Goal: Task Accomplishment & Management: Complete application form

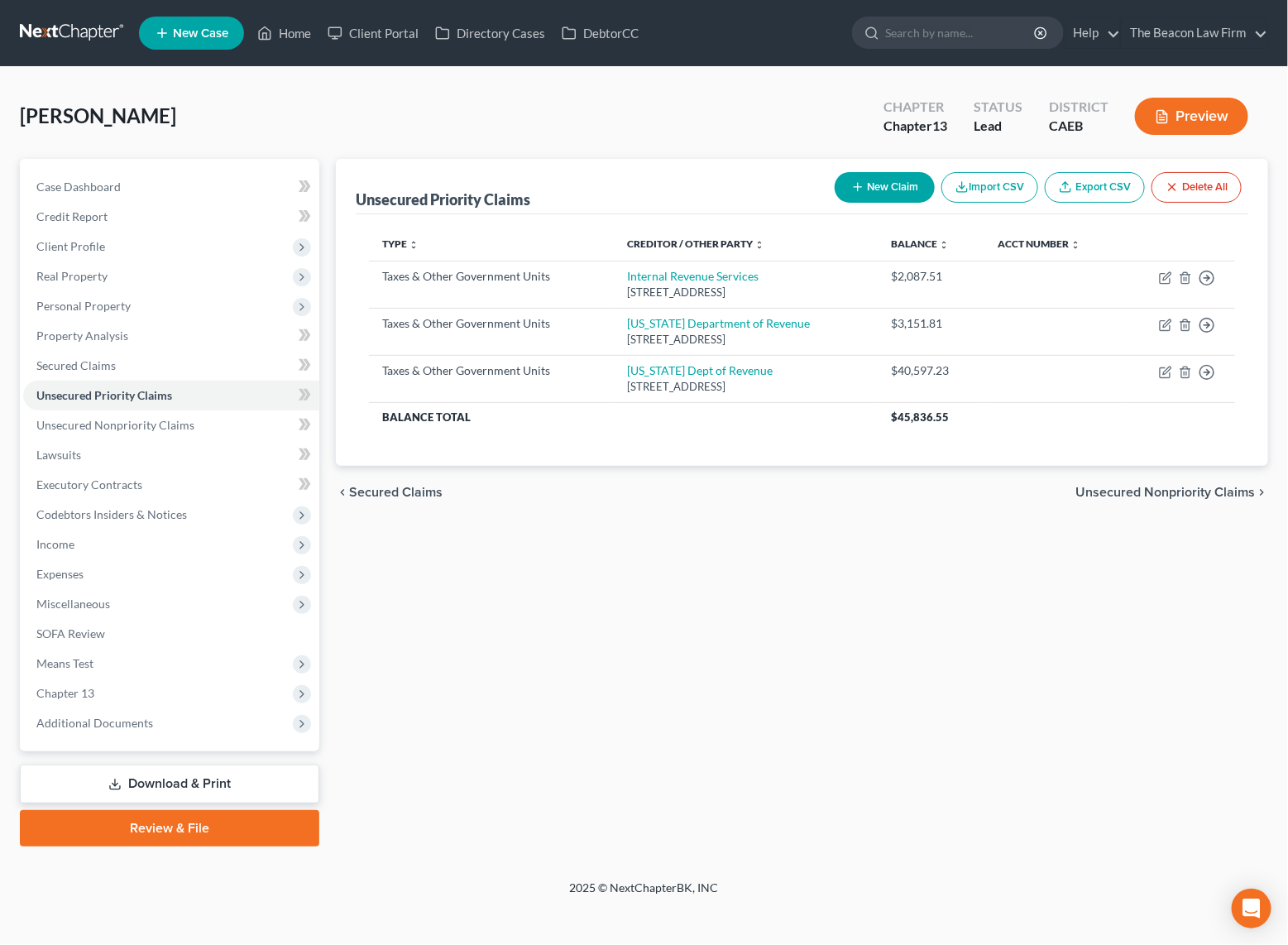
click at [209, 98] on div "Galbick, Daniel Upgraded Chapter Chapter 13 Status Lead District CAEB Preview" at bounding box center [644, 122] width 1248 height 72
click at [51, 31] on link at bounding box center [73, 33] width 106 height 29
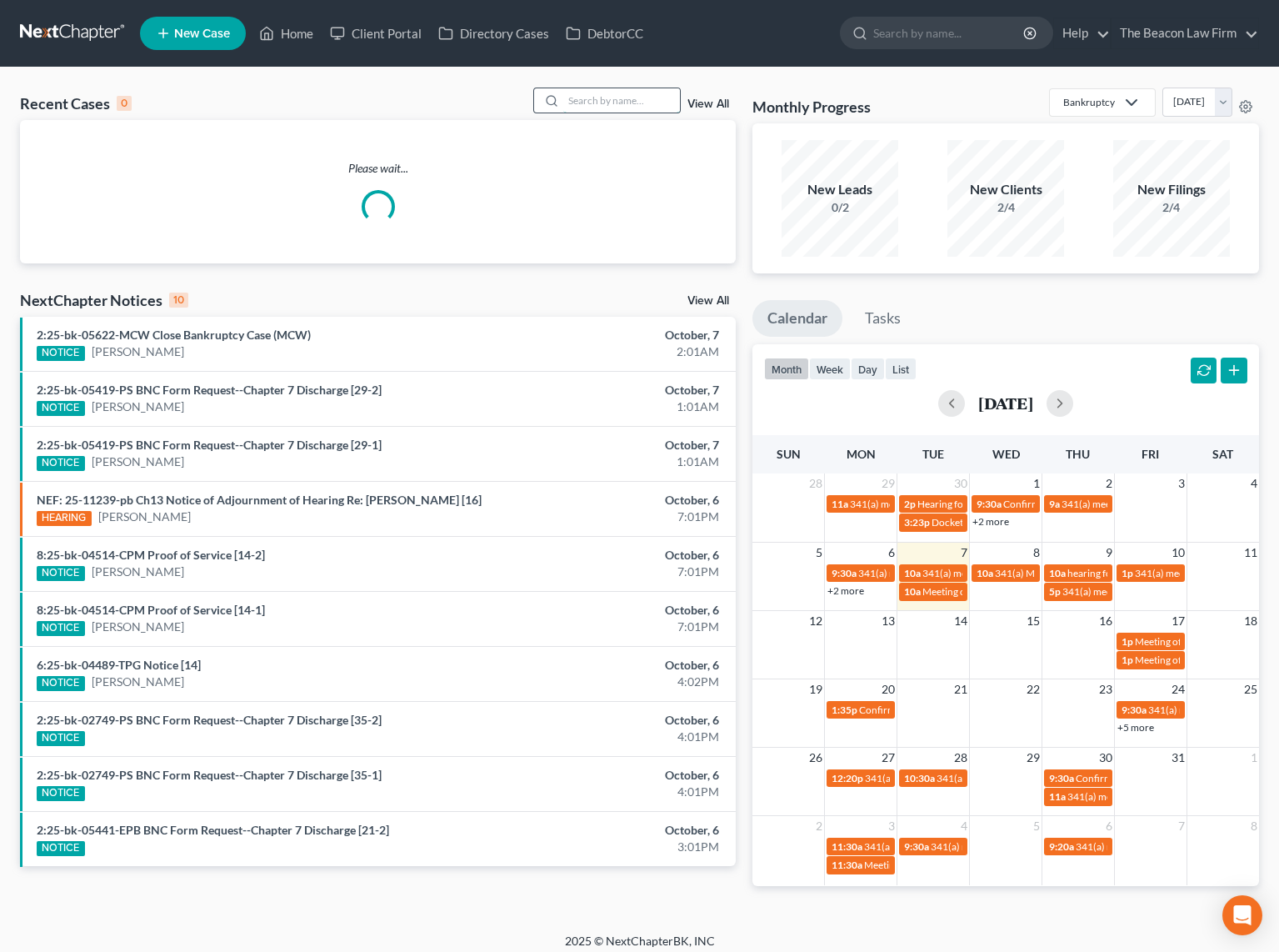
click at [615, 100] on input "search" at bounding box center [622, 100] width 117 height 24
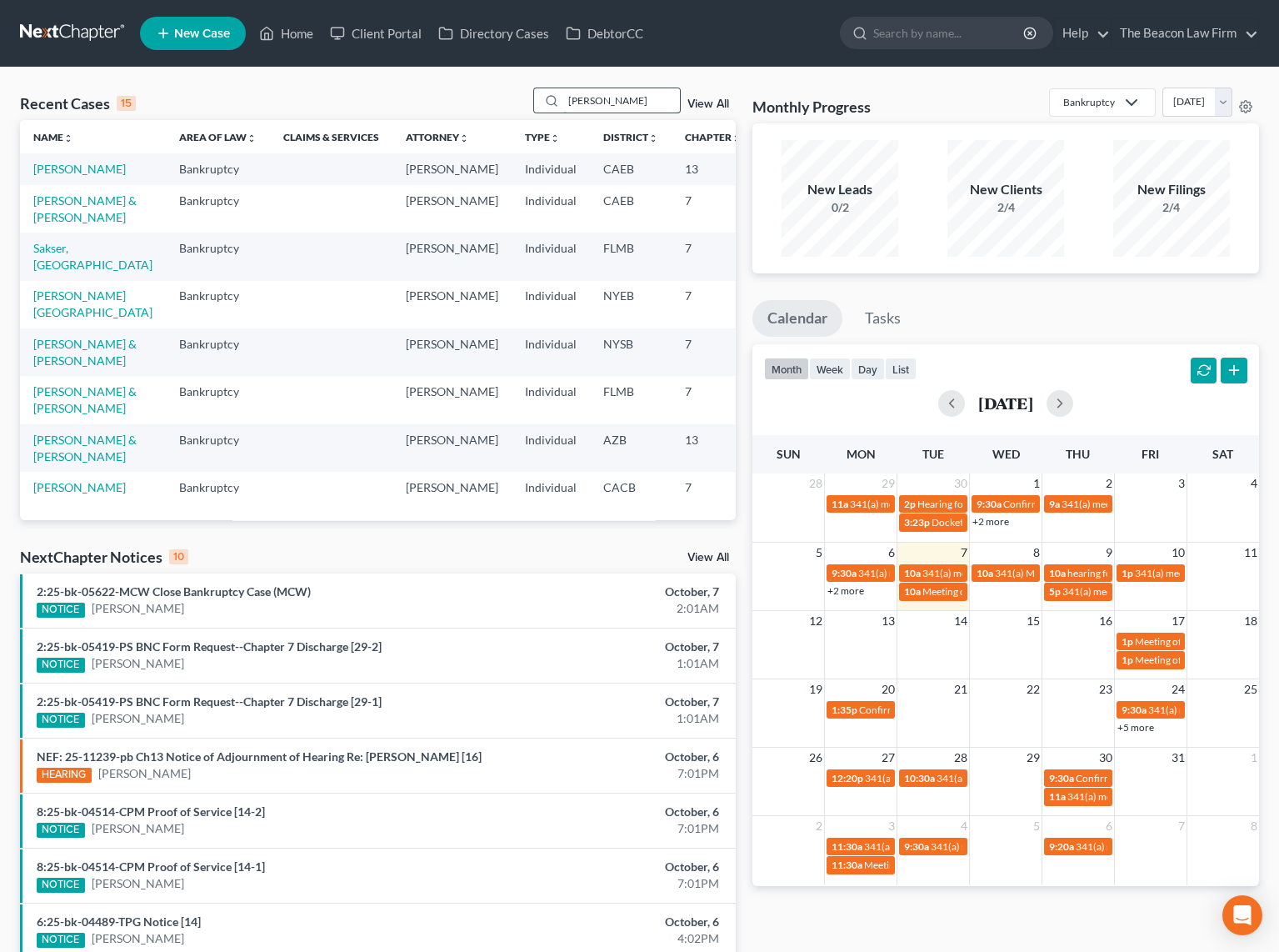
type input "martinez"
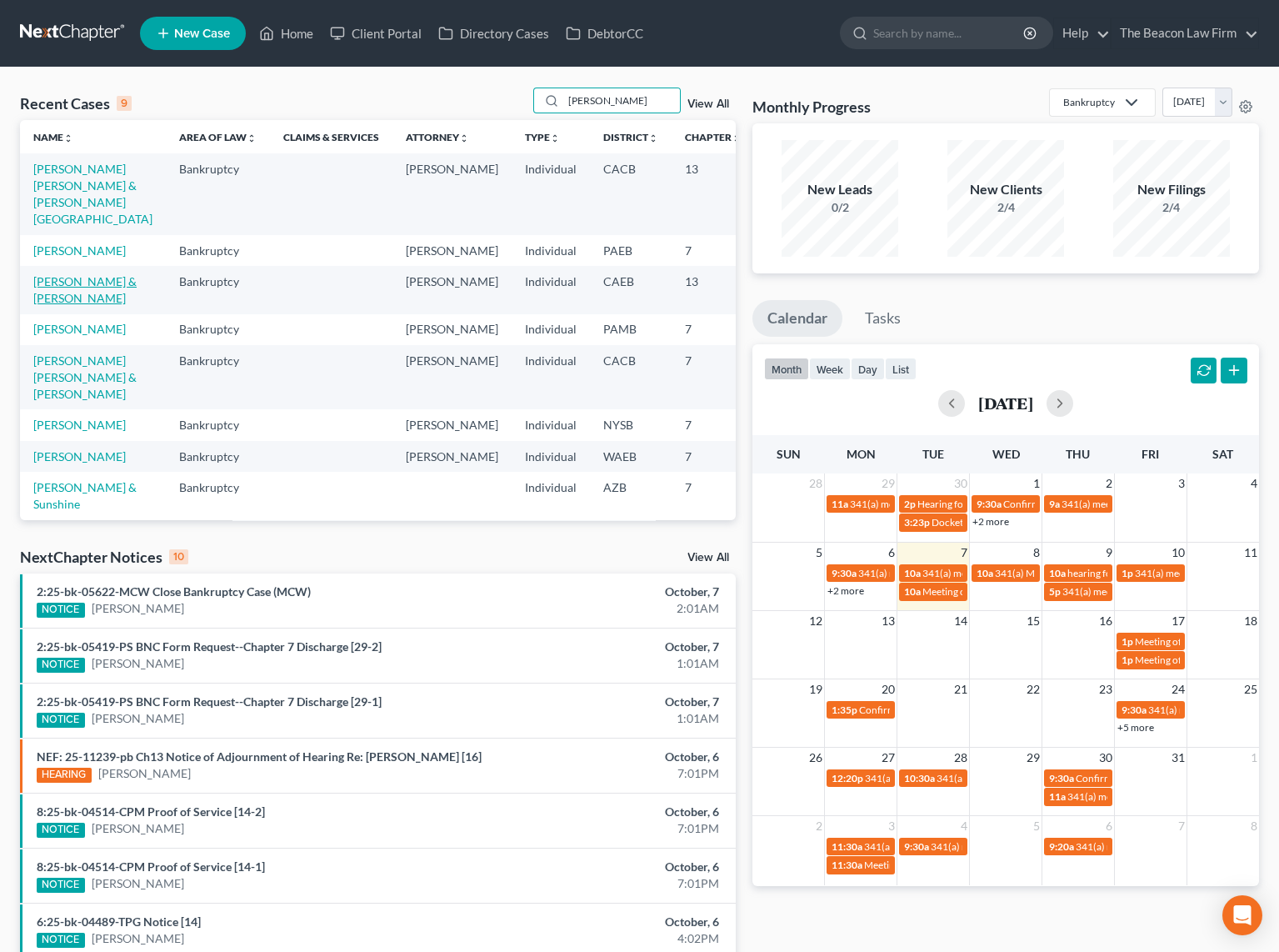
click at [52, 305] on link "Martinez, Michael & Mallory" at bounding box center [85, 289] width 104 height 31
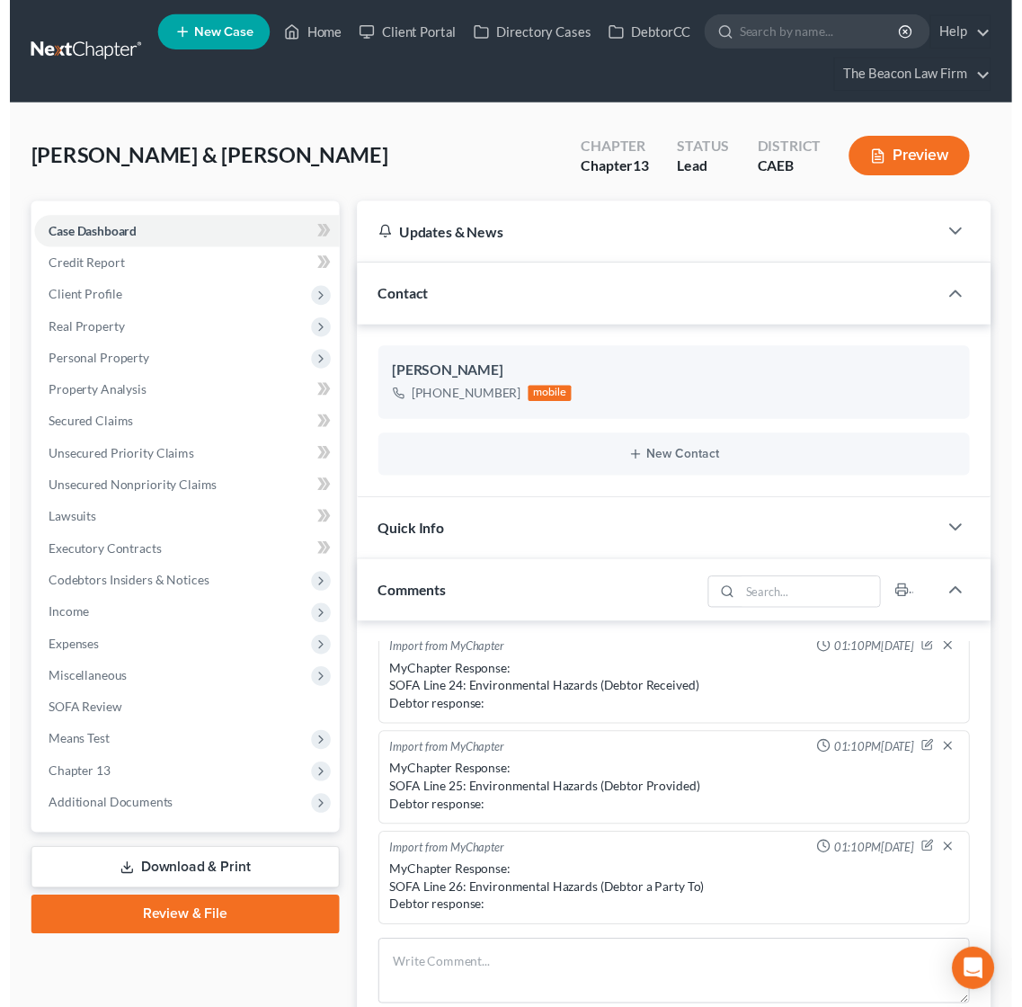
scroll to position [2, 0]
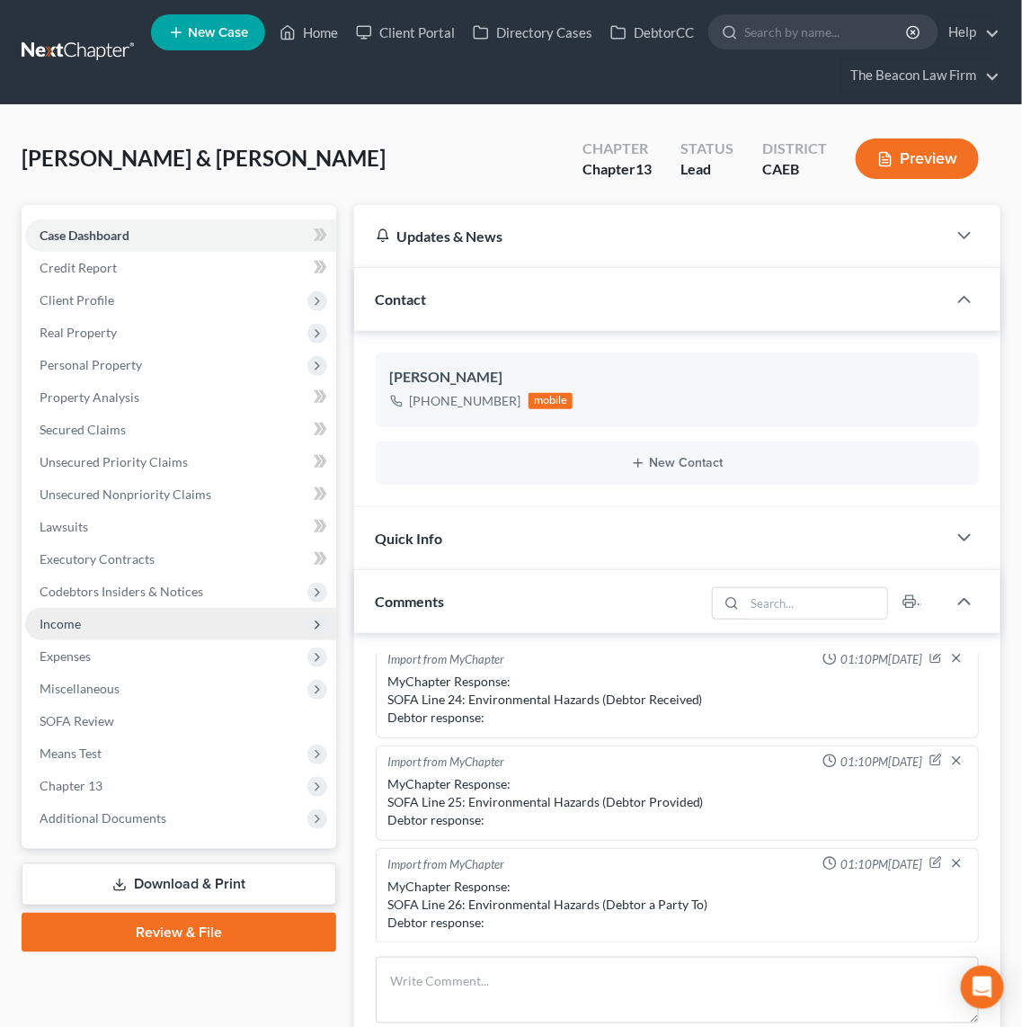
click at [71, 634] on span "Income" at bounding box center [180, 624] width 311 height 32
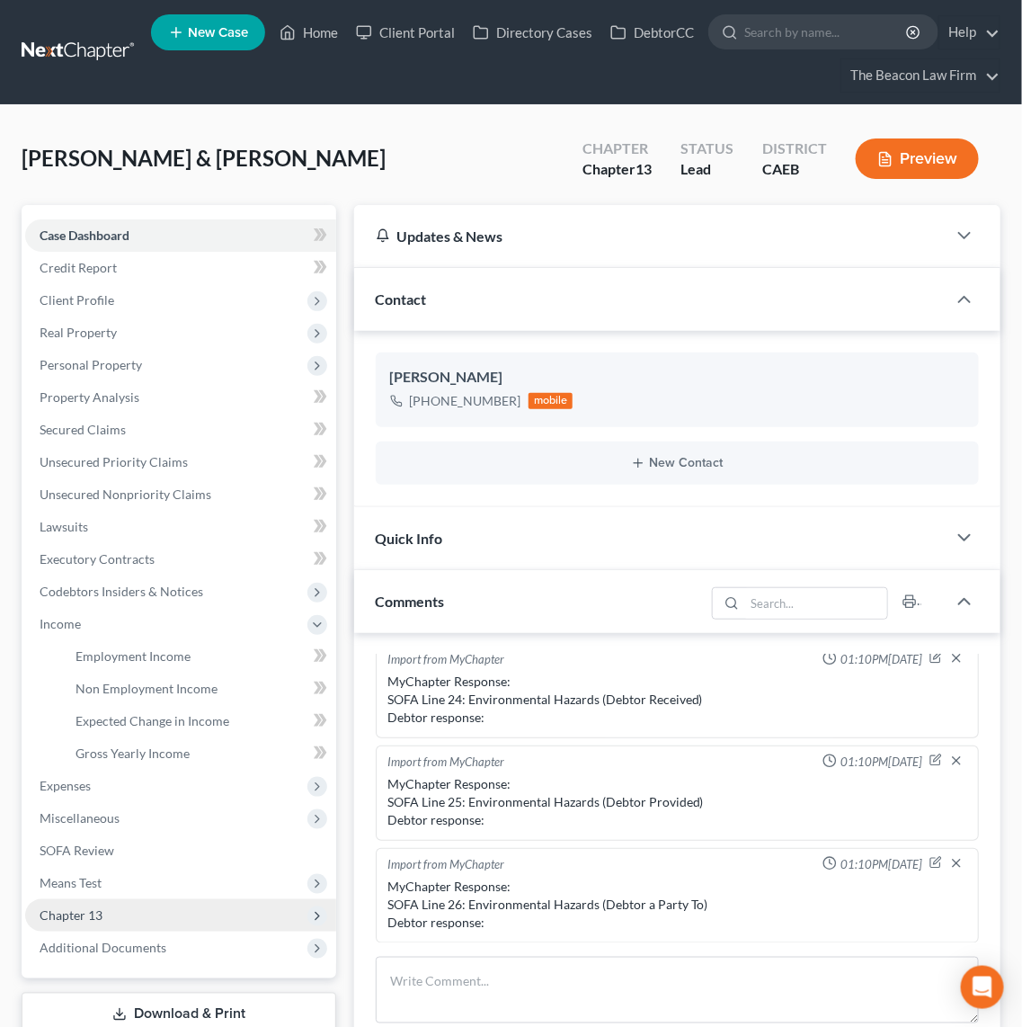
click at [94, 911] on span "Chapter 13" at bounding box center [71, 914] width 63 height 15
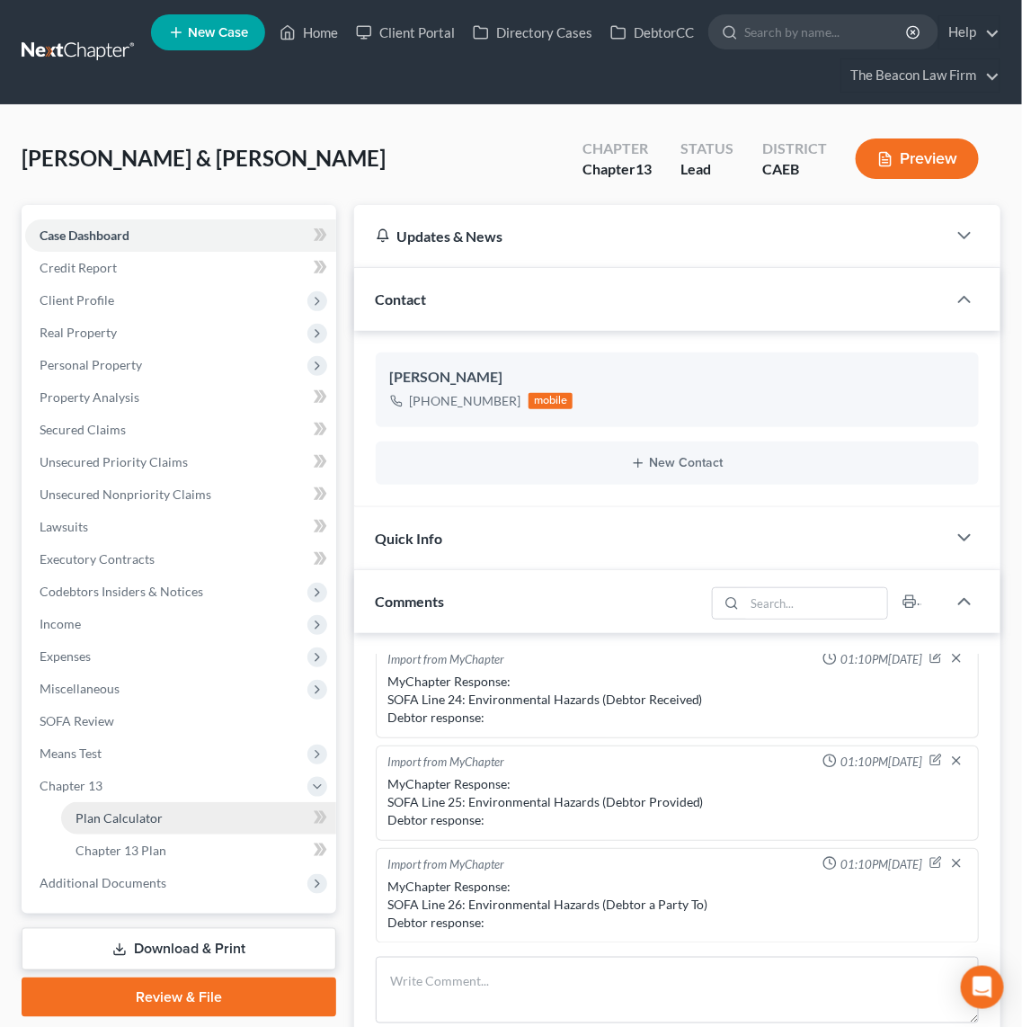
click at [147, 819] on span "Plan Calculator" at bounding box center [119, 817] width 87 height 15
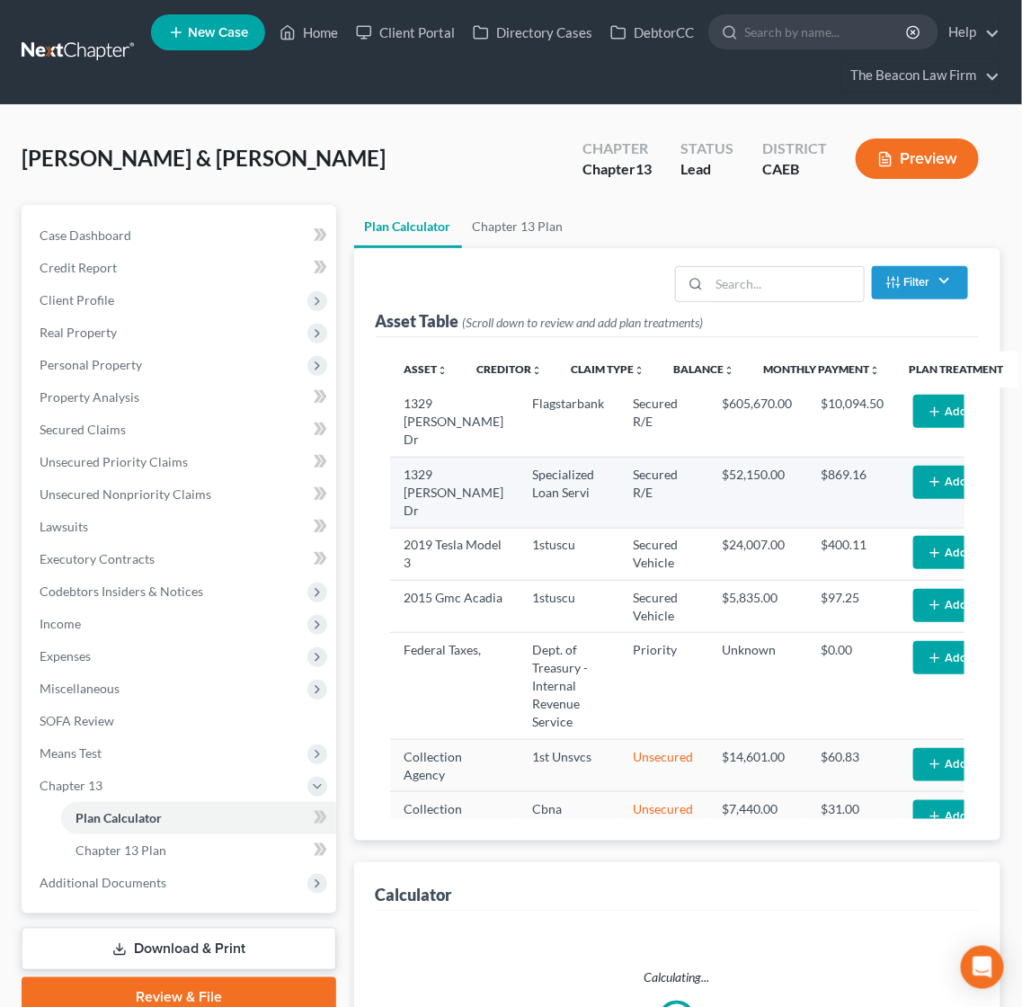
select select "59"
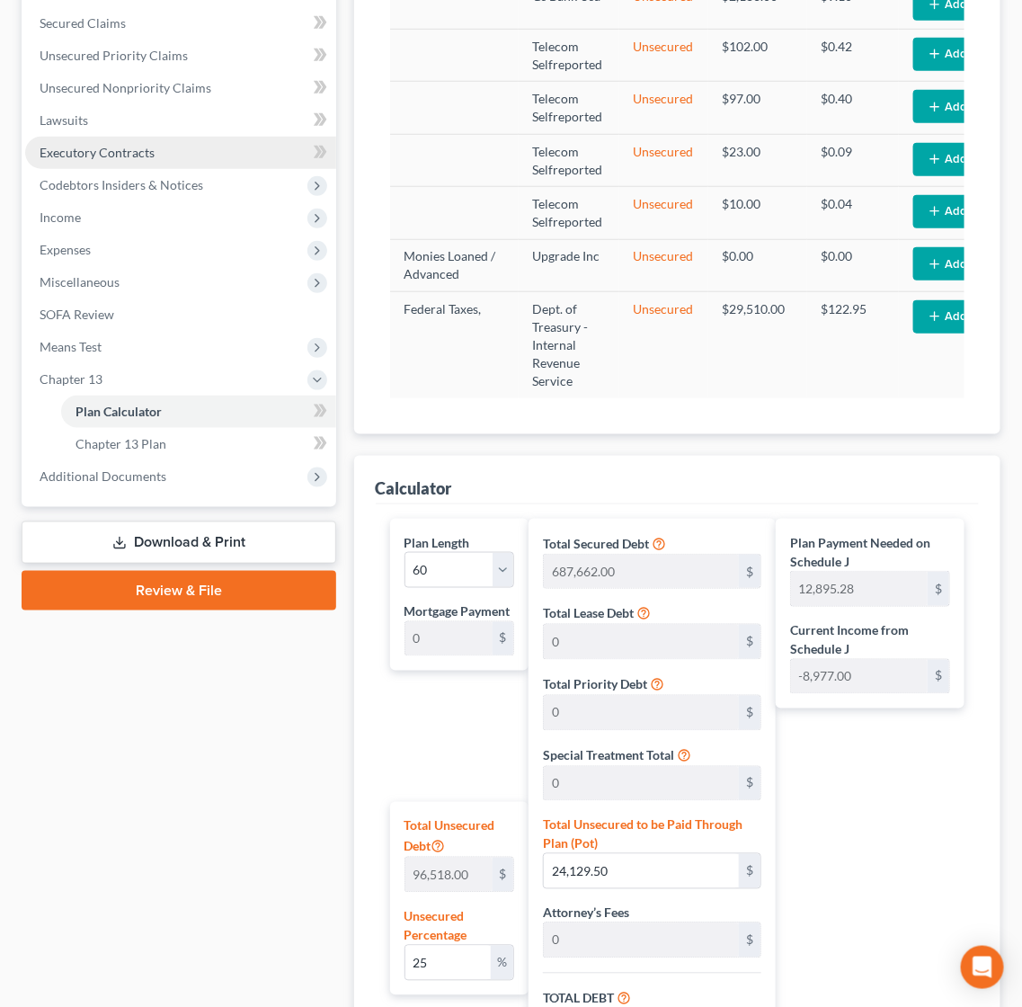
scroll to position [404, 0]
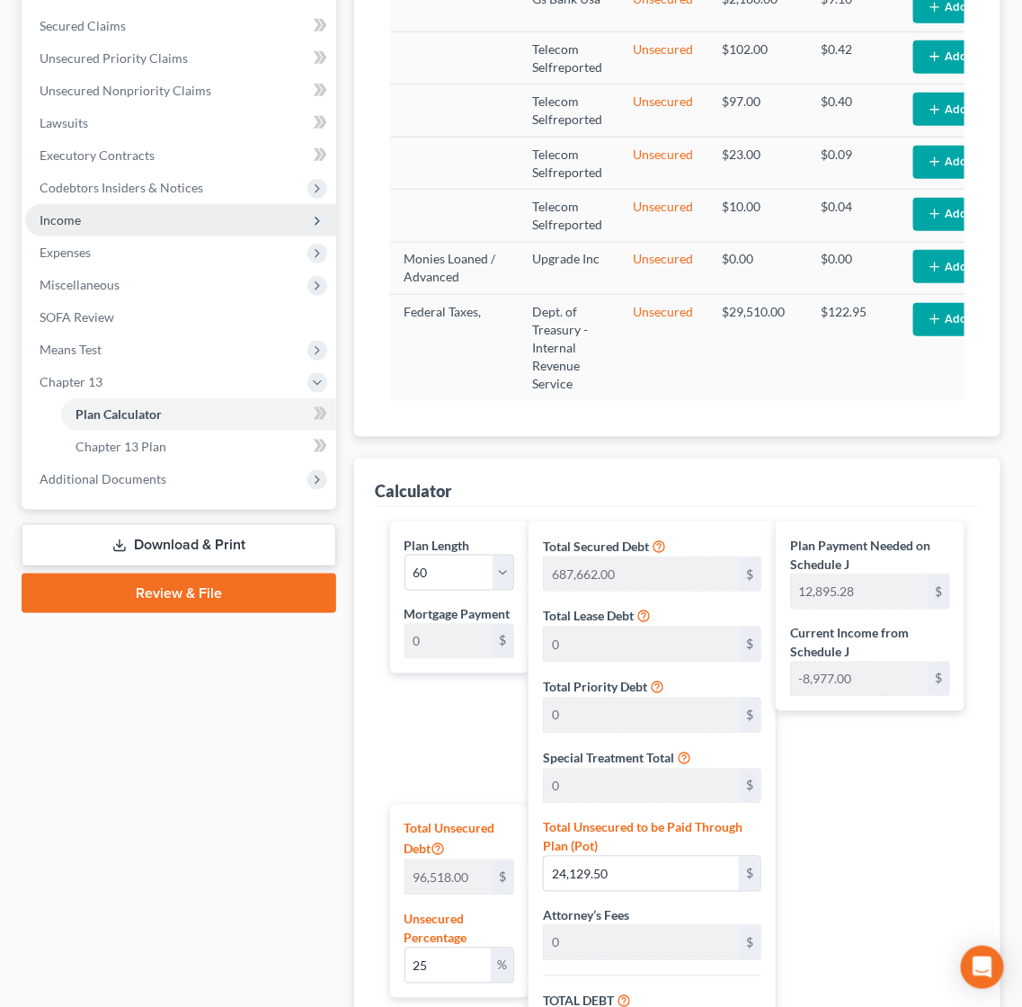
click at [59, 226] on span "Income" at bounding box center [180, 220] width 311 height 32
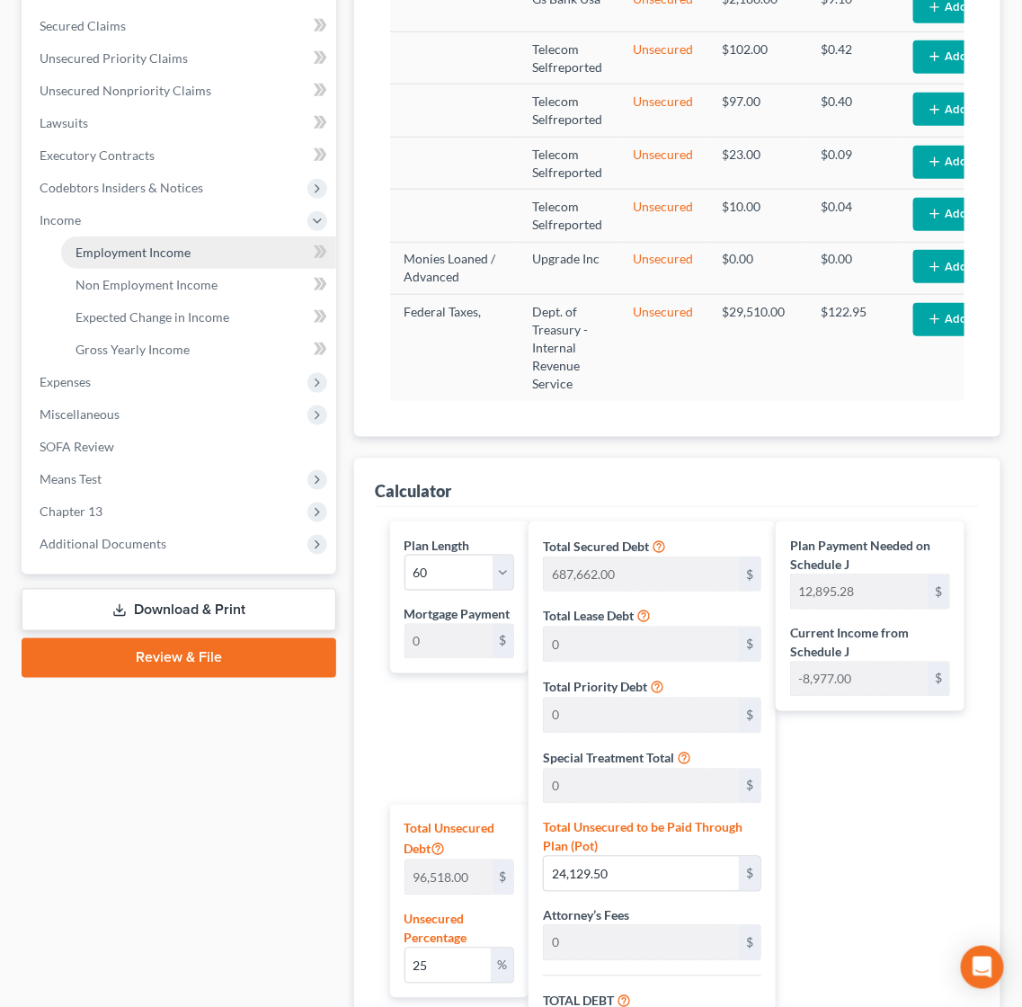
click at [119, 246] on span "Employment Income" at bounding box center [133, 252] width 115 height 15
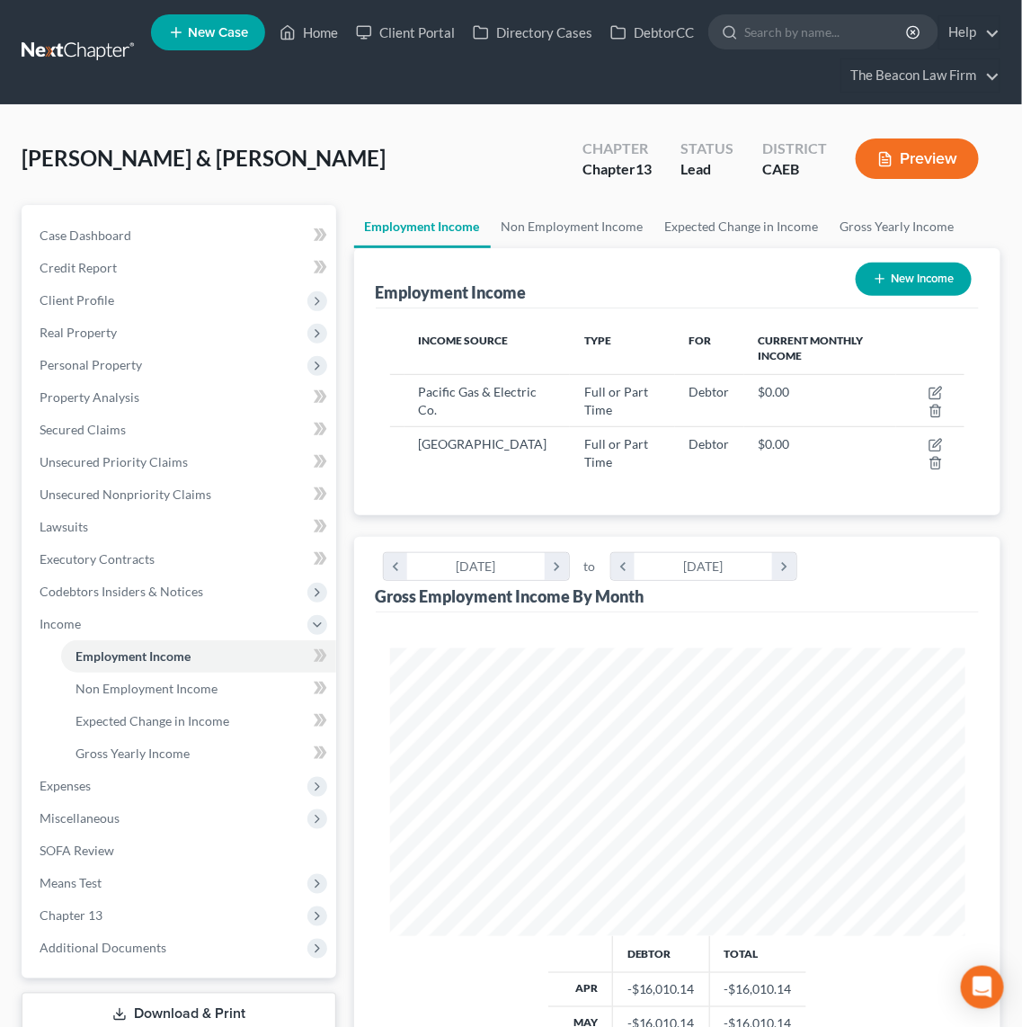
scroll to position [287, 611]
click at [819, 612] on div "Debtor Total Apr -$16,010.14 -$16,010.14 May -$16,010.14 -$16,010.14 Jun -$16,0…" at bounding box center [677, 956] width 603 height 689
click at [91, 237] on span "Case Dashboard" at bounding box center [86, 235] width 92 height 15
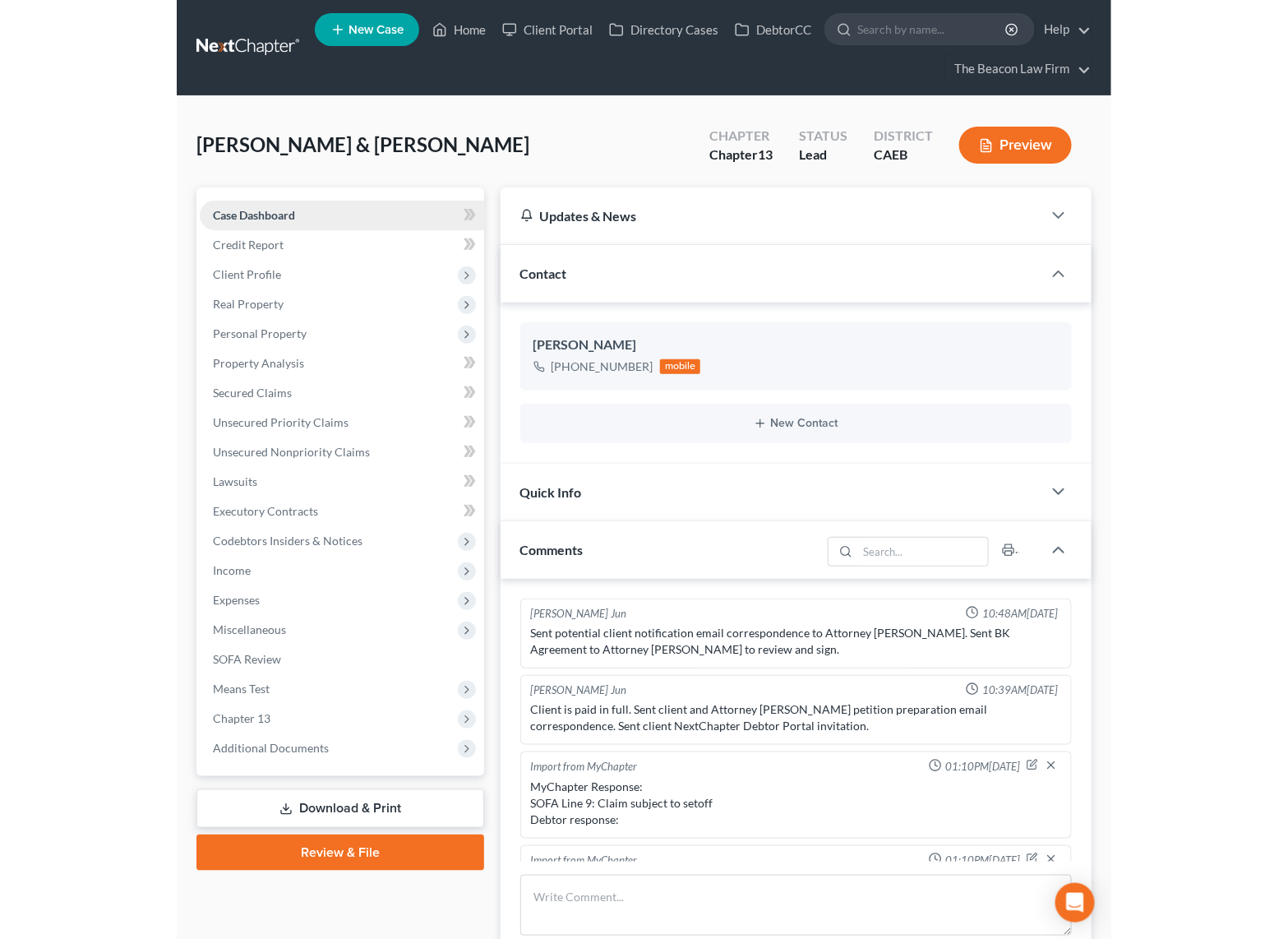
scroll to position [447, 0]
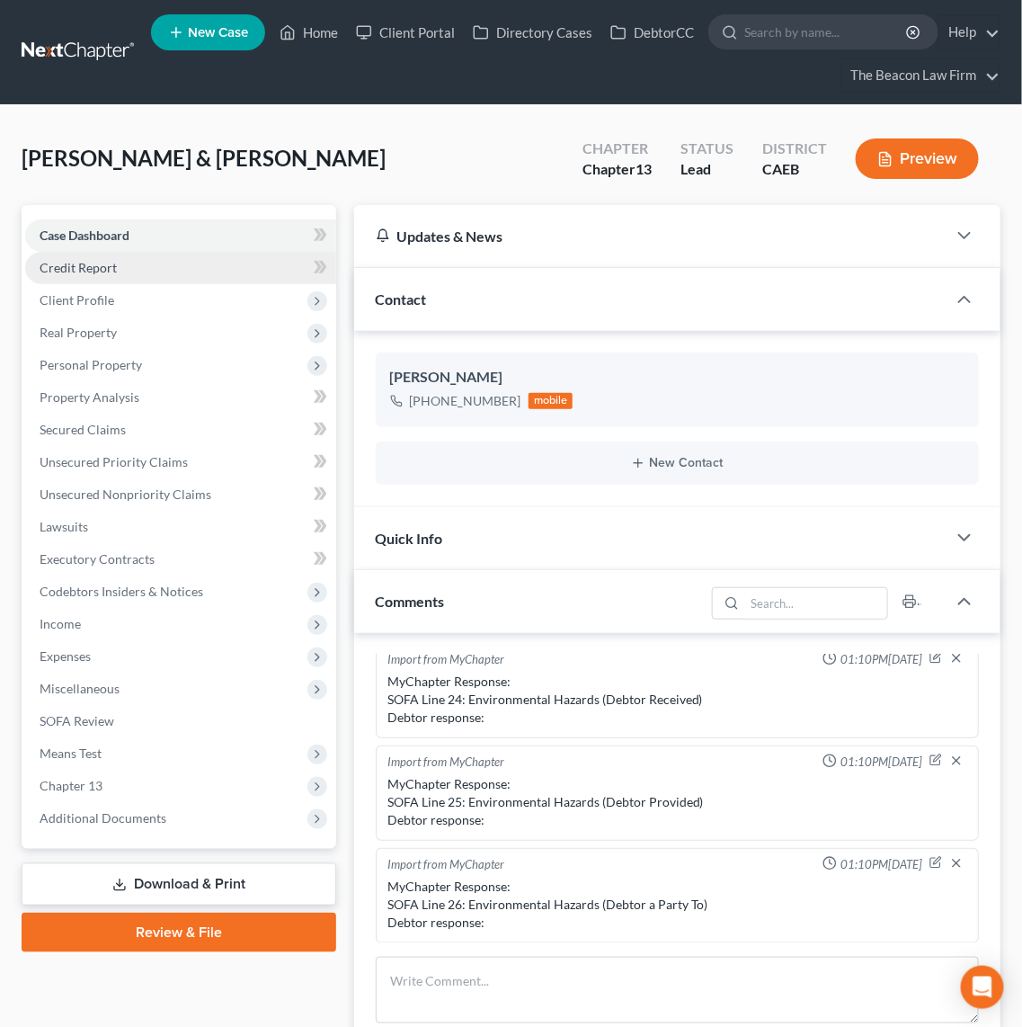
click at [98, 260] on span "Credit Report" at bounding box center [78, 267] width 77 height 15
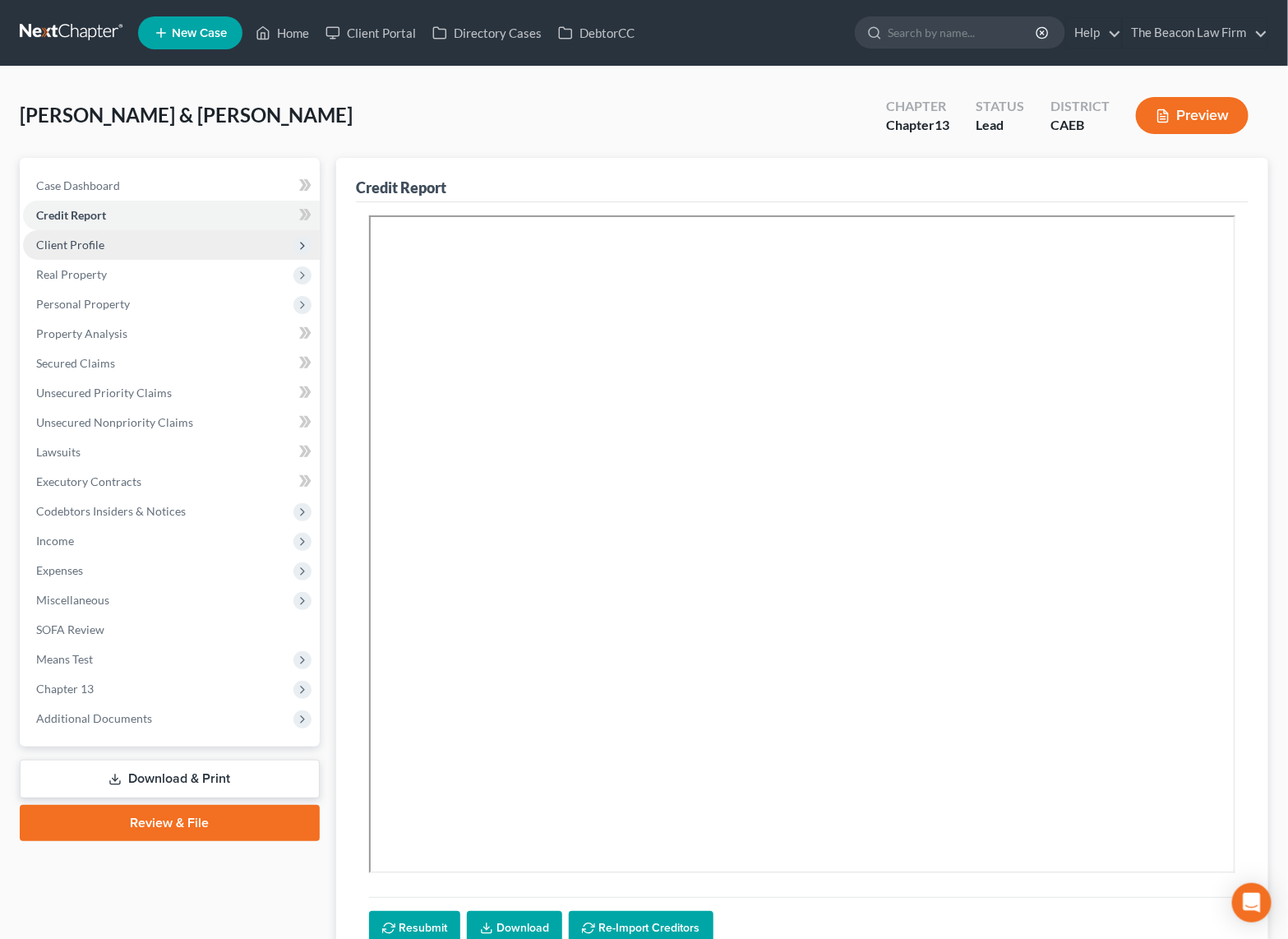
click at [80, 242] on span "Client Profile" at bounding box center [70, 244] width 69 height 14
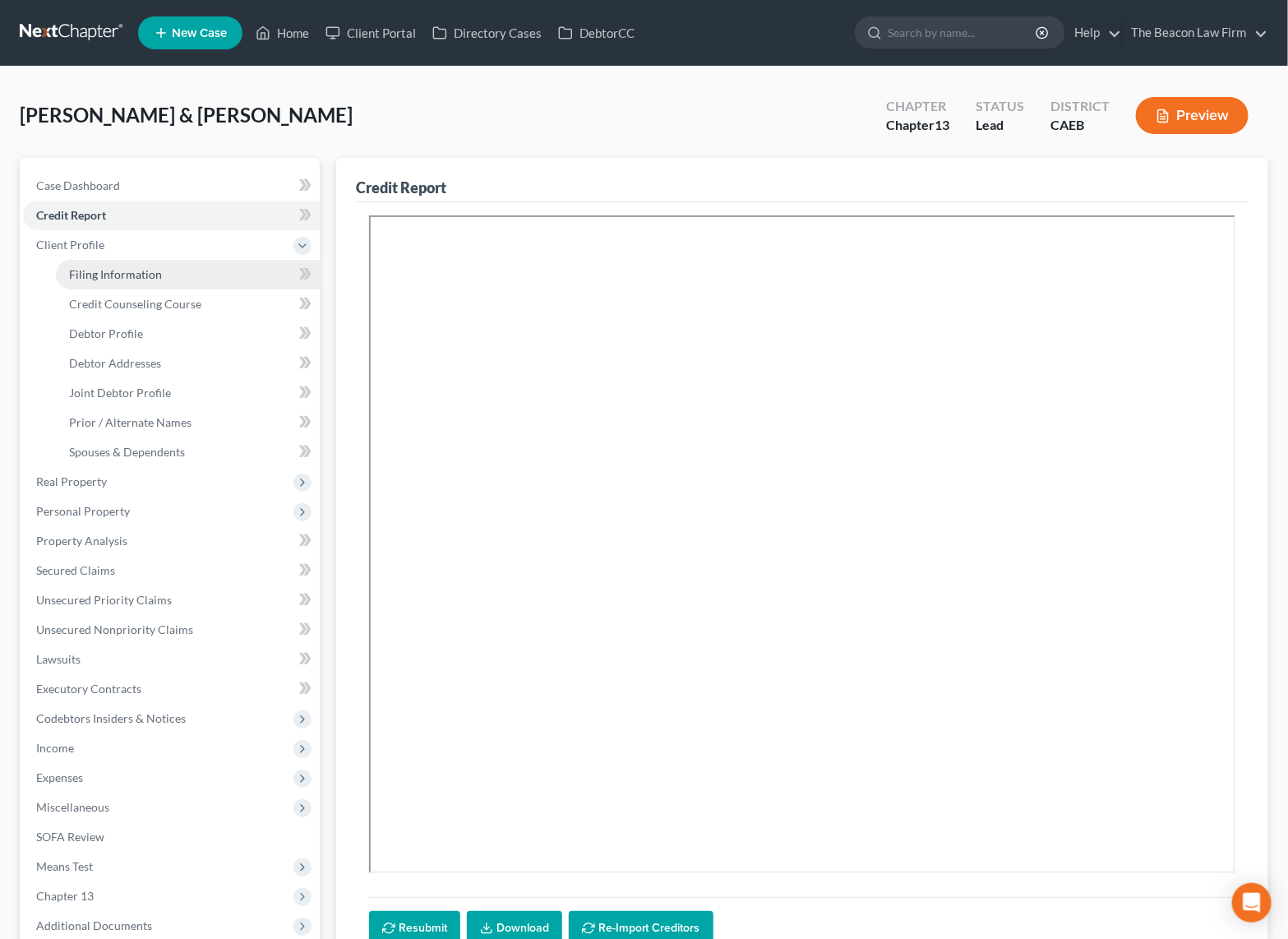
click at [146, 280] on link "Filing Information" at bounding box center [187, 274] width 264 height 29
select select "1"
select select "3"
select select "7"
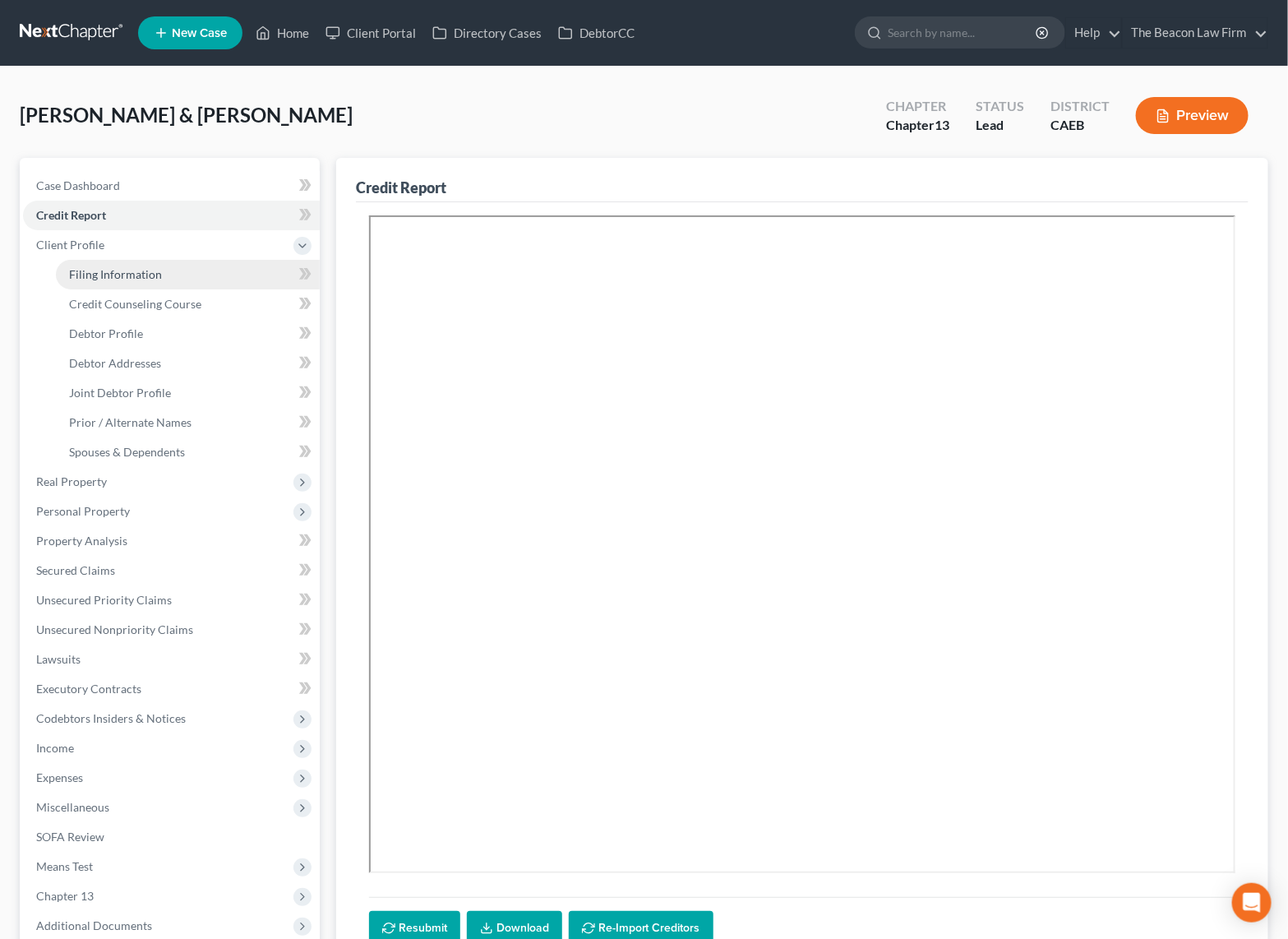
select select "4"
select select "1"
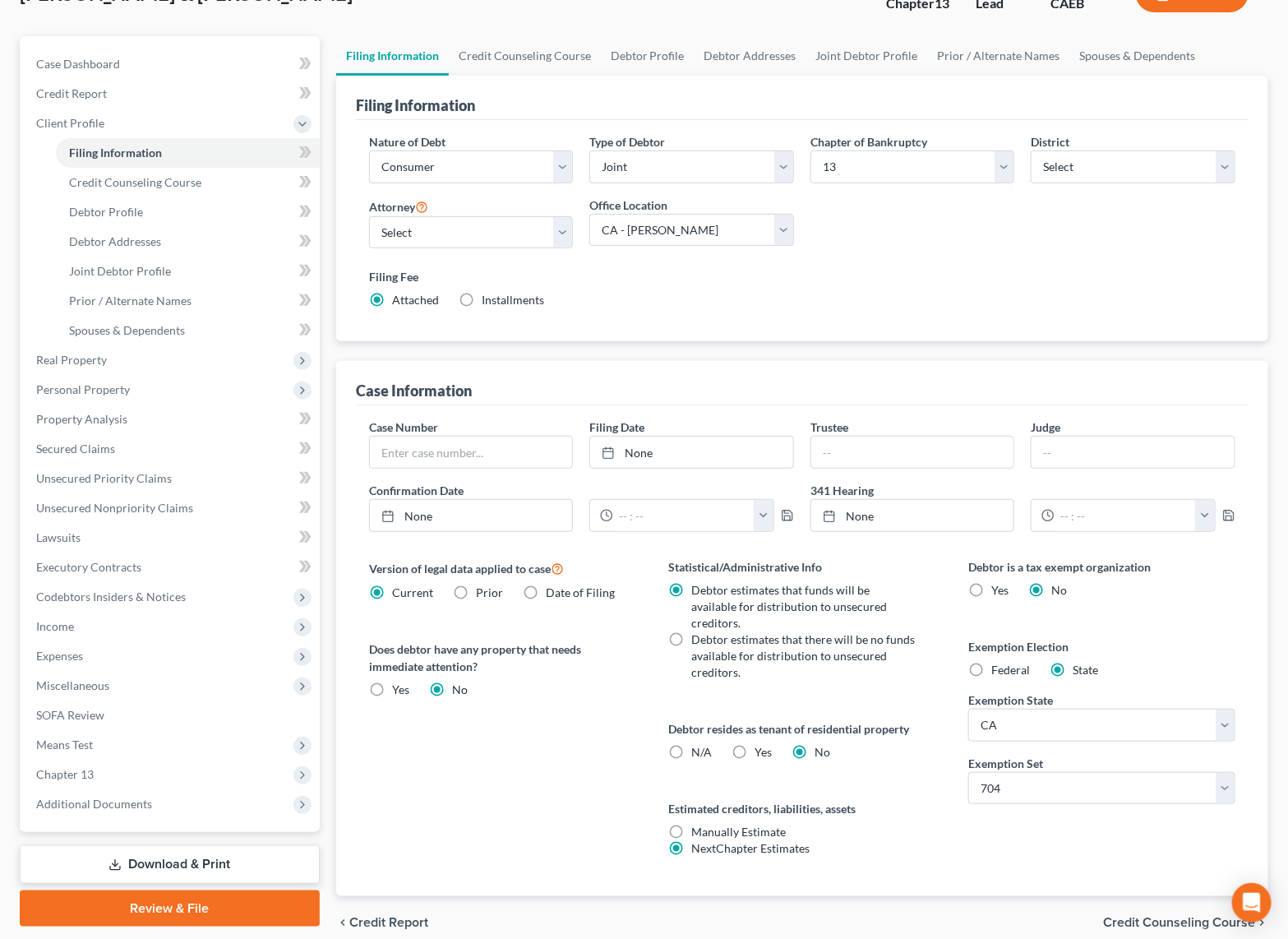
scroll to position [123, 0]
click at [174, 177] on span "Credit Counseling Course" at bounding box center [135, 181] width 133 height 14
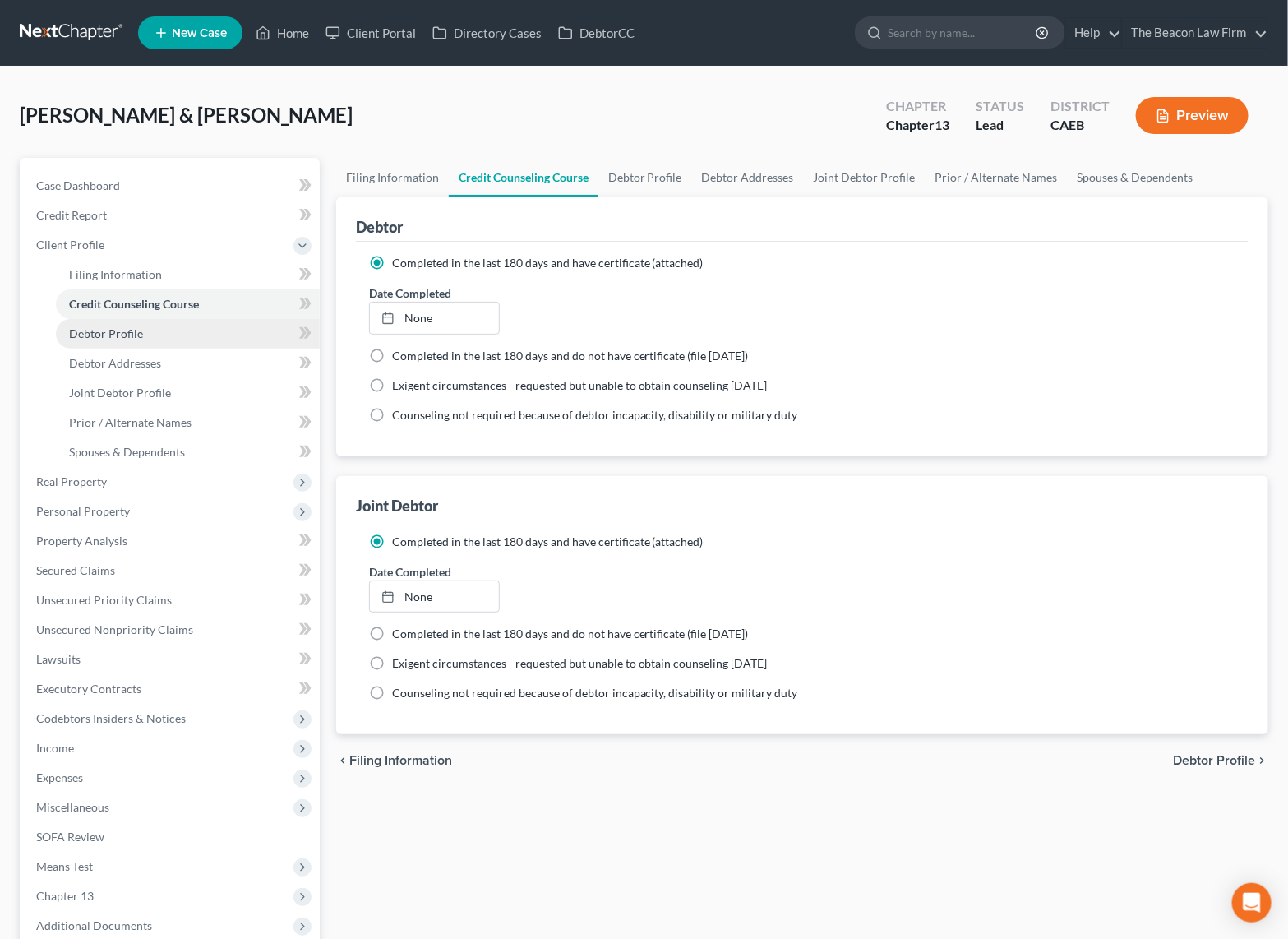
click at [126, 331] on span "Debtor Profile" at bounding box center [106, 333] width 74 height 14
select select "1"
select select "4"
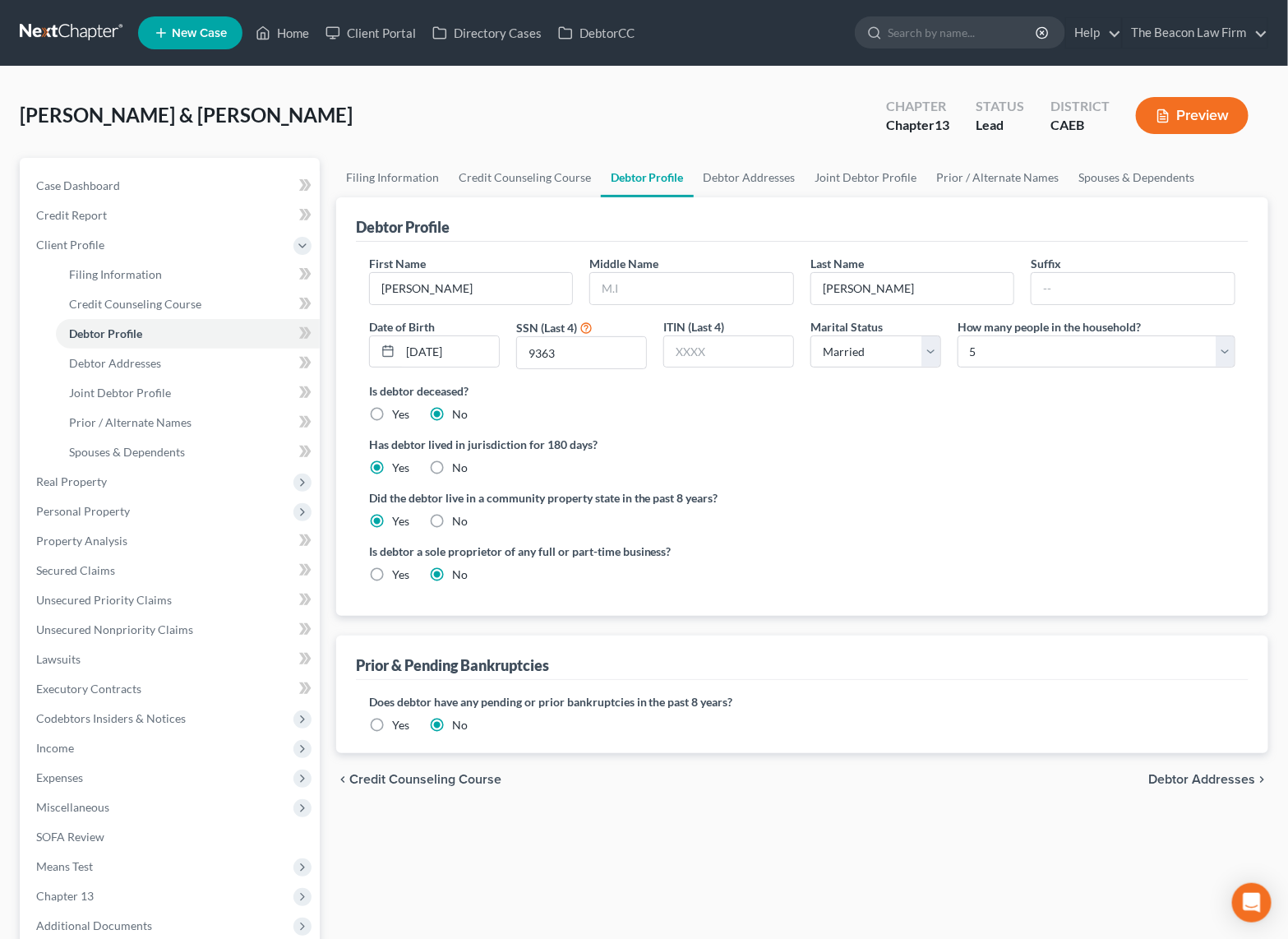
click at [857, 504] on label "Did the debtor live in a community property state in the past 8 years?" at bounding box center [803, 497] width 867 height 17
click at [126, 365] on span "Debtor Addresses" at bounding box center [115, 362] width 92 height 14
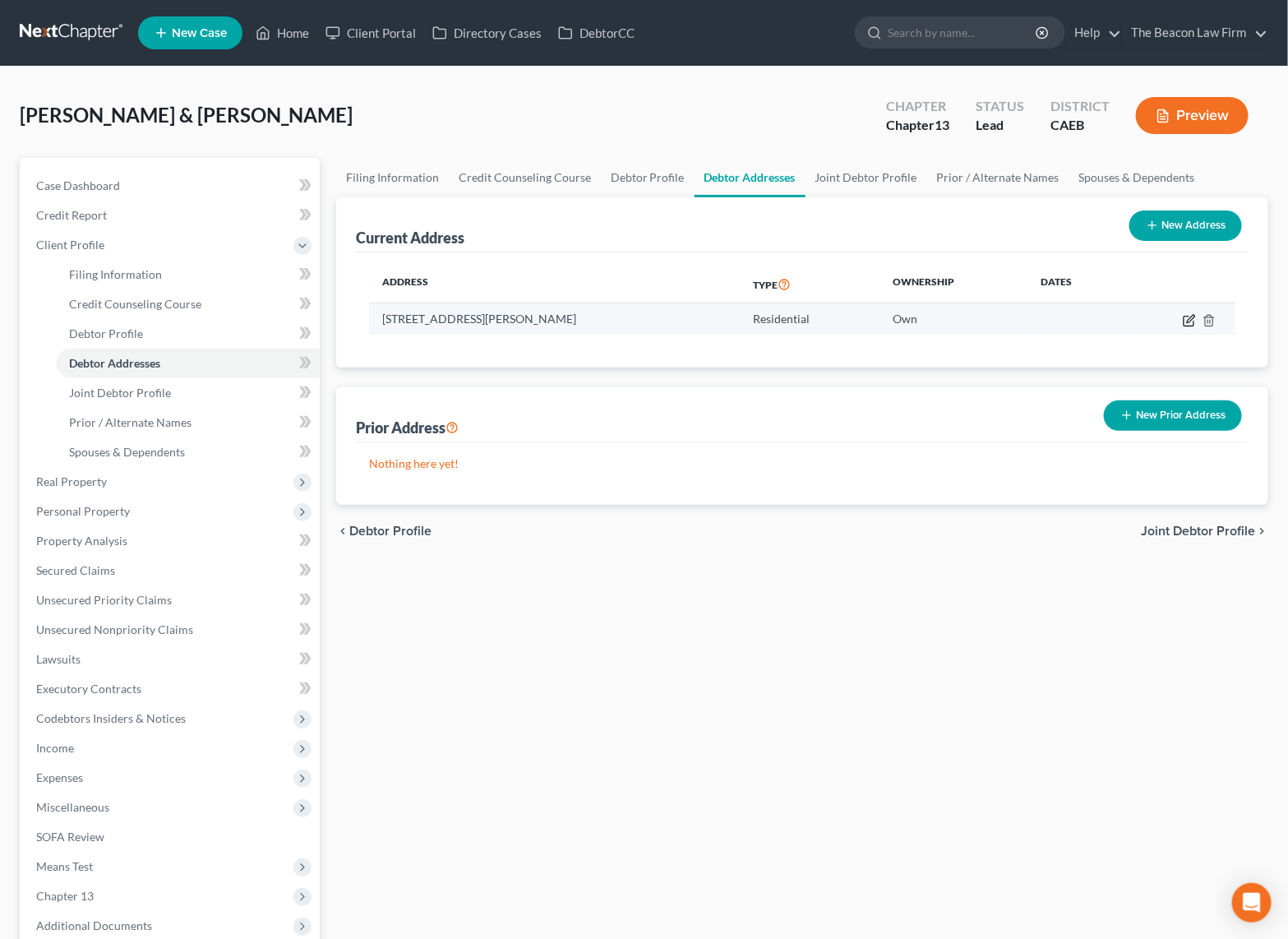
click at [1188, 315] on icon "button" at bounding box center [1189, 321] width 13 height 13
select select "4"
select select "0"
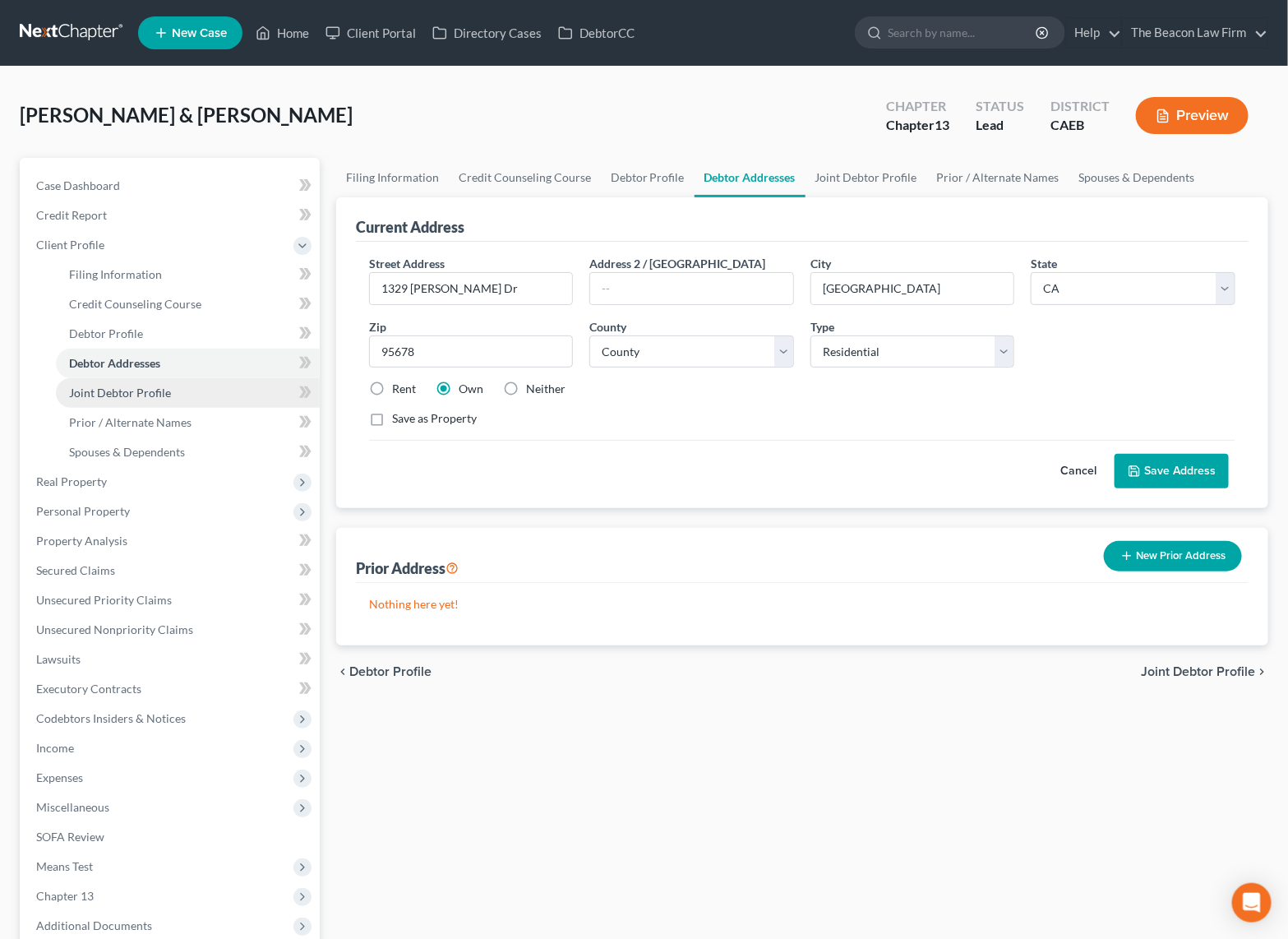
click at [136, 387] on span "Joint Debtor Profile" at bounding box center [121, 392] width 102 height 14
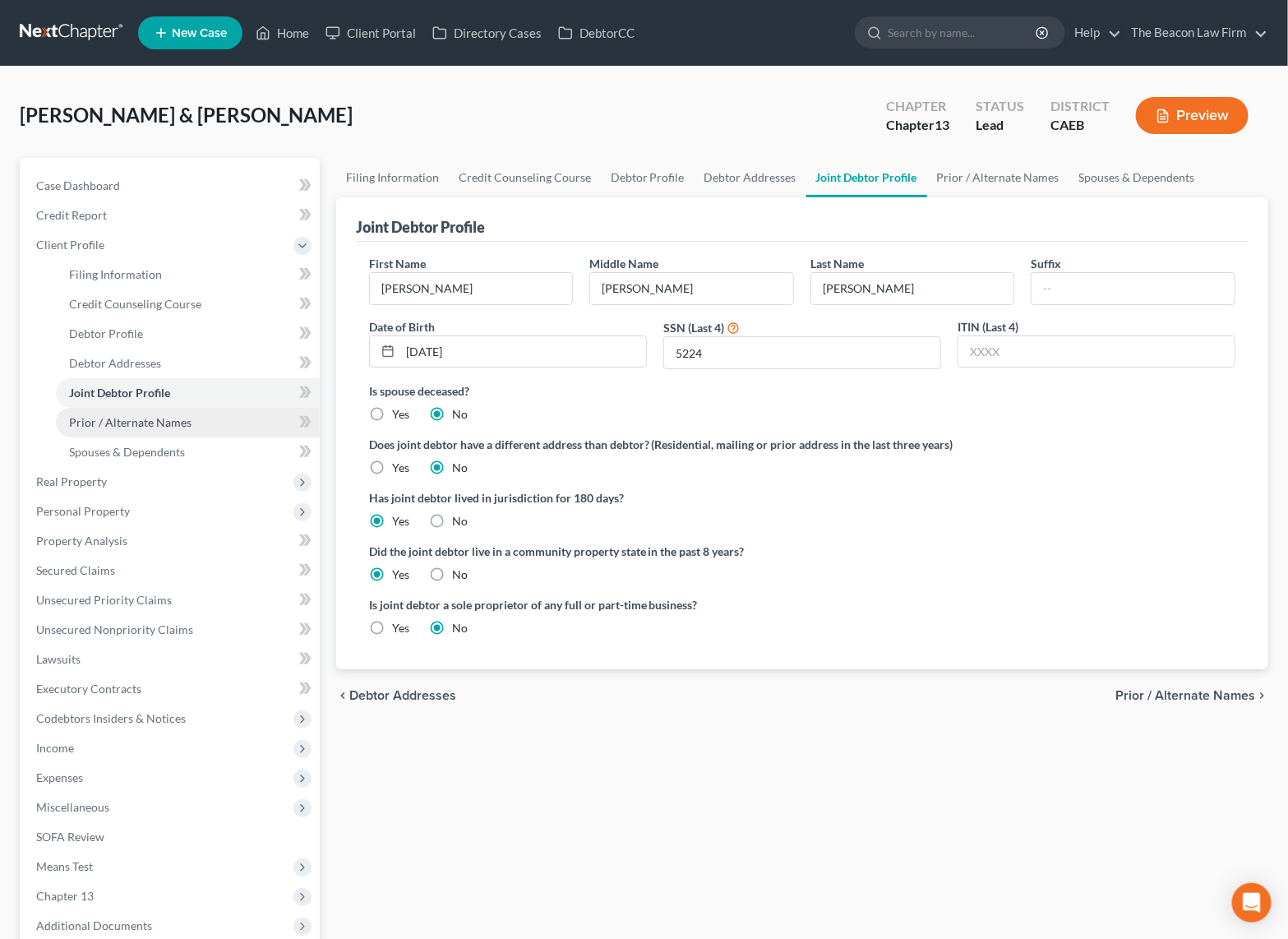
click at [172, 421] on span "Prior / Alternate Names" at bounding box center [131, 421] width 122 height 14
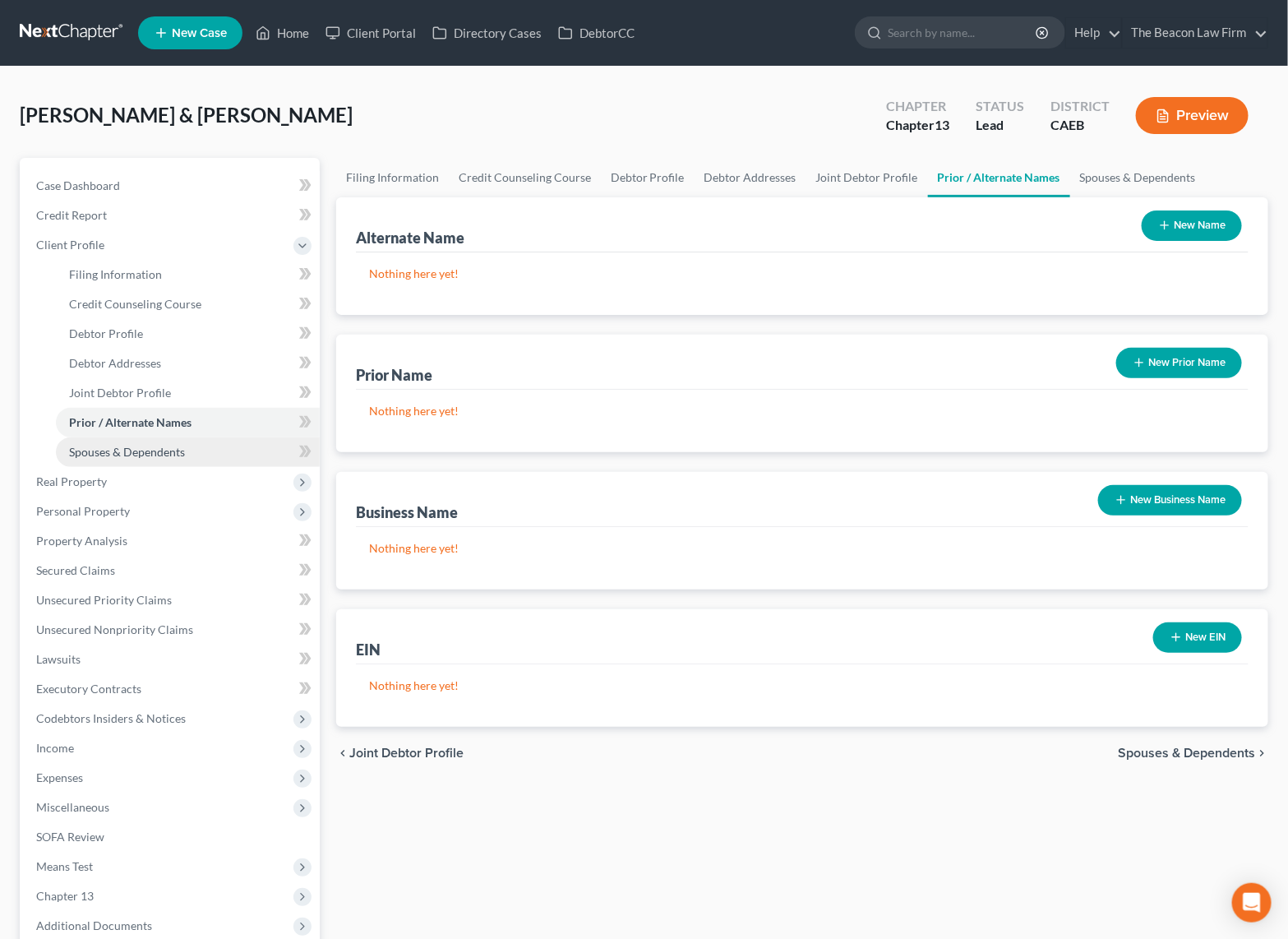
click at [169, 445] on span "Spouses & Dependents" at bounding box center [127, 451] width 116 height 14
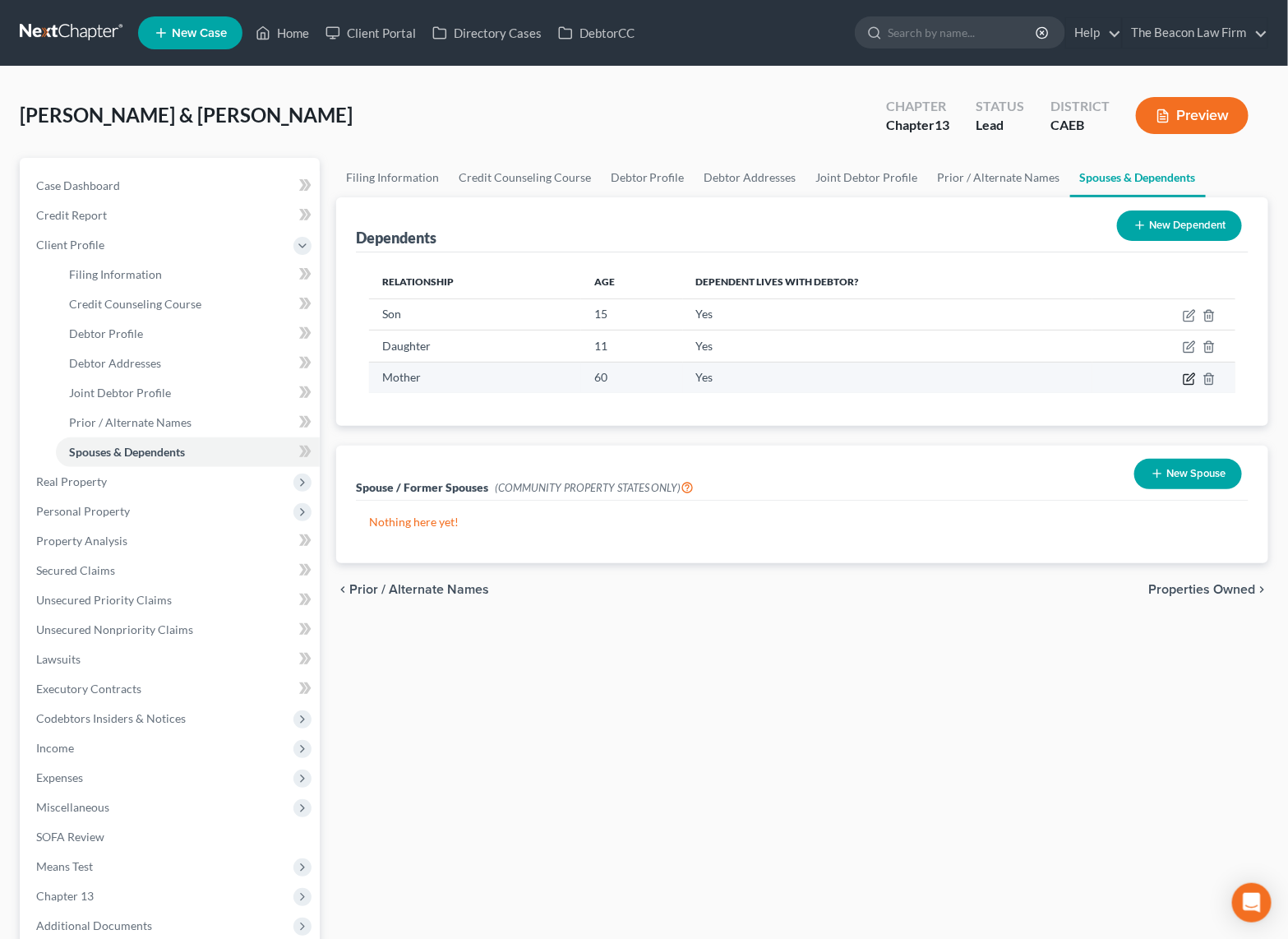
click at [1186, 379] on icon "button" at bounding box center [1189, 379] width 13 height 13
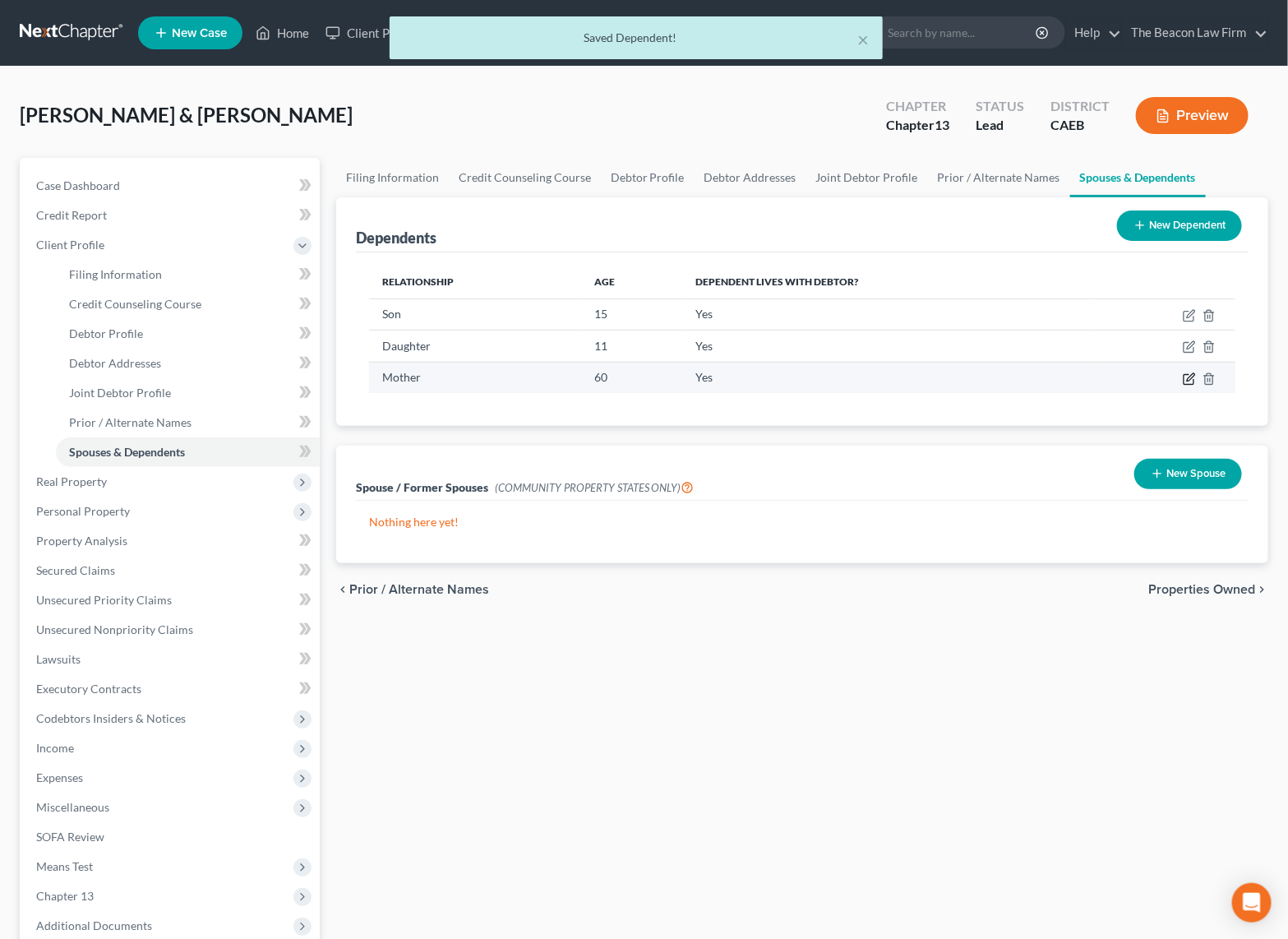
click at [1194, 378] on icon "button" at bounding box center [1189, 379] width 13 height 13
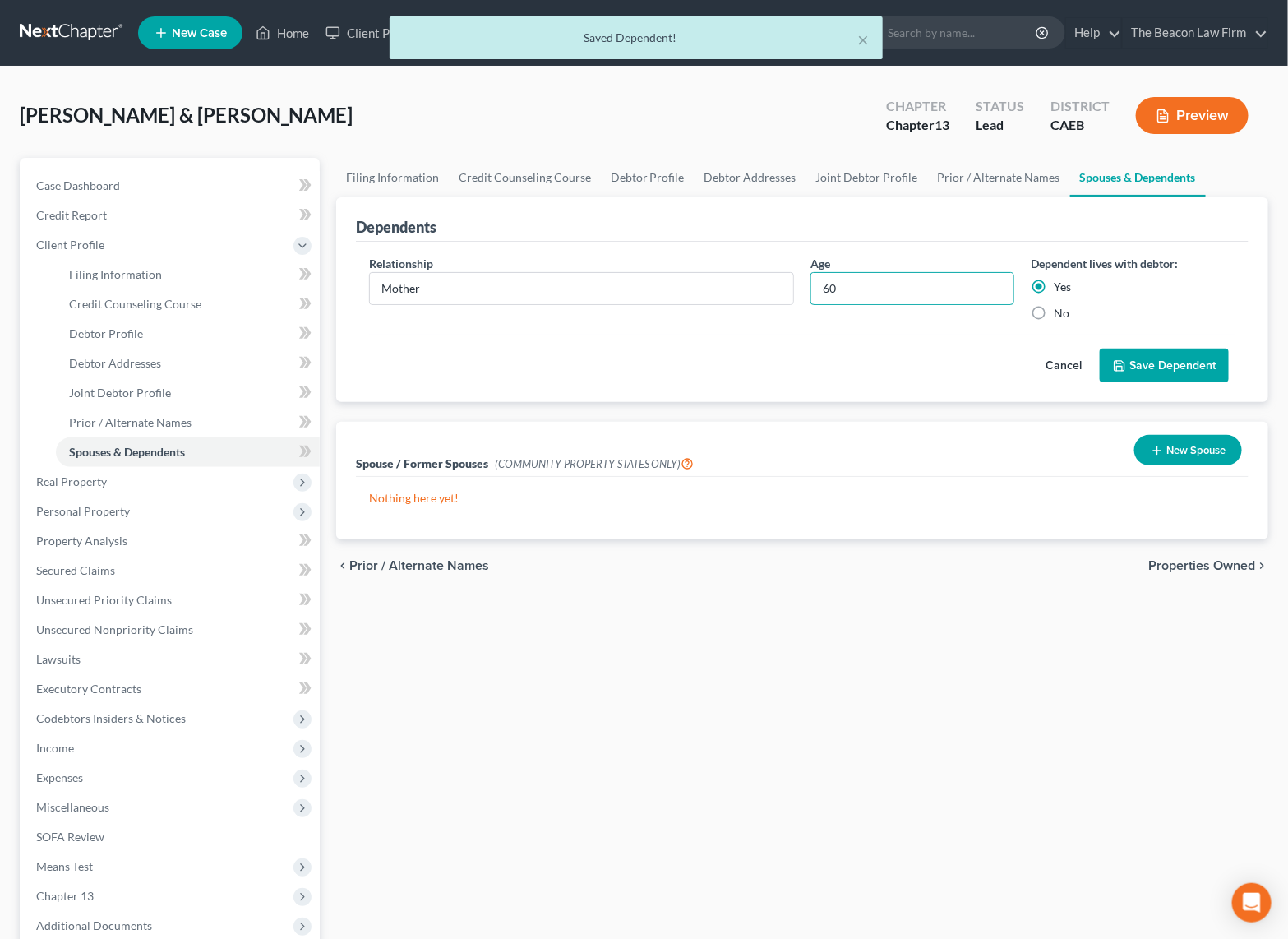
drag, startPoint x: 856, startPoint y: 282, endPoint x: 762, endPoint y: 309, distance: 97.8
click at [776, 289] on div "Relationship * Mother Age 60 Dependent lives with debtor: Yes No" at bounding box center [803, 294] width 883 height 80
type input "61"
click at [1170, 360] on button "Save Dependent" at bounding box center [1164, 366] width 129 height 35
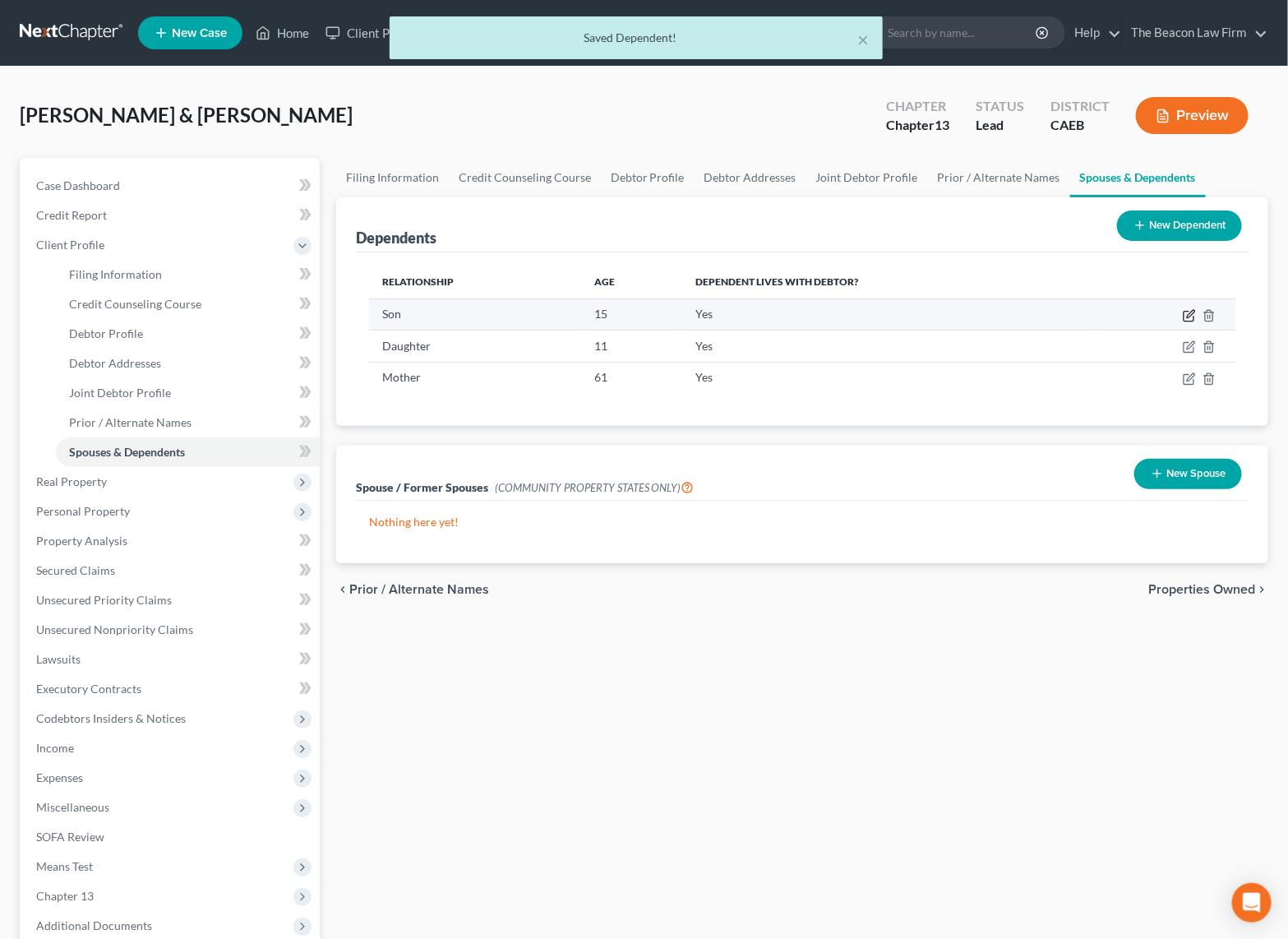
click at [1187, 313] on icon "button" at bounding box center [1189, 315] width 13 height 13
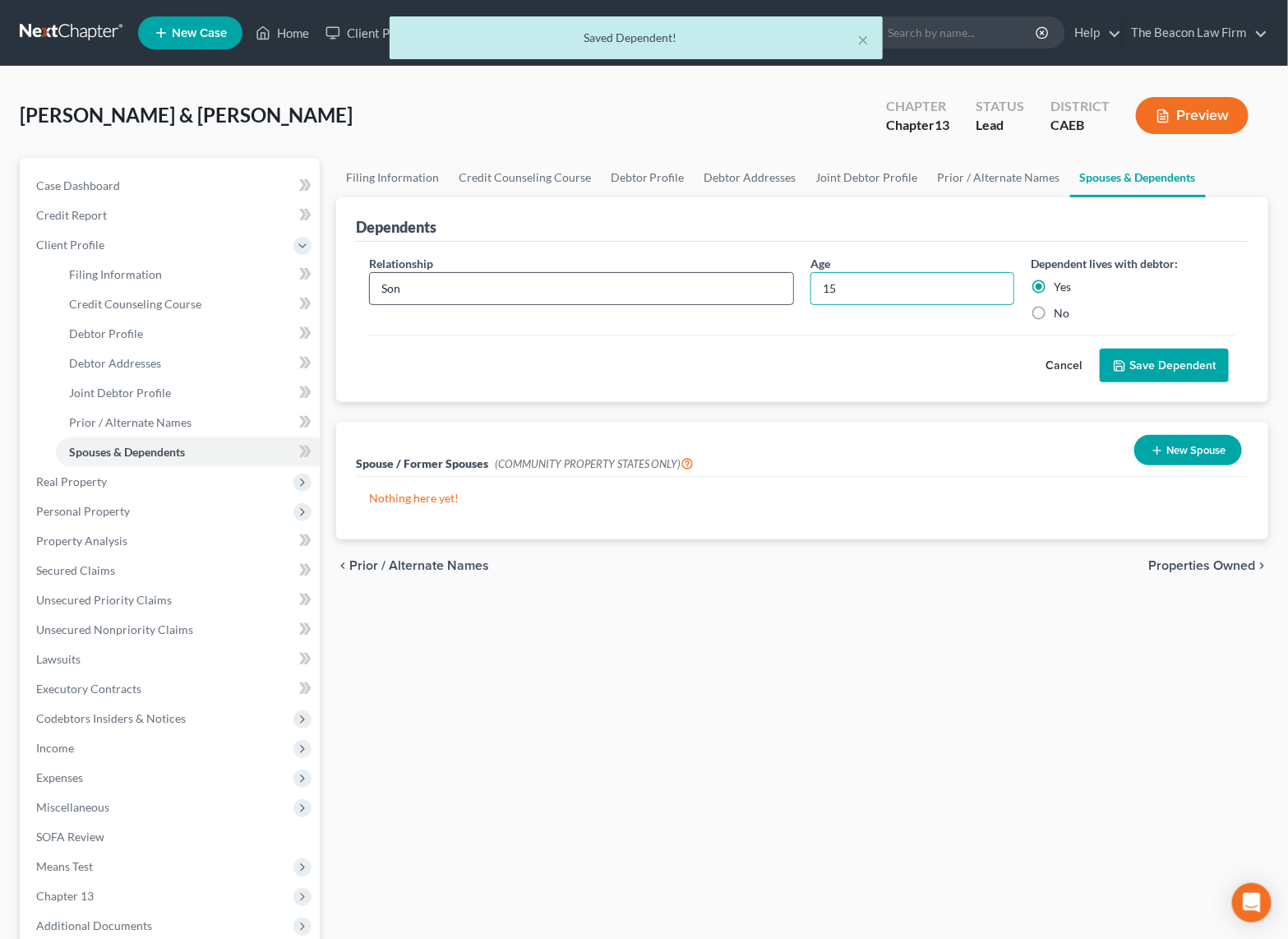
drag, startPoint x: 779, startPoint y: 290, endPoint x: 735, endPoint y: 294, distance: 44.2
click at [735, 291] on div "Relationship * Son Age 15 Dependent lives with debtor: Yes No" at bounding box center [803, 294] width 883 height 80
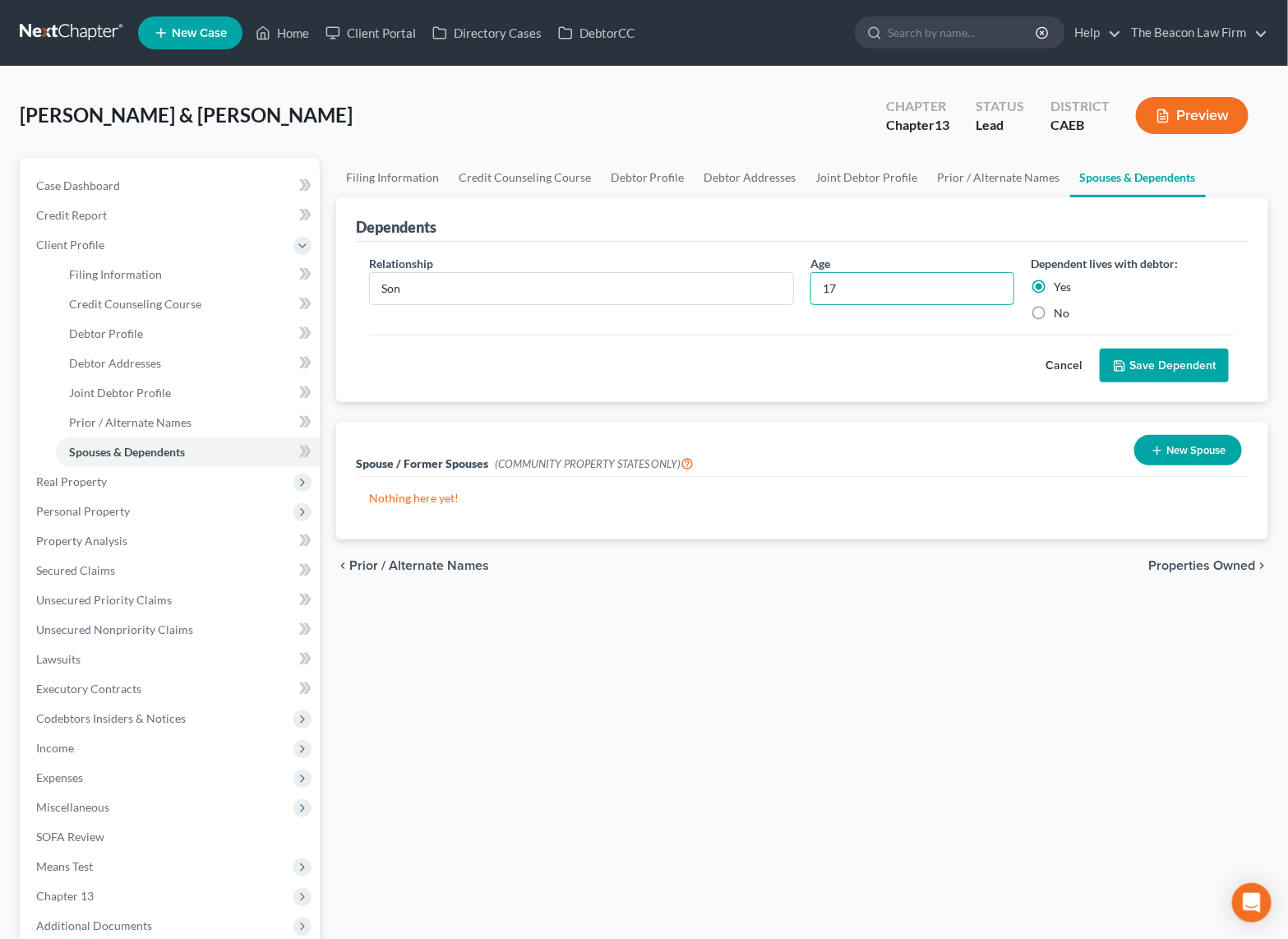
type input "17"
click at [1178, 353] on button "Save Dependent" at bounding box center [1164, 366] width 129 height 35
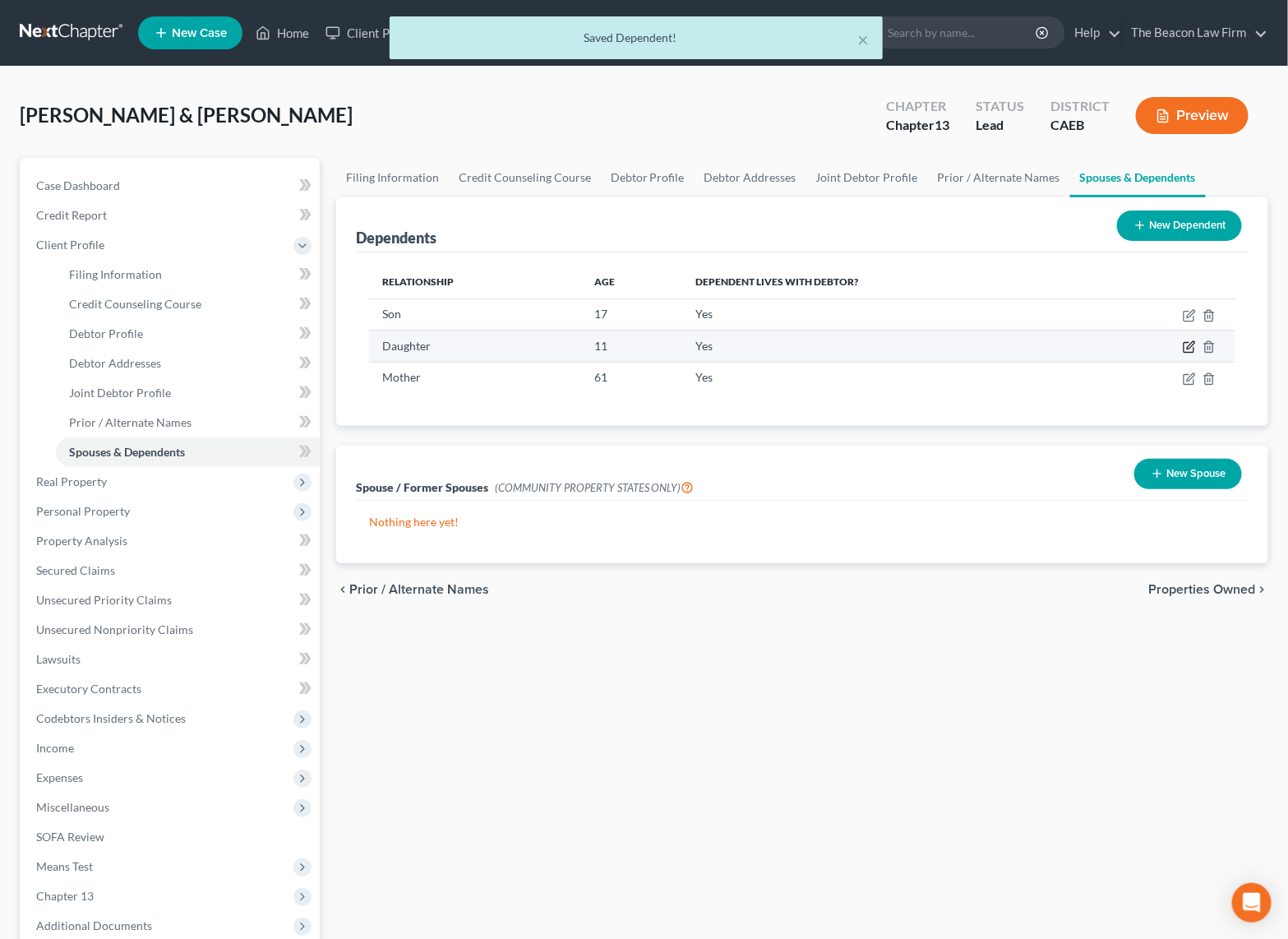
click at [1197, 341] on td at bounding box center [1164, 346] width 143 height 31
click at [1188, 345] on icon "button" at bounding box center [1189, 347] width 13 height 13
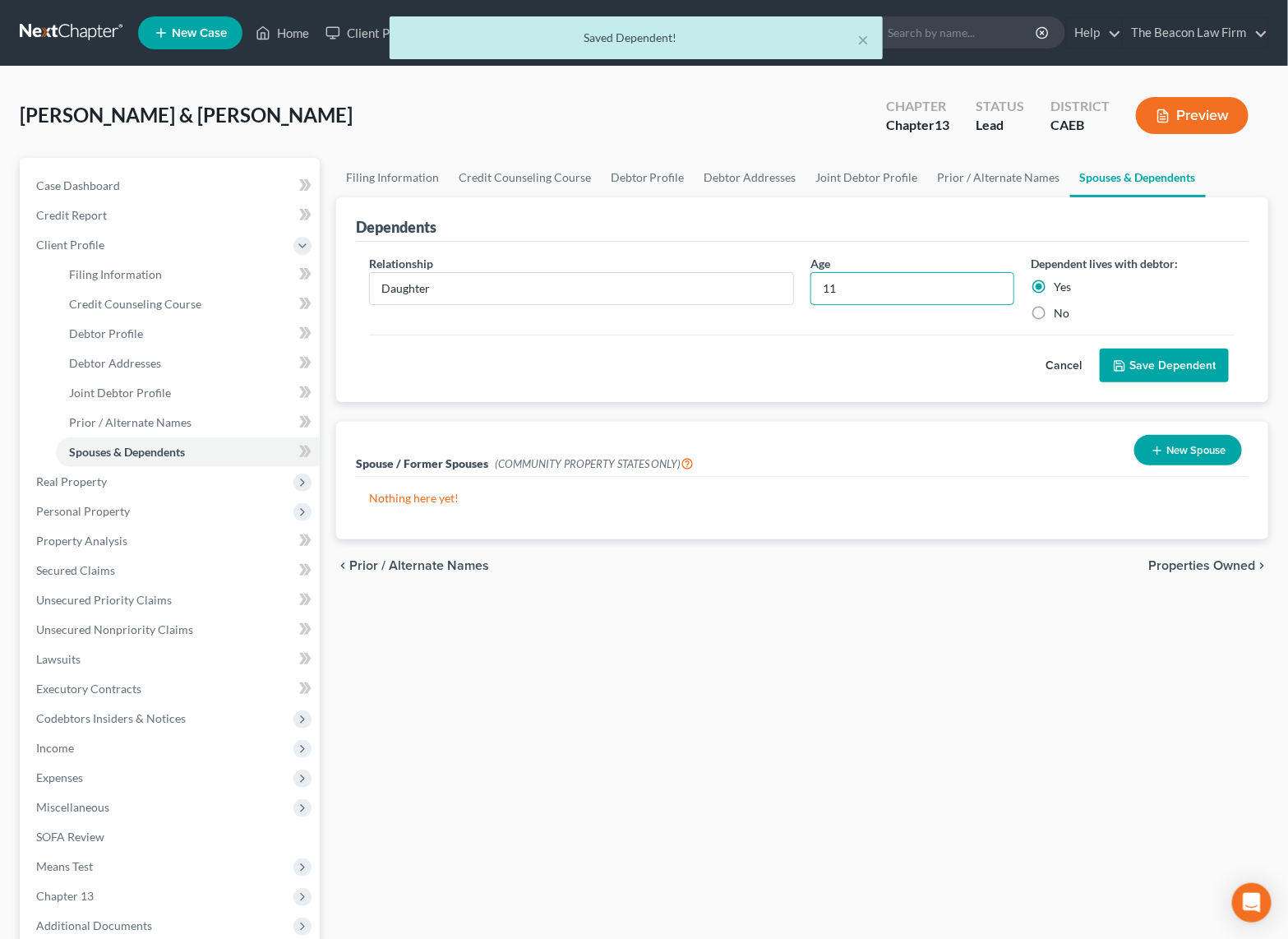
drag, startPoint x: 847, startPoint y: 282, endPoint x: 767, endPoint y: 309, distance: 84.4
click at [791, 291] on div "Relationship * Daughter Age 11 Dependent lives with debtor: Yes No" at bounding box center [803, 294] width 883 height 80
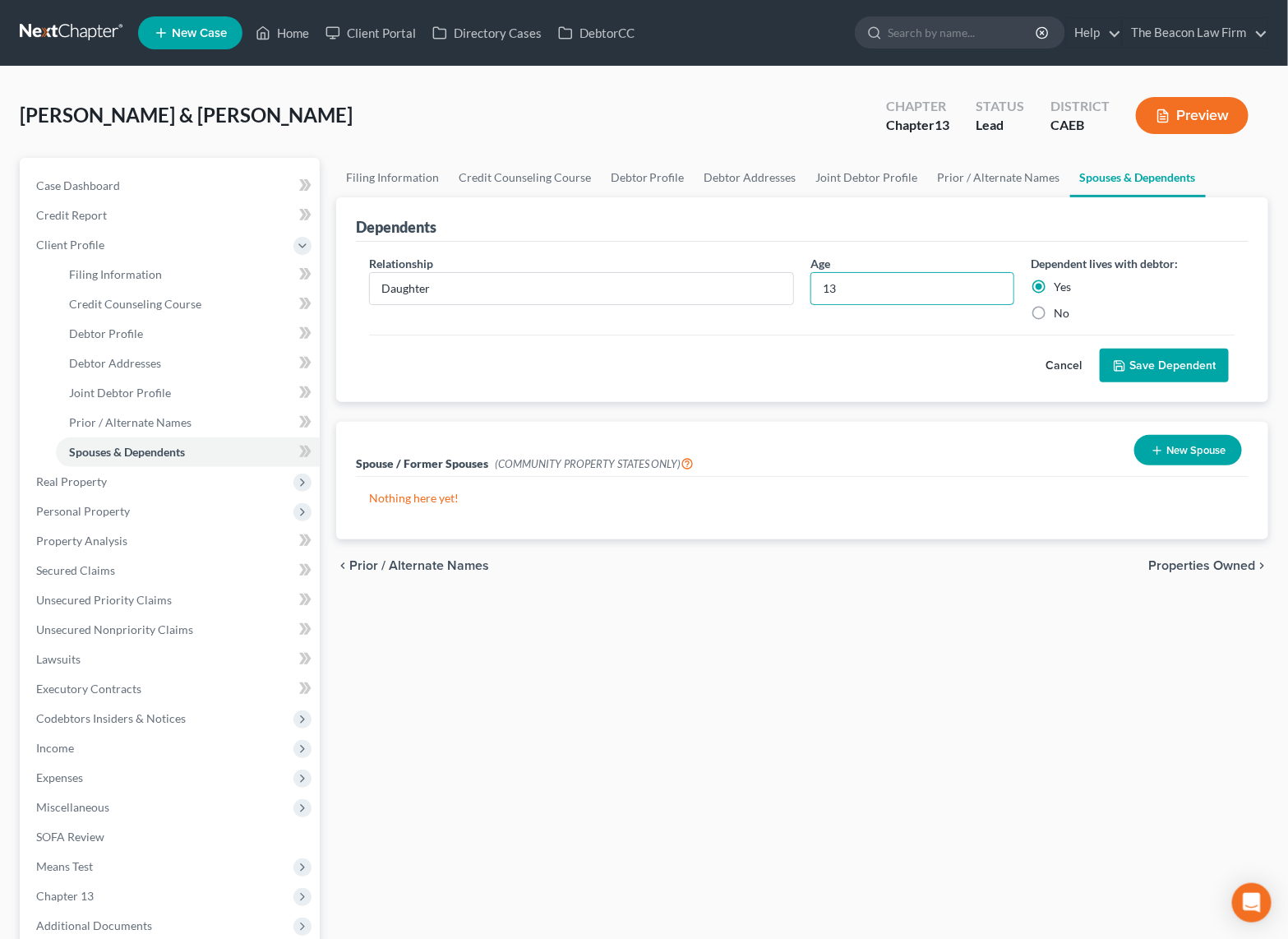
type input "13"
click at [1178, 367] on button "Save Dependent" at bounding box center [1164, 366] width 129 height 35
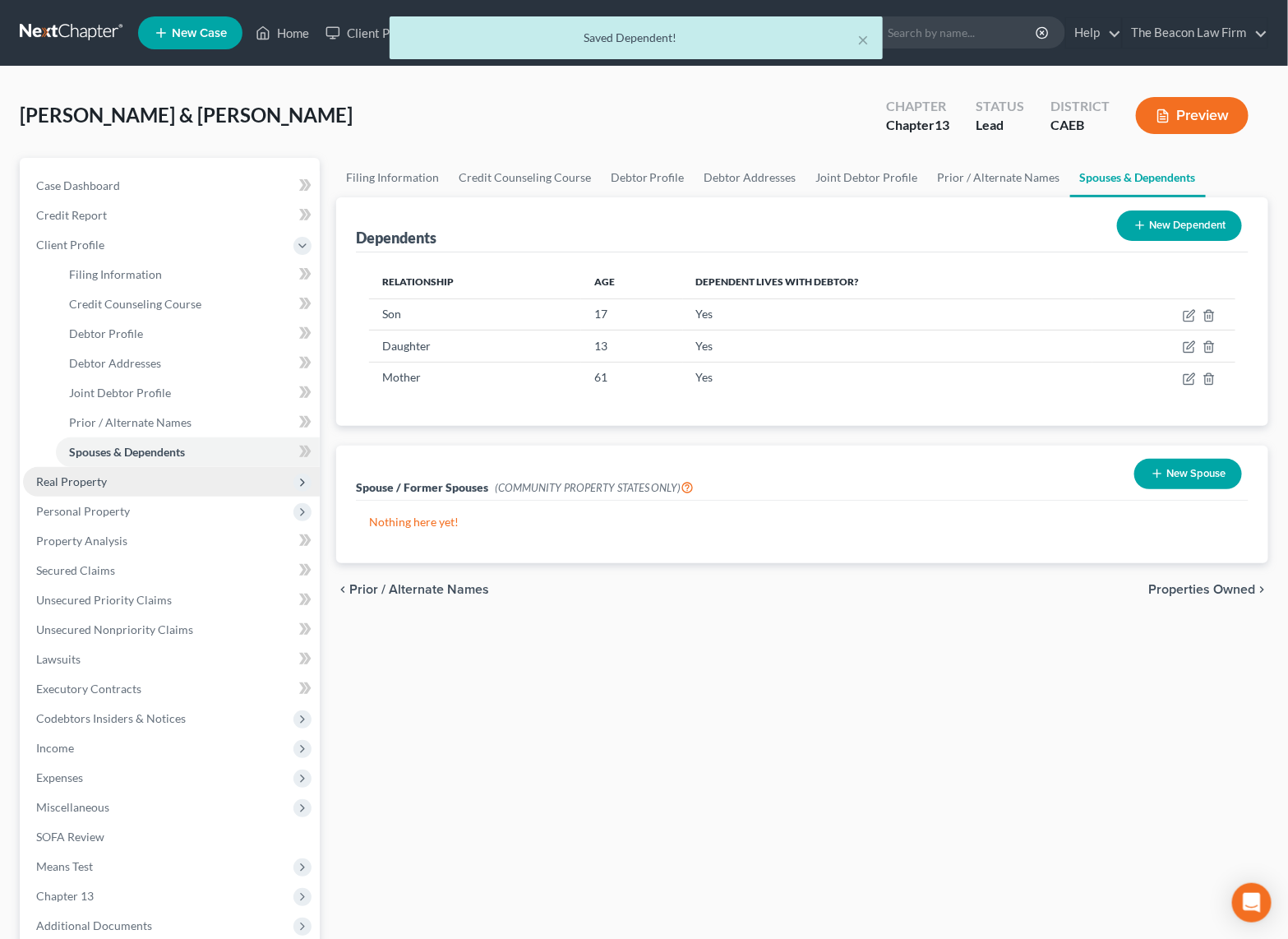
click at [101, 483] on span "Real Property" at bounding box center [71, 481] width 70 height 14
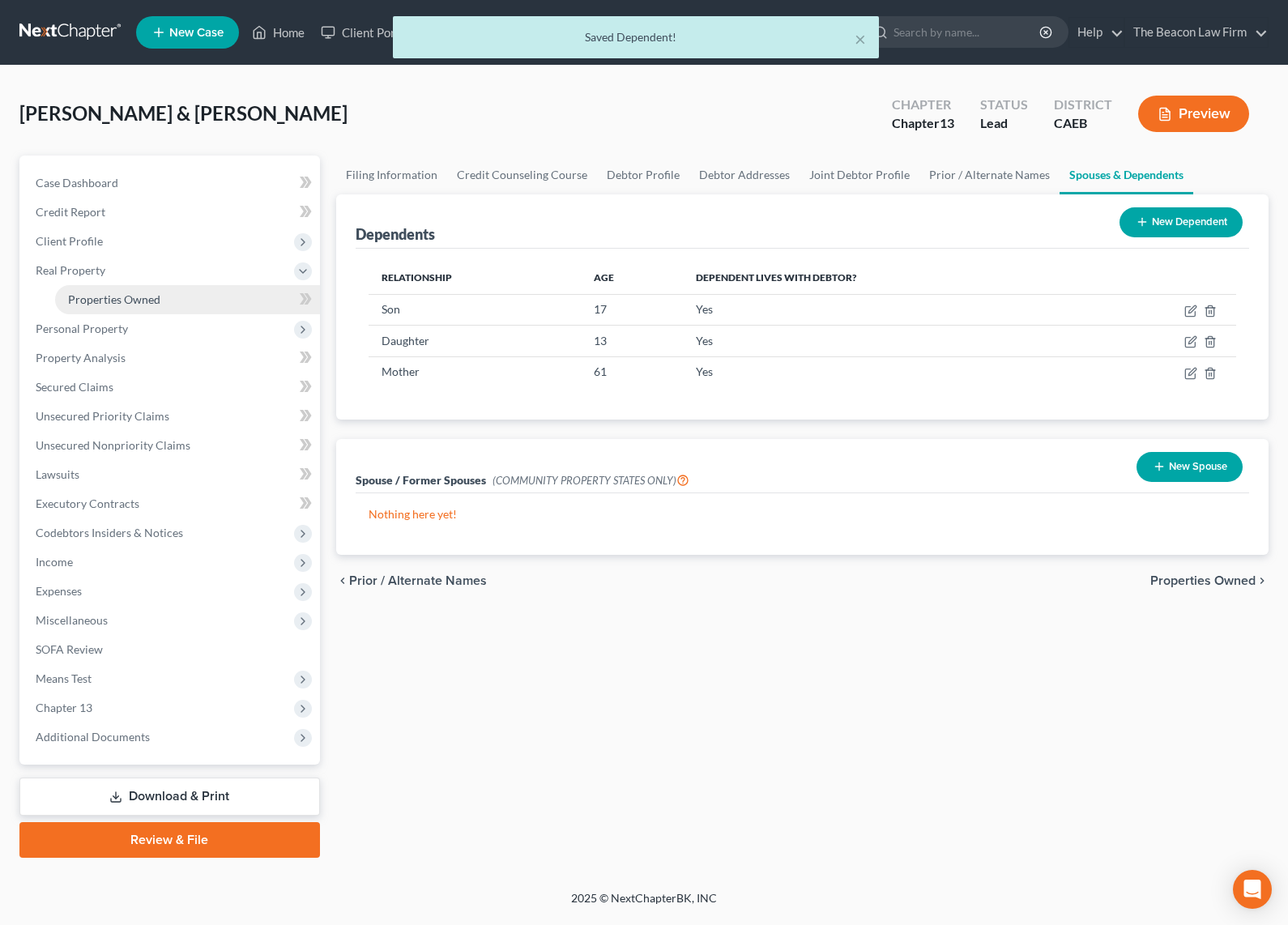
click at [140, 300] on span "Properties Owned" at bounding box center [114, 299] width 93 height 14
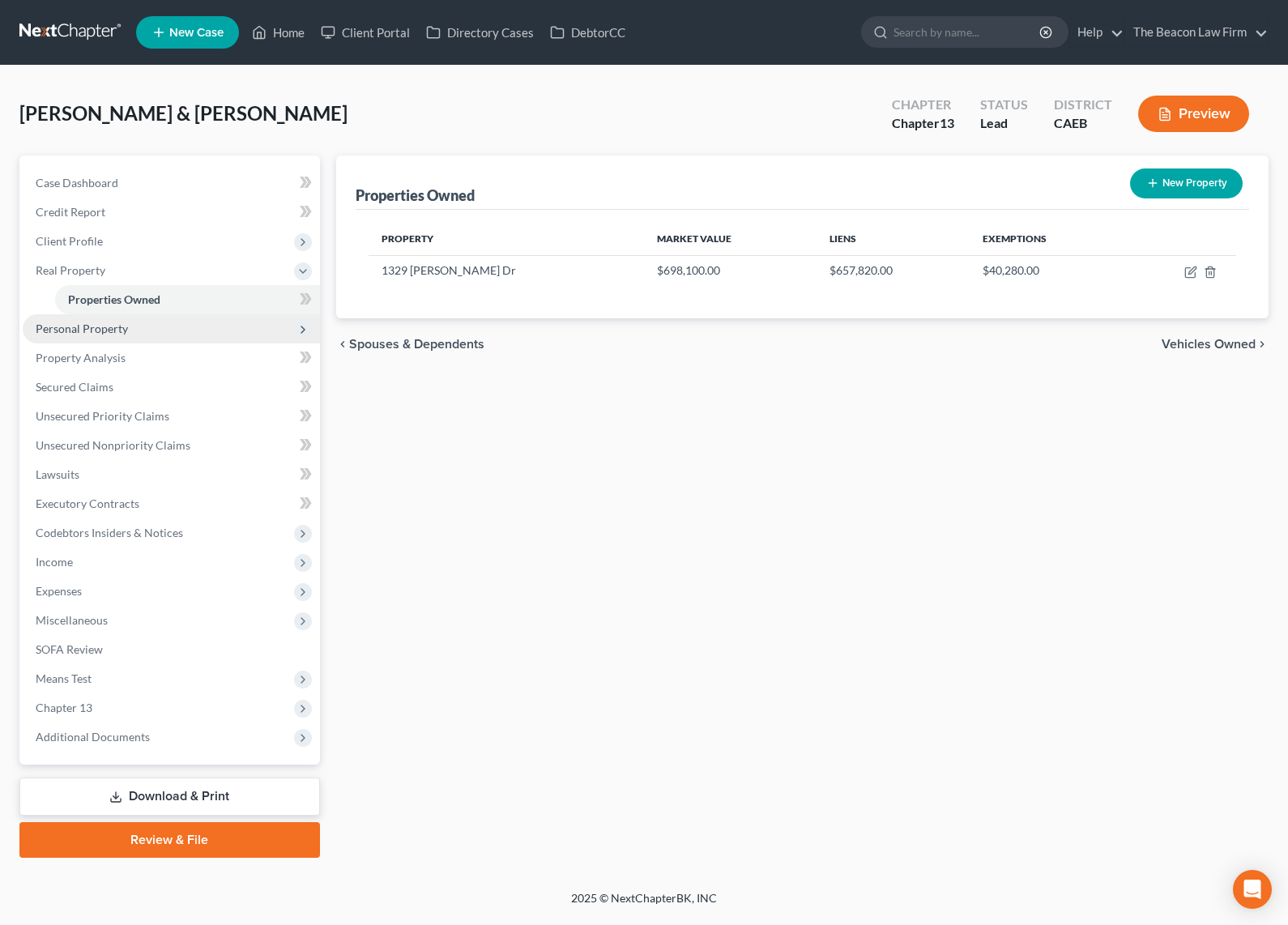
click at [127, 327] on span "Personal Property" at bounding box center [171, 329] width 297 height 29
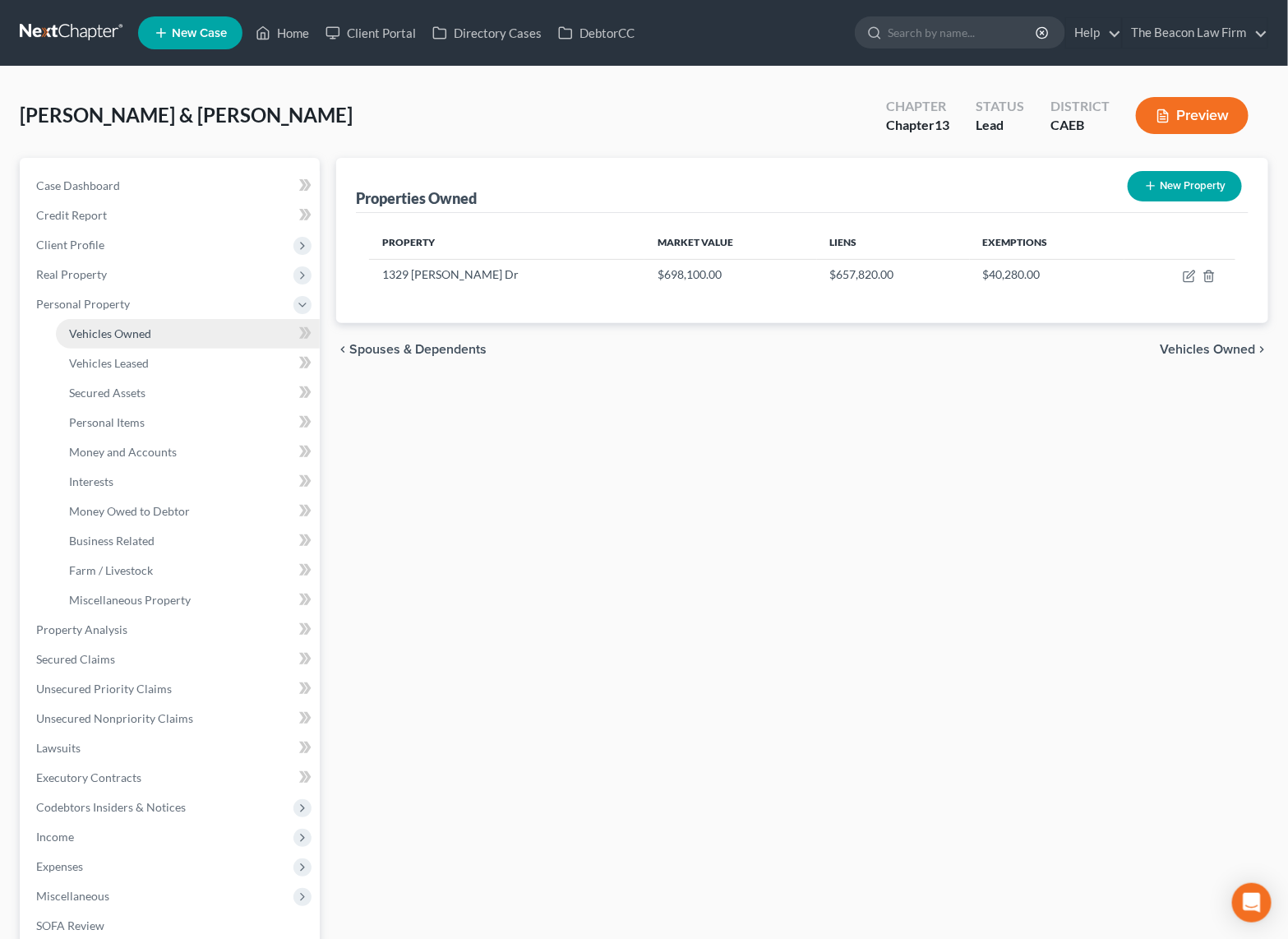
click at [136, 334] on span "Vehicles Owned" at bounding box center [111, 333] width 82 height 14
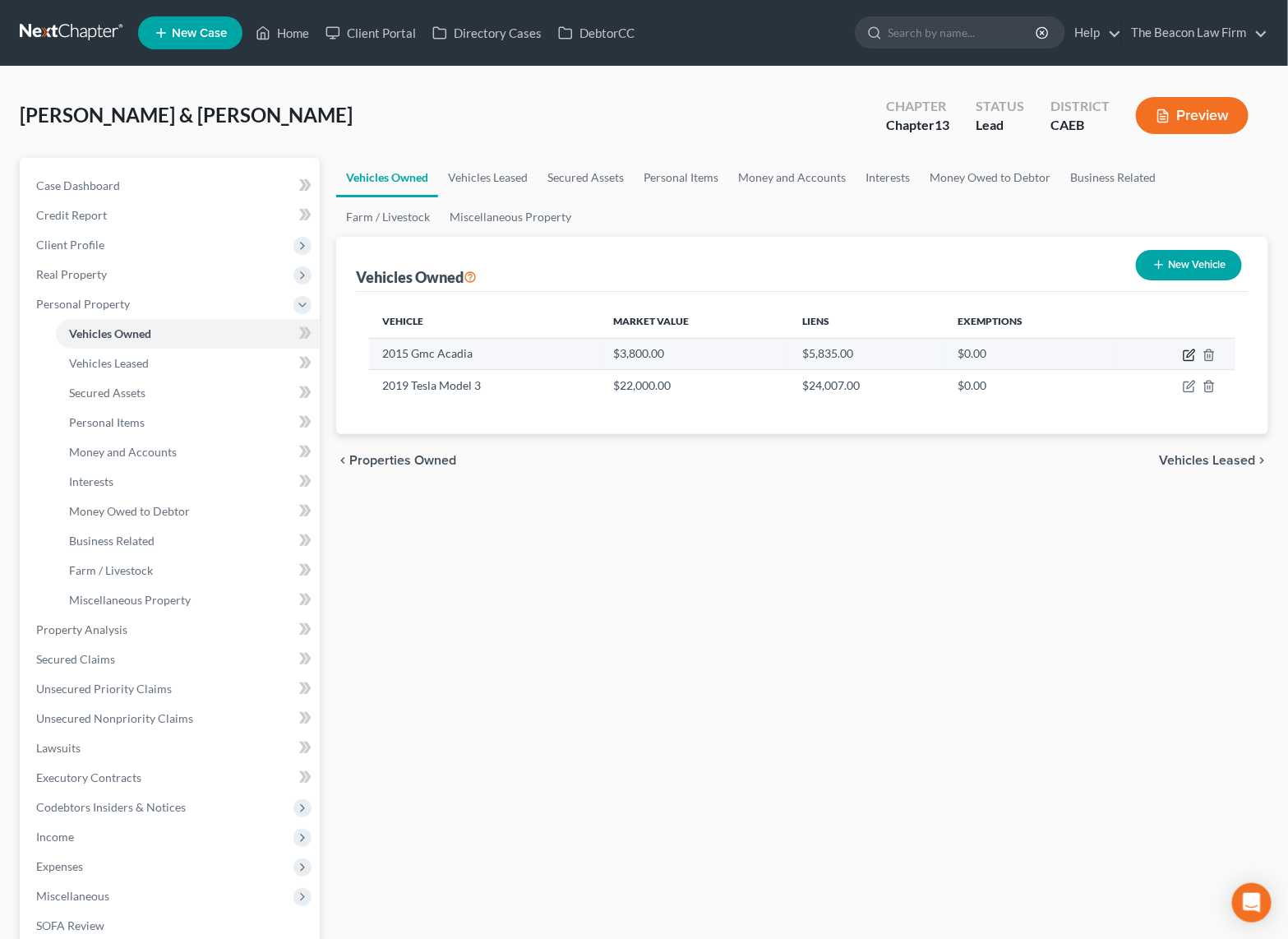
click at [1191, 354] on icon "button" at bounding box center [1190, 353] width 7 height 7
select select "0"
select select "11"
select select "3"
select select "1"
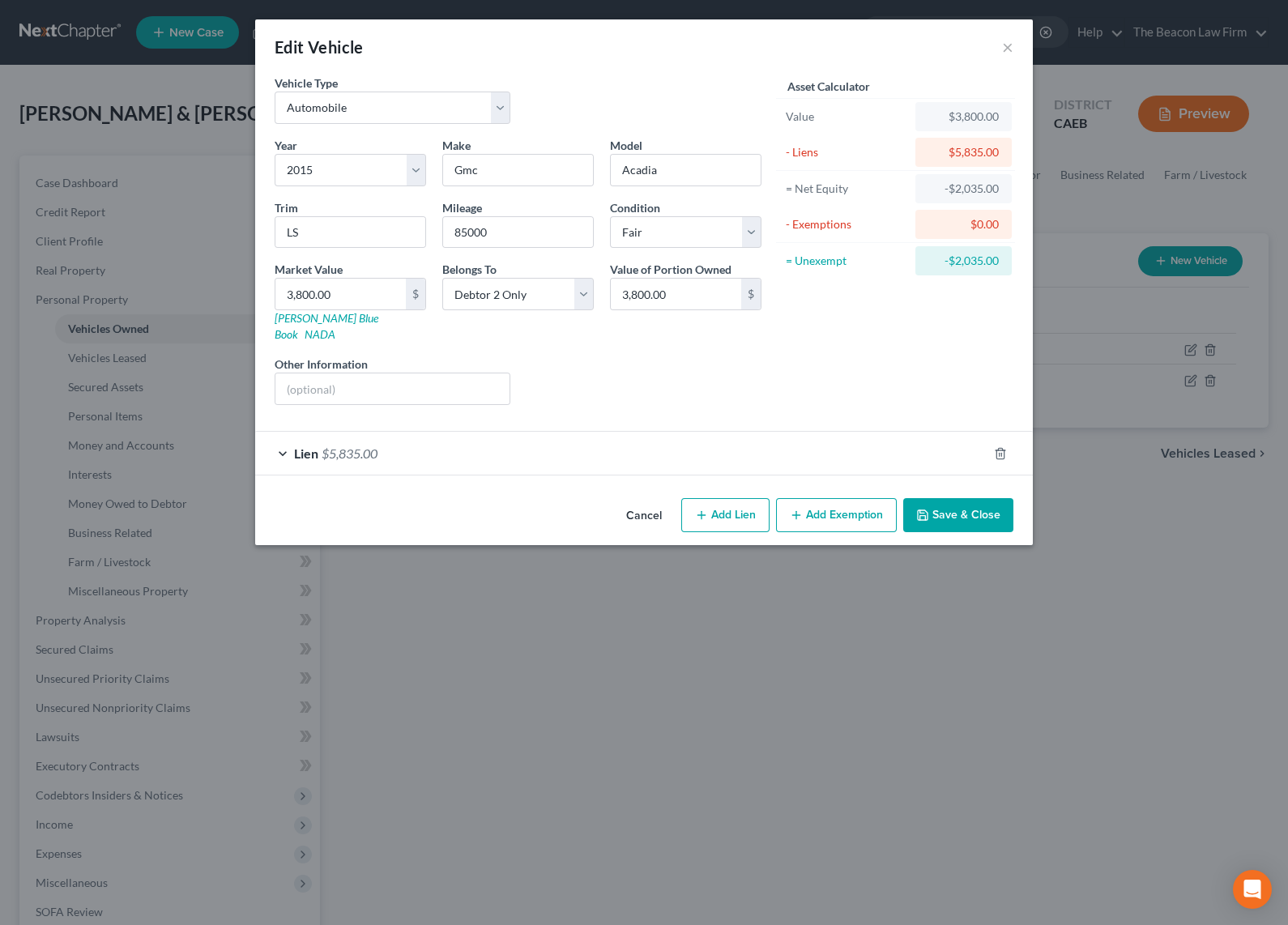
click at [640, 361] on div "Liens Select" at bounding box center [645, 380] width 252 height 50
click at [960, 503] on button "Save & Close" at bounding box center [958, 515] width 110 height 34
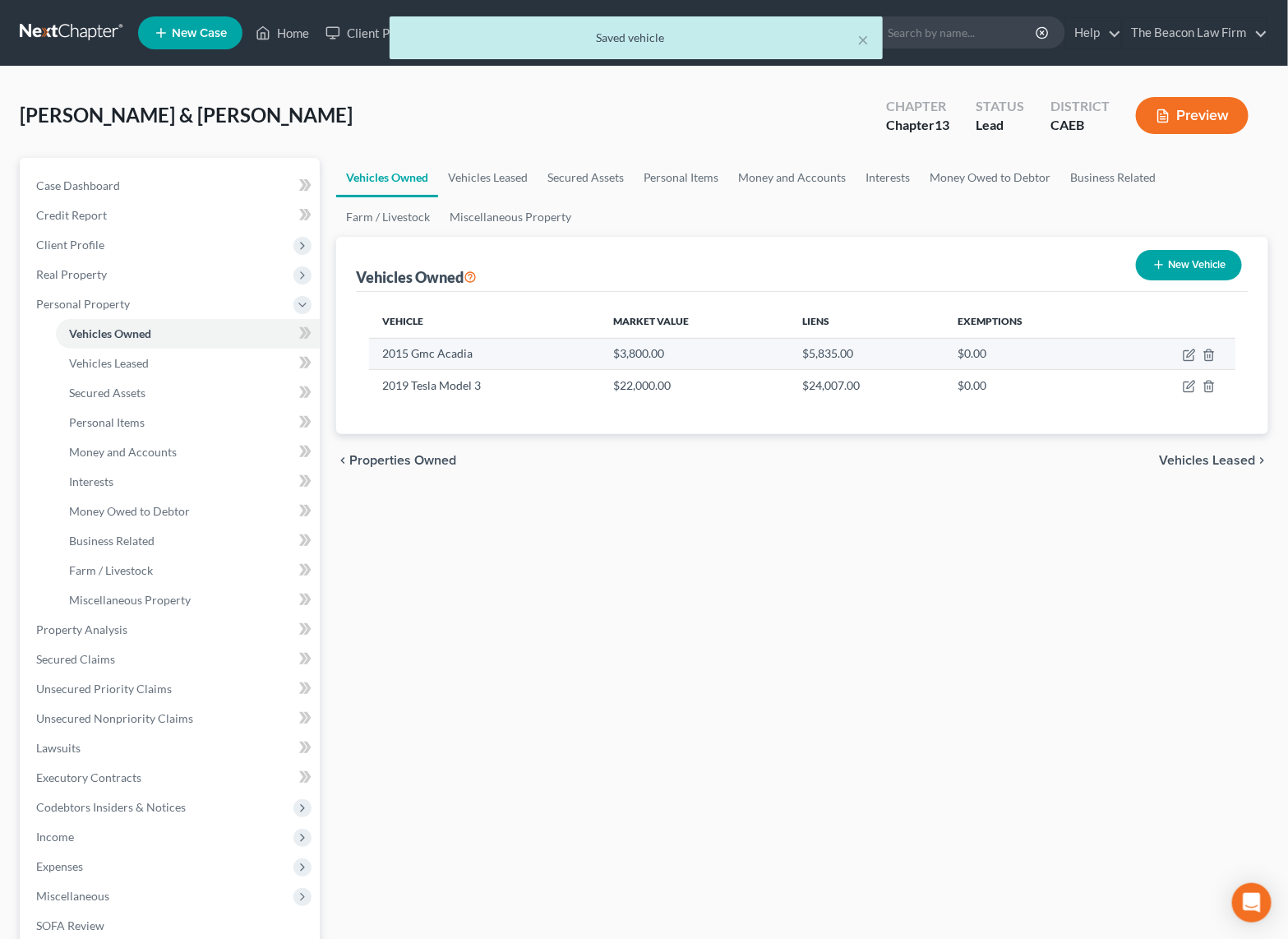
click at [1218, 350] on td at bounding box center [1174, 354] width 122 height 31
click at [1208, 352] on polyline "button" at bounding box center [1208, 352] width 10 height 0
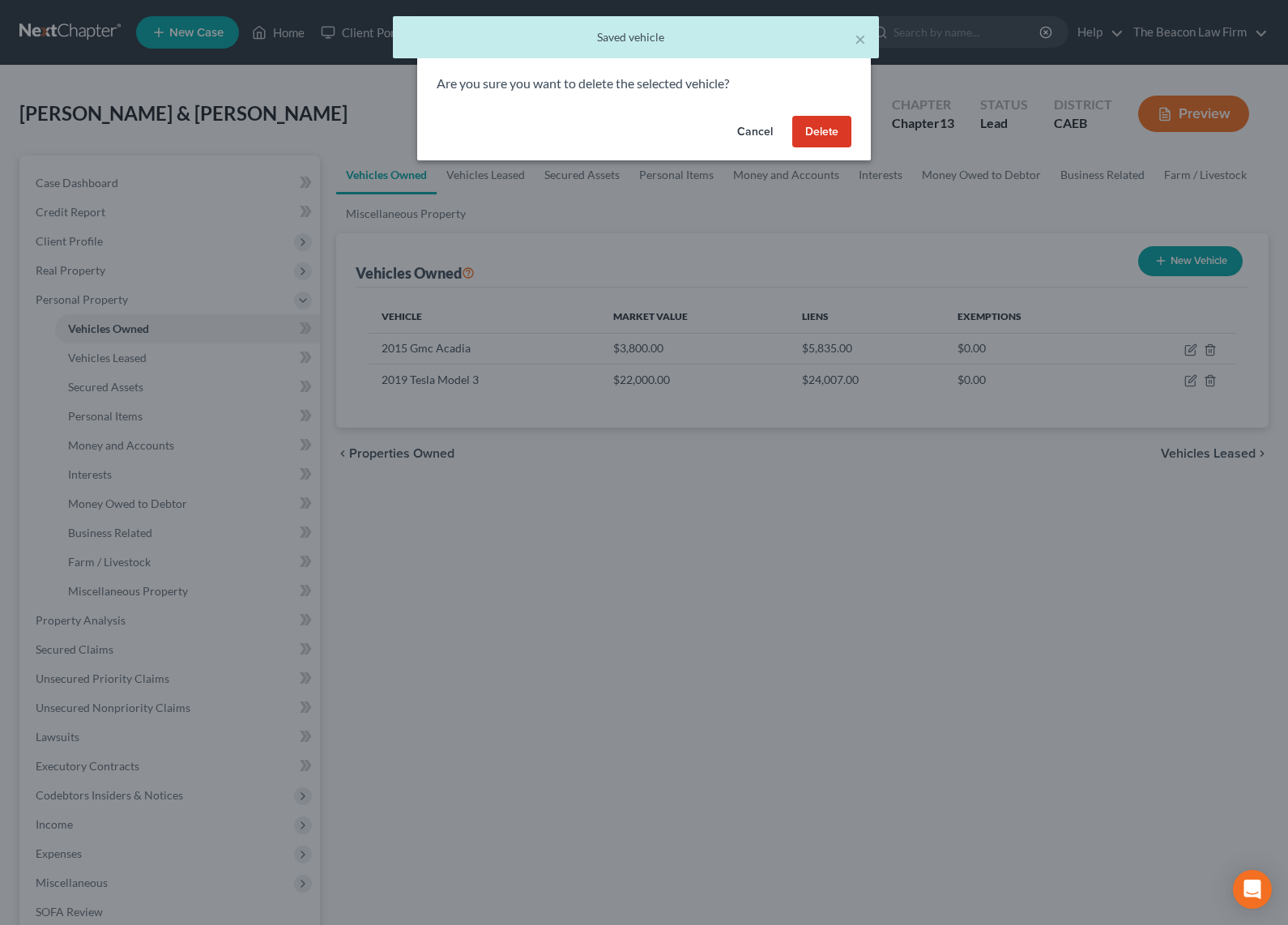
click at [819, 124] on button "Delete" at bounding box center [821, 132] width 59 height 32
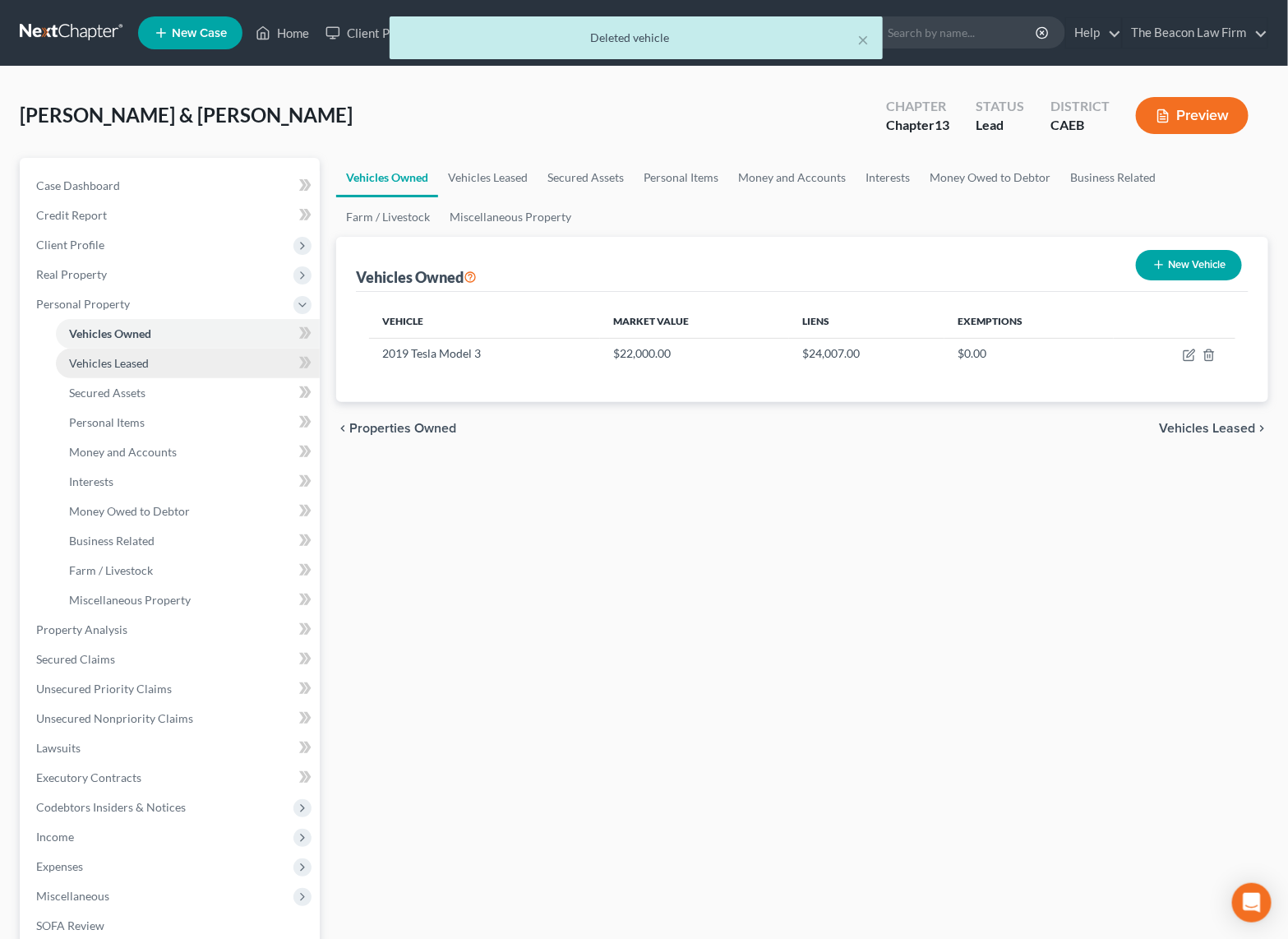
click at [149, 367] on link "Vehicles Leased" at bounding box center [187, 363] width 264 height 29
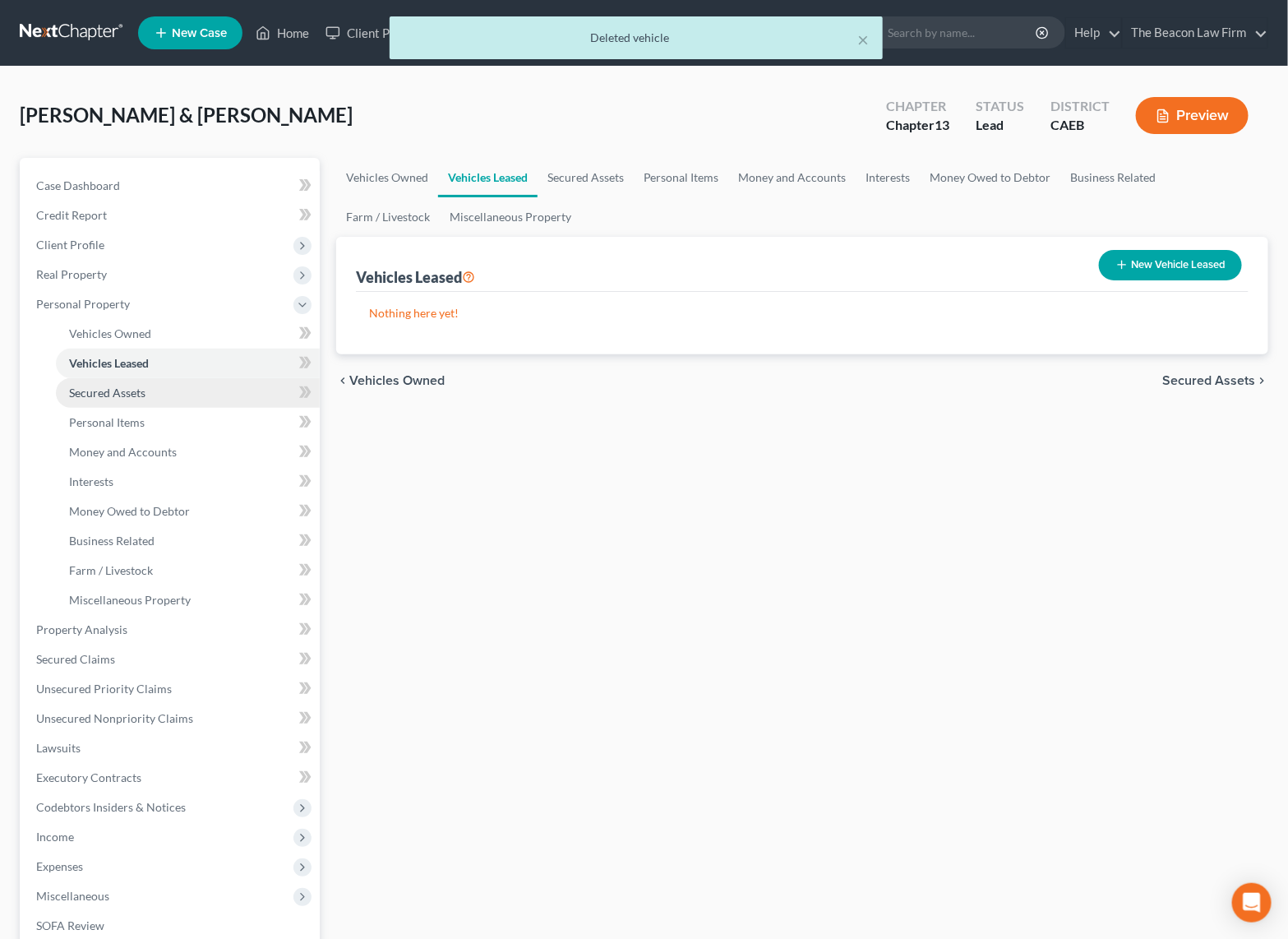
click at [139, 389] on span "Secured Assets" at bounding box center [108, 392] width 77 height 14
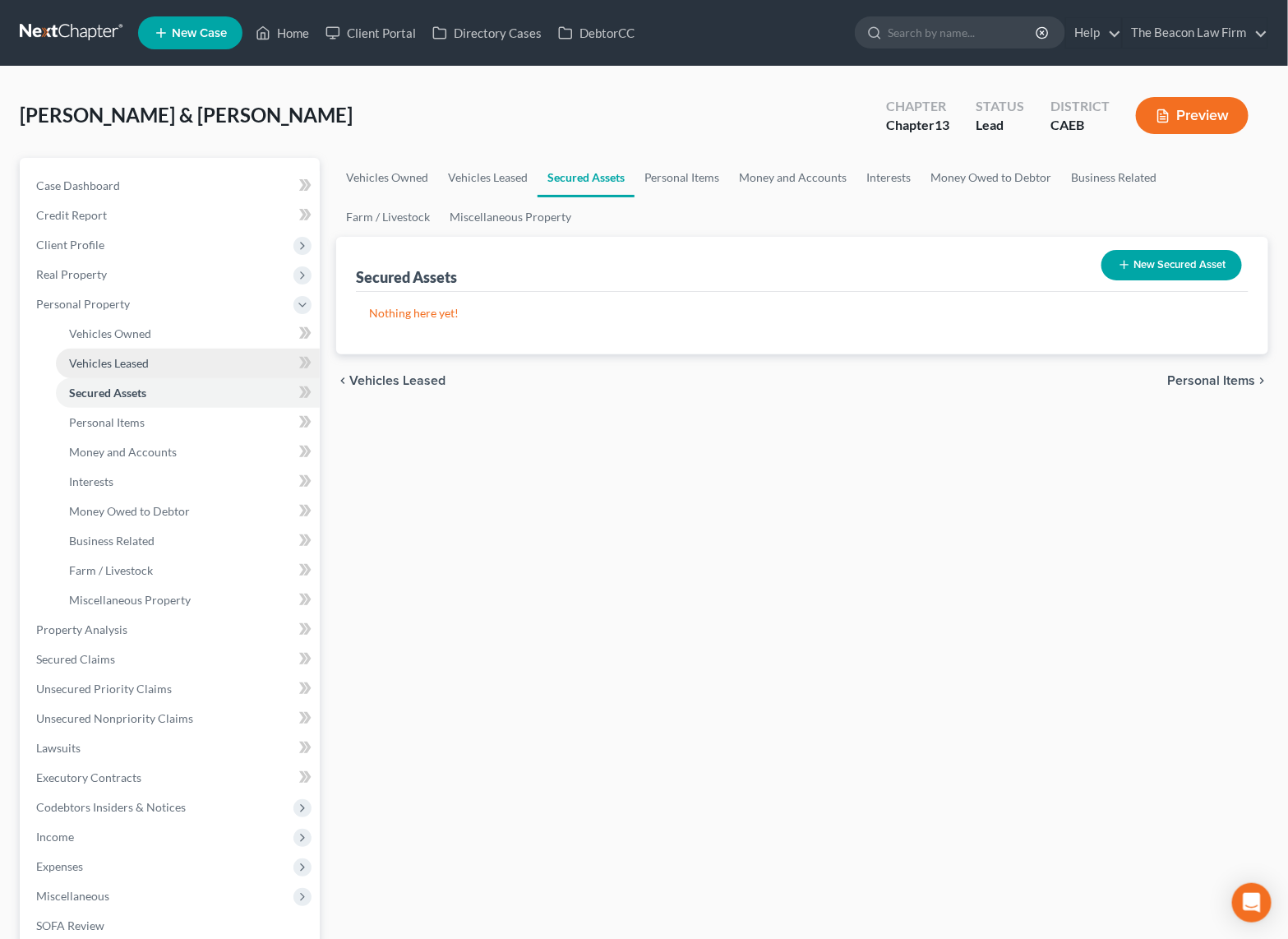
click at [144, 362] on span "Vehicles Leased" at bounding box center [109, 362] width 80 height 14
click at [129, 391] on span "Secured Assets" at bounding box center [108, 392] width 77 height 14
click at [128, 415] on span "Personal Items" at bounding box center [107, 421] width 76 height 14
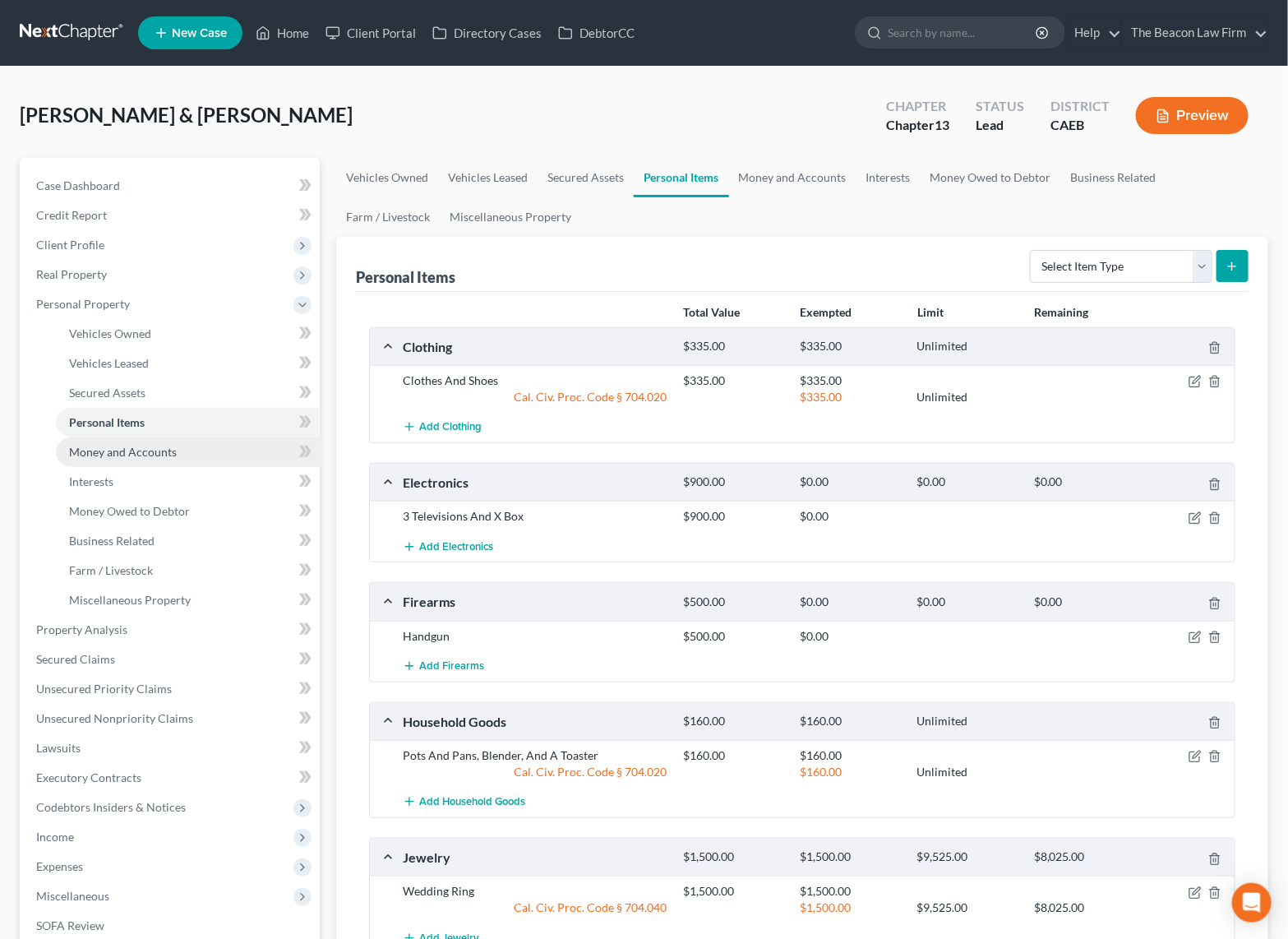
click at [130, 453] on span "Money and Accounts" at bounding box center [123, 451] width 108 height 14
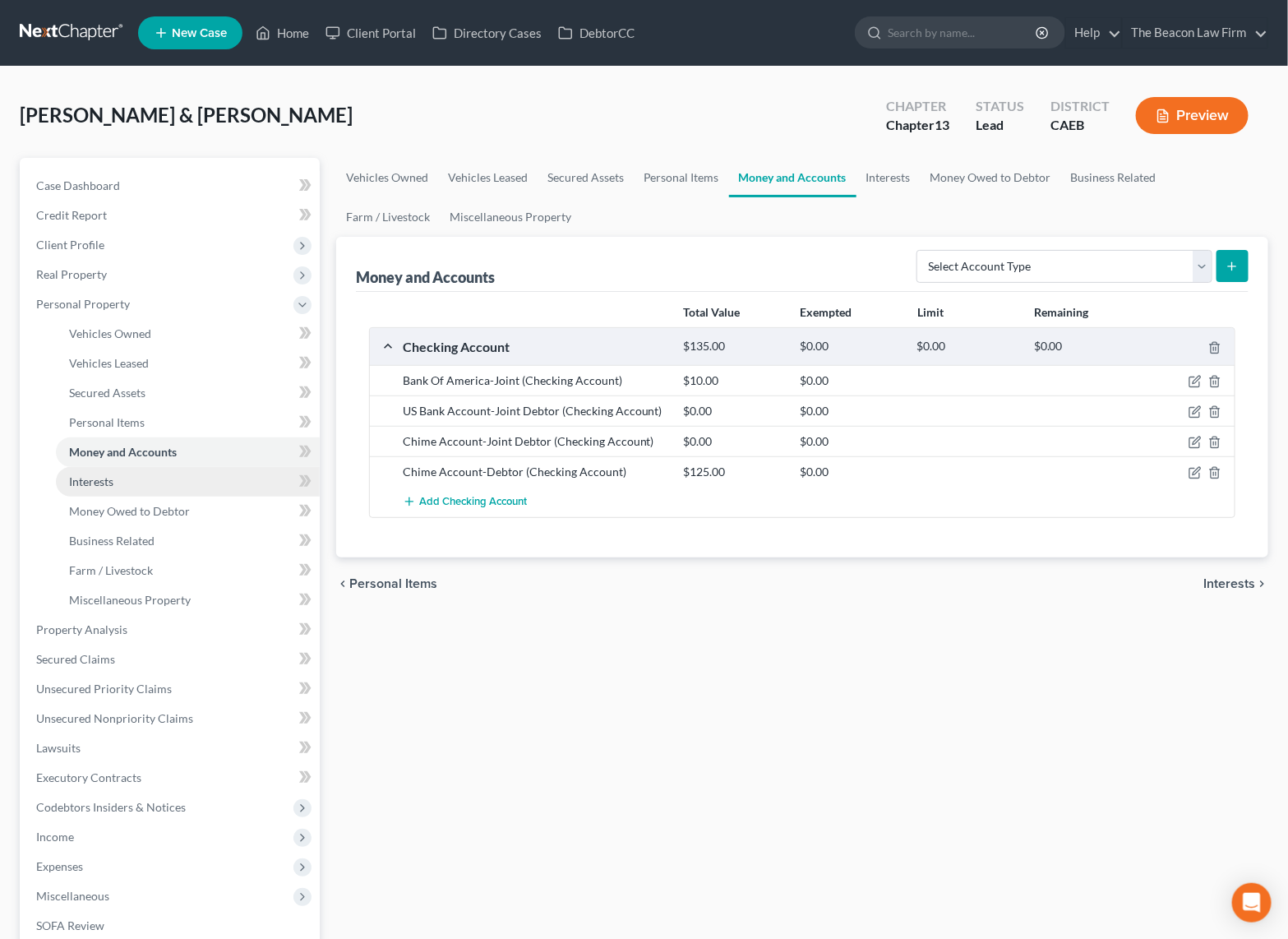
click at [87, 479] on span "Interests" at bounding box center [91, 481] width 45 height 14
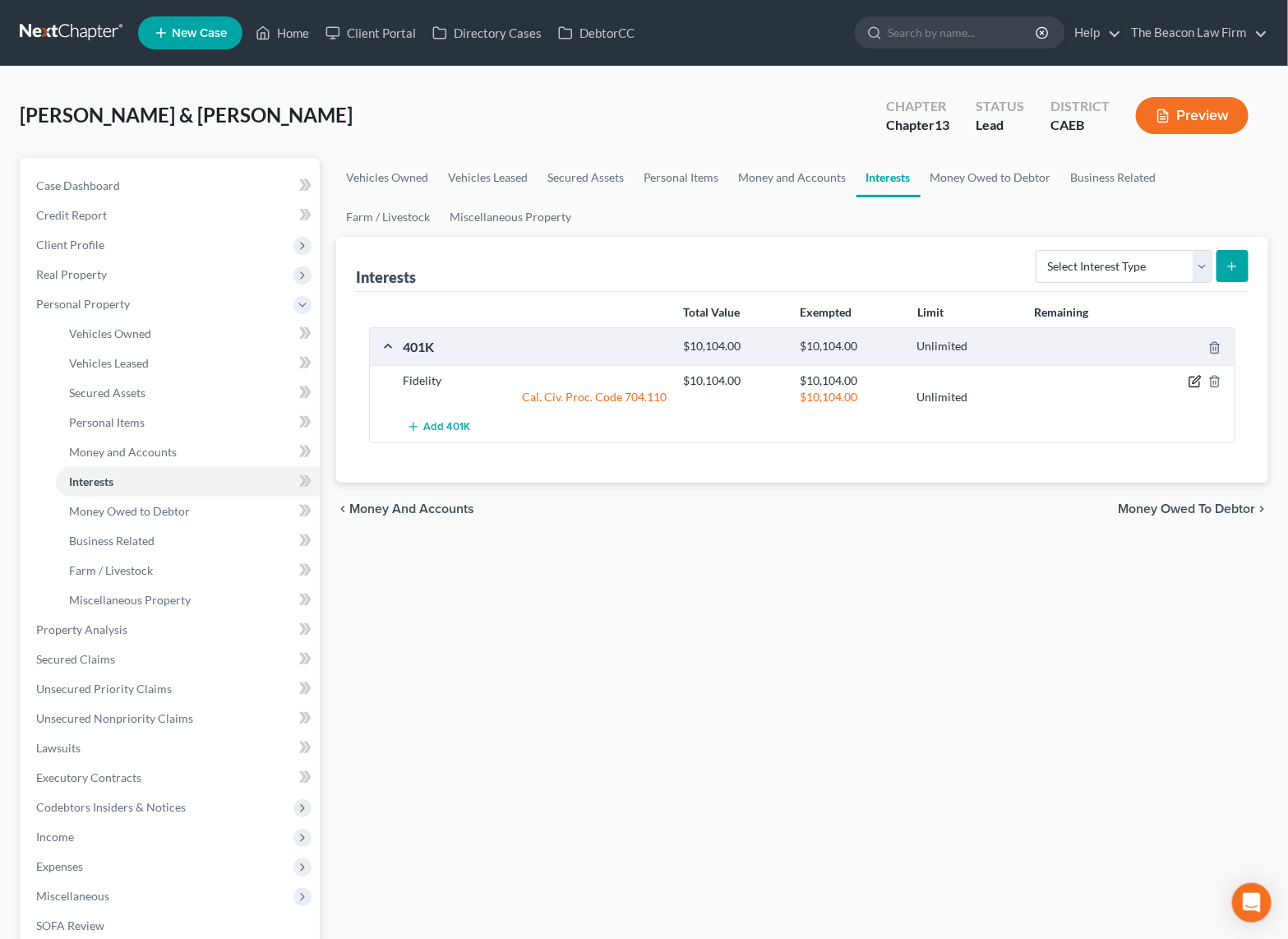
click at [1194, 383] on icon "button" at bounding box center [1197, 380] width 7 height 7
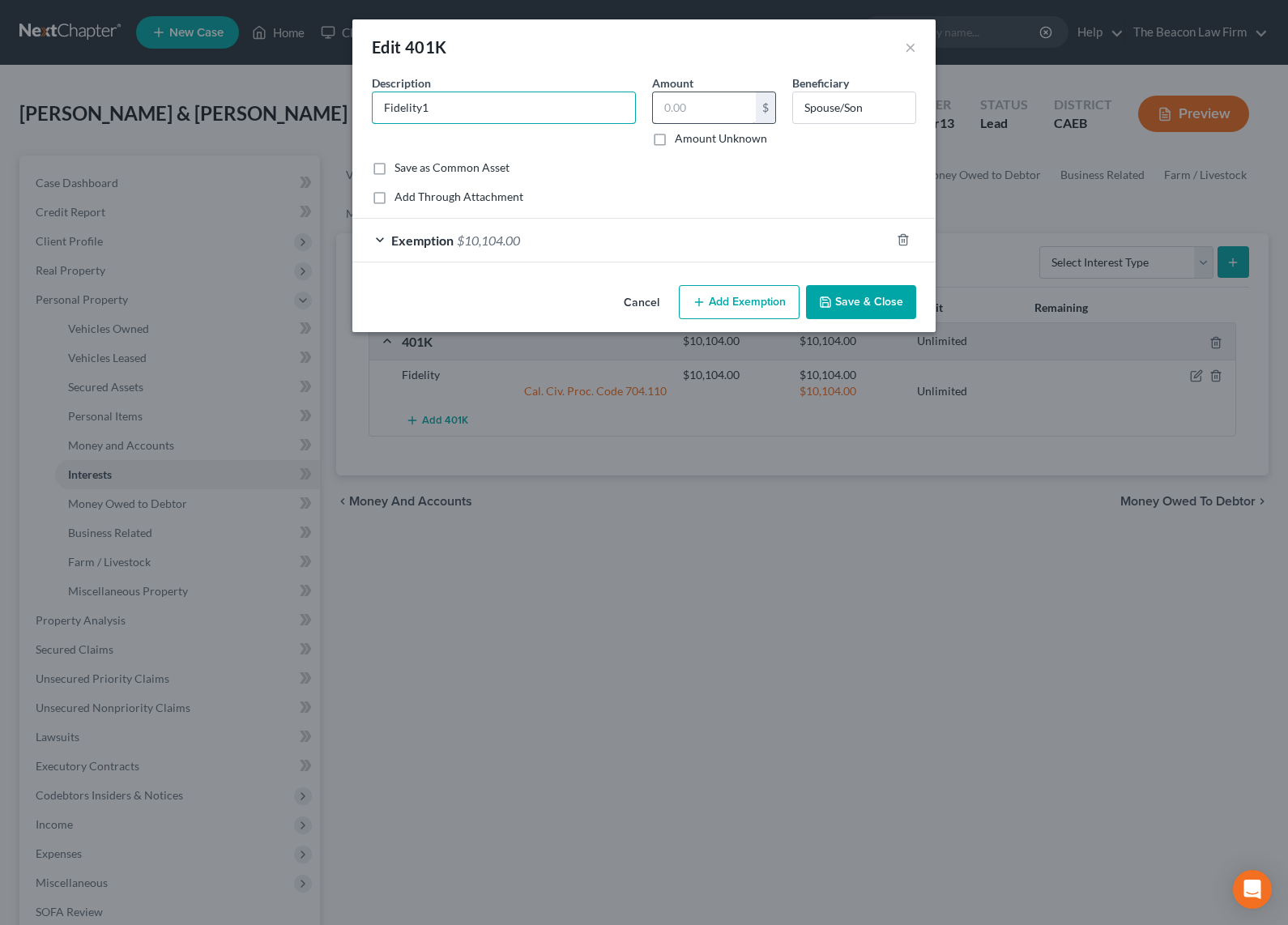
type input "Fidelity"
click at [715, 104] on input "text" at bounding box center [704, 108] width 103 height 31
type input "14,800"
click at [594, 236] on div "Exemption $10,104.00" at bounding box center [621, 240] width 538 height 43
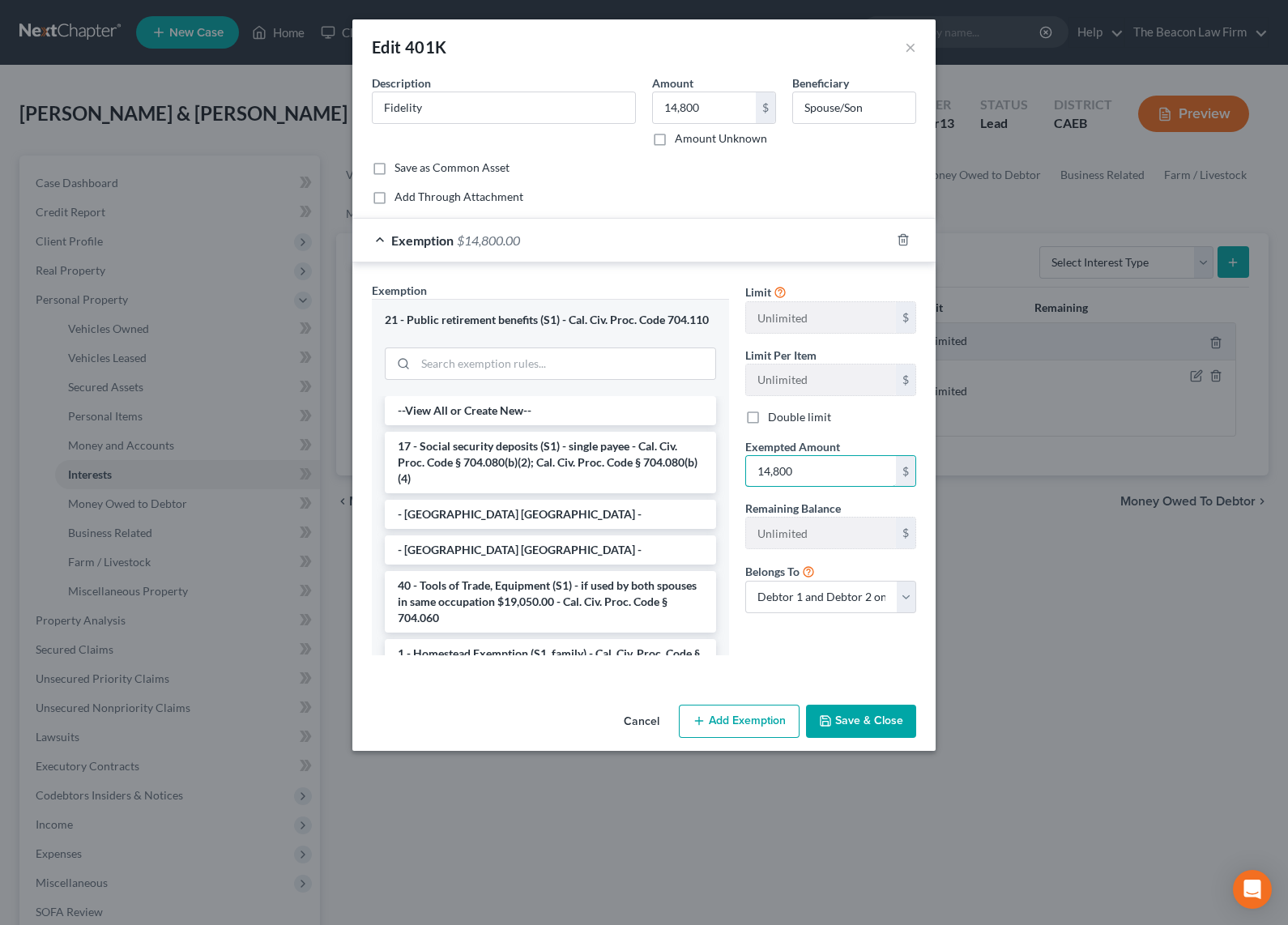
type input "14,800"
click at [866, 712] on button "Save & Close" at bounding box center [861, 721] width 110 height 34
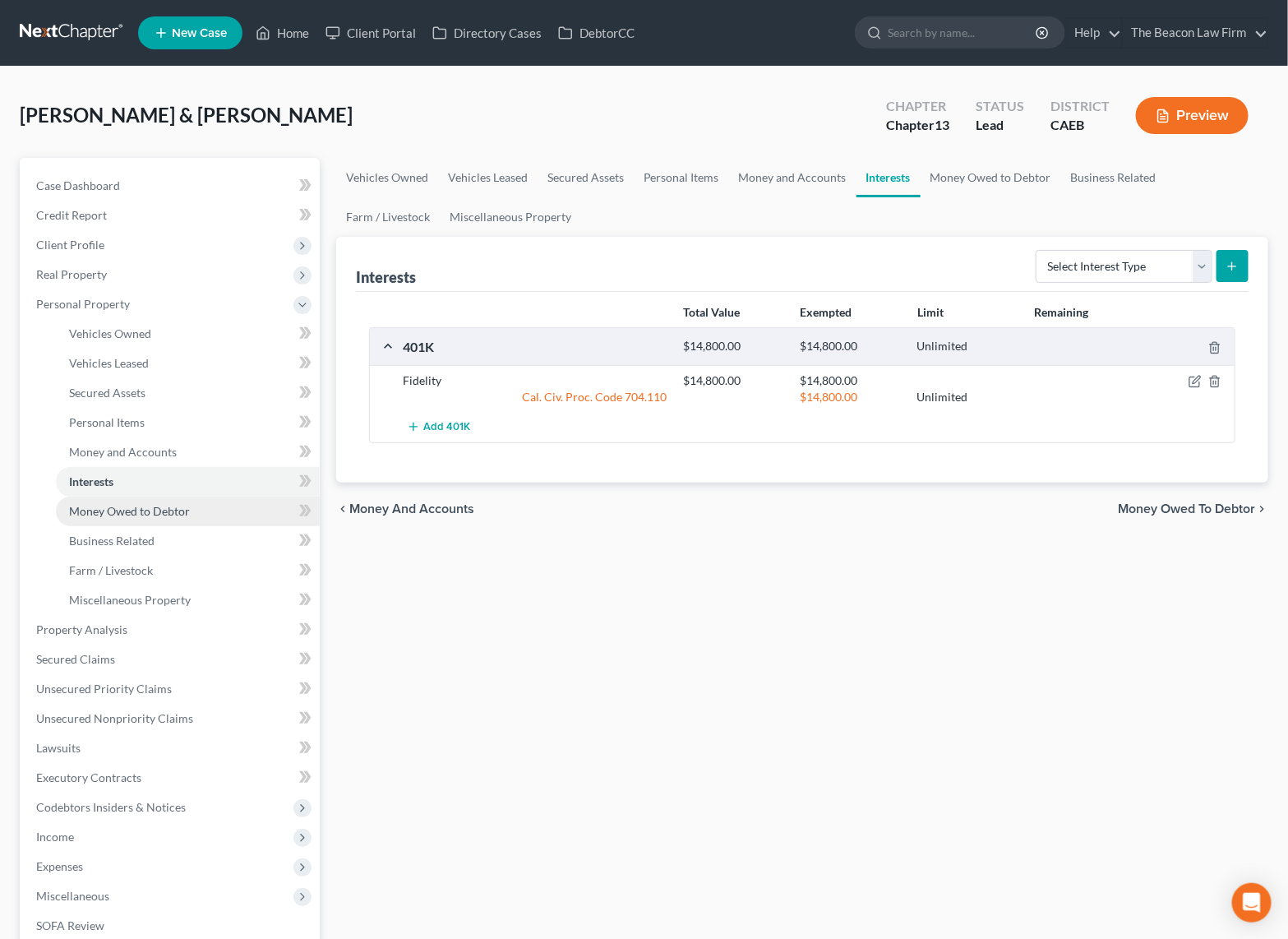
click at [134, 515] on span "Money Owed to Debtor" at bounding box center [130, 510] width 121 height 14
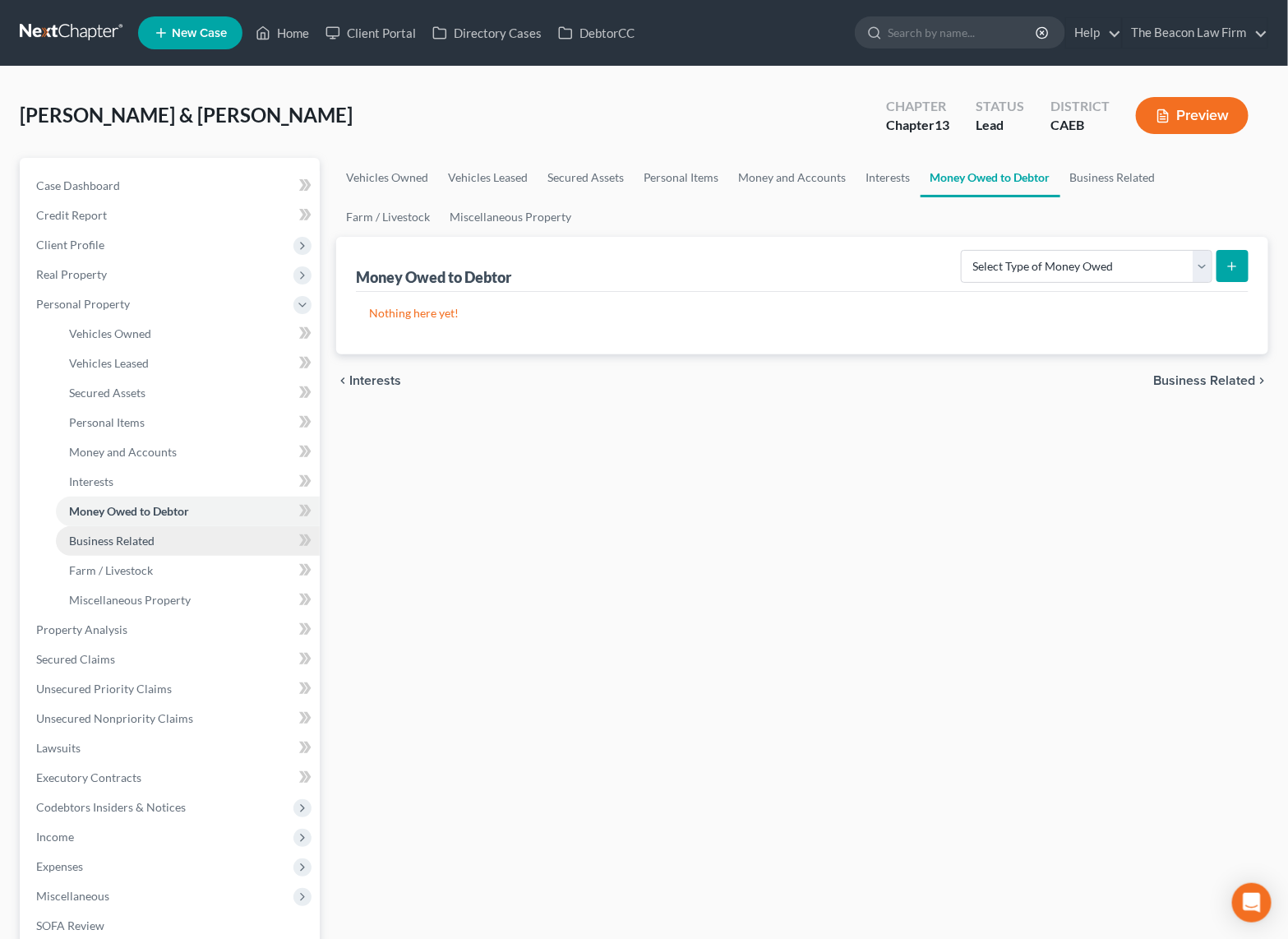
click at [141, 539] on span "Business Related" at bounding box center [112, 540] width 86 height 14
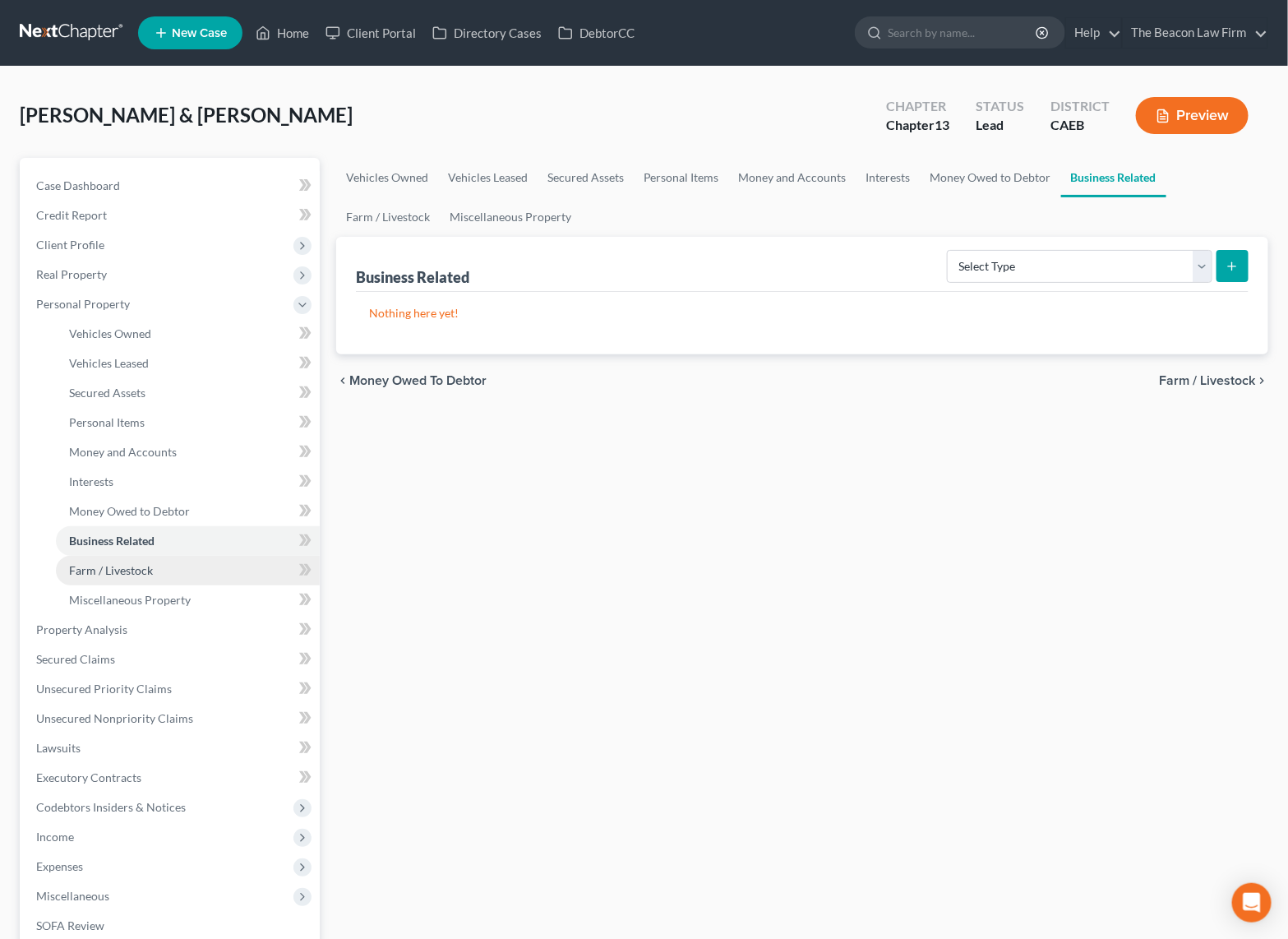
click at [121, 568] on span "Farm / Livestock" at bounding box center [112, 570] width 84 height 14
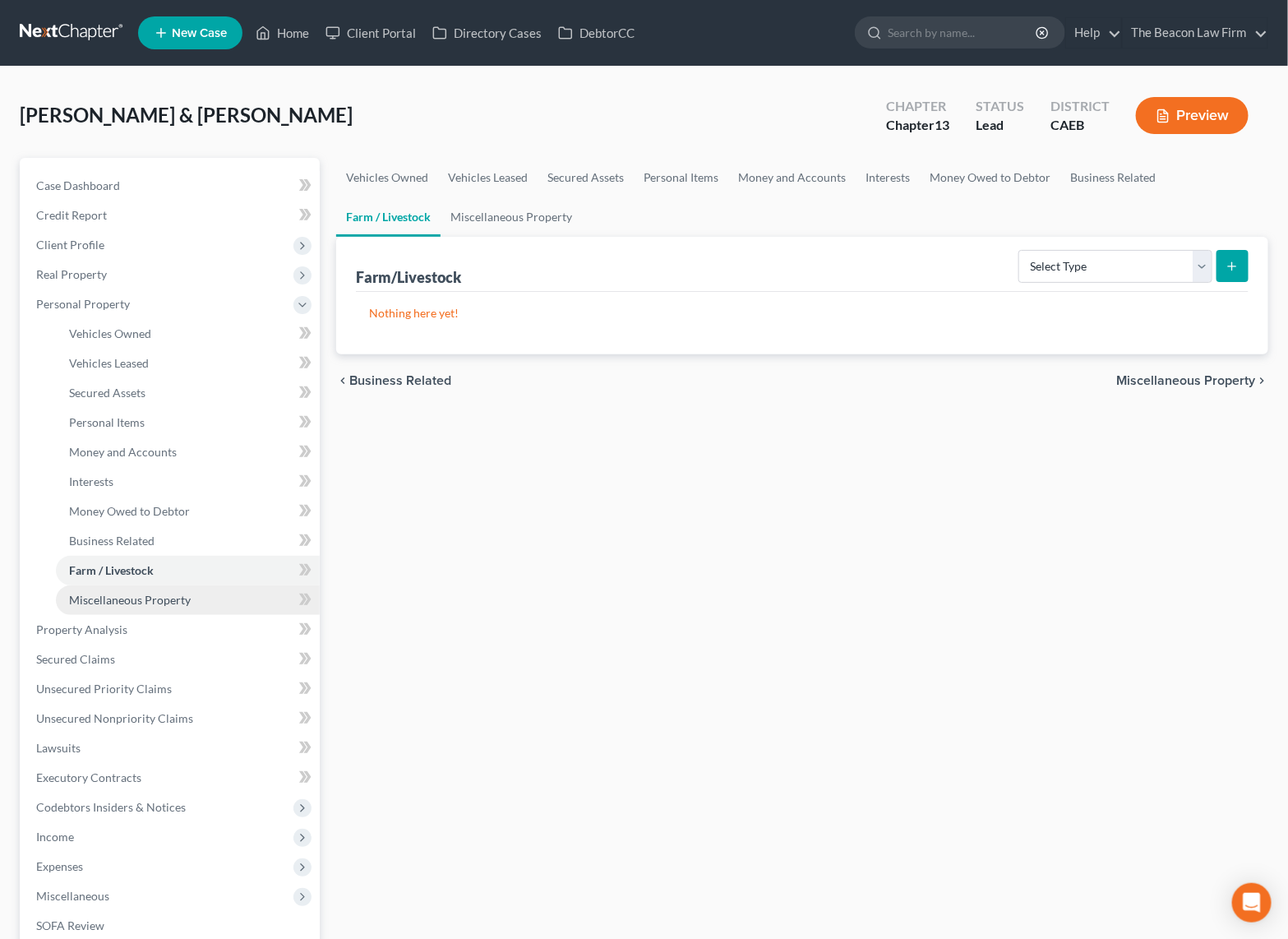
click at [149, 599] on span "Miscellaneous Property" at bounding box center [130, 599] width 122 height 14
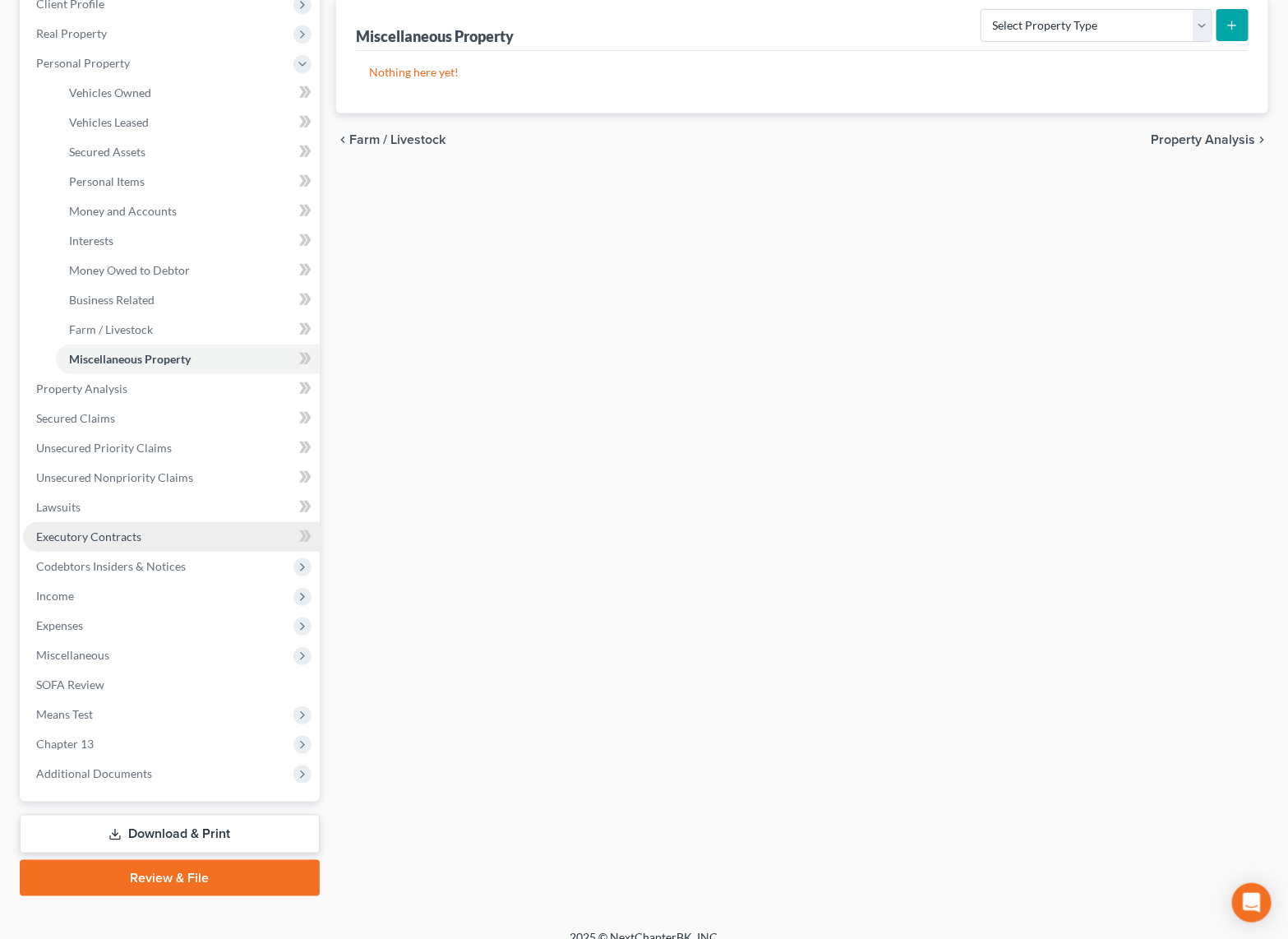
scroll to position [246, 0]
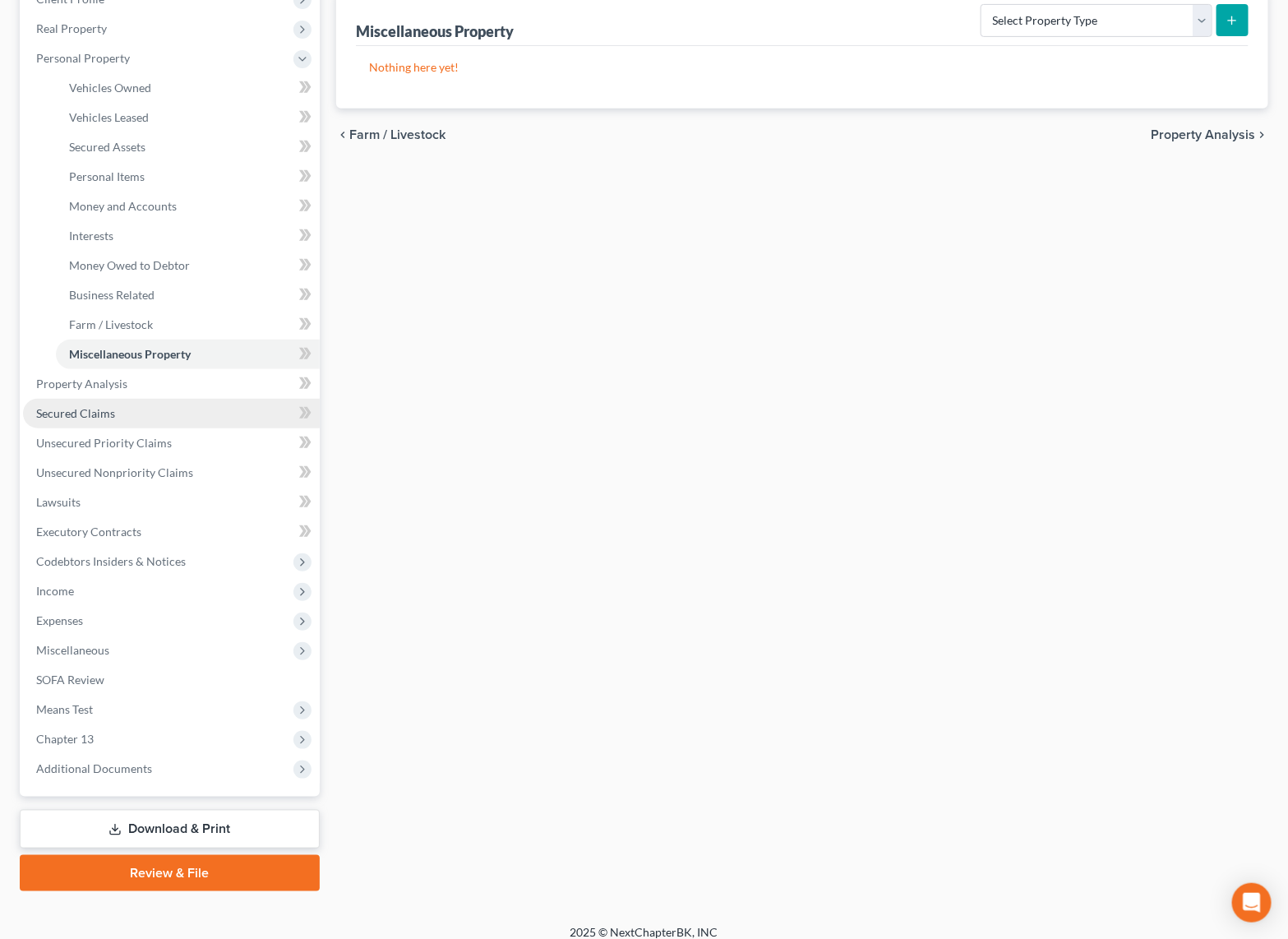
click at [105, 411] on span "Secured Claims" at bounding box center [76, 412] width 79 height 14
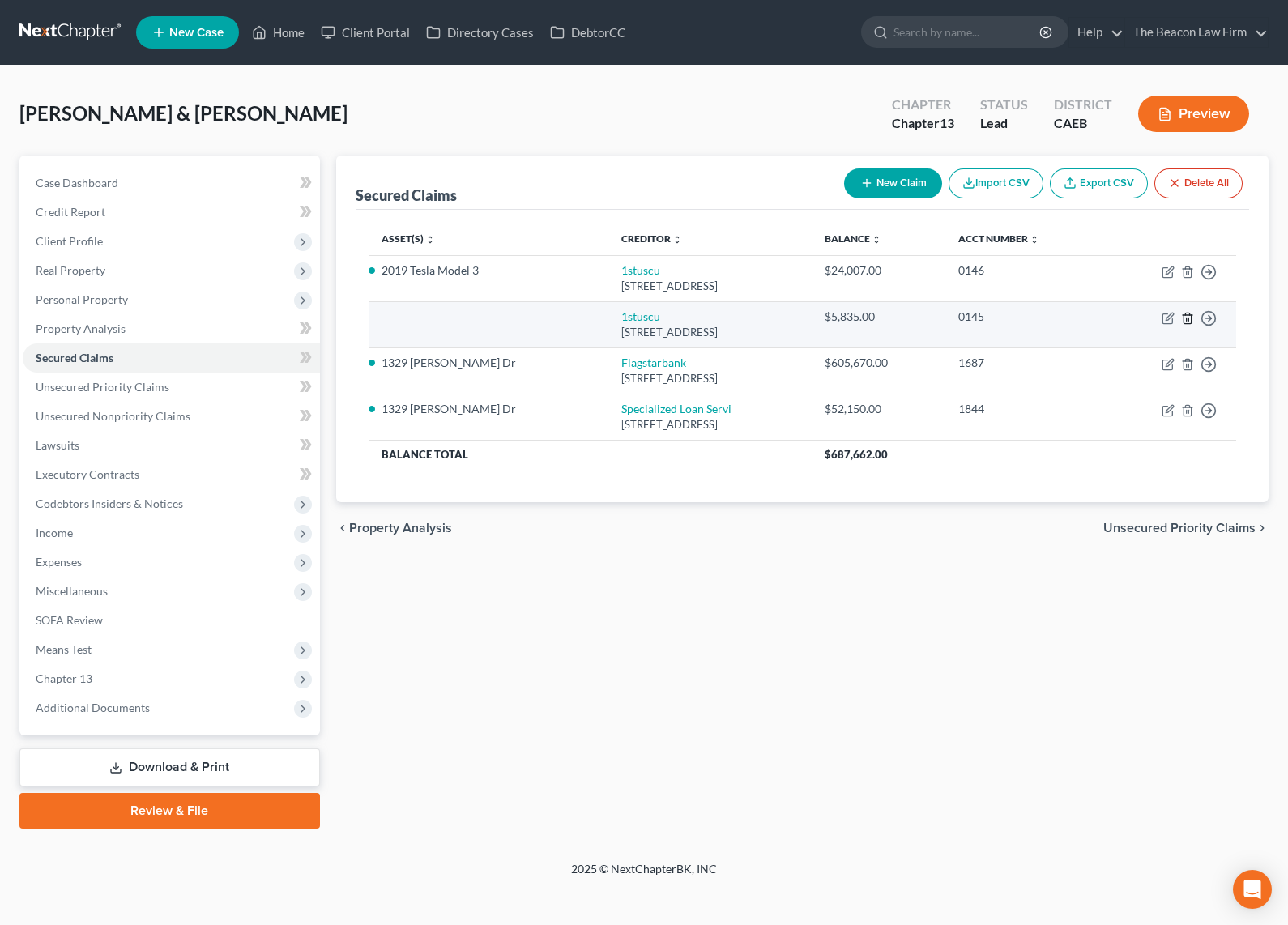
click at [1185, 318] on icon "button" at bounding box center [1187, 318] width 13 height 13
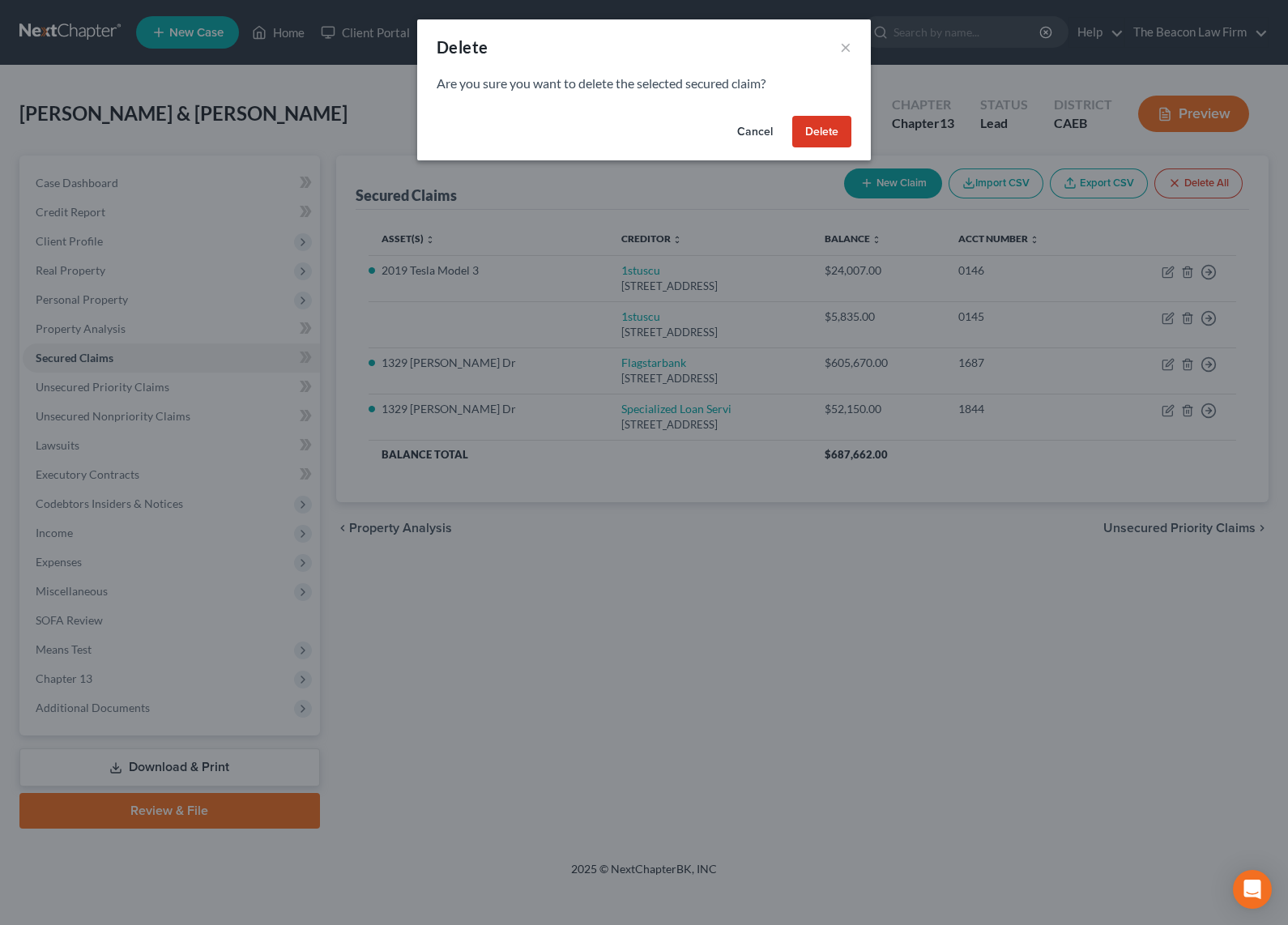
click at [820, 132] on button "Delete" at bounding box center [821, 132] width 59 height 32
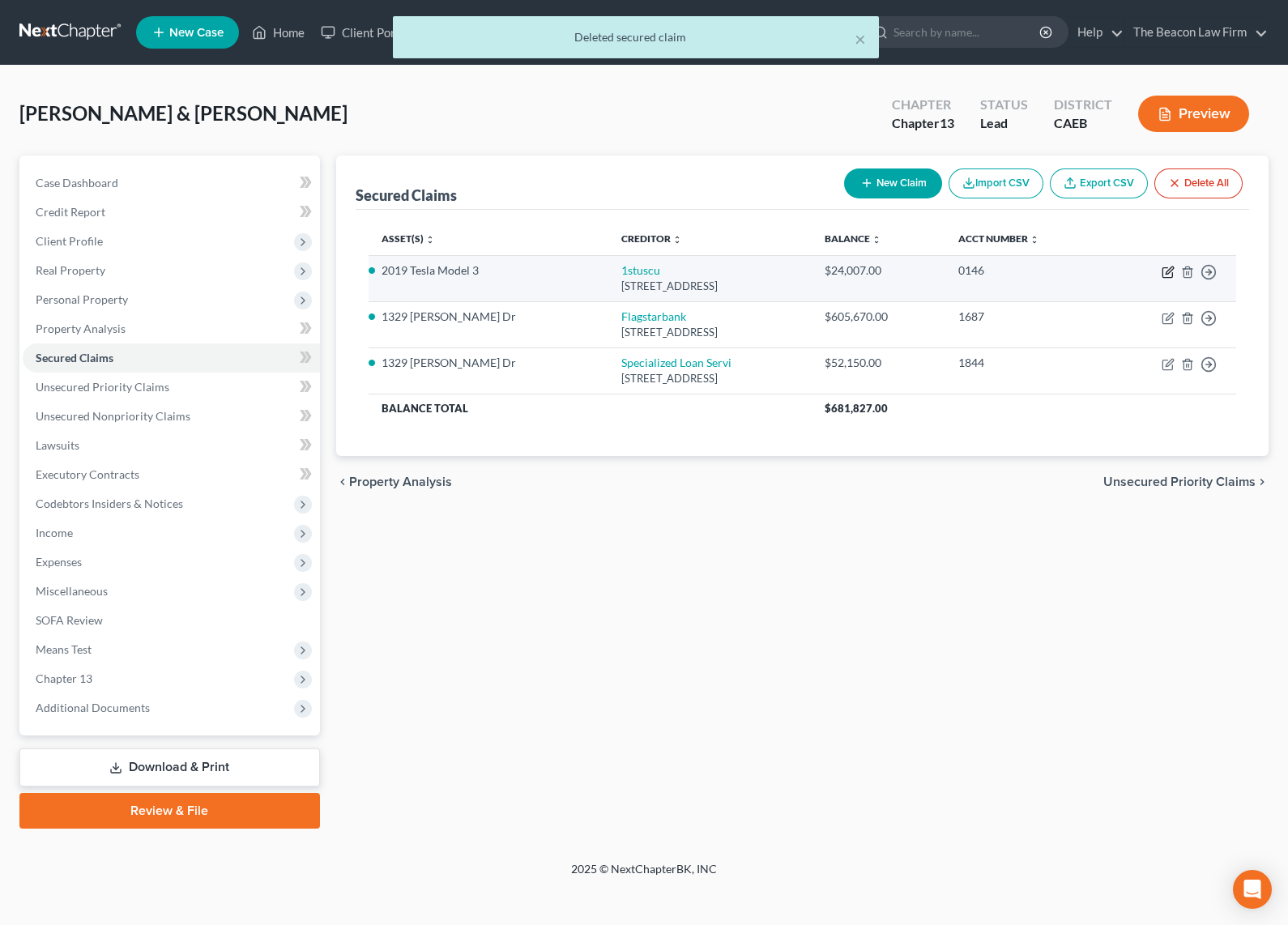
click at [1169, 268] on icon "button" at bounding box center [1169, 270] width 7 height 7
select select "4"
select select "2"
select select "0"
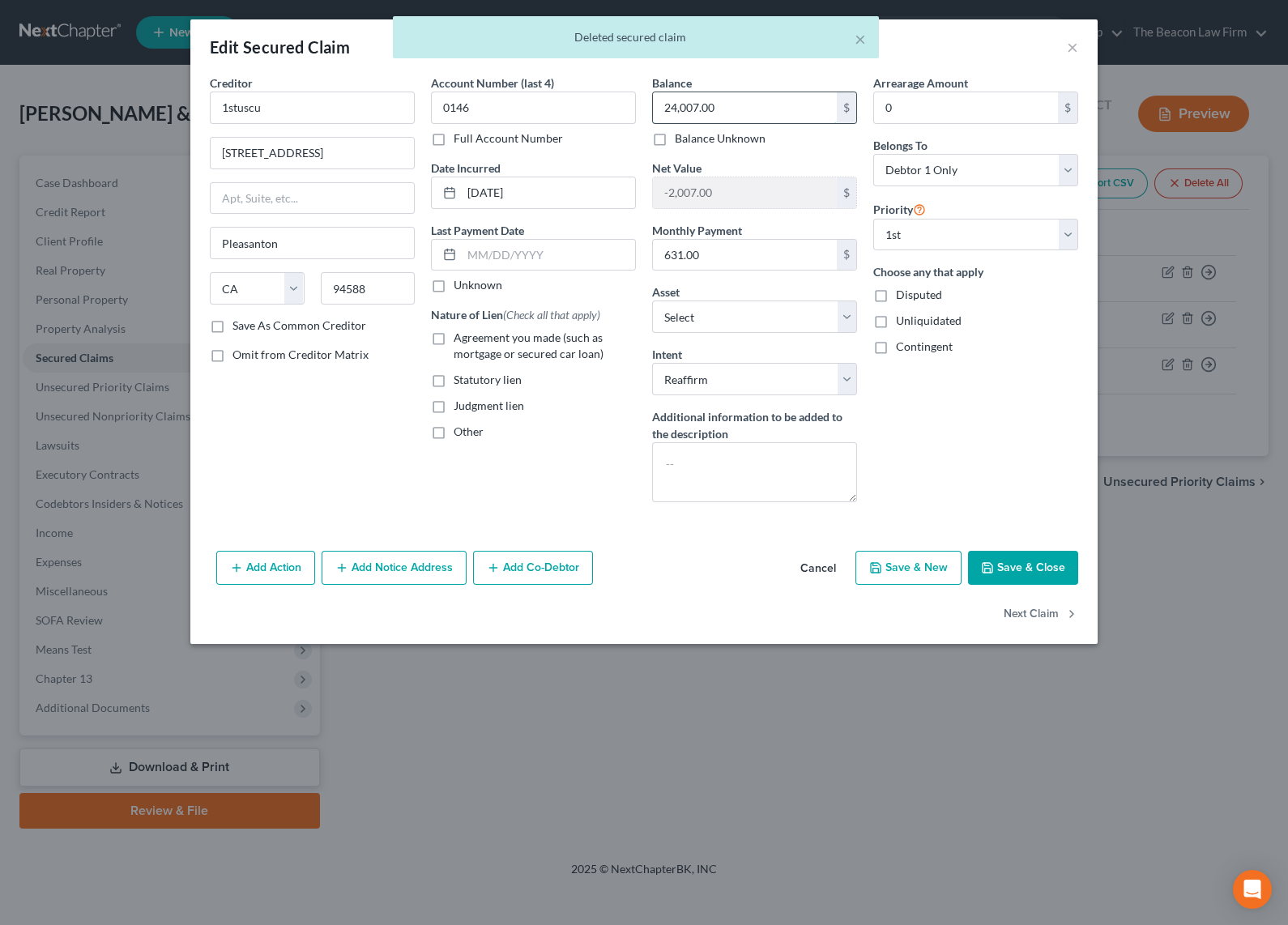
click at [666, 107] on input "24,007.00" at bounding box center [745, 108] width 184 height 31
click at [673, 104] on input "24,007.00" at bounding box center [745, 108] width 184 height 31
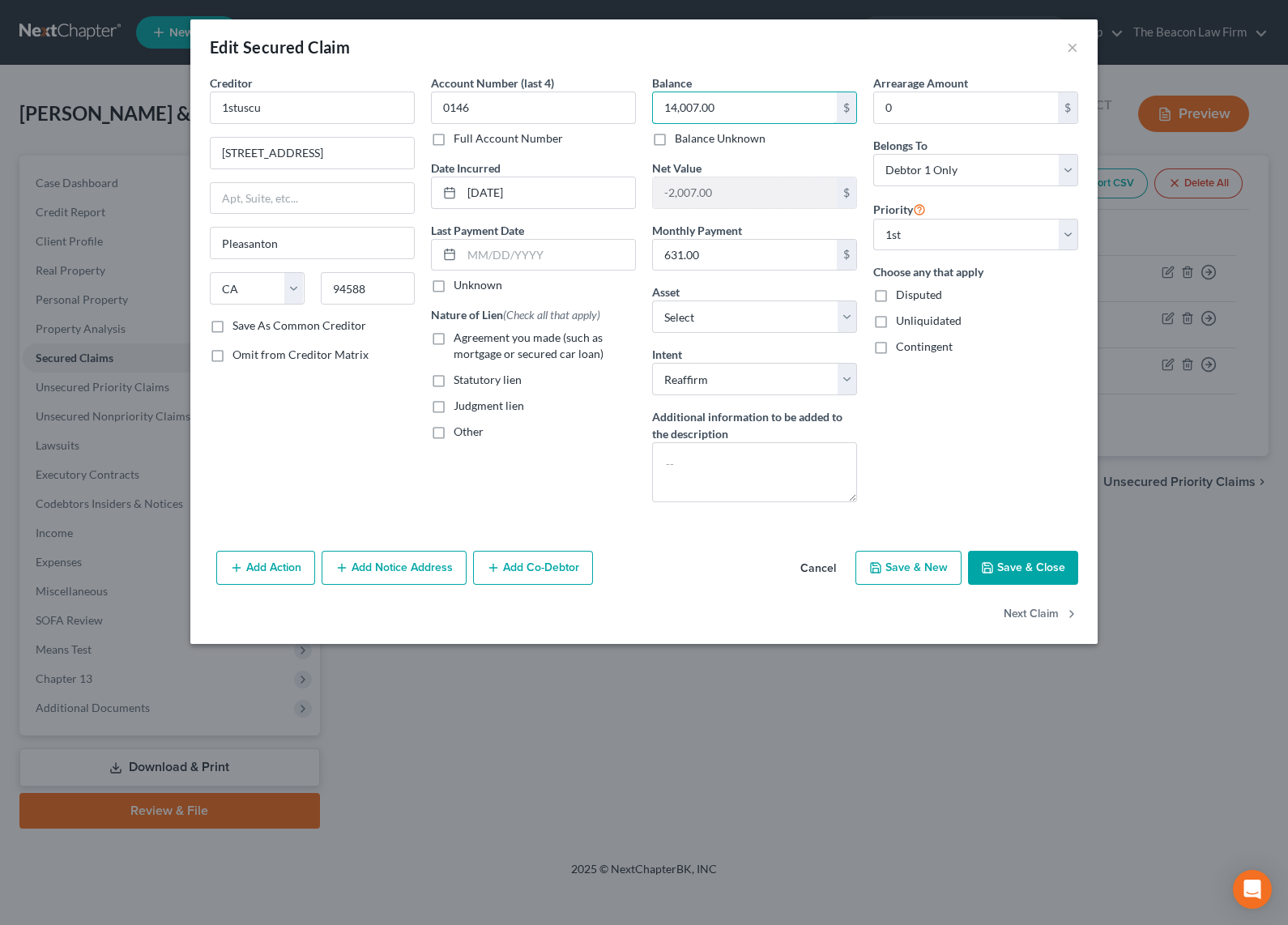
type input "14,007.00"
click at [1036, 572] on button "Save & Close" at bounding box center [1023, 567] width 110 height 34
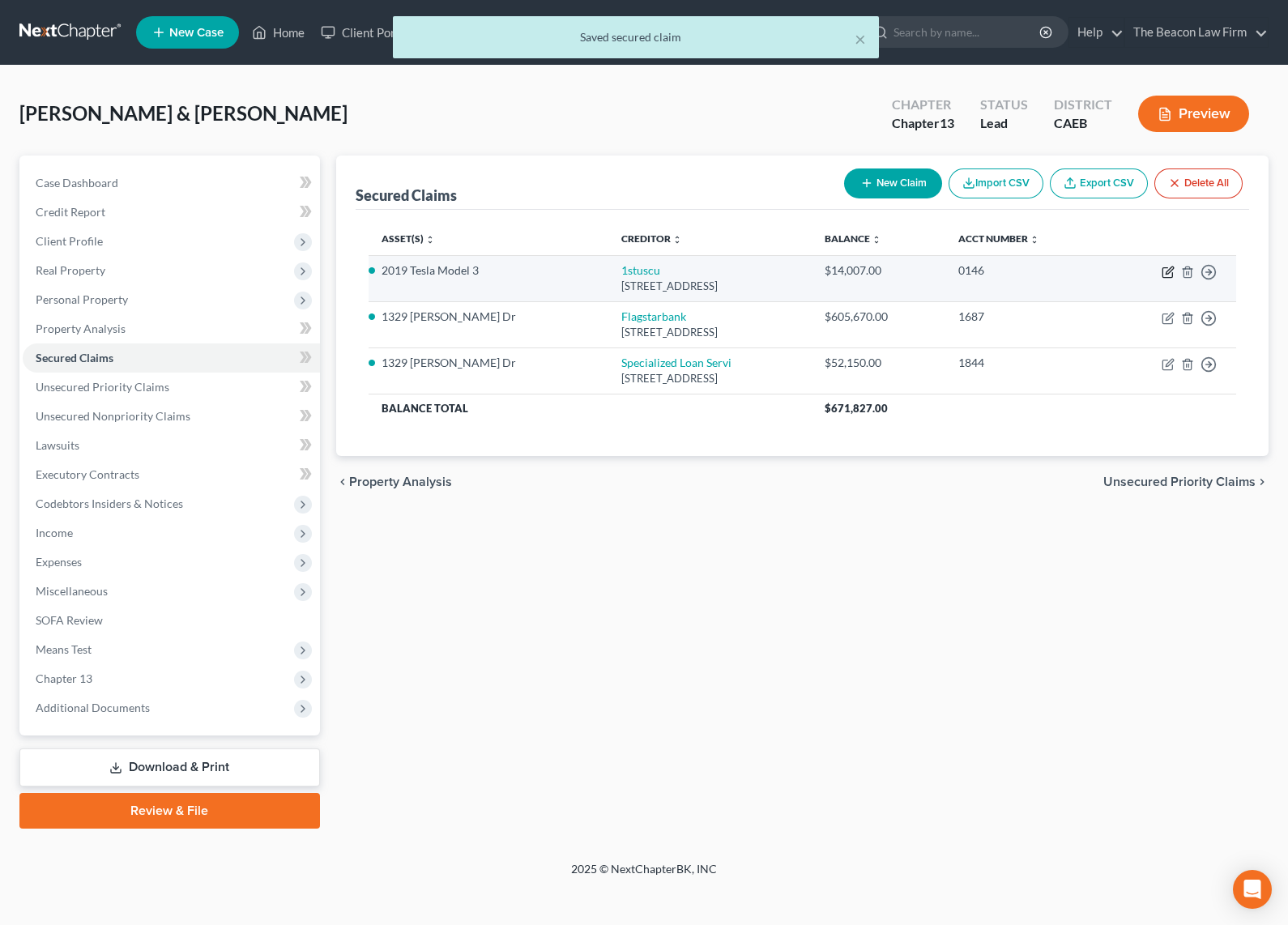
click at [1163, 271] on icon "button" at bounding box center [1167, 272] width 13 height 13
select select "4"
select select "2"
select select "0"
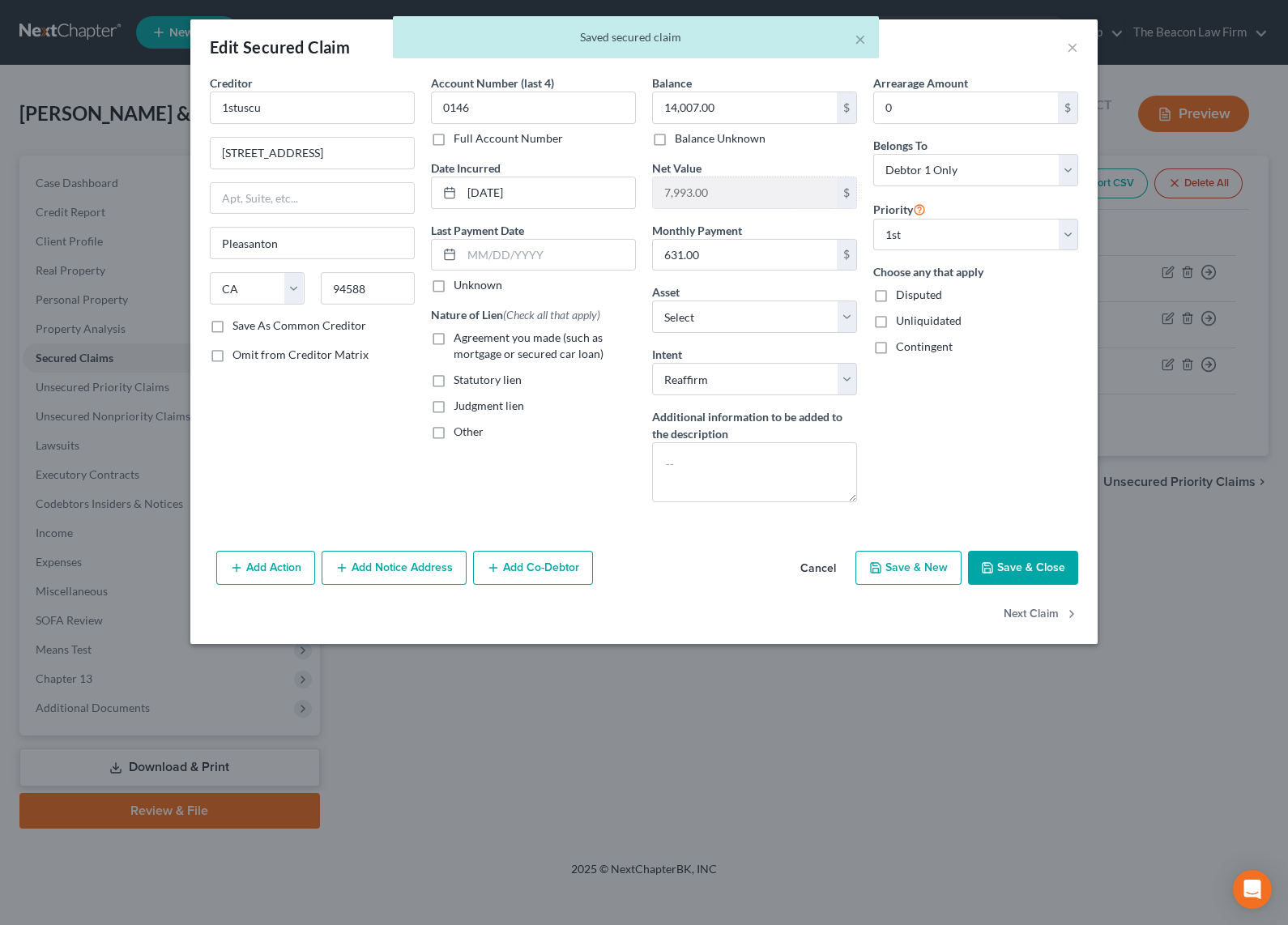
click at [454, 340] on label "Agreement you made (such as mortgage or secured car loan)" at bounding box center [545, 346] width 182 height 32
click at [460, 340] on input "Agreement you made (such as mortgage or secured car loan)" at bounding box center [466, 335] width 11 height 11
checkbox input "true"
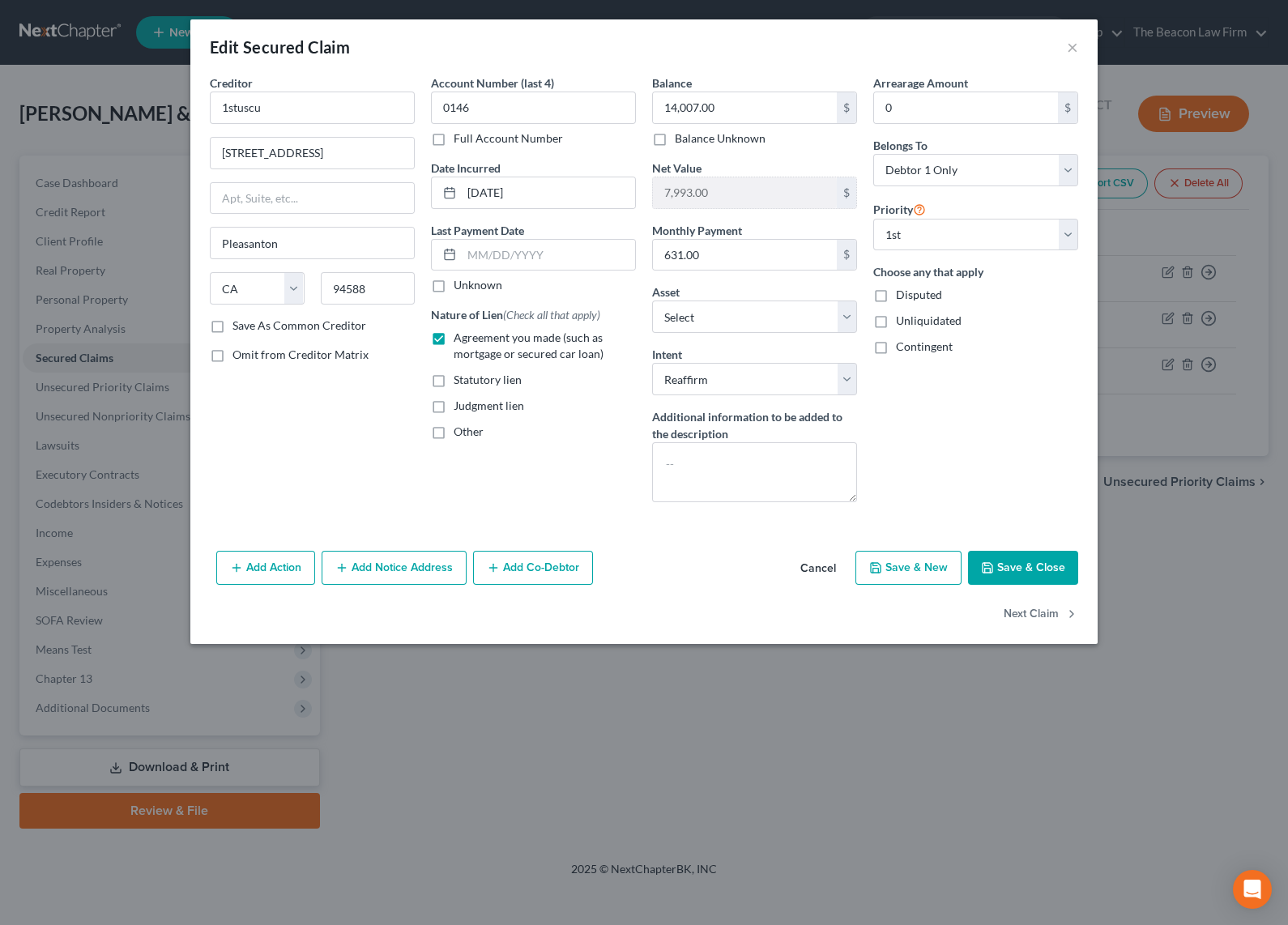
click at [1049, 572] on button "Save & Close" at bounding box center [1023, 567] width 110 height 34
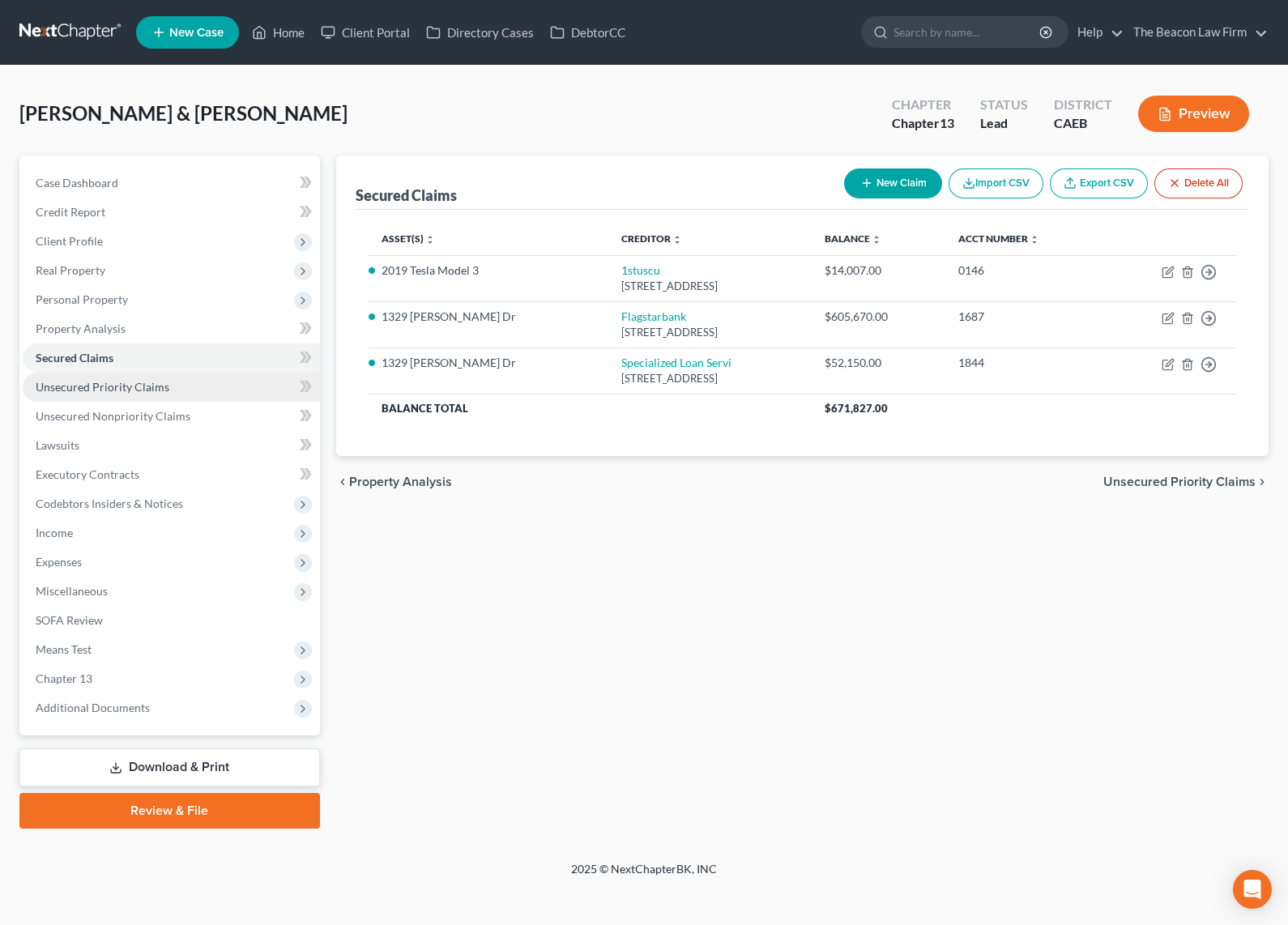
click at [141, 380] on span "Unsecured Priority Claims" at bounding box center [103, 386] width 133 height 14
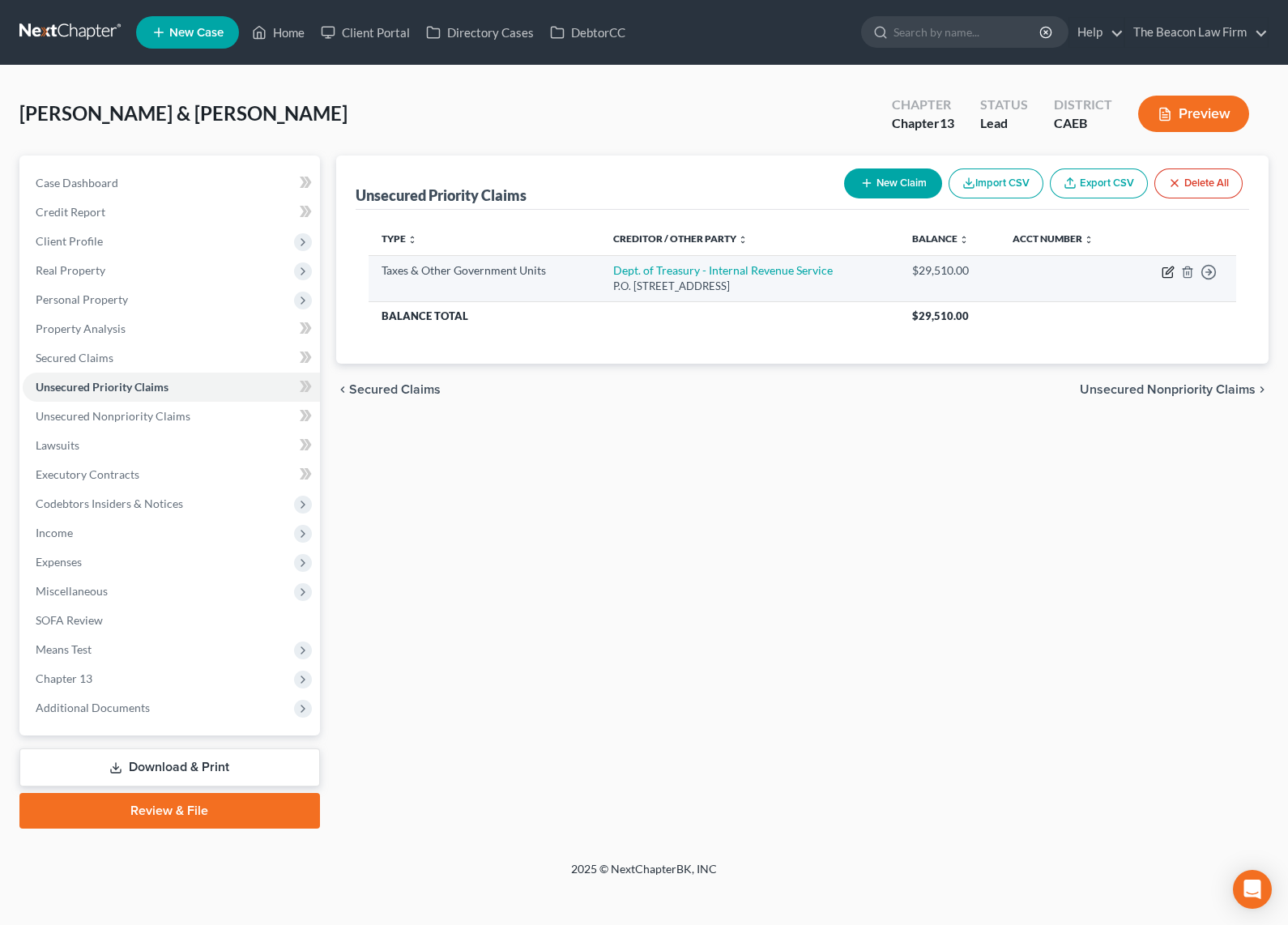
click at [1165, 274] on icon "button" at bounding box center [1167, 272] width 13 height 13
select select "0"
select select "39"
select select "0"
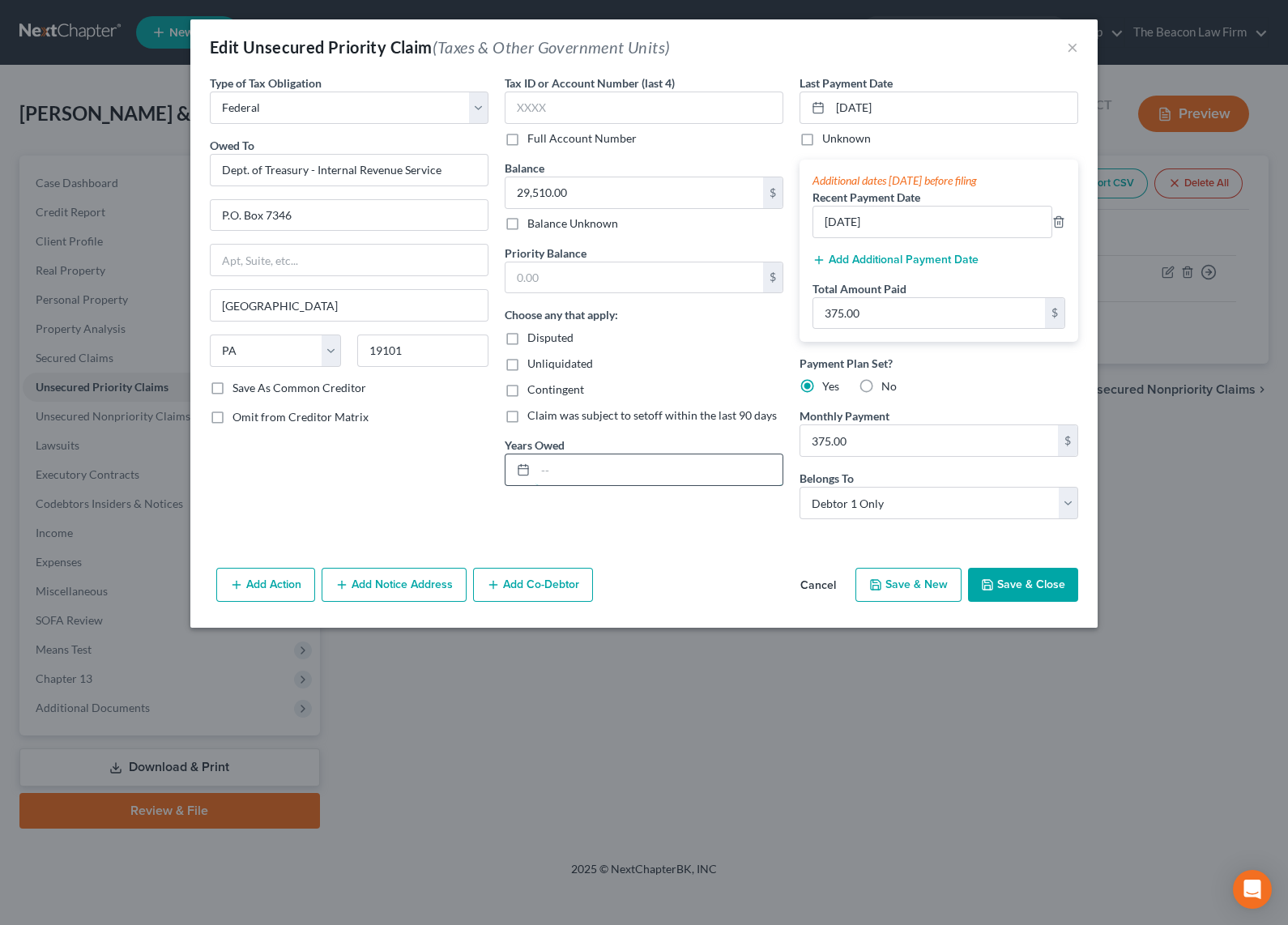
click at [565, 464] on input "text" at bounding box center [658, 469] width 247 height 31
type input "P.O. Box 7346"
click at [606, 462] on input "text" at bounding box center [658, 469] width 247 height 31
type input "2020-2024"
click at [431, 497] on div "Type of Tax Obligation * Select Federal City State Franchise Tax Board Other Ow…" at bounding box center [349, 304] width 295 height 458
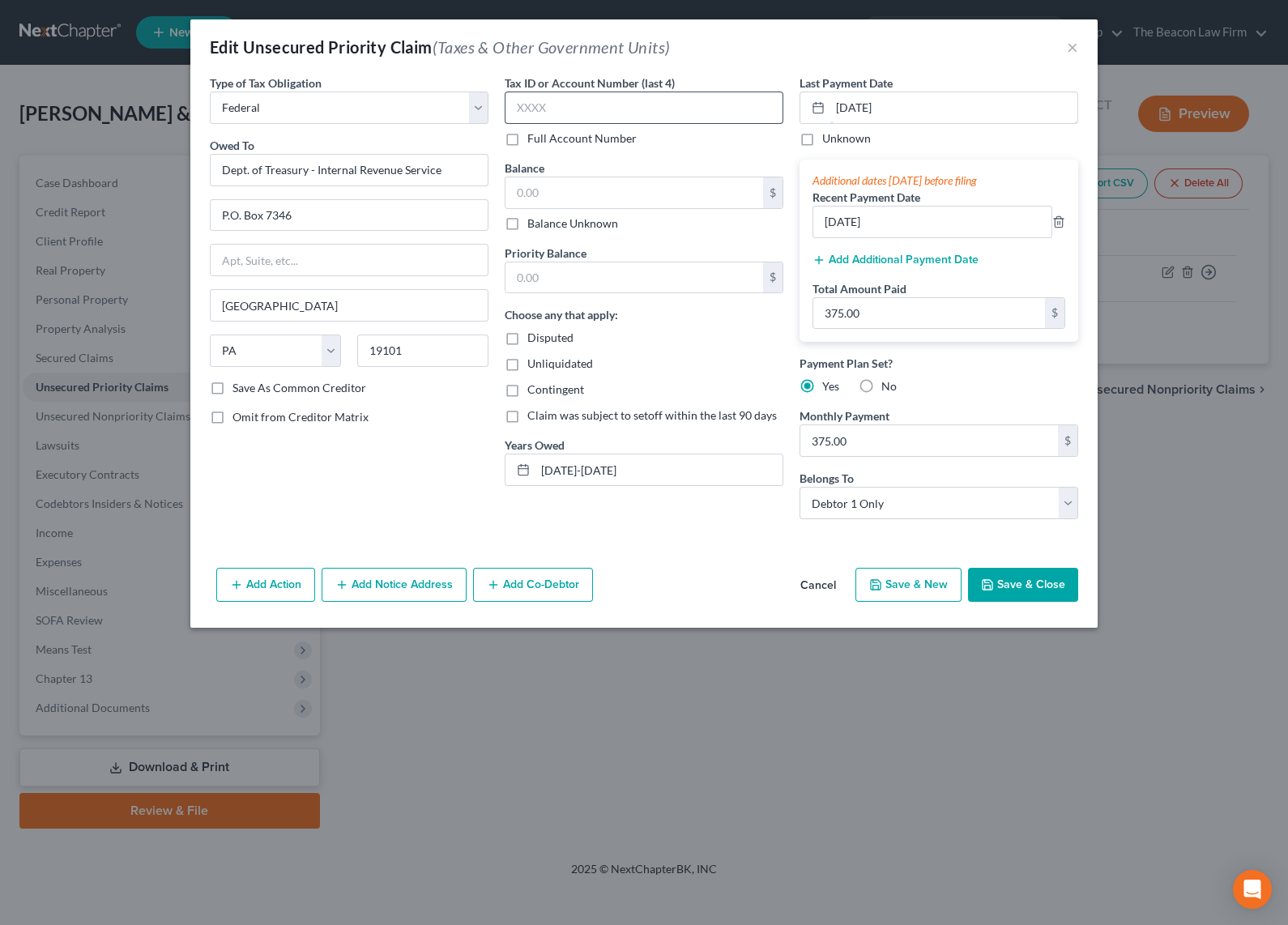
drag, startPoint x: 912, startPoint y: 109, endPoint x: 639, endPoint y: 119, distance: 273.2
click at [639, 117] on div "Type of Tax Obligation * Select Federal City State Franchise Tax Board Other Ow…" at bounding box center [644, 304] width 884 height 458
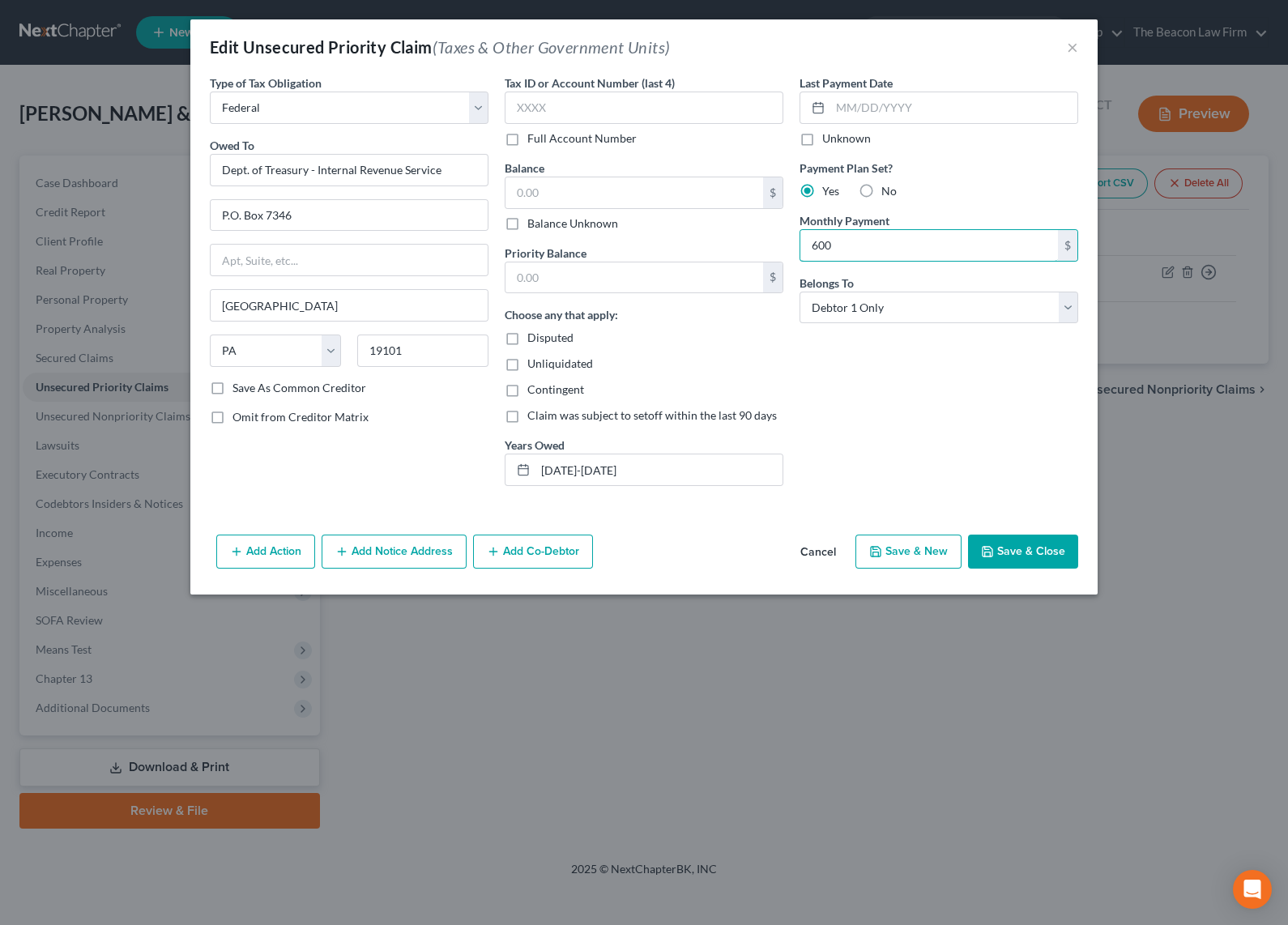
type input "600"
click at [930, 416] on div "Last Payment Date Unknown Payment Plan Set? Yes No Monthly Payment 600 $ Belong…" at bounding box center [939, 286] width 295 height 424
click at [848, 104] on input "text" at bounding box center [954, 108] width 247 height 31
click at [655, 198] on input "text" at bounding box center [634, 193] width 258 height 31
type input "38,000"
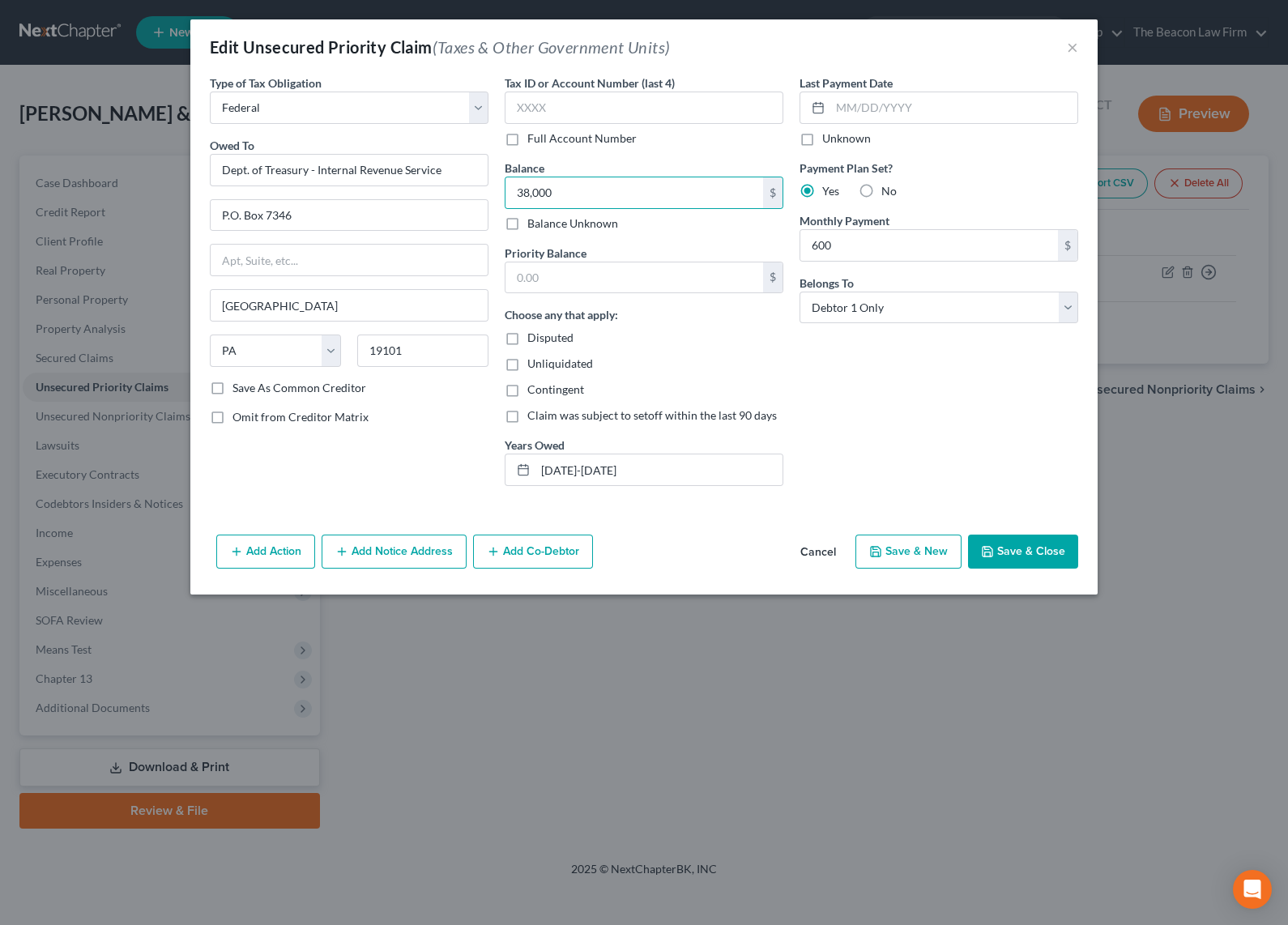
click at [942, 374] on div "Last Payment Date Unknown Payment Plan Set? Yes No Monthly Payment 600 $ Belong…" at bounding box center [939, 286] width 295 height 424
click at [846, 113] on input "text" at bounding box center [954, 108] width 247 height 31
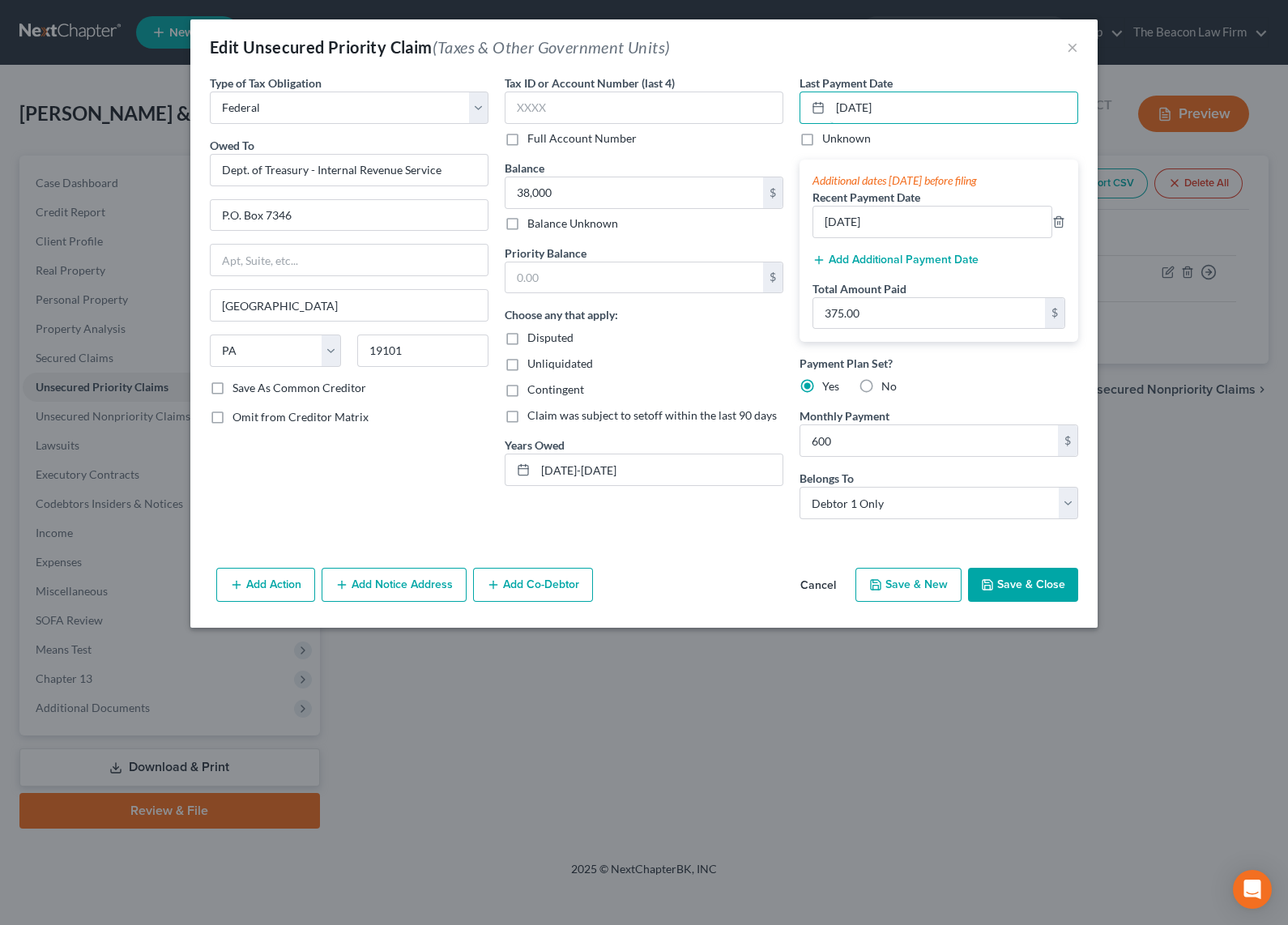
type input "09/27/2025"
click at [738, 364] on div "Unliquidated" at bounding box center [643, 364] width 278 height 16
click at [896, 228] on input "12/10/2023" at bounding box center [932, 222] width 238 height 31
drag, startPoint x: 839, startPoint y: 225, endPoint x: 673, endPoint y: 238, distance: 166.5
click at [675, 233] on div "Type of Tax Obligation * Select Federal City State Franchise Tax Board Other Ow…" at bounding box center [644, 304] width 884 height 458
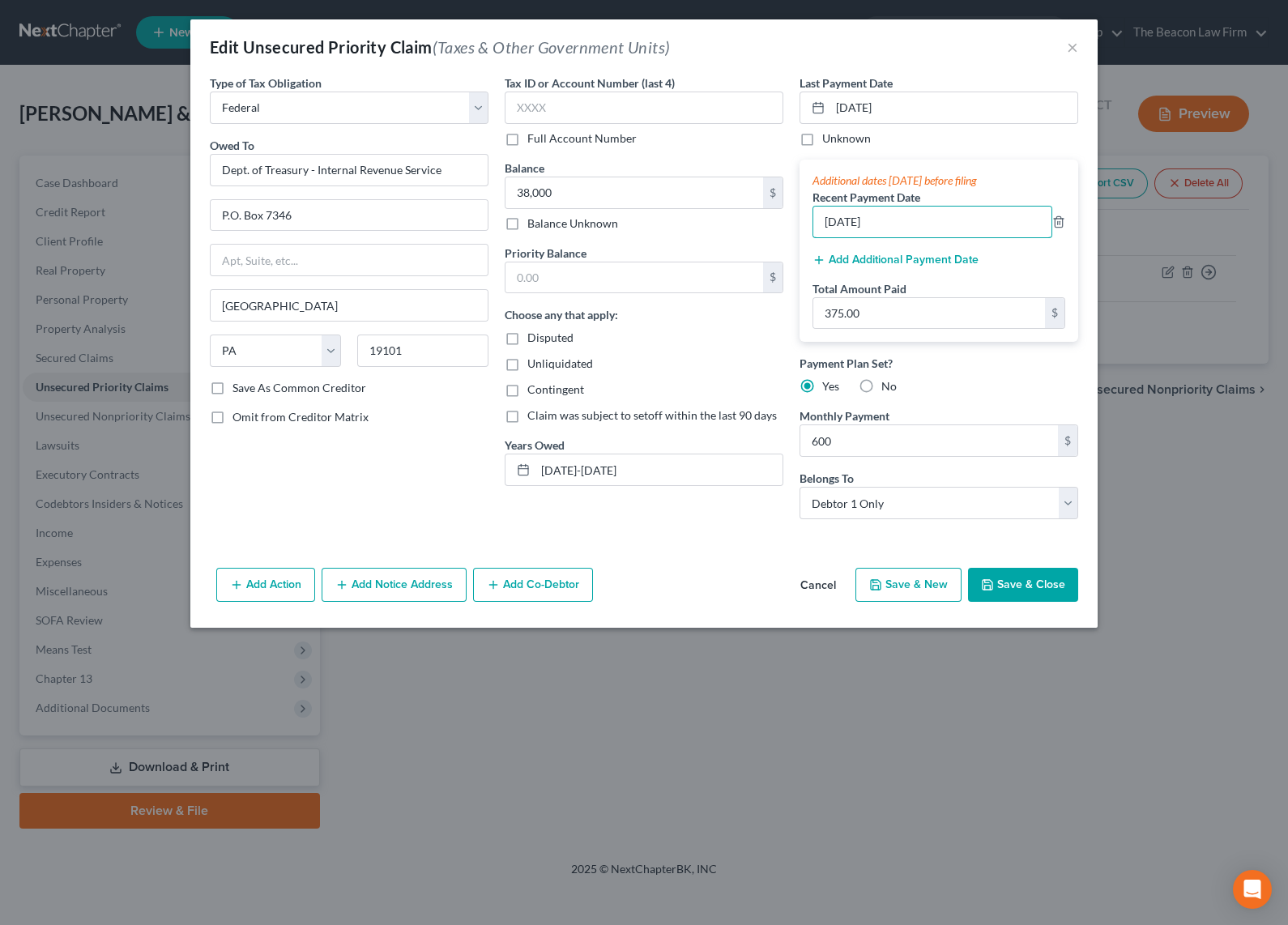
type input "08/27/2025"
click at [714, 575] on div "Add Action Add Notice Address Add Co-Debtor Cancel Save & New Save & Close" at bounding box center [643, 587] width 907 height 53
click at [857, 314] on input "375.00" at bounding box center [929, 313] width 231 height 31
type input "600"
click at [699, 579] on div "Add Action Add Notice Address Add Co-Debtor Cancel Save & New Save & Close" at bounding box center [643, 587] width 907 height 53
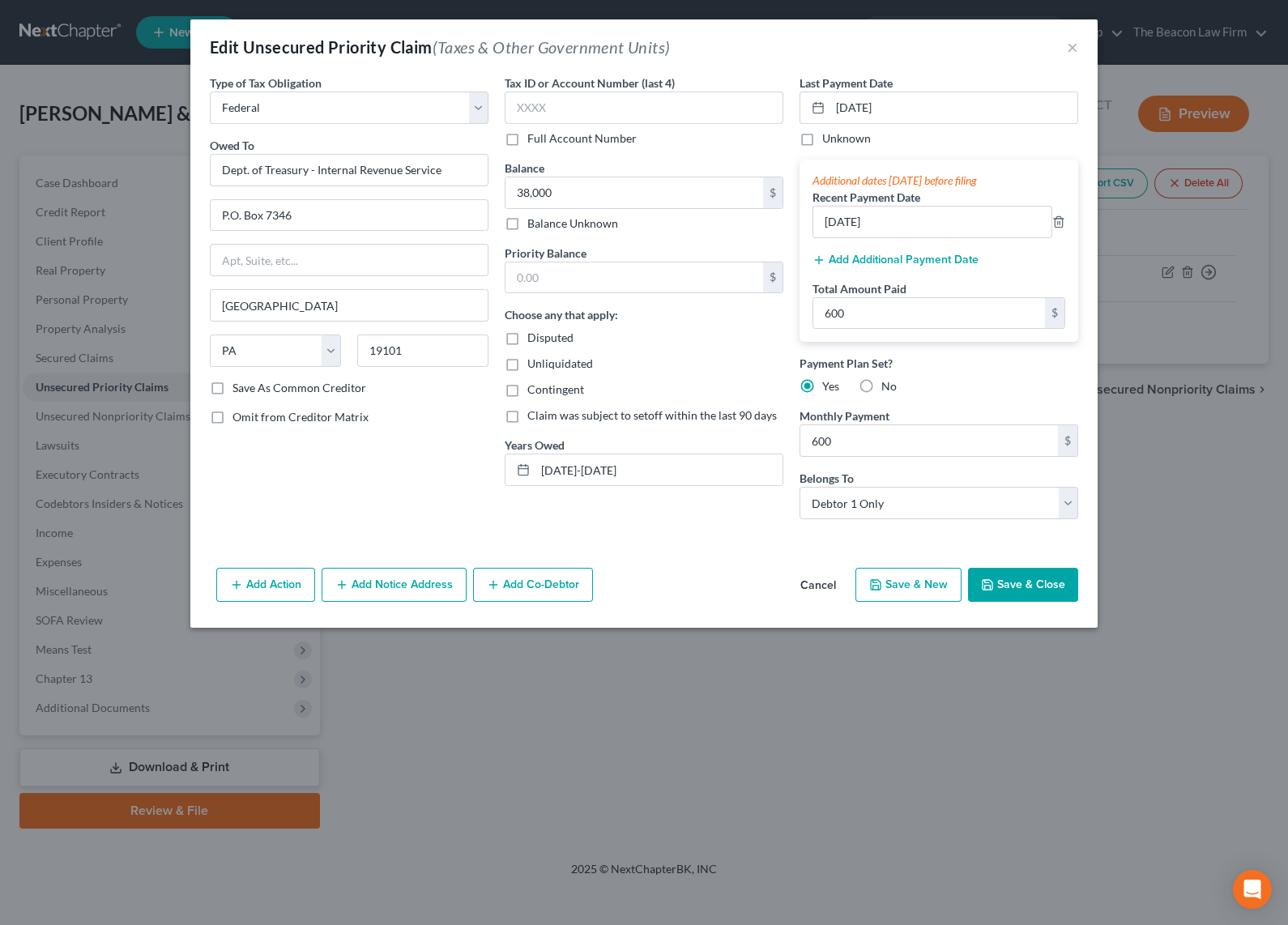
click at [1039, 578] on button "Save & Close" at bounding box center [1023, 585] width 110 height 34
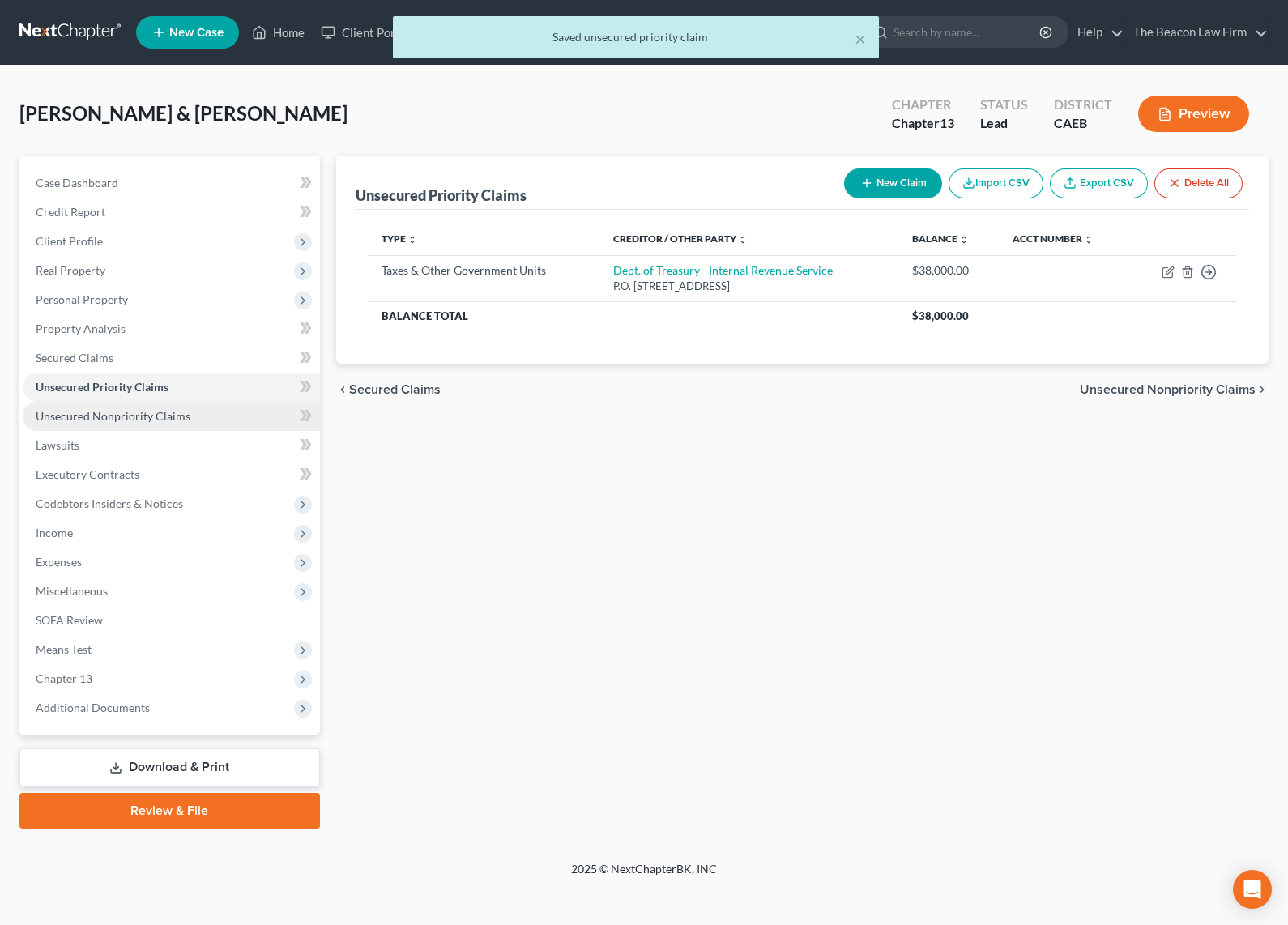
click at [142, 409] on span "Unsecured Nonpriority Claims" at bounding box center [113, 415] width 155 height 14
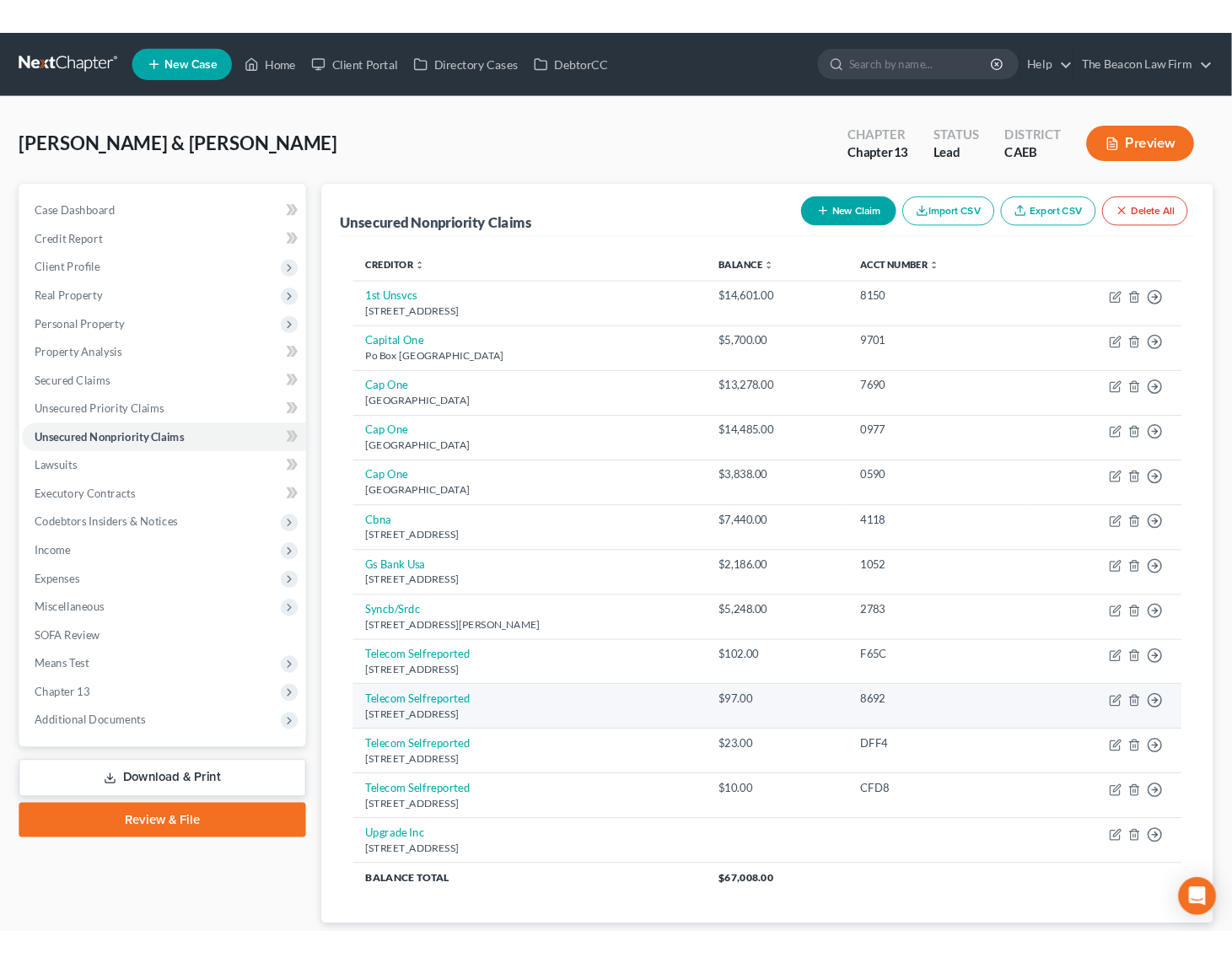
scroll to position [113, 0]
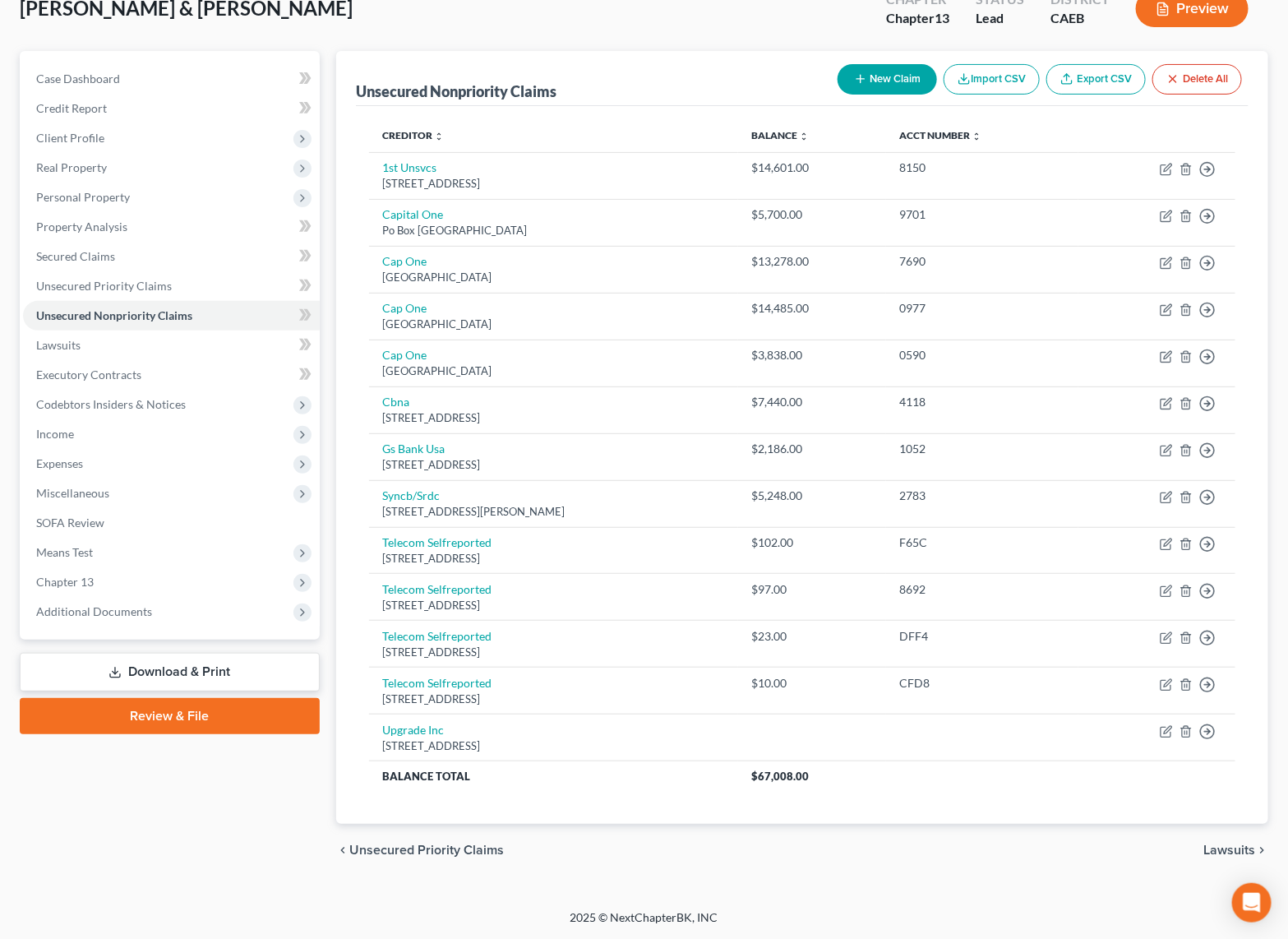
click at [890, 82] on button "New Claim" at bounding box center [887, 79] width 100 height 30
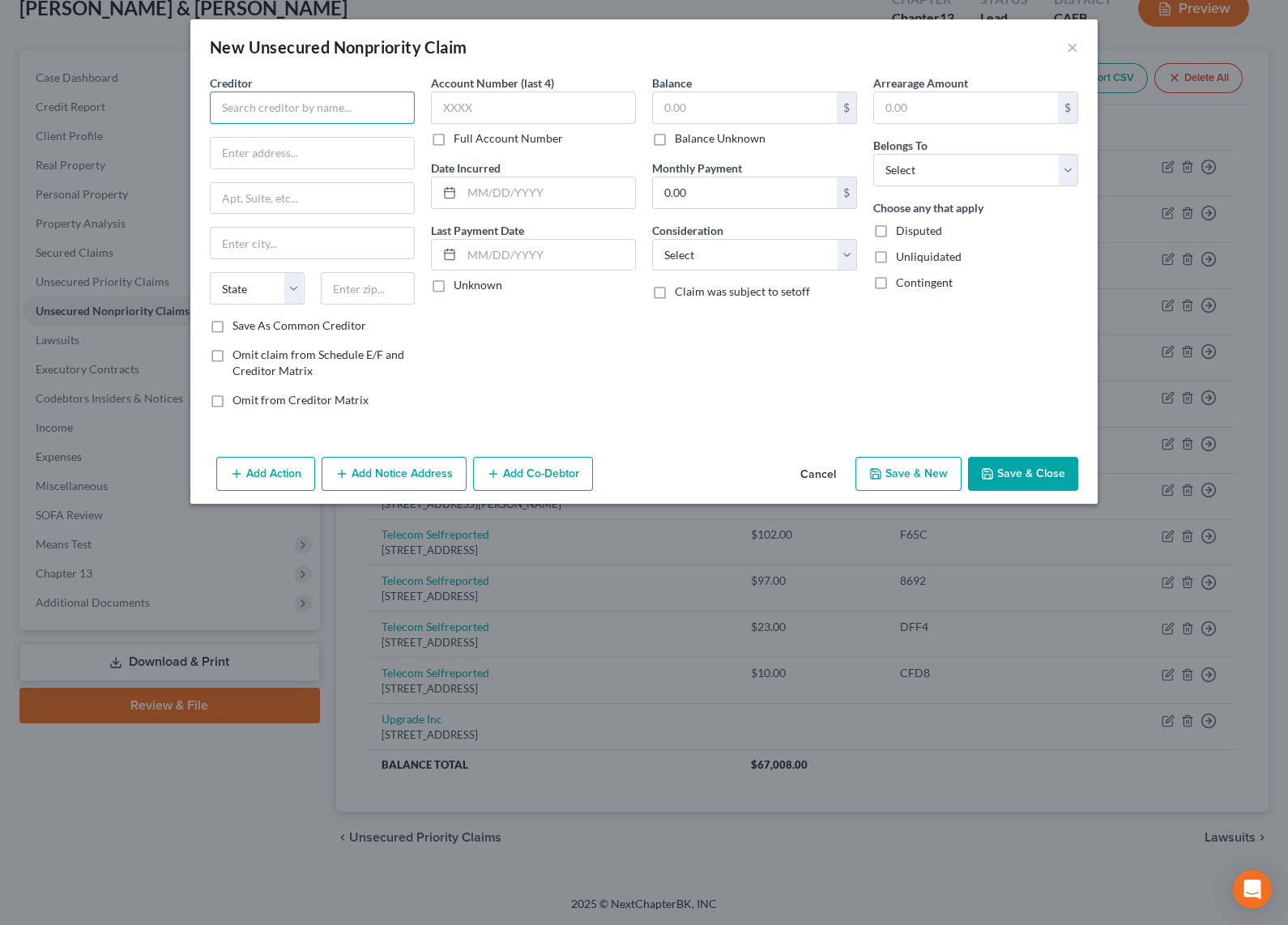
click at [340, 109] on input "text" at bounding box center [313, 108] width 205 height 32
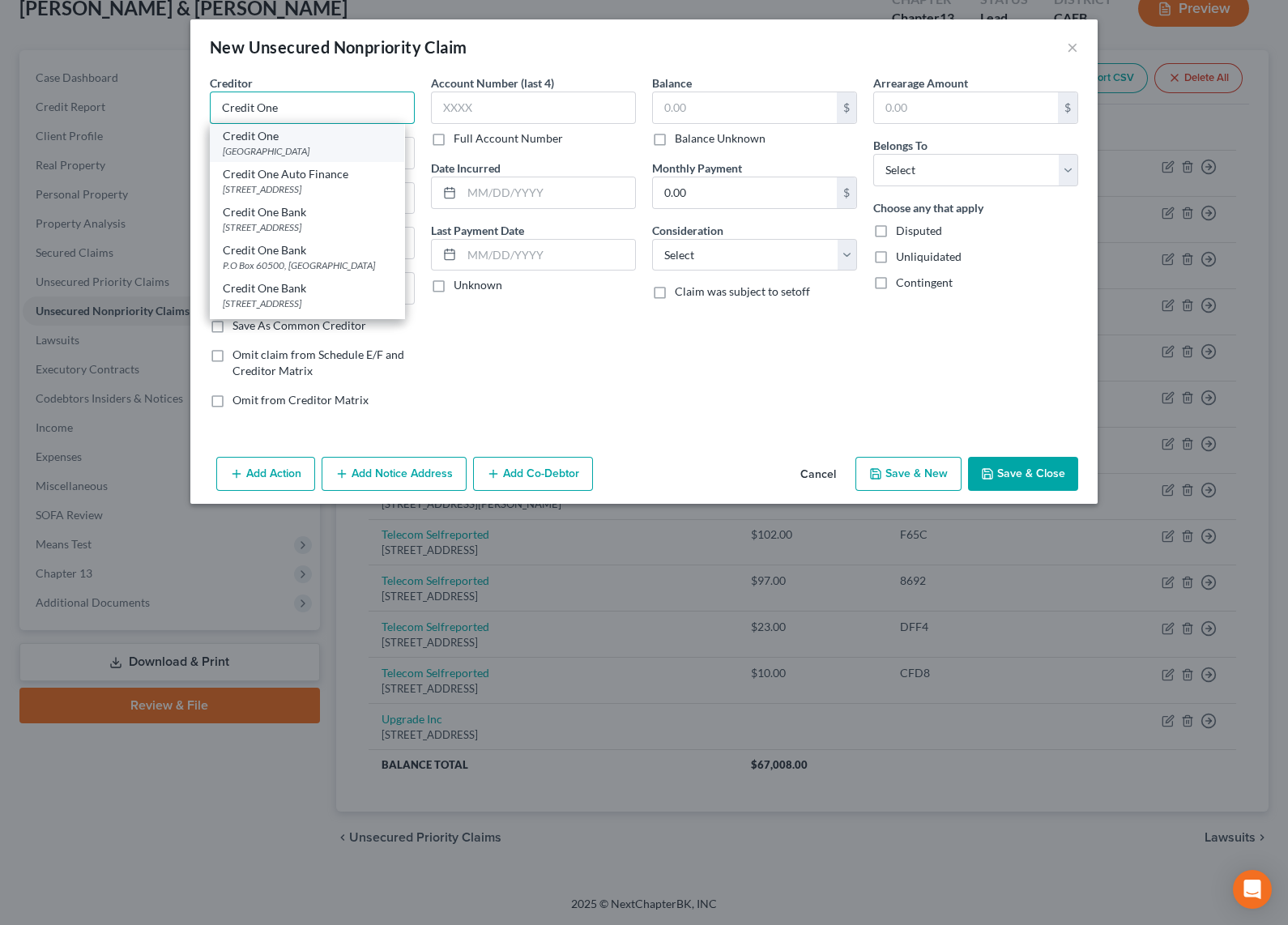
type input "Credit One"
click at [367, 144] on div "PO Box 60500, City Of Industry, CA 91716" at bounding box center [306, 150] width 168 height 14
type input "PO Box 60500"
type input "City Of Industry"
select select "4"
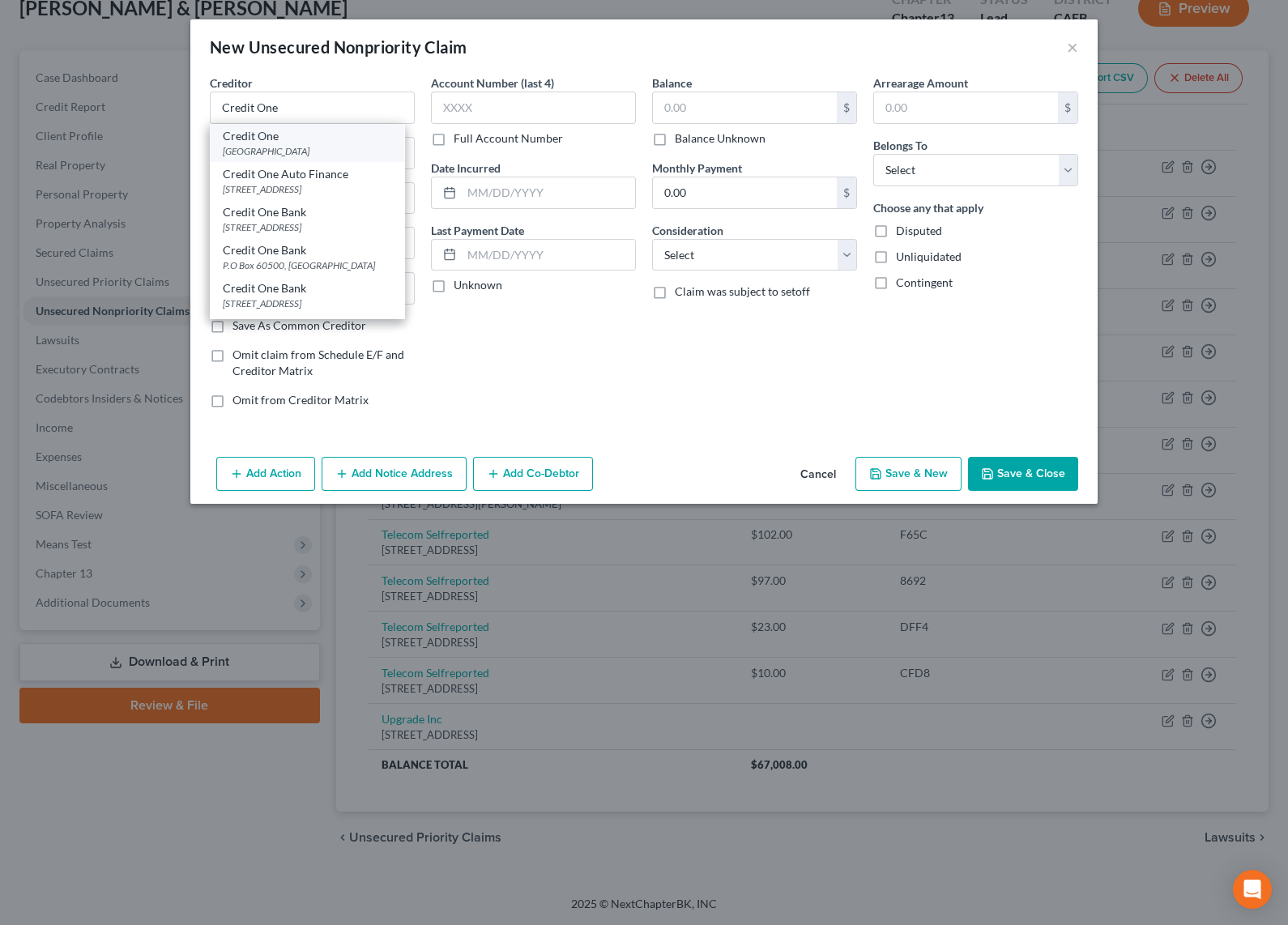
type input "91716"
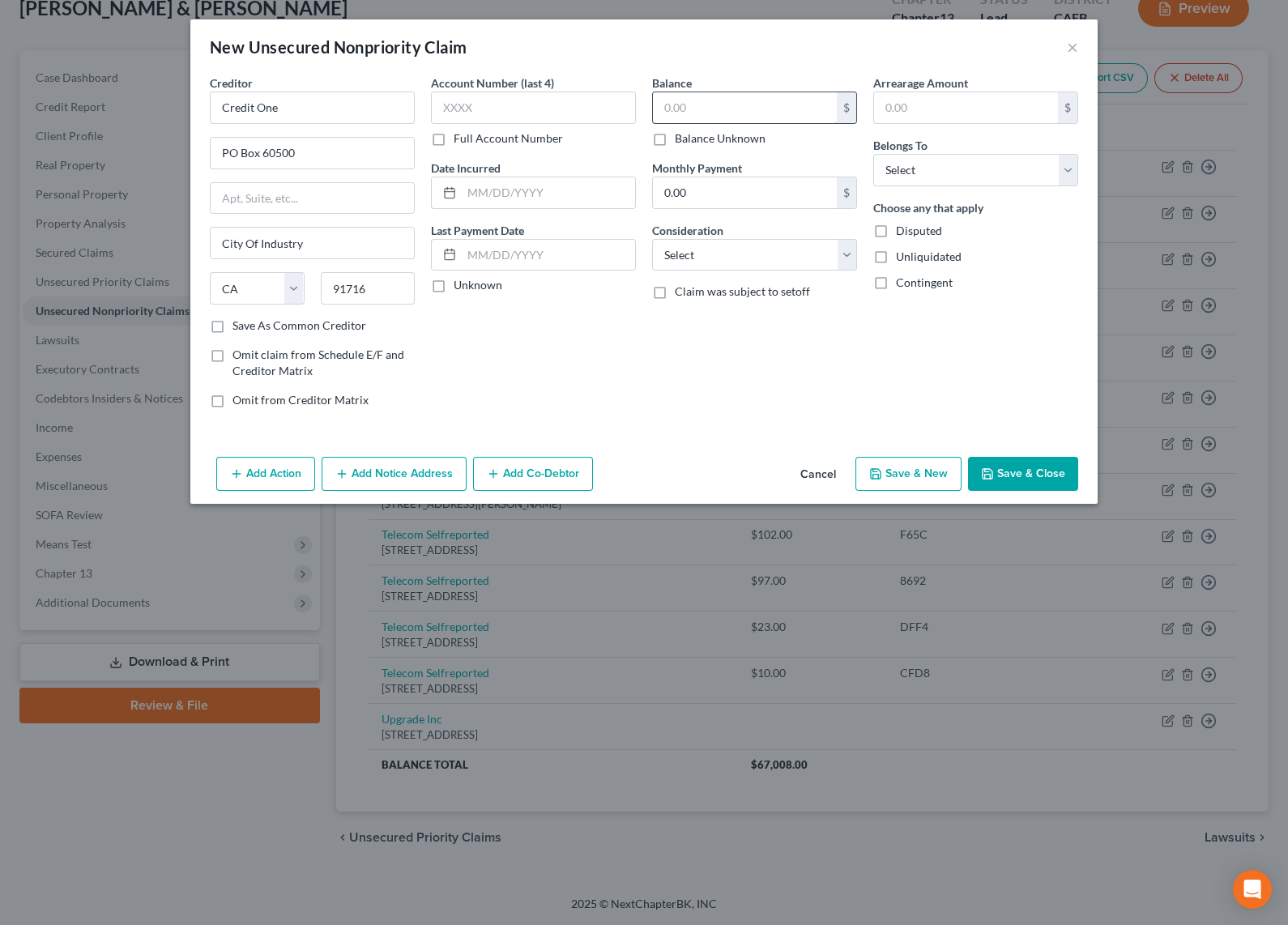
click at [730, 107] on input "text" at bounding box center [745, 108] width 184 height 31
type input "500"
click at [809, 363] on div "Balance 500.00 $ Balance Unknown Balance Undetermined 500 $ Balance Unknown Mon…" at bounding box center [754, 248] width 221 height 347
click at [780, 262] on select "Select Cable / Satellite Services Collection Agency Credit Card Debt Debt Couns…" at bounding box center [755, 255] width 205 height 32
select select "2"
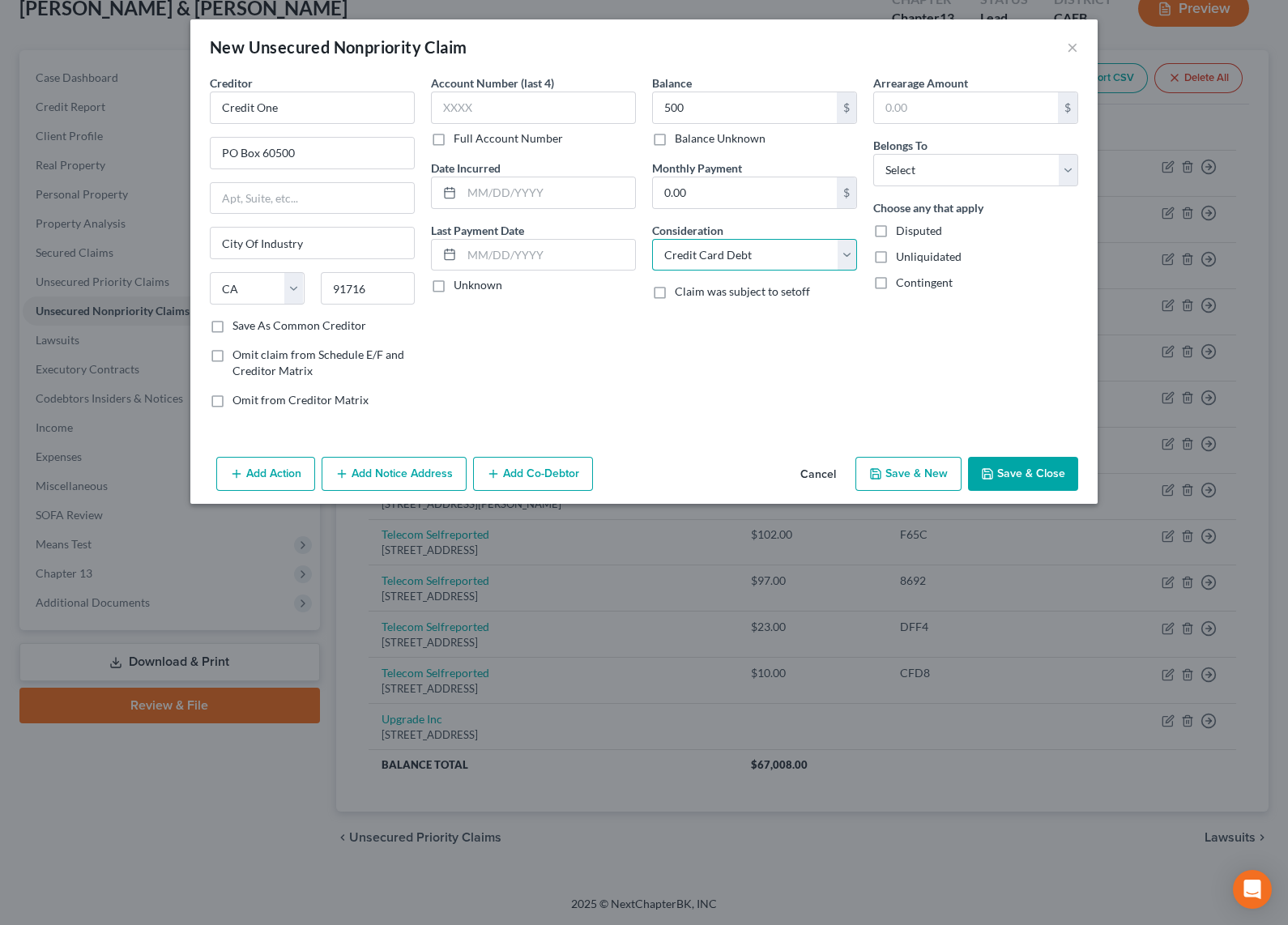
click at [652, 239] on select "Select Cable / Satellite Services Collection Agency Credit Card Debt Debt Couns…" at bounding box center [755, 255] width 205 height 32
click at [993, 165] on select "Select Debtor 1 Only Debtor 2 Only Debtor 1 And Debtor 2 Only At Least One Of T…" at bounding box center [975, 170] width 205 height 32
select select "0"
click at [873, 154] on select "Select Debtor 1 Only Debtor 2 Only Debtor 1 And Debtor 2 Only At Least One Of T…" at bounding box center [975, 170] width 205 height 32
click at [1034, 481] on button "Save & Close" at bounding box center [1023, 474] width 110 height 34
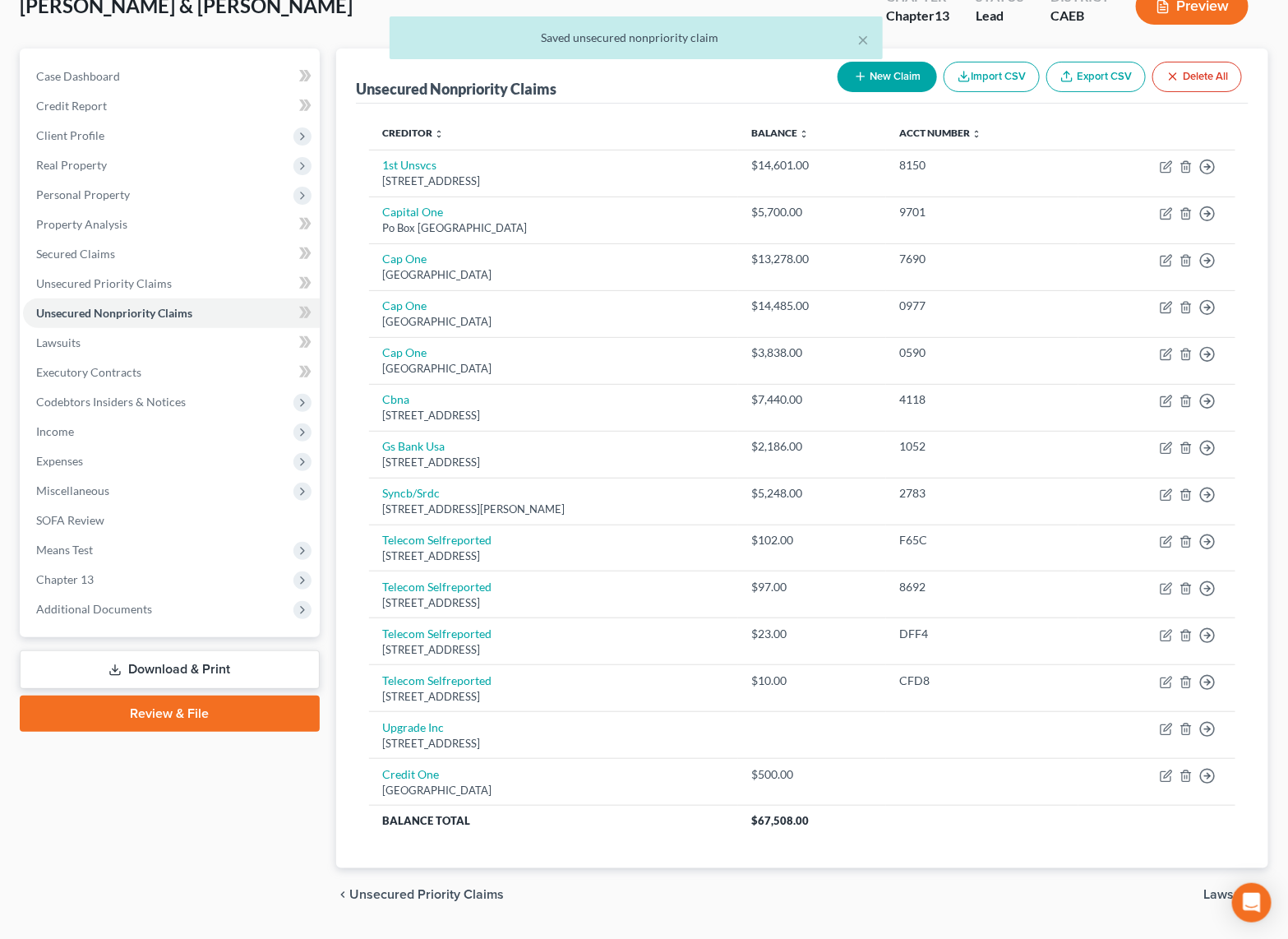
click at [889, 78] on button "New Claim" at bounding box center [887, 76] width 100 height 30
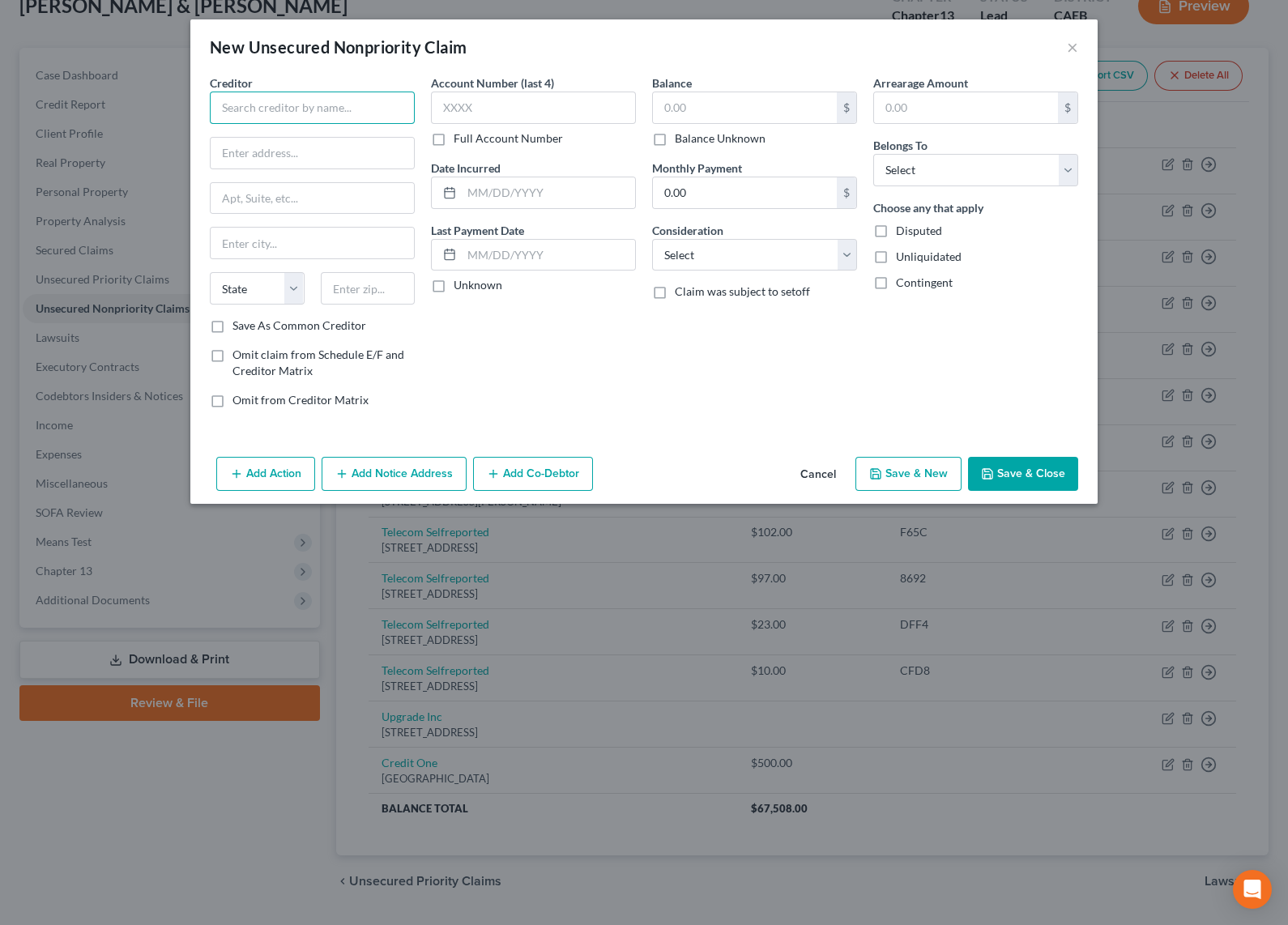
click at [281, 102] on input "text" at bounding box center [313, 108] width 205 height 32
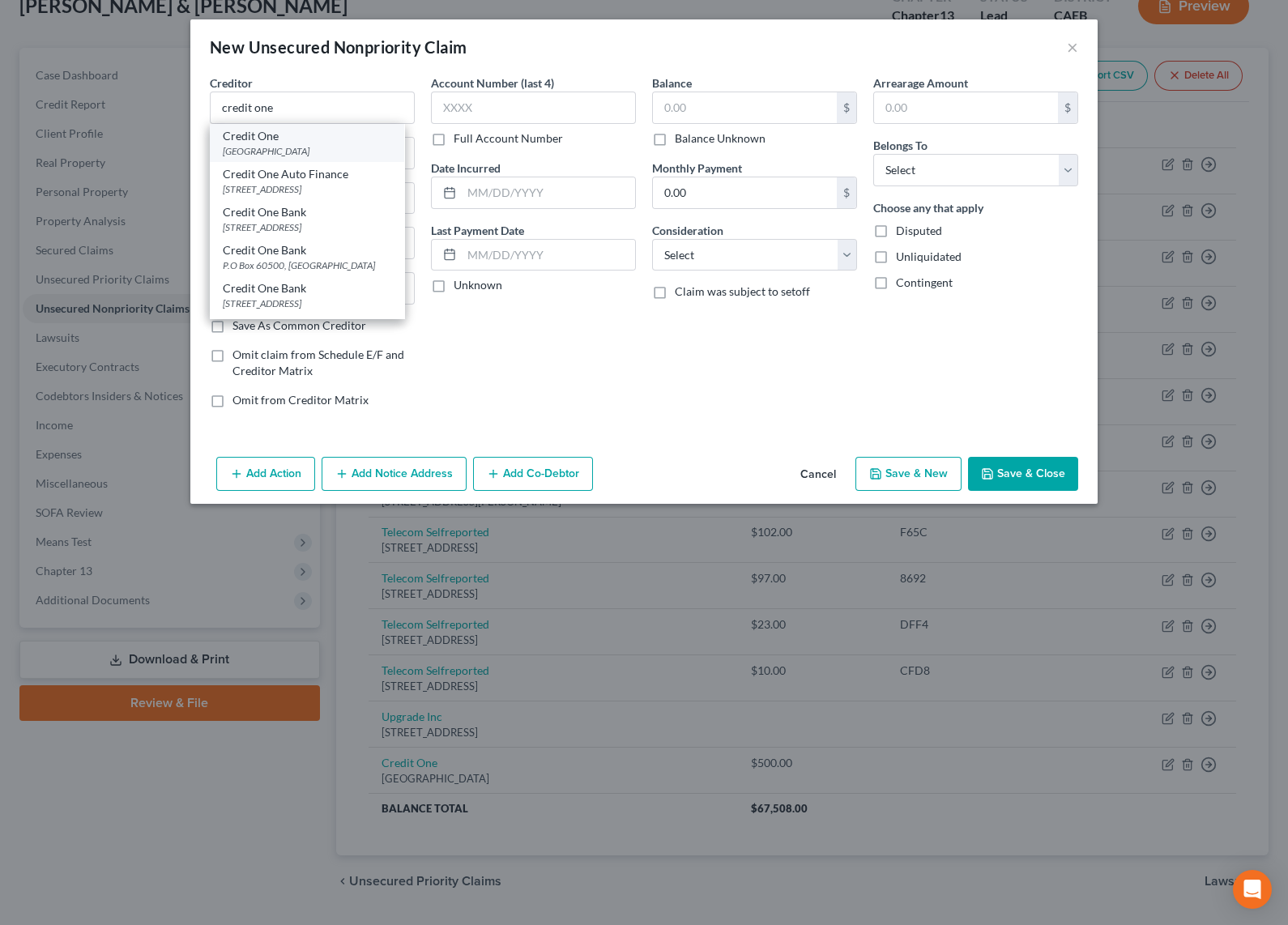
click at [304, 150] on div "PO Box 60500, City Of Industry, CA 91716" at bounding box center [306, 150] width 168 height 14
type input "Credit One"
type input "PO Box 60500"
type input "City Of Industry"
select select "4"
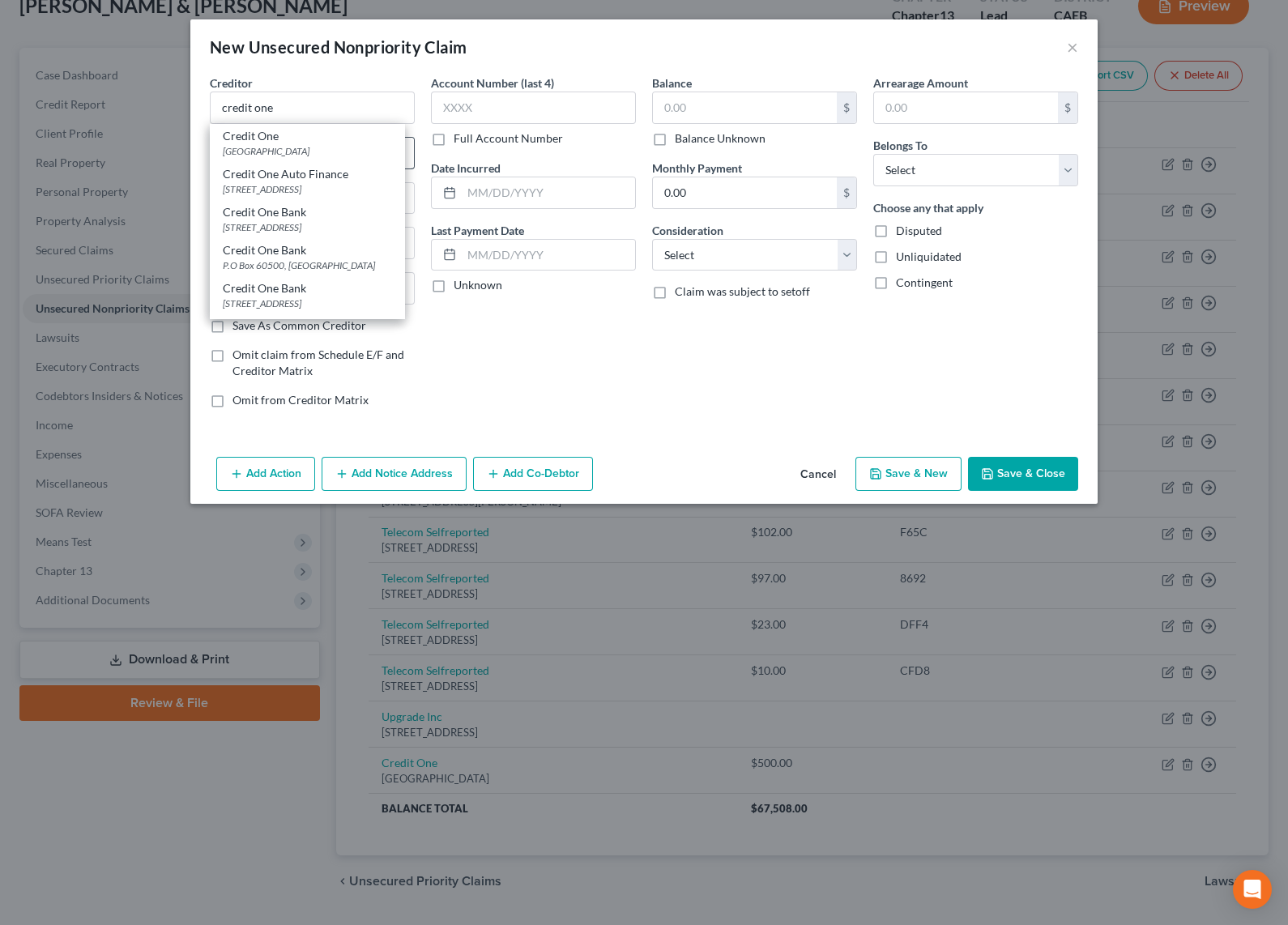
type input "91716"
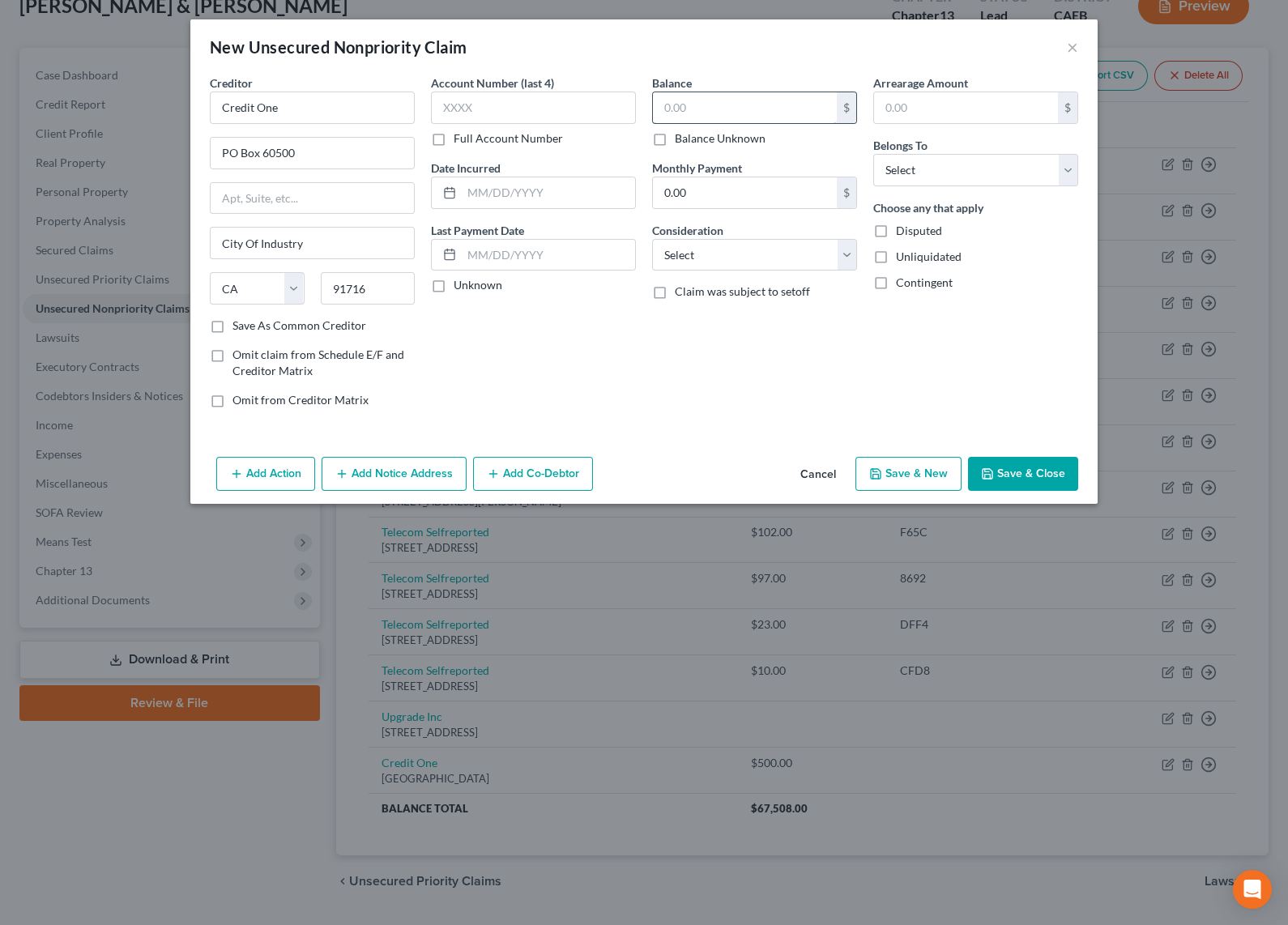
click at [746, 108] on input "text" at bounding box center [745, 108] width 184 height 31
type input "400"
drag, startPoint x: 925, startPoint y: 171, endPoint x: 924, endPoint y: 183, distance: 12.0
click at [925, 171] on select "Select Debtor 1 Only Debtor 2 Only Debtor 1 And Debtor 2 Only At Least One Of T…" at bounding box center [975, 170] width 205 height 32
select select "1"
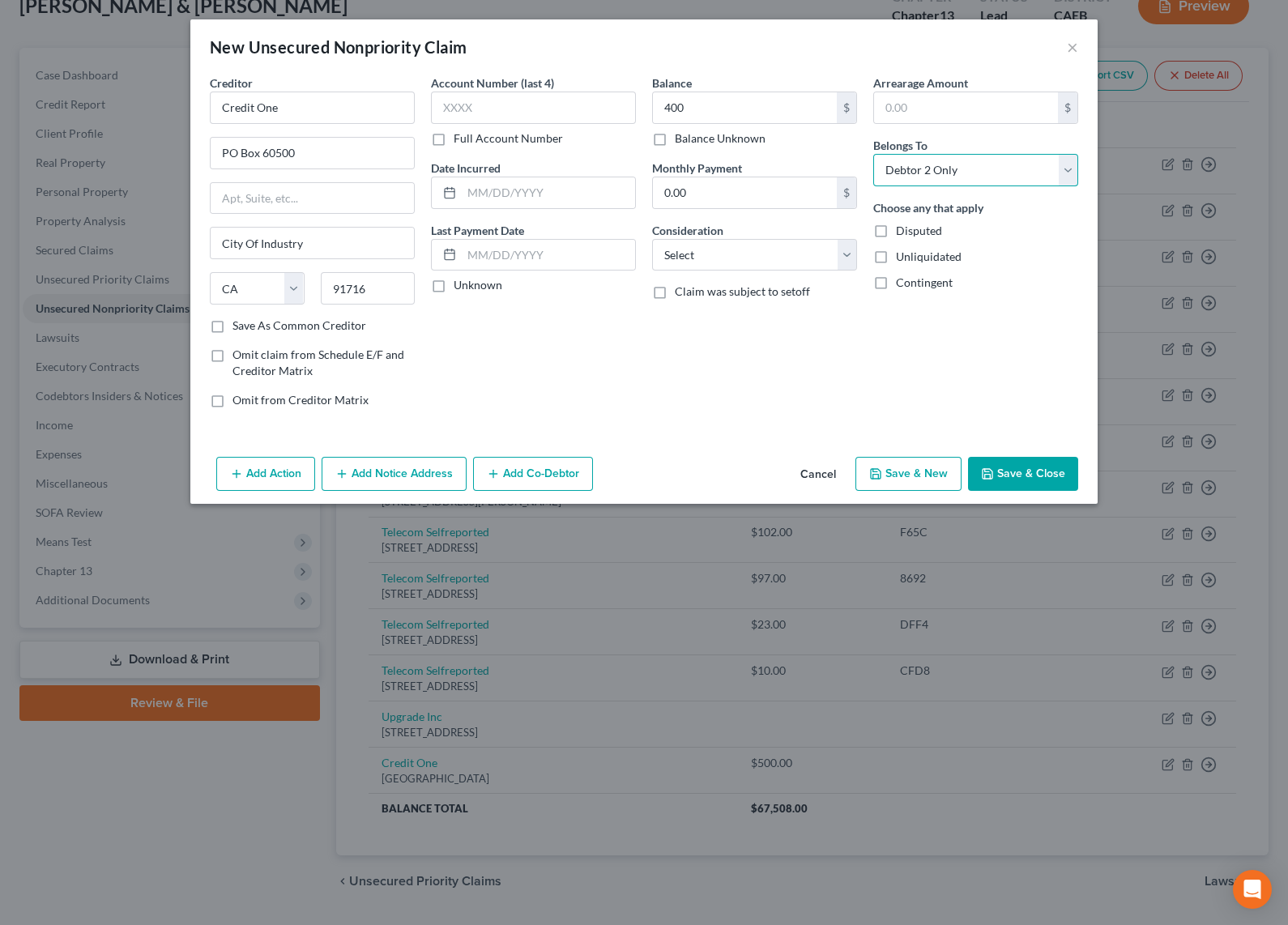
click at [873, 154] on select "Select Debtor 1 Only Debtor 2 Only Debtor 1 And Debtor 2 Only At Least One Of T…" at bounding box center [975, 170] width 205 height 32
click at [720, 258] on select "Select Cable / Satellite Services Collection Agency Credit Card Debt Debt Couns…" at bounding box center [755, 255] width 205 height 32
select select "2"
click at [652, 239] on select "Select Cable / Satellite Services Collection Agency Credit Card Debt Debt Couns…" at bounding box center [755, 255] width 205 height 32
click at [1031, 466] on button "Save & Close" at bounding box center [1023, 474] width 110 height 34
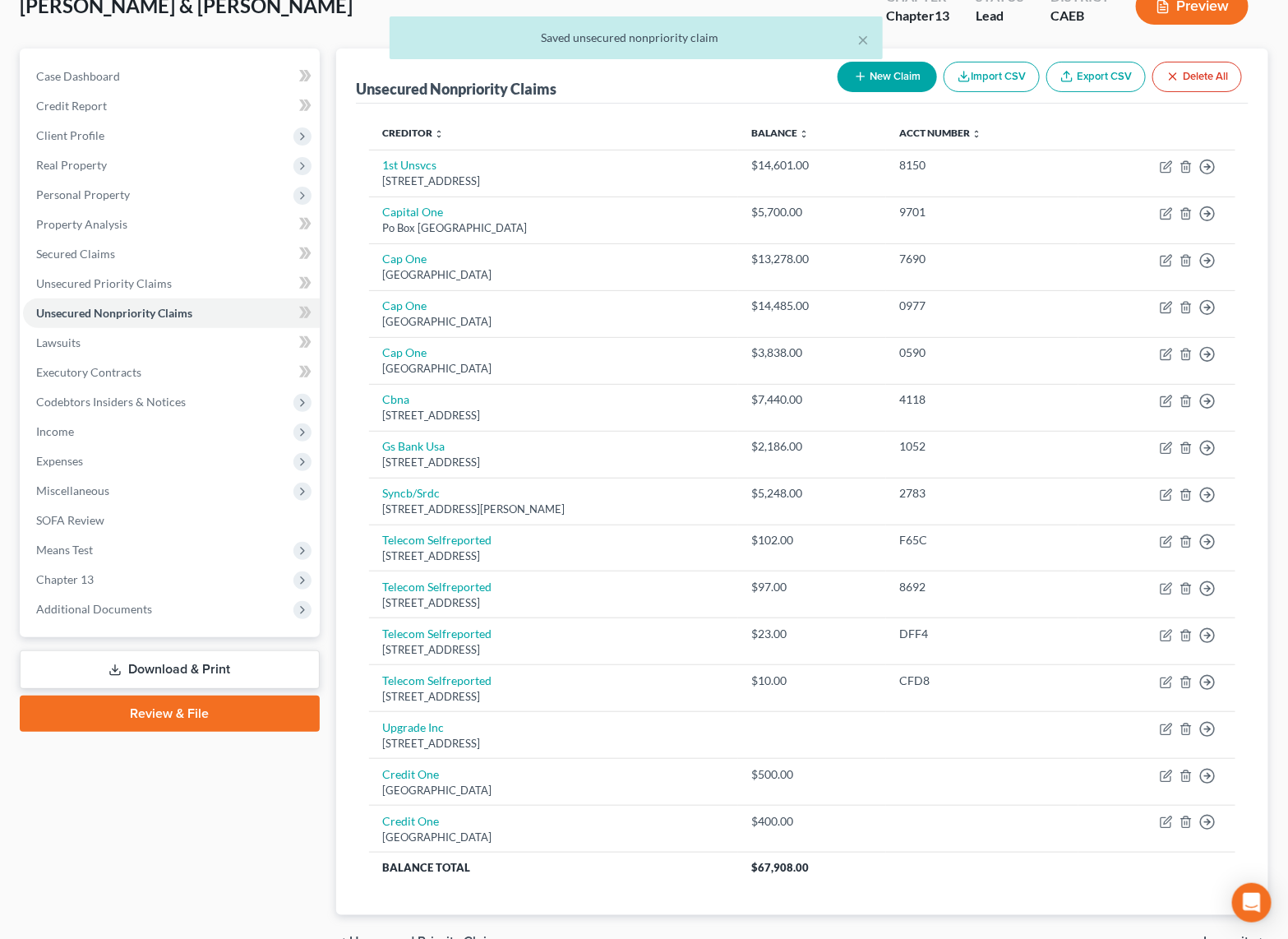
click at [881, 74] on button "New Claim" at bounding box center [887, 76] width 100 height 30
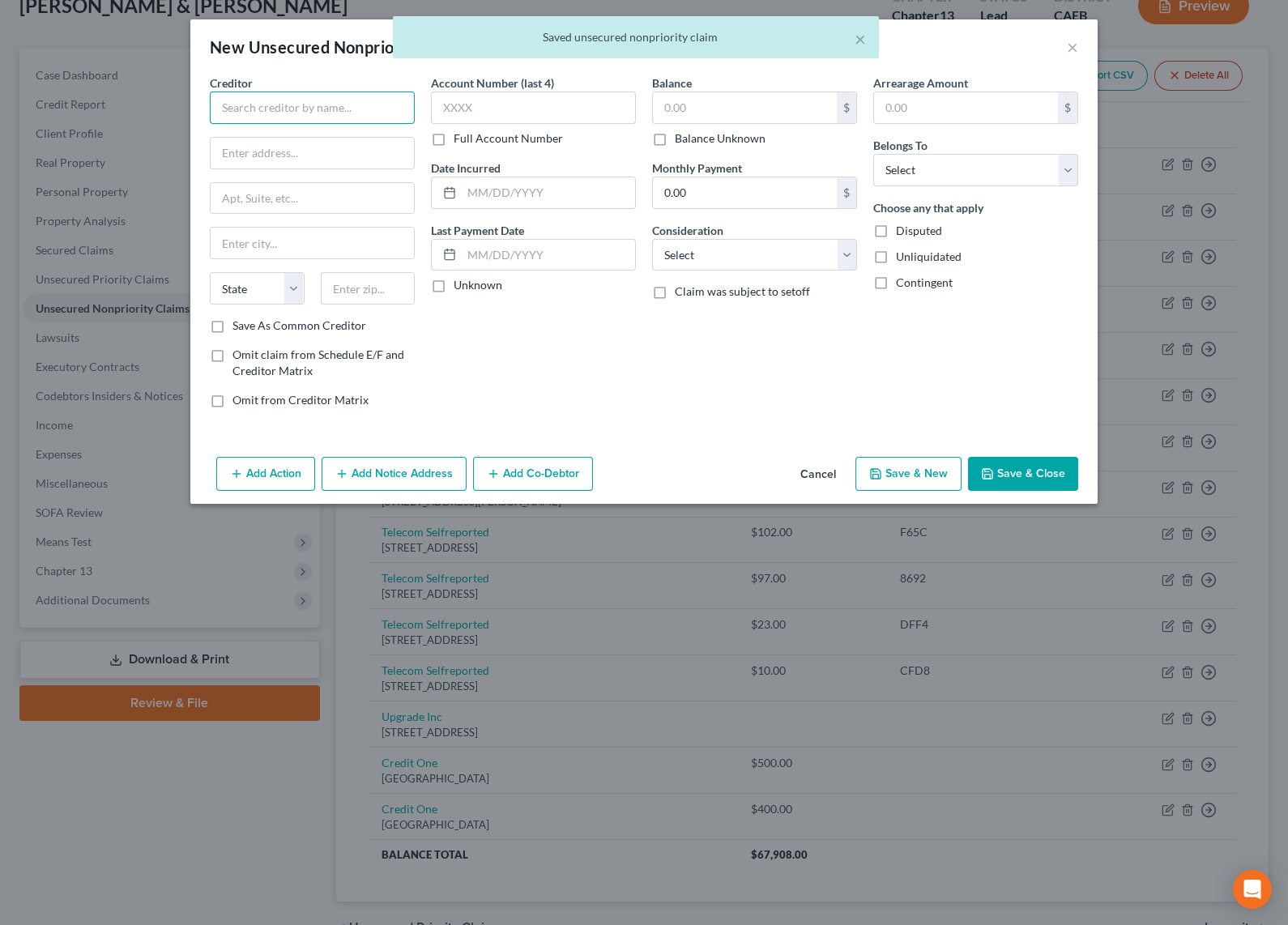
click at [309, 104] on input "text" at bounding box center [313, 108] width 205 height 32
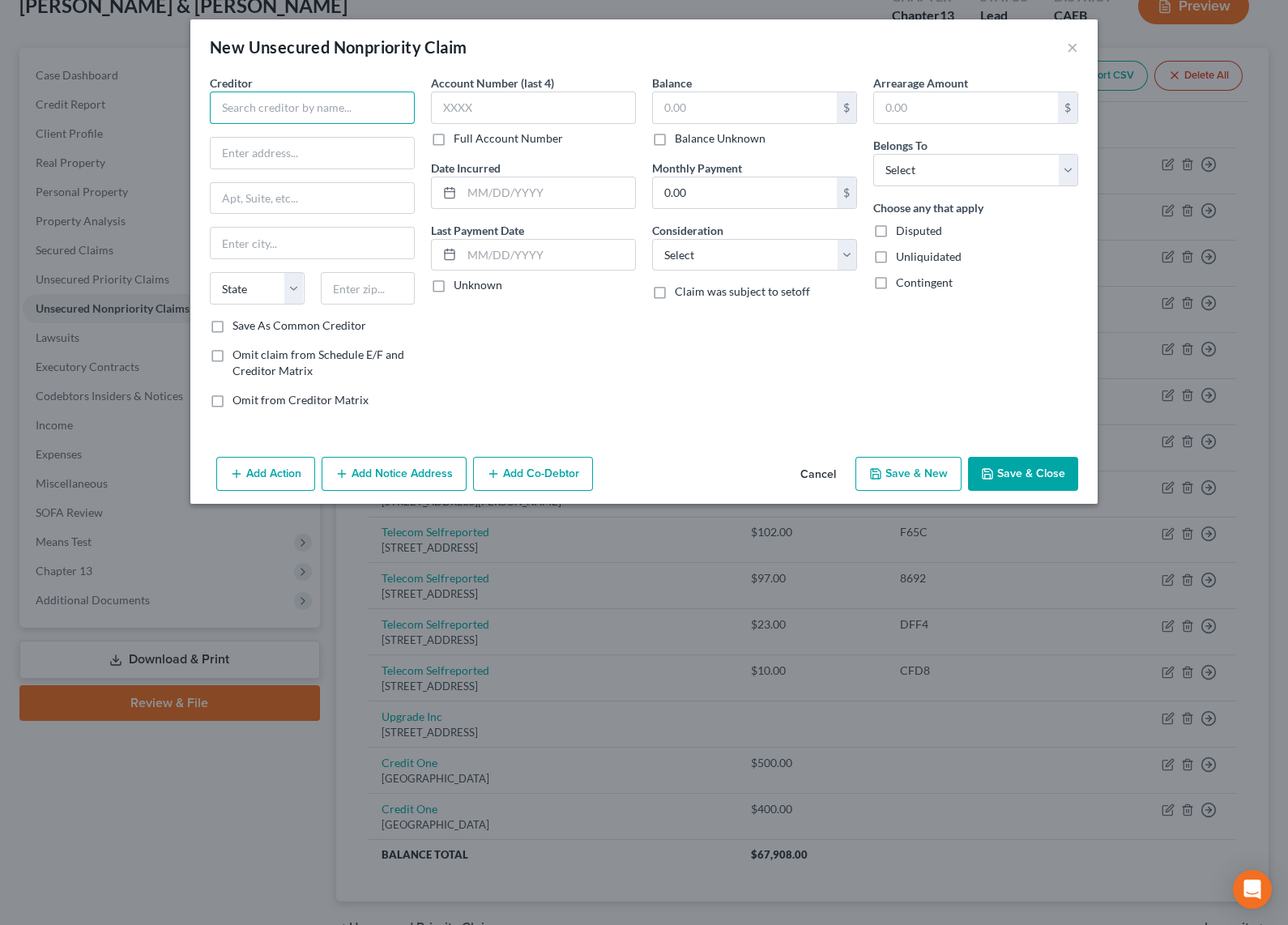
type input "#"
click at [311, 113] on input "text" at bounding box center [313, 108] width 205 height 32
drag, startPoint x: 295, startPoint y: 107, endPoint x: 153, endPoint y: 98, distance: 142.3
click at [153, 98] on div "New Unsecured Nonpriority Claim × Creditor * three stick State AL AK AR AZ CA C…" at bounding box center [644, 462] width 1288 height 925
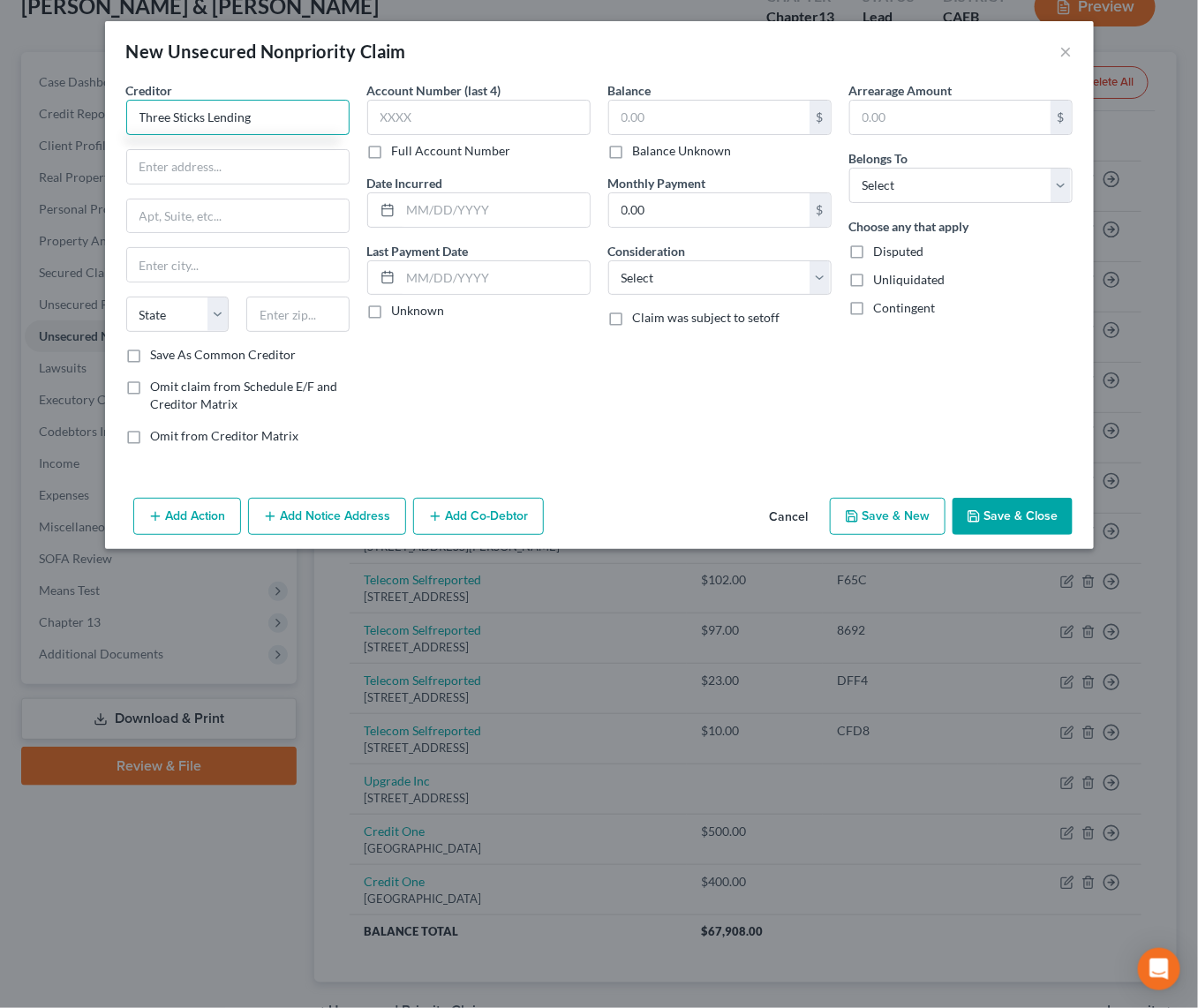
type input "Three Sticks Lending"
type input "PO Box 1145"
type input "57555"
type input "Mission"
select select "43"
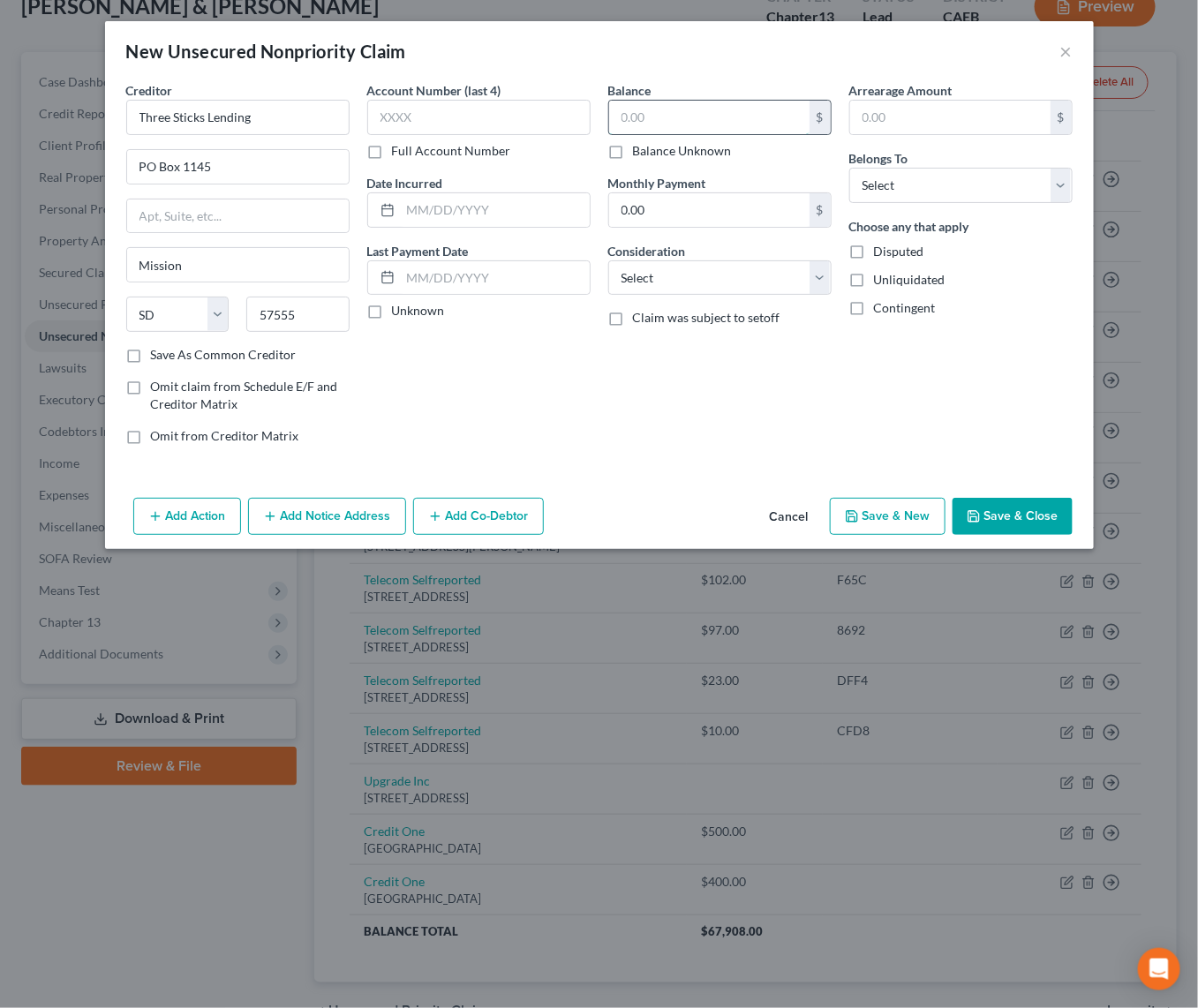
click at [655, 114] on input "text" at bounding box center [709, 118] width 200 height 33
type input "3,000"
click at [735, 220] on input "0.00" at bounding box center [709, 210] width 200 height 33
click at [705, 274] on select "Select Cable / Satellite Services Collection Agency Credit Card Debt Debt Couns…" at bounding box center [721, 278] width 224 height 35
select select "10"
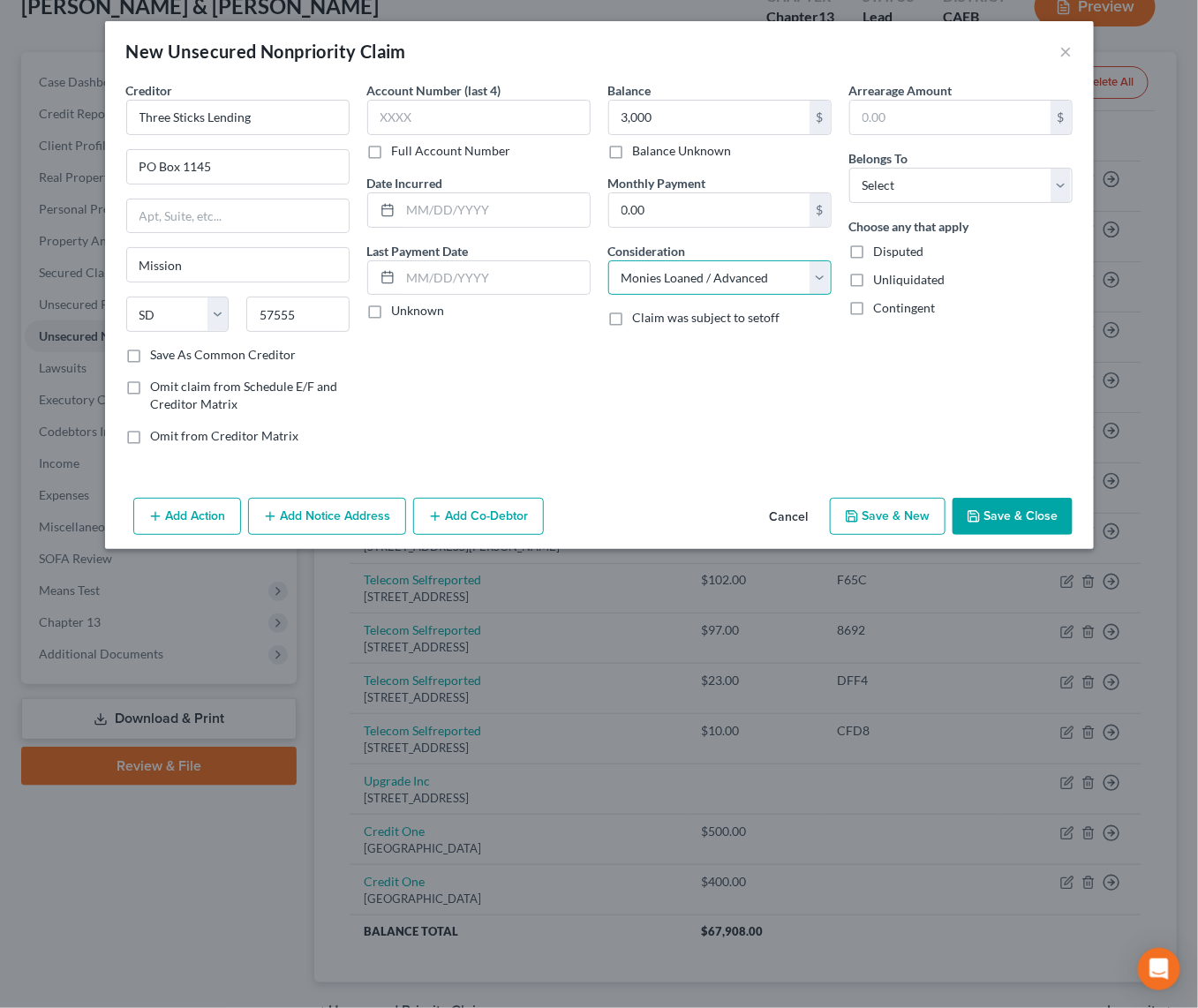
click at [609, 260] on select "Select Cable / Satellite Services Collection Agency Credit Card Debt Debt Couns…" at bounding box center [721, 278] width 224 height 35
click at [735, 392] on div "Balance 3,000.00 $ Balance Unknown Balance Undetermined 3,000 $ Balance Unknown…" at bounding box center [720, 270] width 241 height 378
drag, startPoint x: 953, startPoint y: 181, endPoint x: 944, endPoint y: 201, distance: 21.9
click at [953, 181] on select "Select Debtor 1 Only Debtor 2 Only Debtor 1 And Debtor 2 Only At Least One Of T…" at bounding box center [961, 186] width 224 height 35
select select "0"
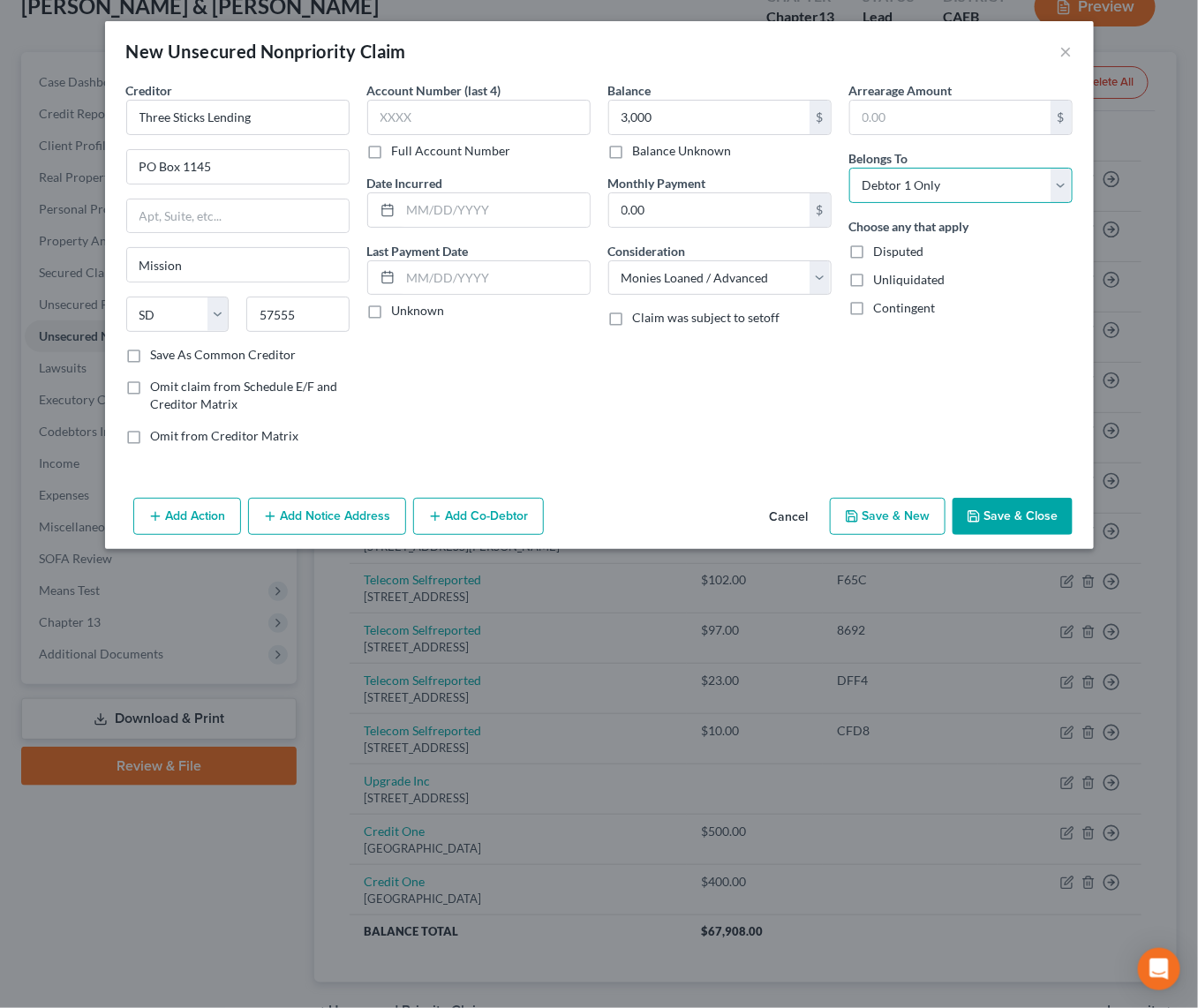
click at [849, 168] on select "Select Debtor 1 Only Debtor 2 Only Debtor 1 And Debtor 2 Only At Least One Of T…" at bounding box center [961, 186] width 224 height 35
click at [1031, 526] on button "Save & Close" at bounding box center [1012, 516] width 120 height 37
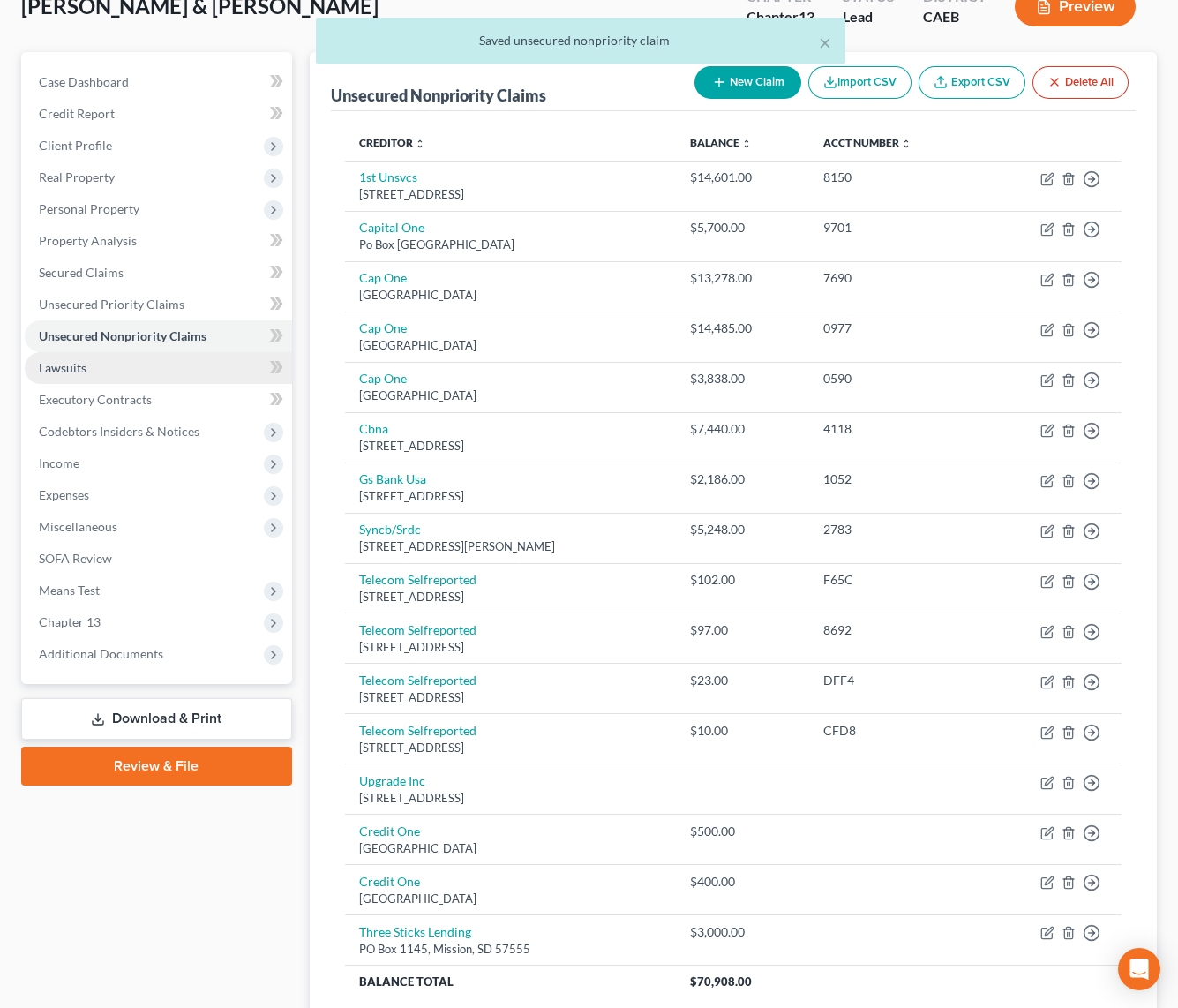
click at [64, 366] on span "Lawsuits" at bounding box center [63, 367] width 48 height 15
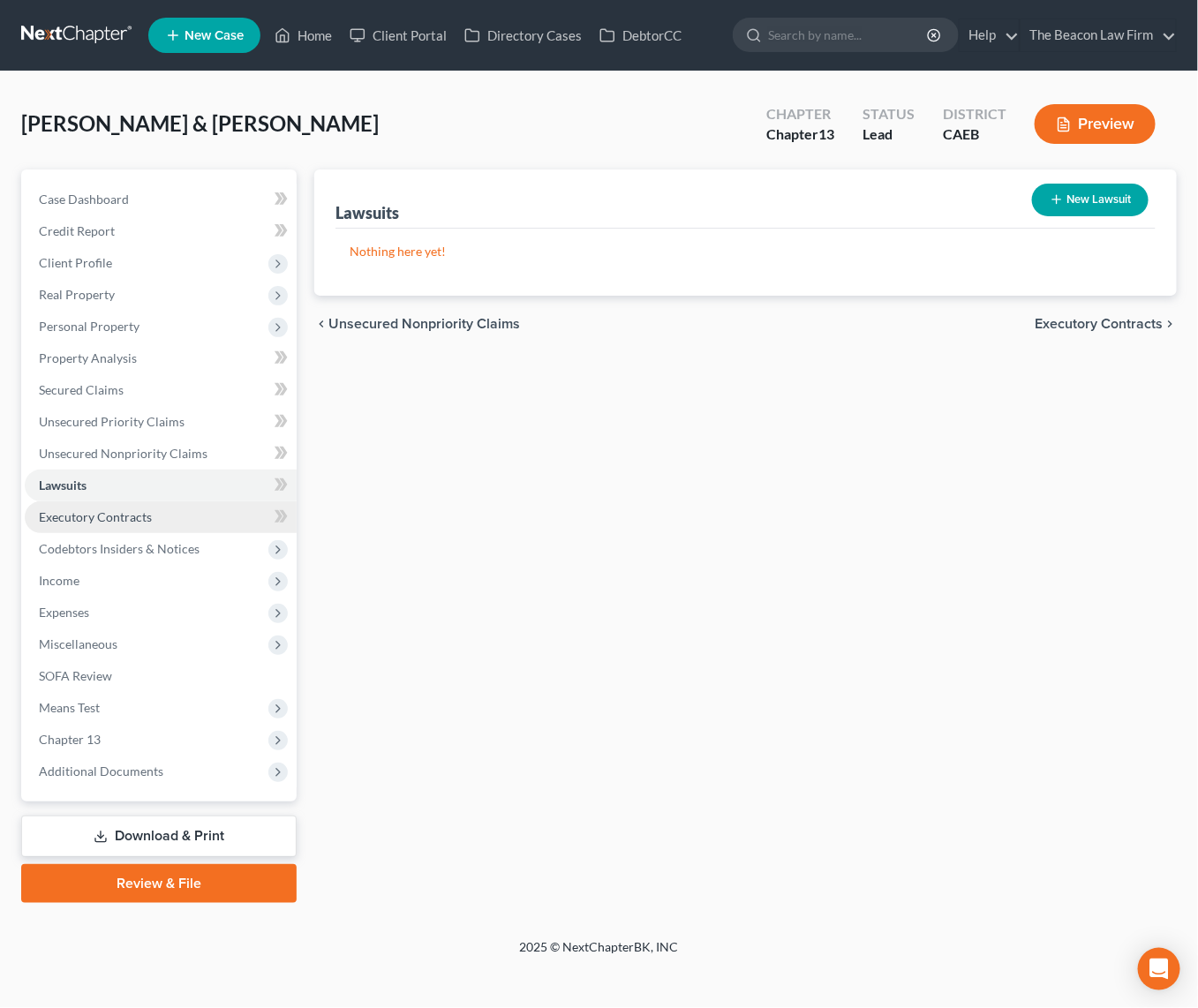
click at [120, 514] on span "Executory Contracts" at bounding box center [95, 516] width 113 height 15
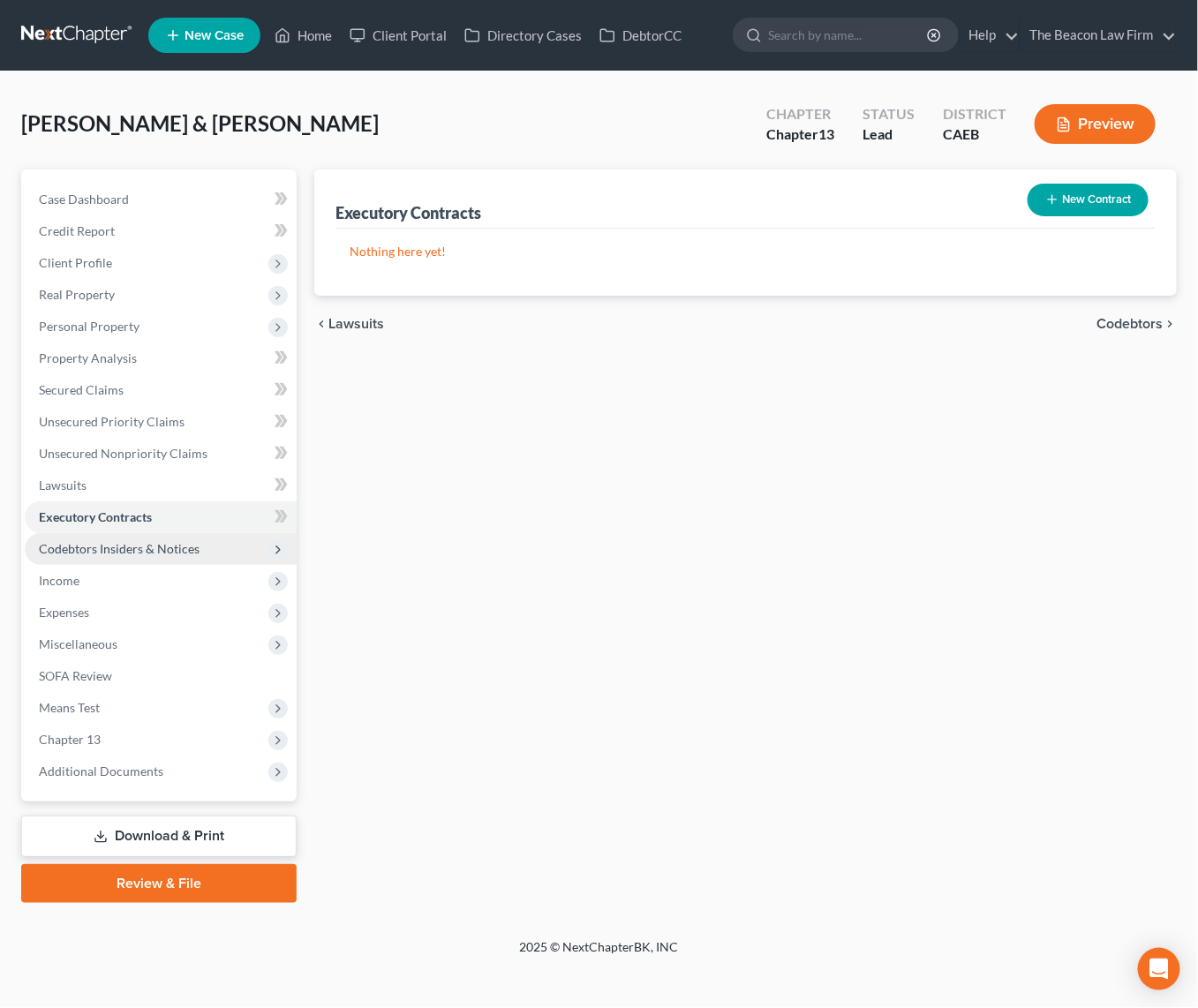
click at [137, 541] on span "Codebtors Insiders & Notices" at bounding box center [120, 548] width 161 height 15
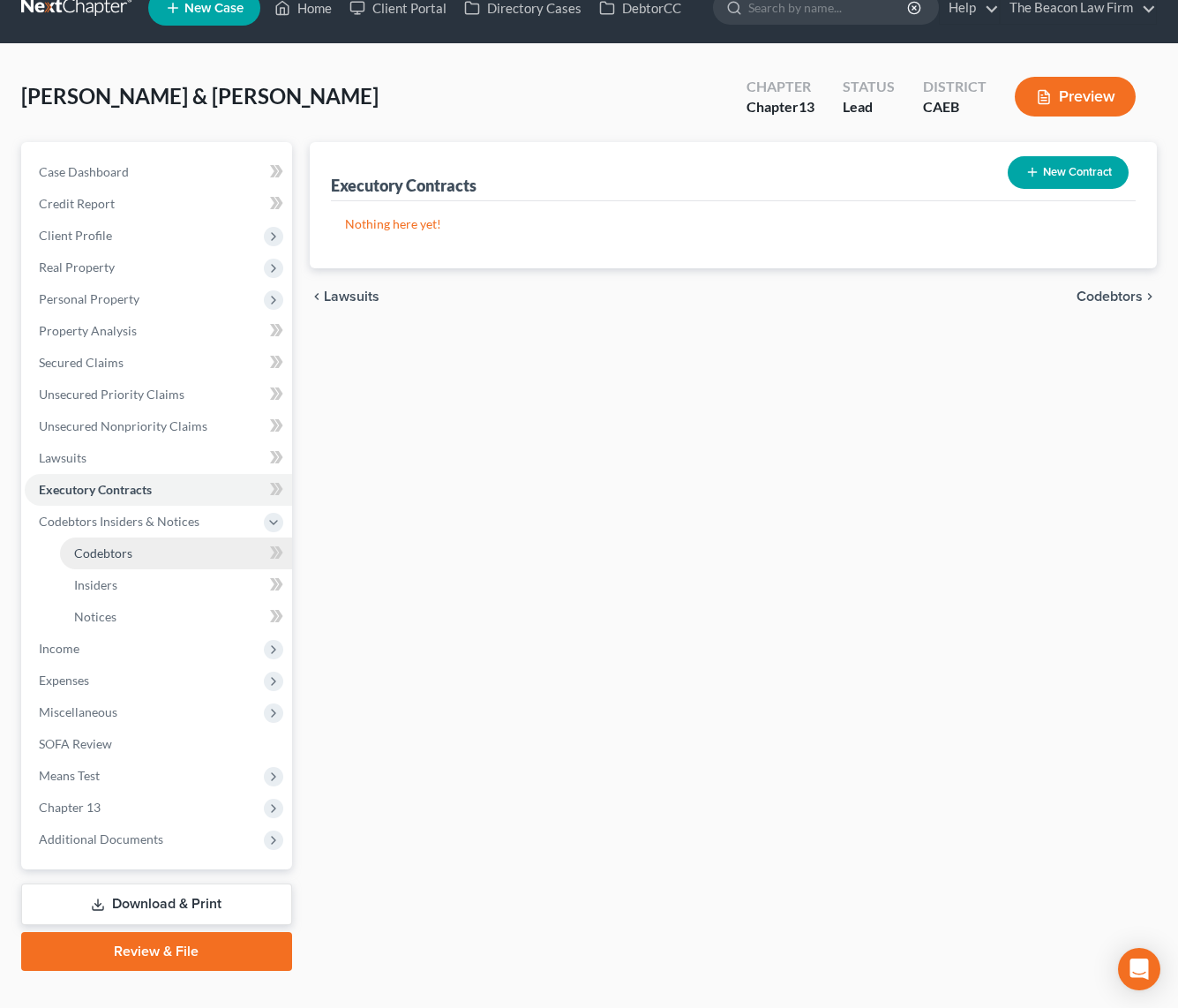
scroll to position [55, 0]
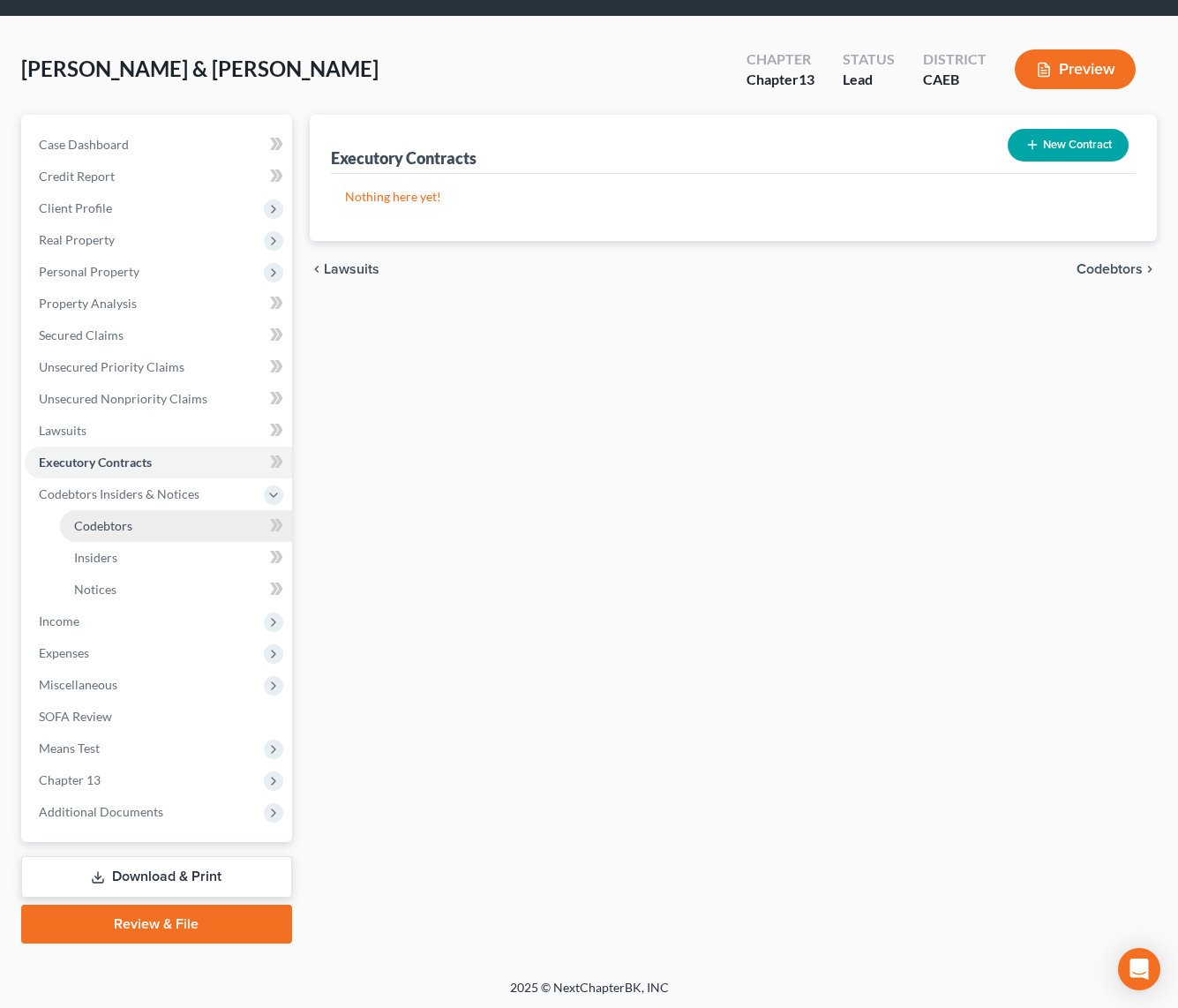
click at [84, 532] on link "Codebtors" at bounding box center [176, 526] width 232 height 31
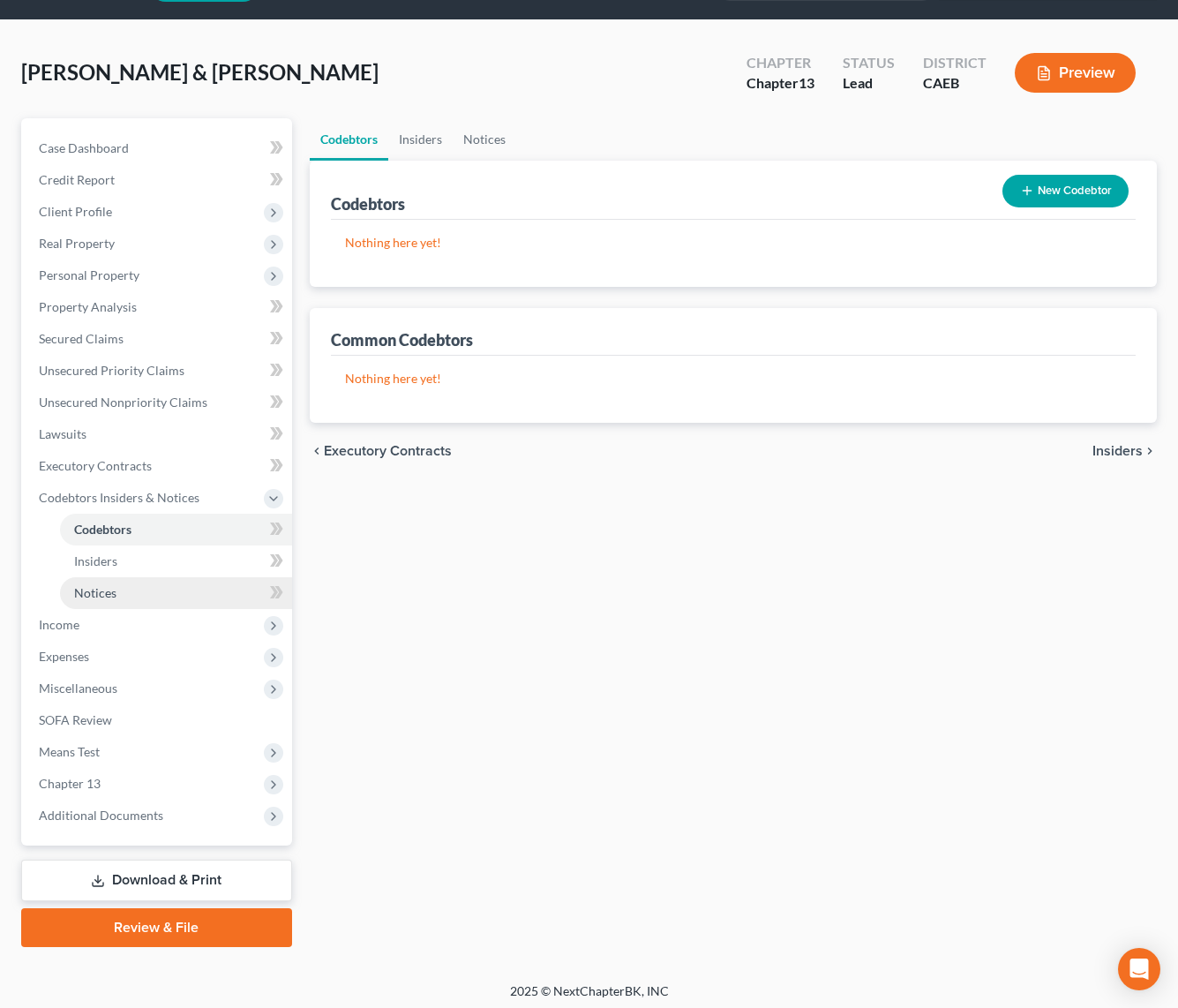
scroll to position [55, 0]
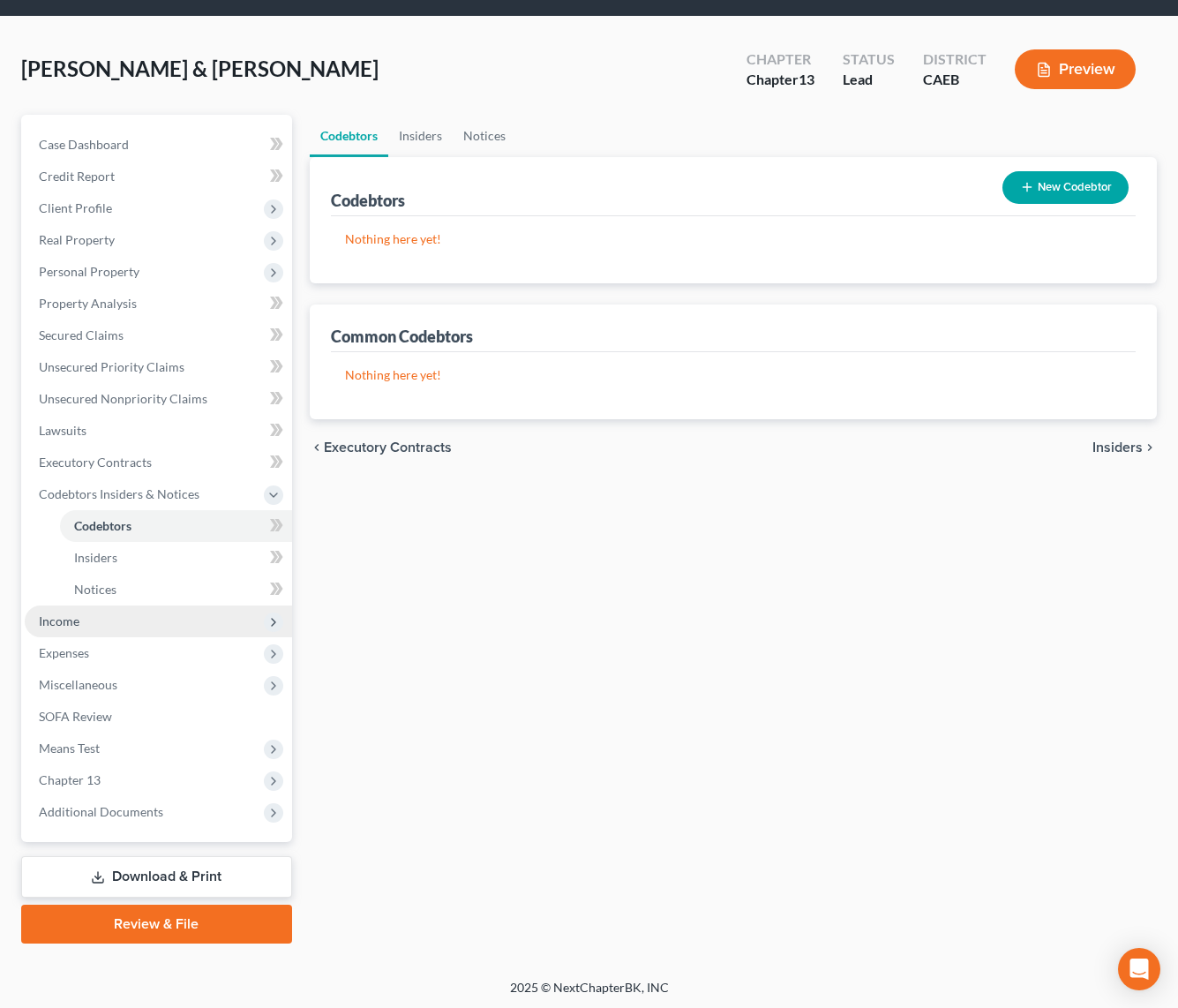
click at [77, 613] on span "Income" at bounding box center [59, 620] width 40 height 15
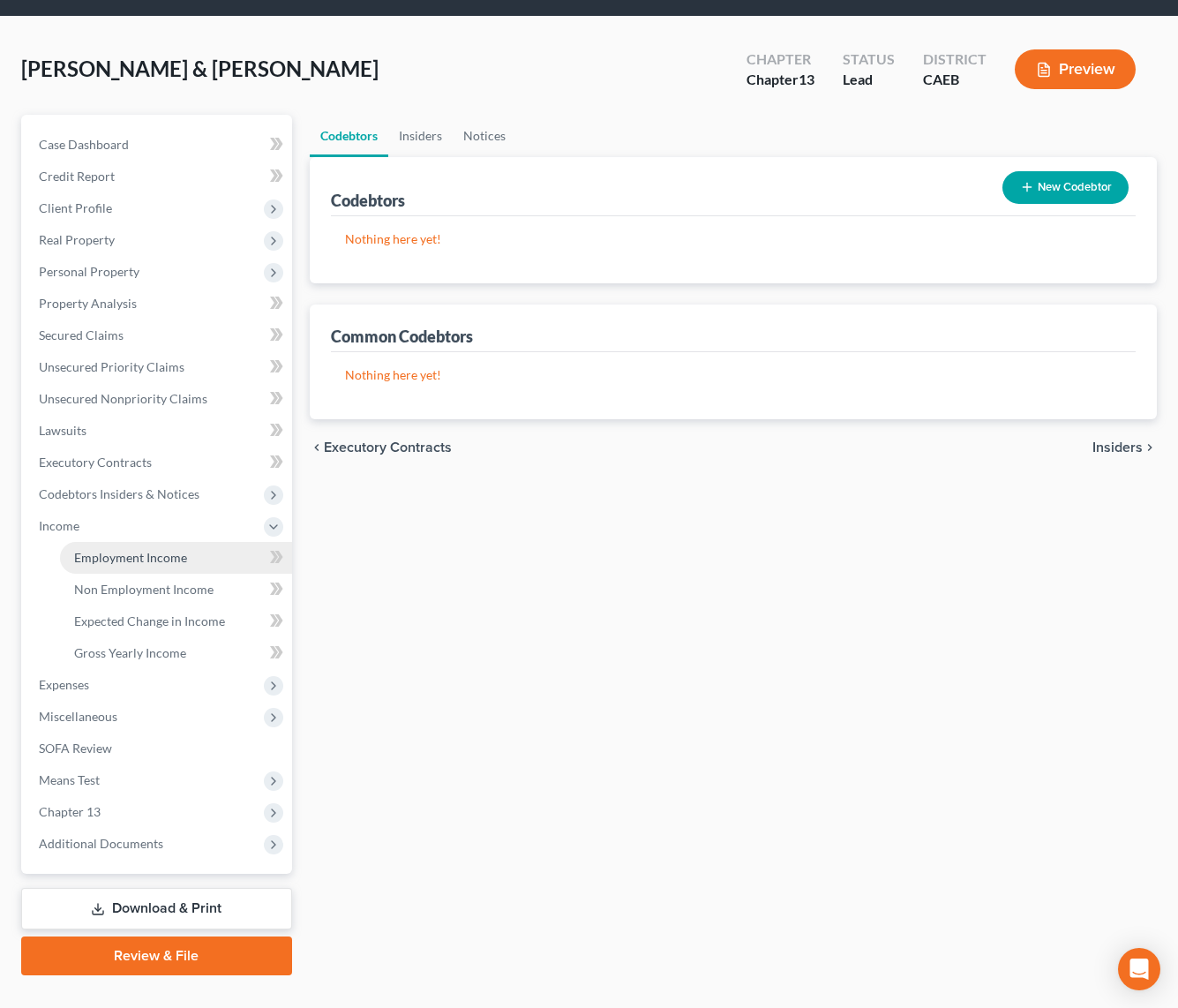
click at [152, 561] on span "Employment Income" at bounding box center [131, 557] width 113 height 15
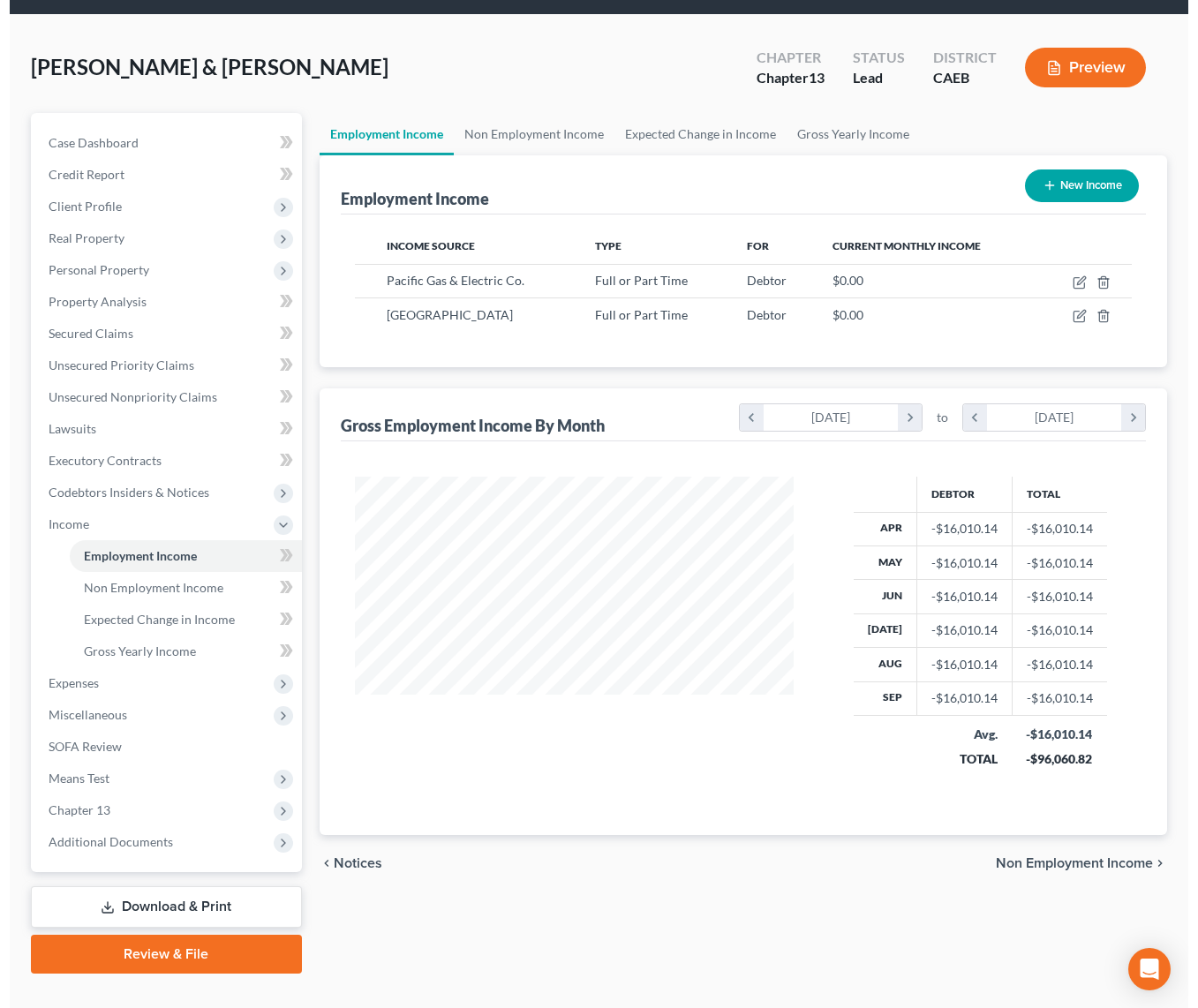
scroll to position [86, 0]
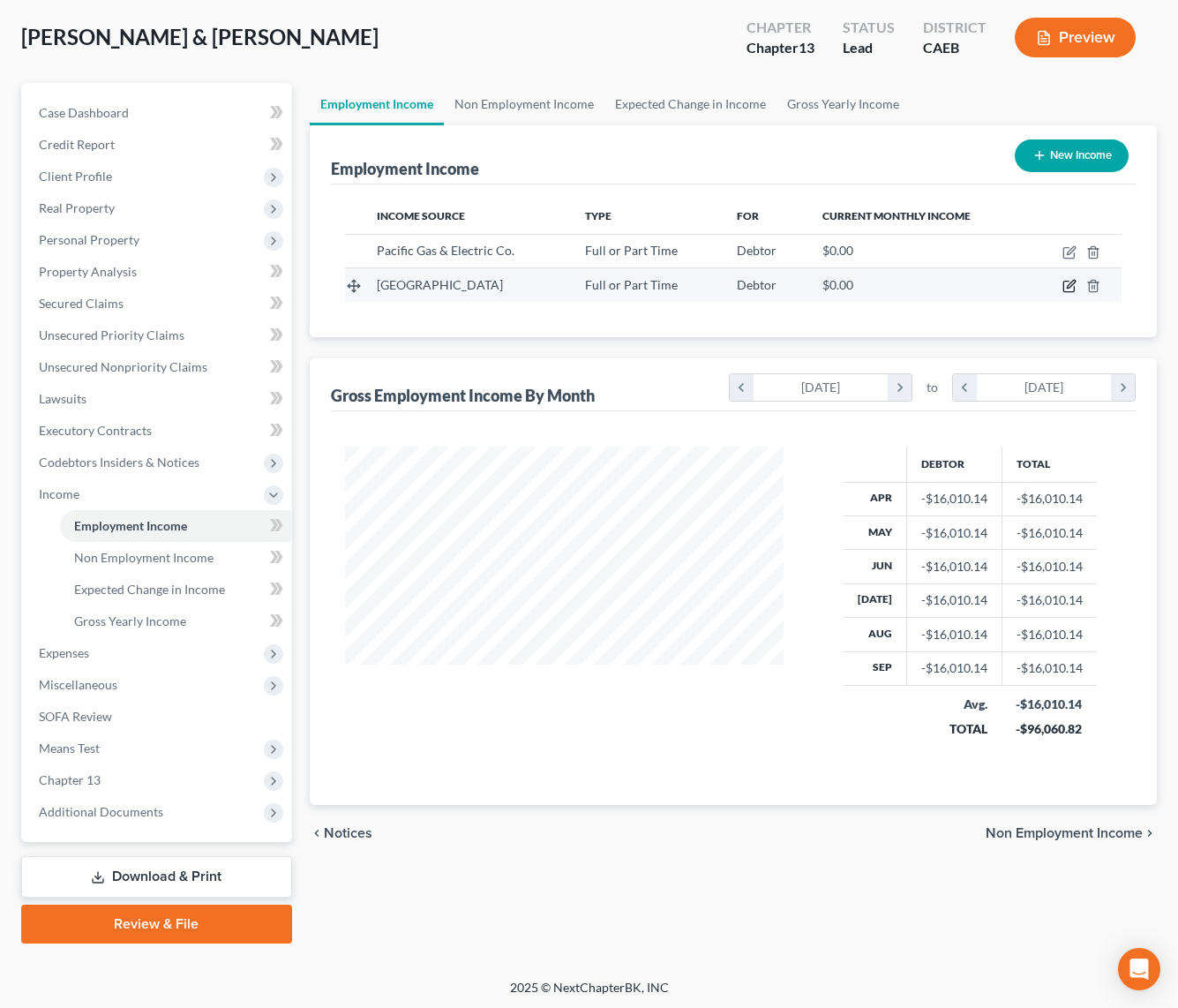
click at [1065, 285] on icon "button" at bounding box center [1070, 286] width 14 height 14
select select "0"
select select "2"
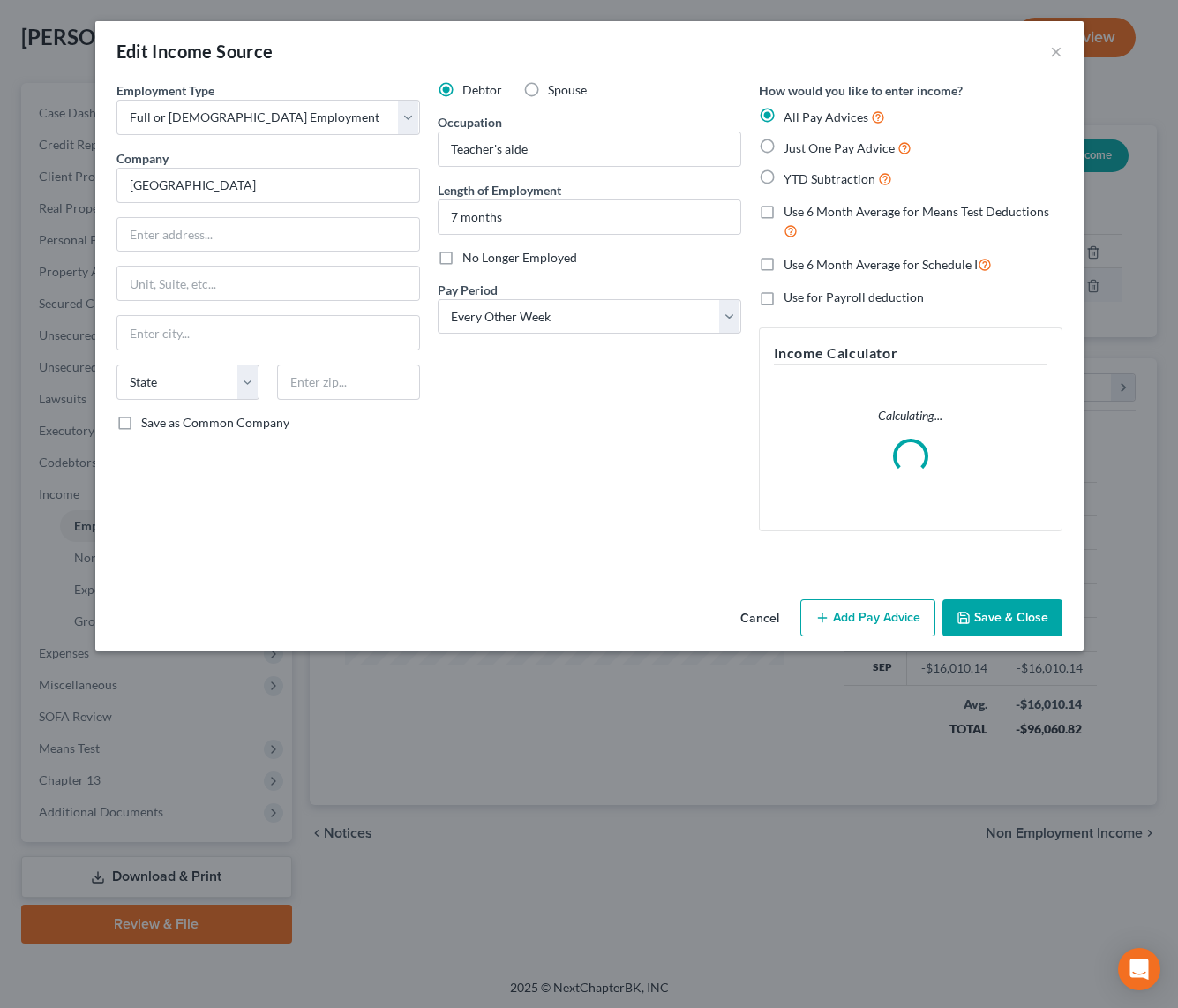
scroll to position [317, 483]
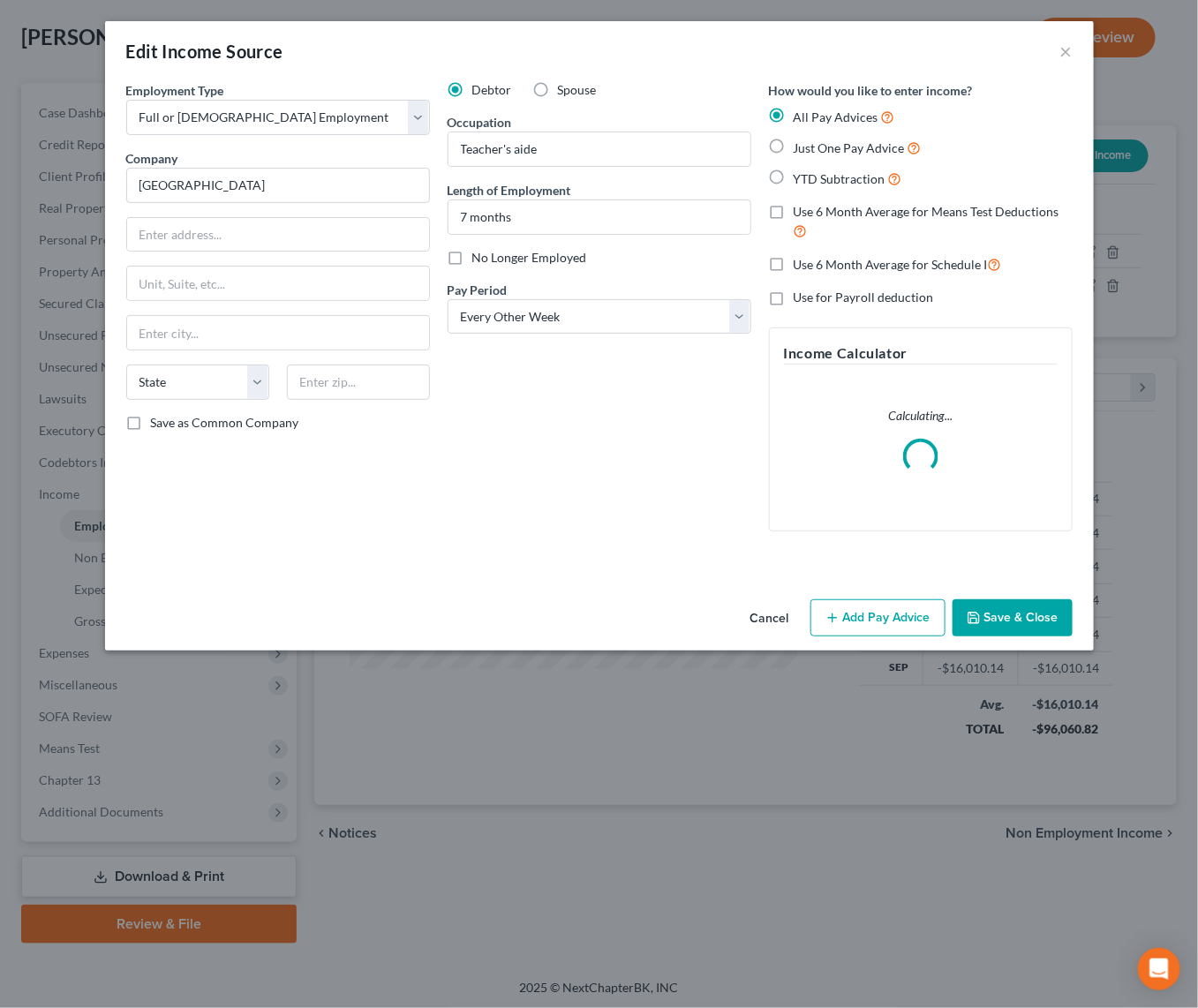
click at [472, 255] on label "No Longer Employed" at bounding box center [529, 258] width 115 height 18
click at [479, 255] on input "No Longer Employed" at bounding box center [485, 255] width 12 height 12
checkbox input "true"
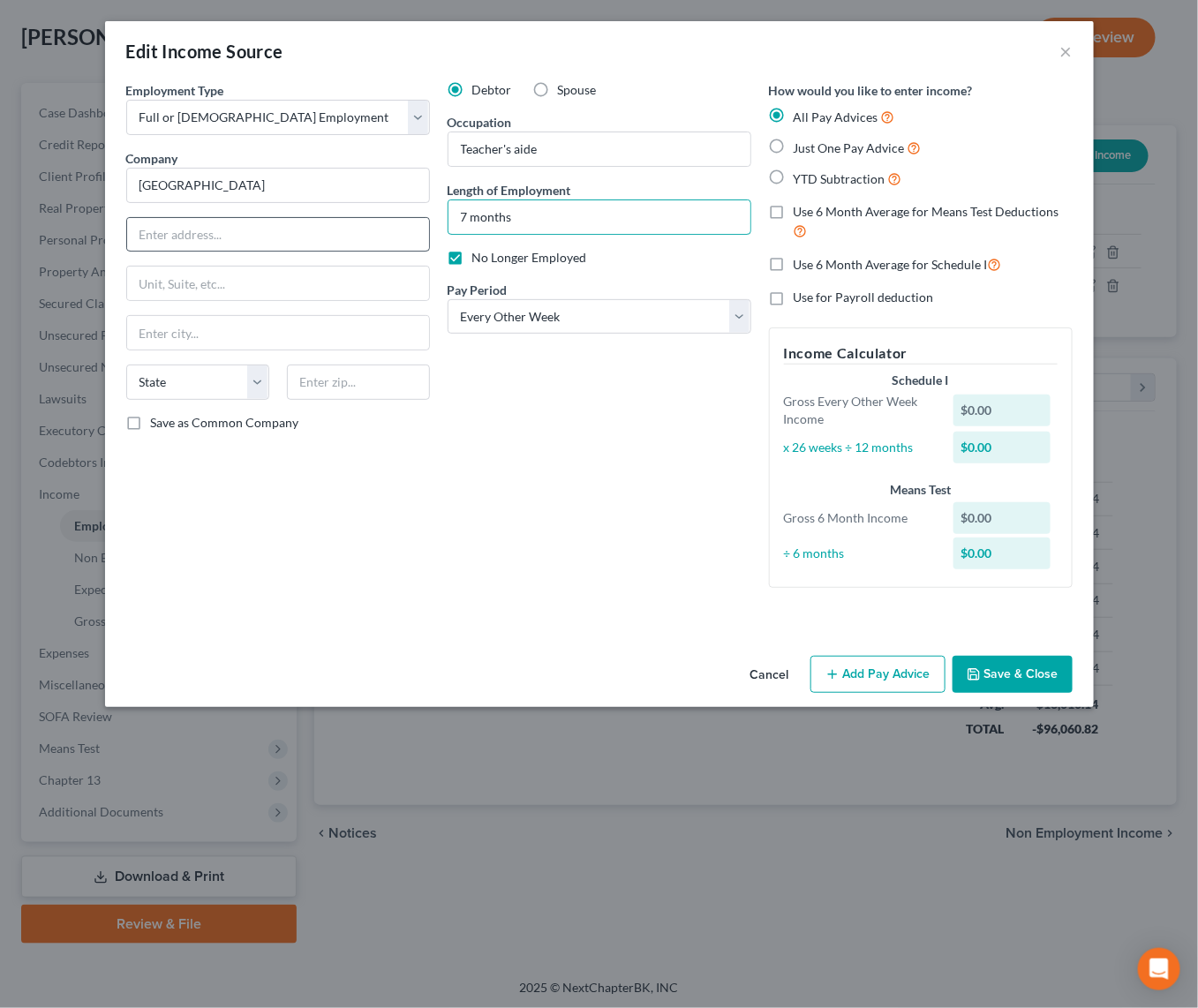
drag, startPoint x: 466, startPoint y: 215, endPoint x: 363, endPoint y: 222, distance: 103.2
click at [363, 222] on div "Employment Type * Select Full or Part Time Employment Self Employment Company *…" at bounding box center [600, 349] width 964 height 536
drag, startPoint x: 530, startPoint y: 211, endPoint x: 358, endPoint y: 235, distance: 173.7
click at [358, 235] on div "Employment Type * Select Full or Part Time Employment Self Employment Company *…" at bounding box center [600, 349] width 964 height 536
type input "2 yrs"
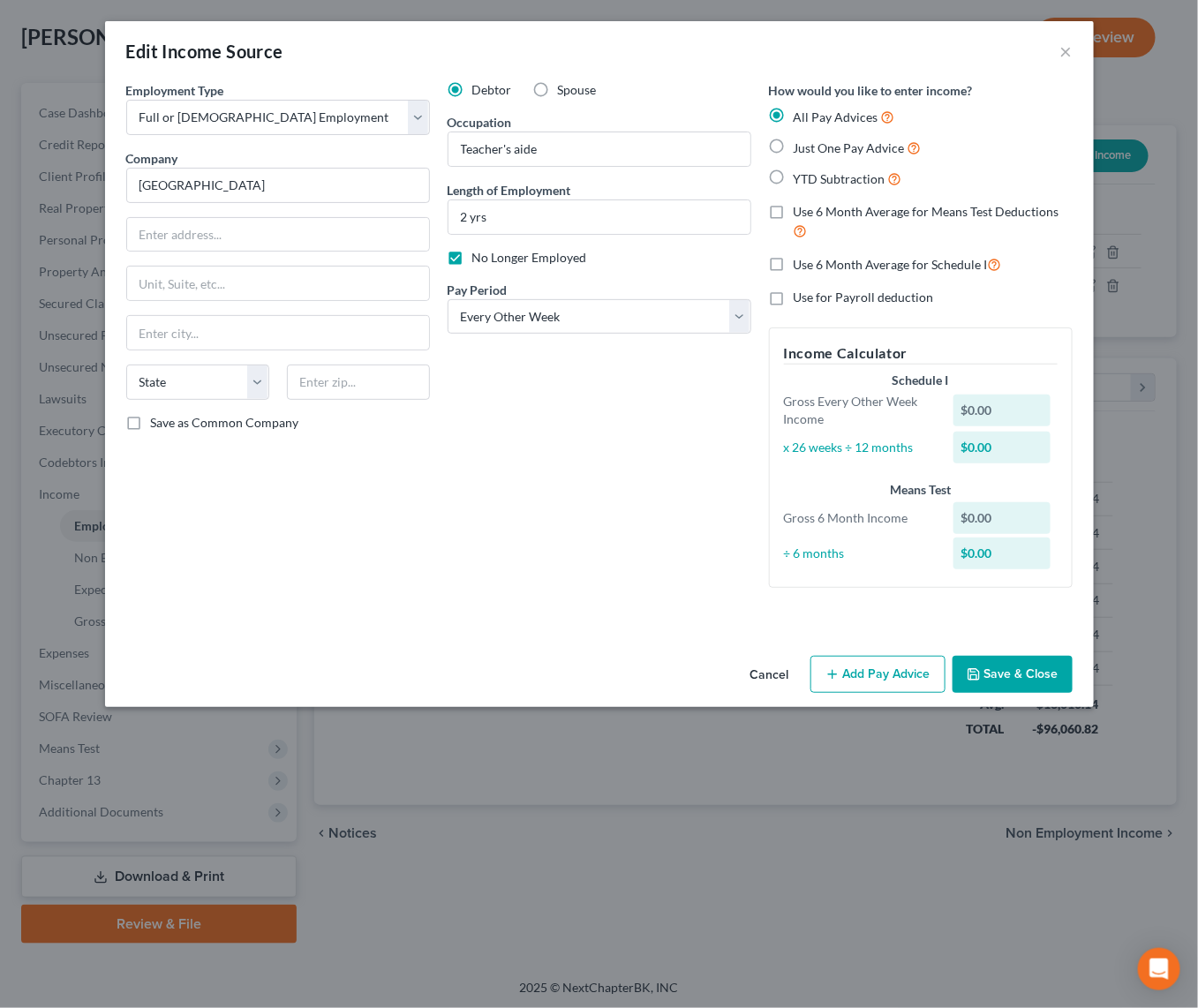
drag, startPoint x: 519, startPoint y: 451, endPoint x: 517, endPoint y: 468, distance: 17.1
click at [517, 468] on div "Debtor Spouse Occupation Teacher's aide Length of Employment 2 yrs No Longer Em…" at bounding box center [599, 342] width 321 height 521
click at [1017, 676] on button "Save & Close" at bounding box center [1012, 674] width 120 height 37
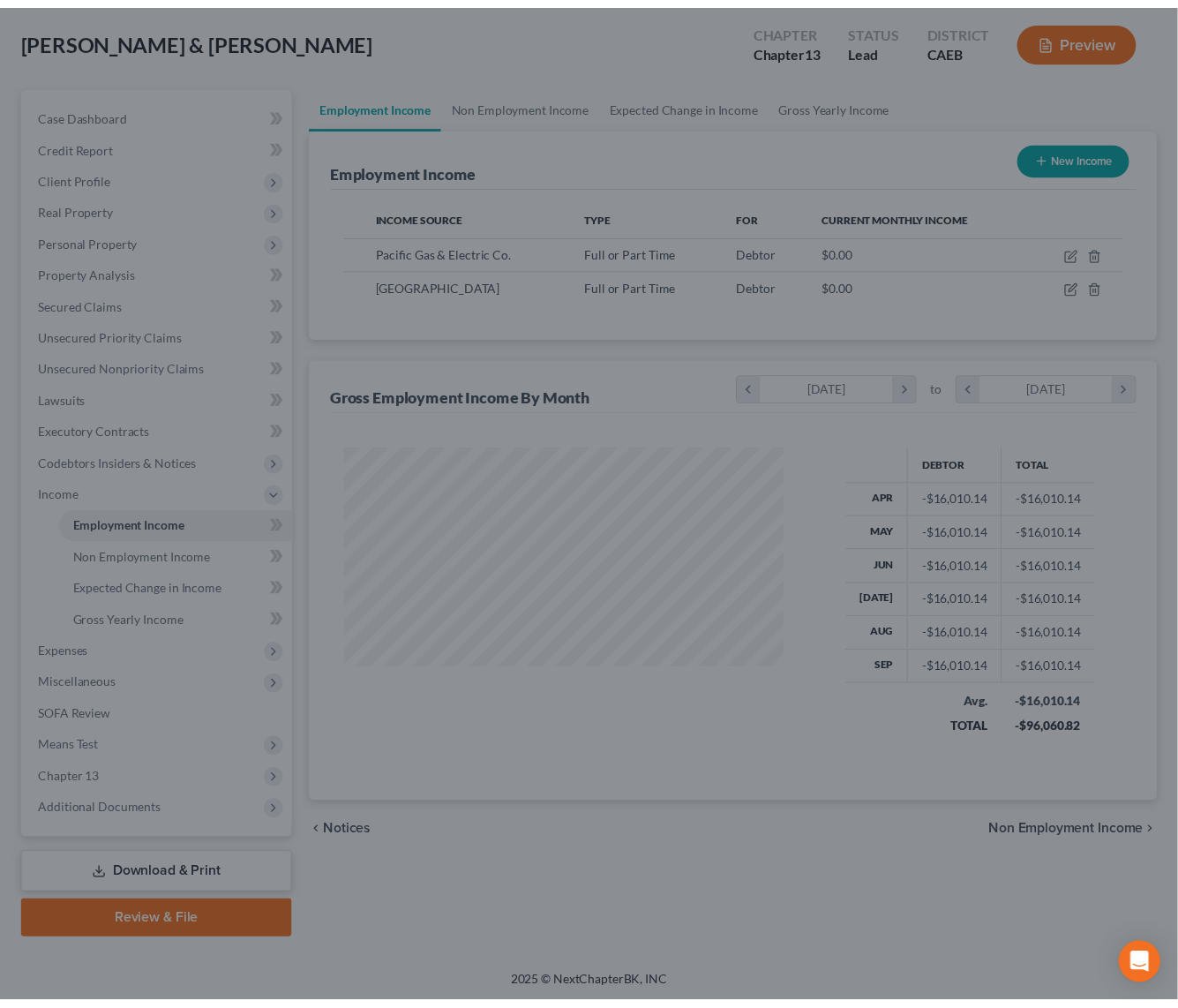
scroll to position [882271, 882265]
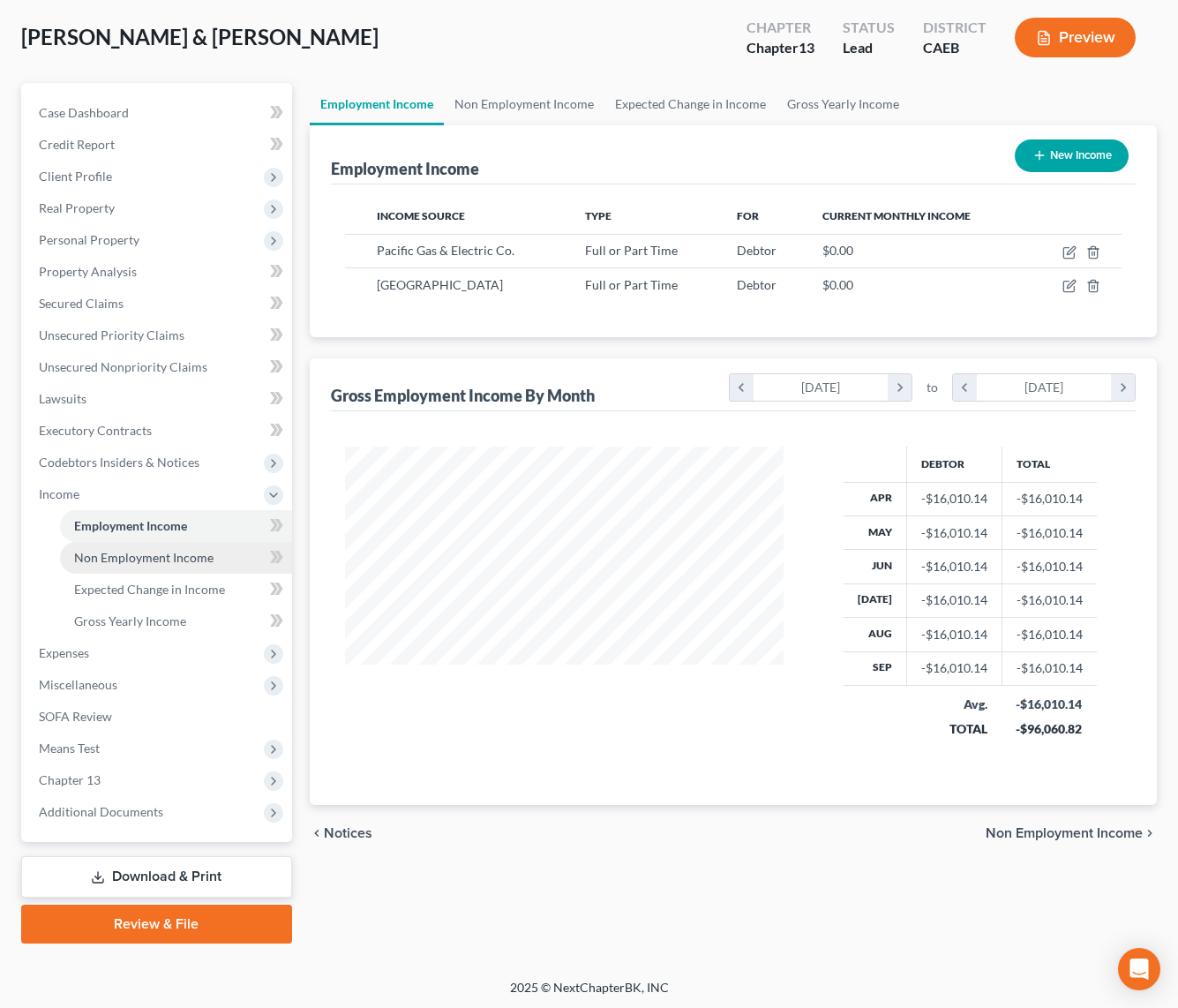
click at [174, 561] on span "Non Employment Income" at bounding box center [144, 557] width 139 height 15
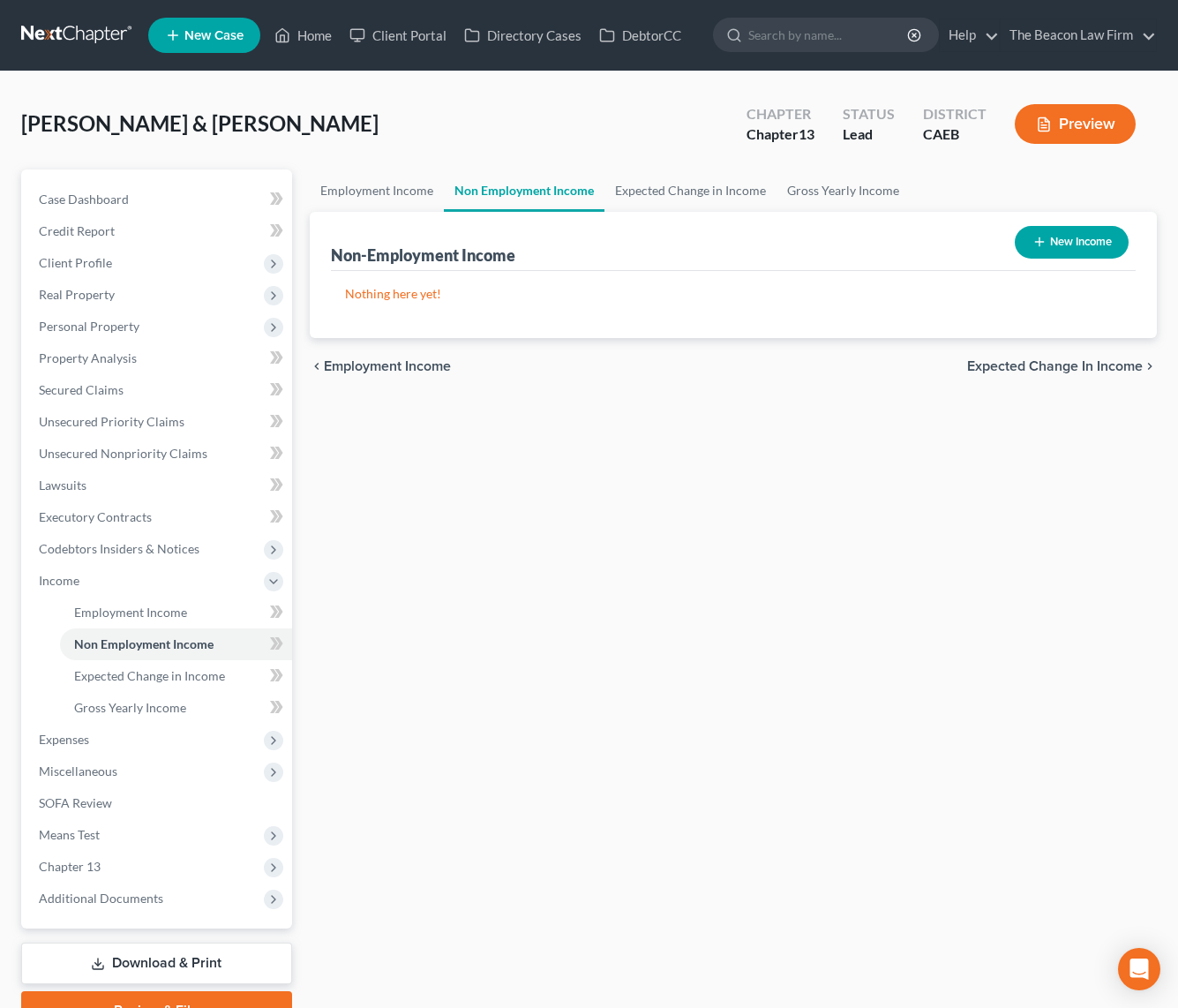
click at [1094, 242] on button "New Income" at bounding box center [1072, 241] width 114 height 32
select select "0"
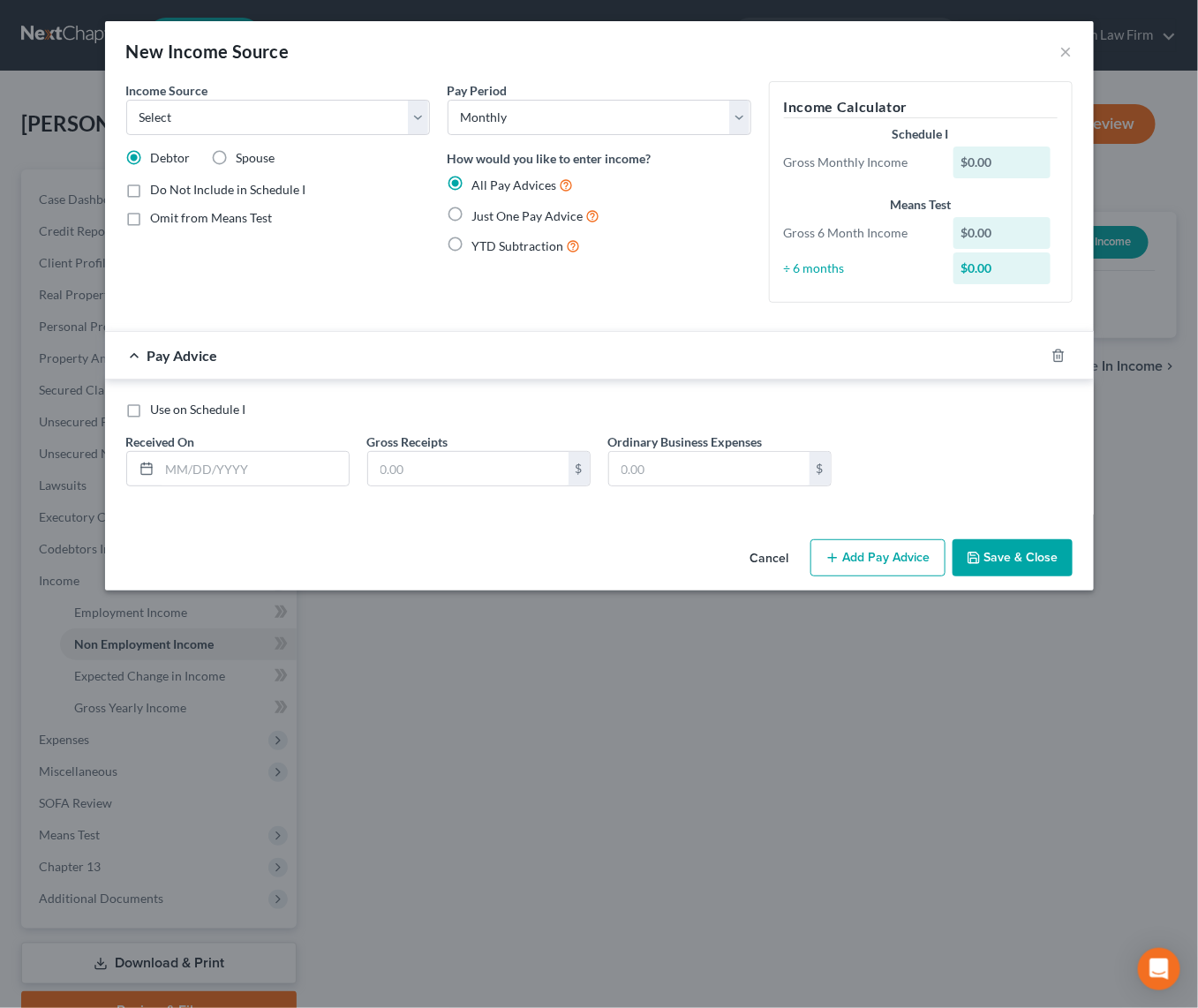
click at [472, 212] on label "Just One Pay Advice" at bounding box center [536, 216] width 128 height 21
click at [479, 212] on input "Just One Pay Advice" at bounding box center [485, 212] width 12 height 12
radio input "true"
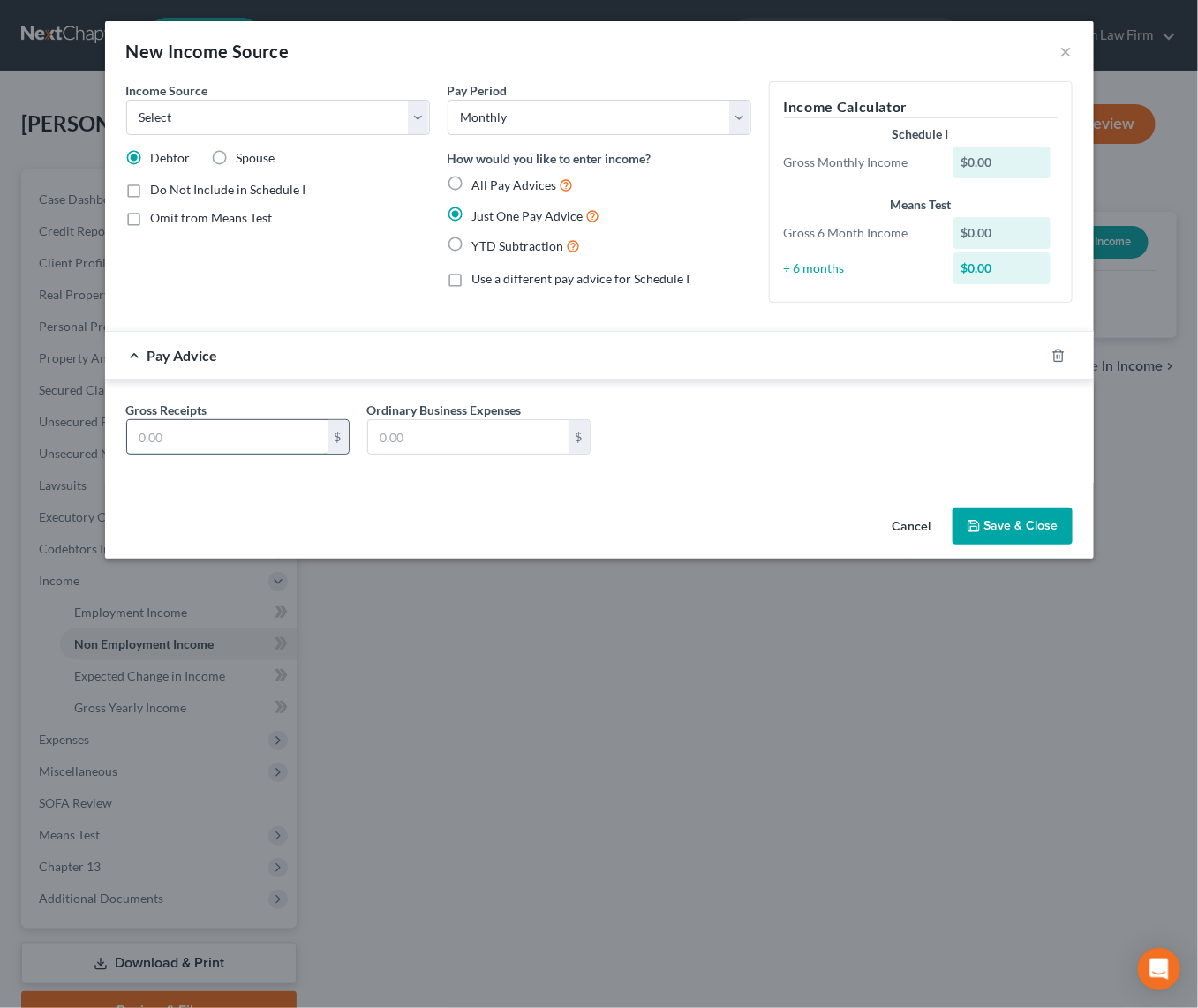
click at [182, 449] on input "text" at bounding box center [227, 437] width 200 height 33
type input "410"
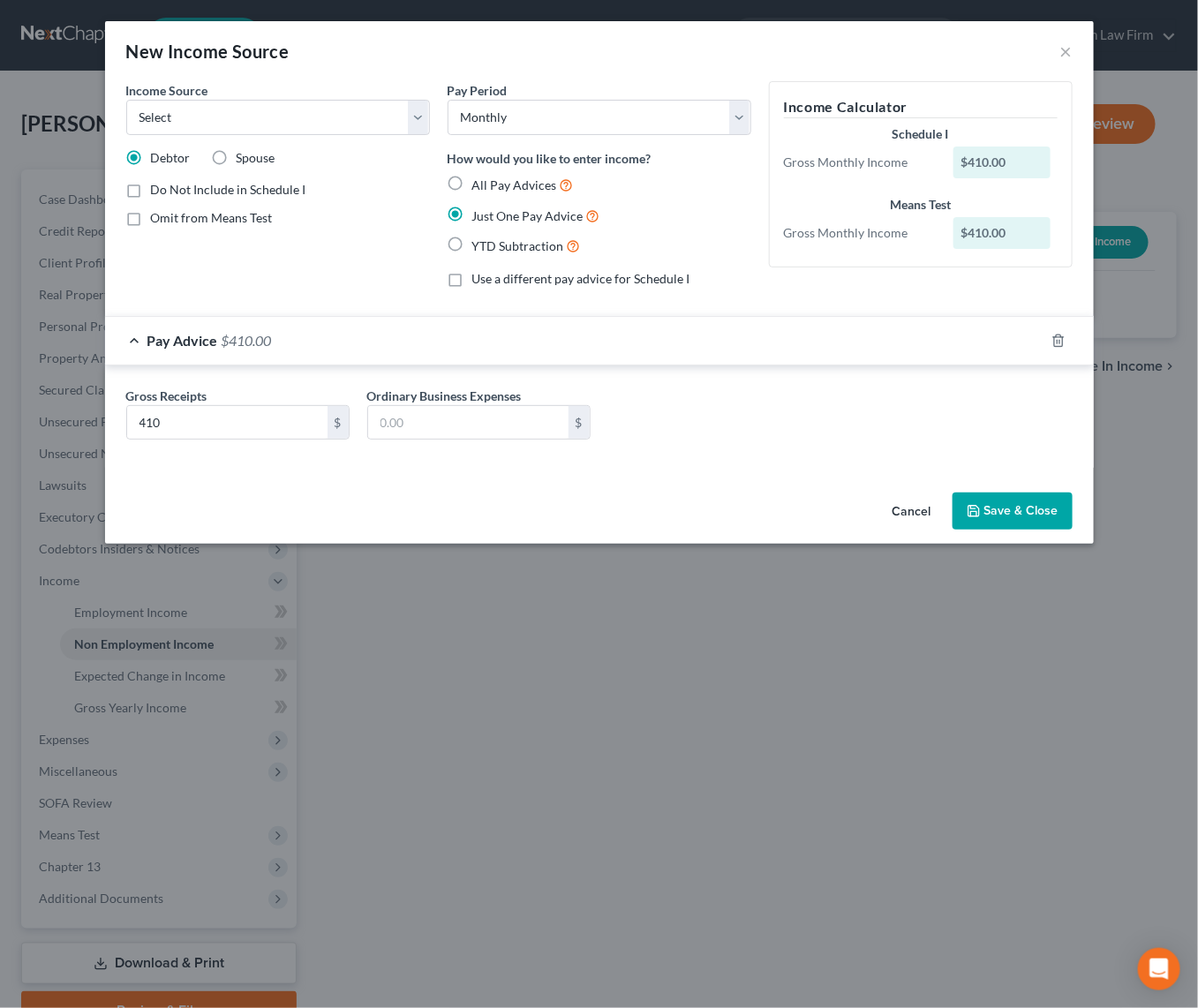
click at [1016, 531] on div "Cancel Save & Close" at bounding box center [599, 514] width 989 height 58
click at [1023, 518] on button "Save & Close" at bounding box center [1012, 511] width 120 height 37
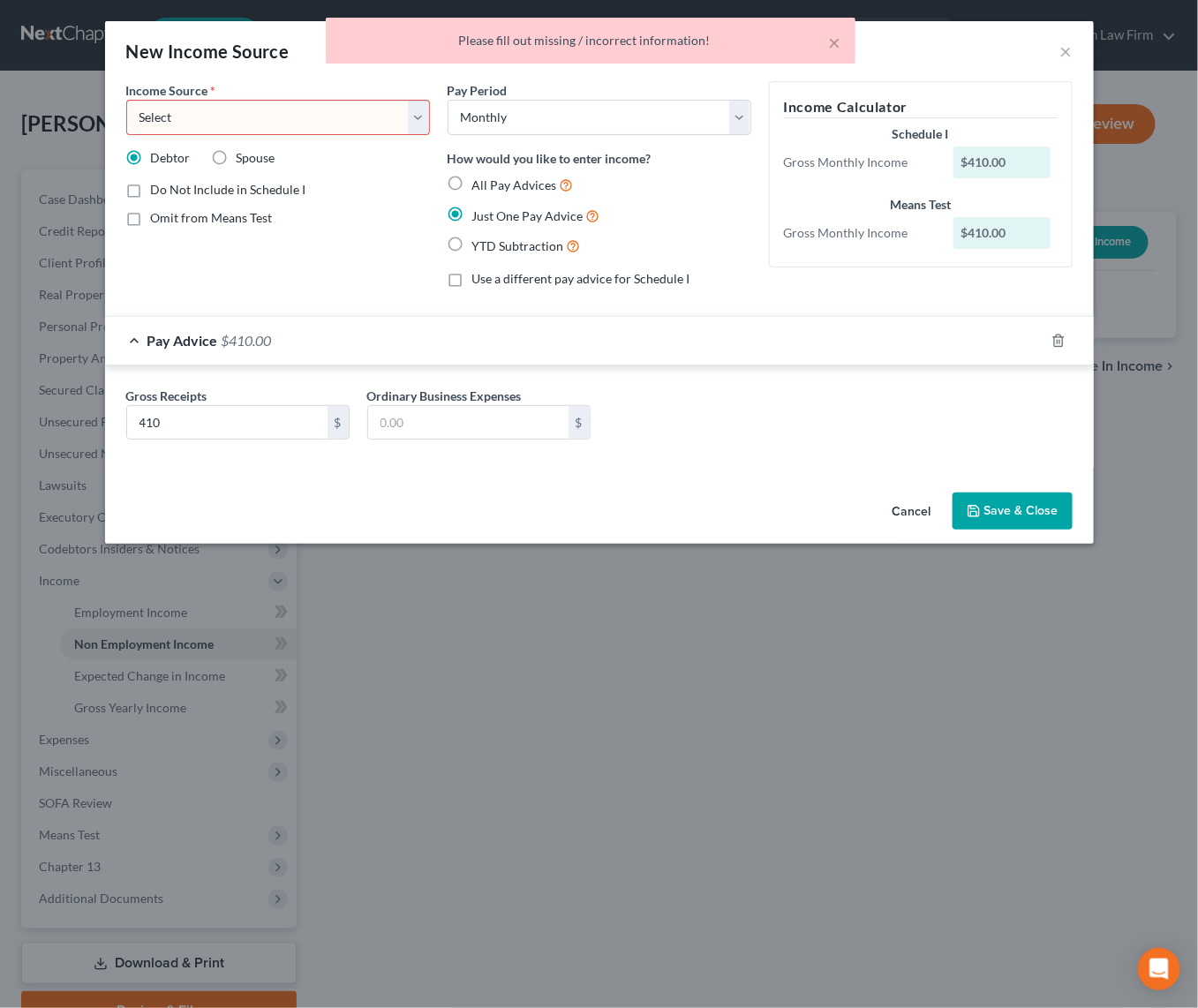
click at [412, 111] on select "Select Unemployment Disability (from employer) Pension Retirement Social Securi…" at bounding box center [278, 118] width 303 height 35
select select "0"
click at [127, 100] on select "Select Unemployment Disability (from employer) Pension Retirement Social Securi…" at bounding box center [278, 118] width 303 height 35
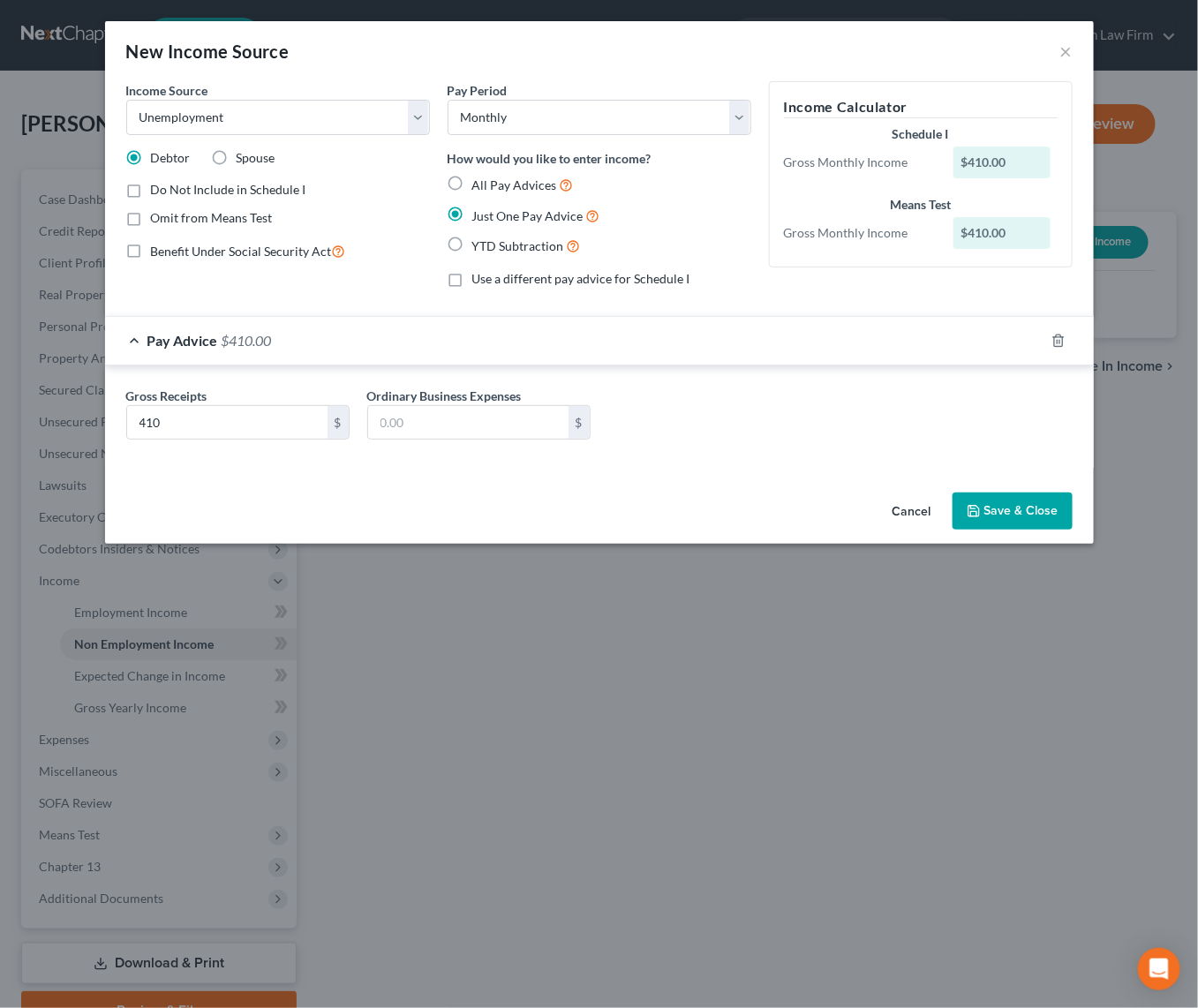
click at [1016, 518] on button "Save & Close" at bounding box center [1012, 511] width 120 height 37
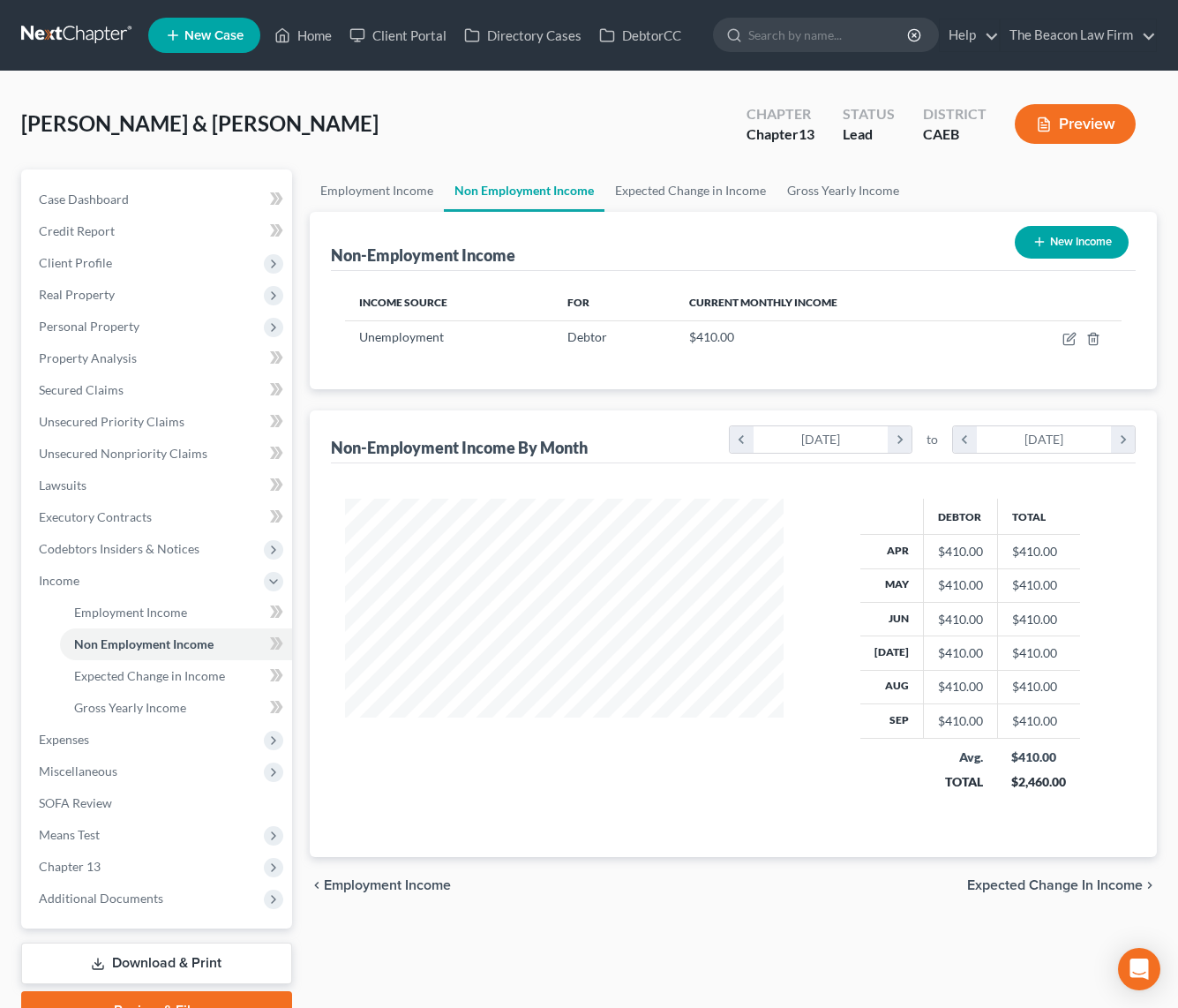
scroll to position [86, 0]
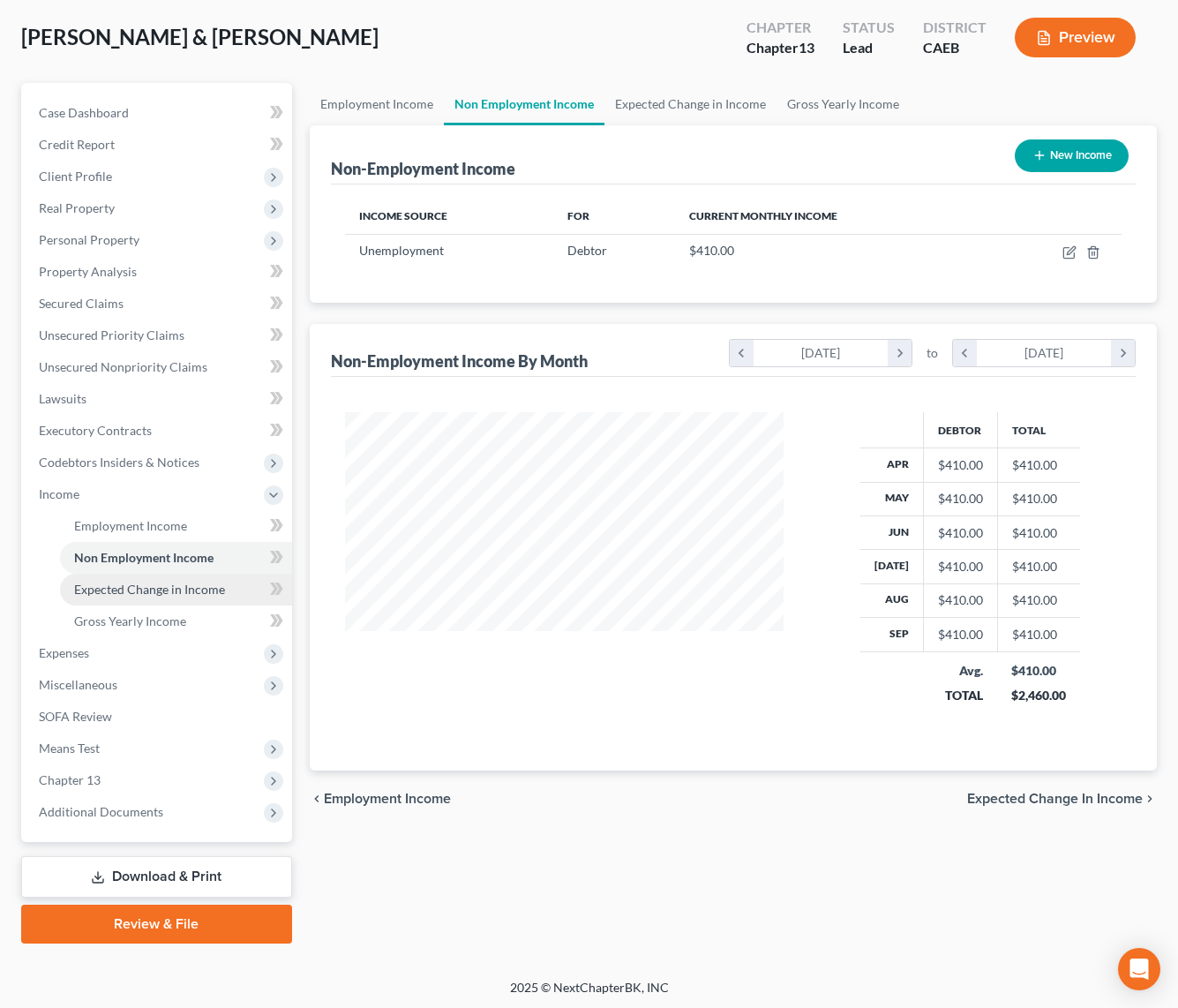
click at [167, 593] on span "Expected Change in Income" at bounding box center [150, 589] width 151 height 15
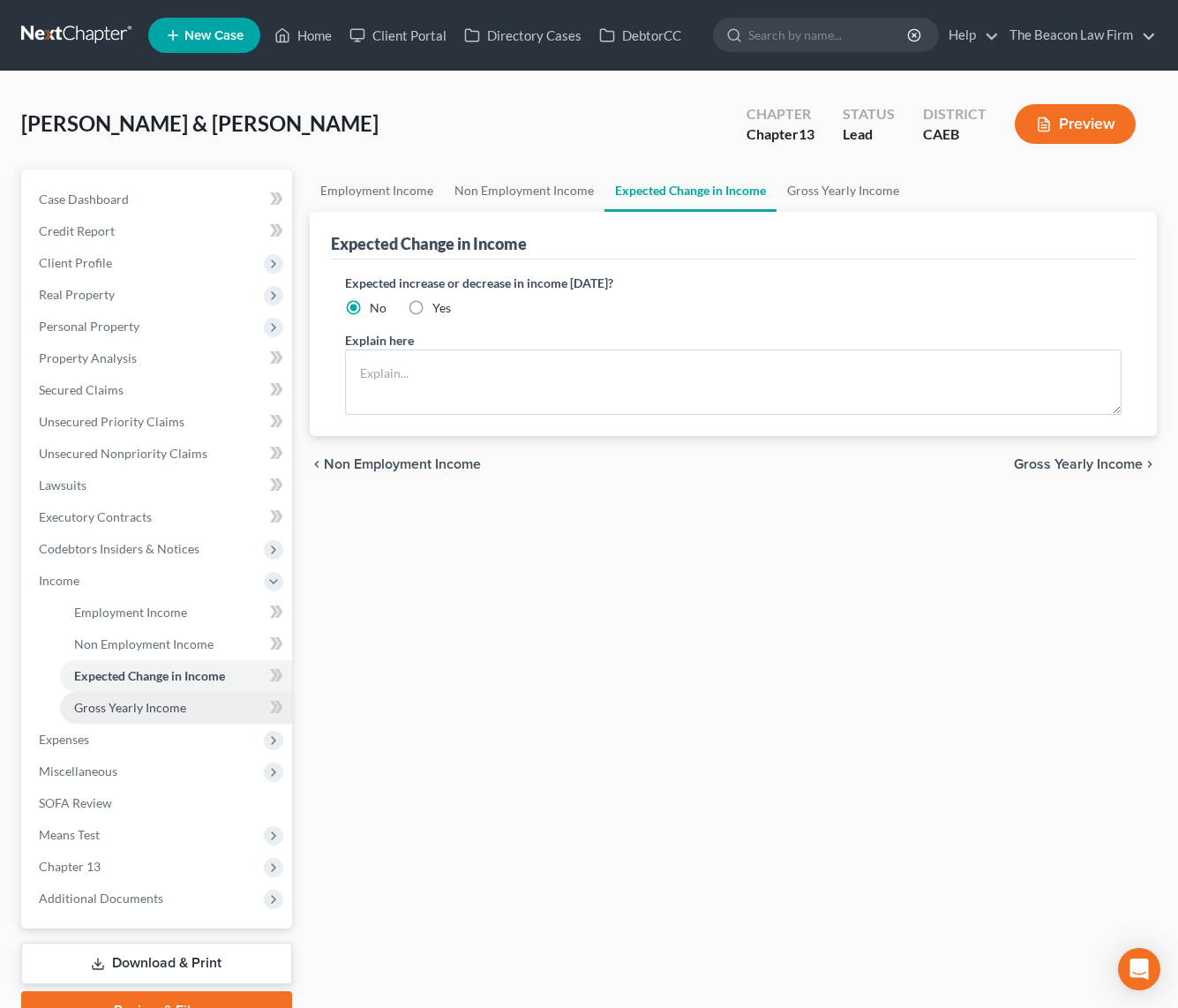
drag, startPoint x: 149, startPoint y: 699, endPoint x: 102, endPoint y: 723, distance: 52.8
click at [151, 700] on span "Gross Yearly Income" at bounding box center [131, 707] width 112 height 15
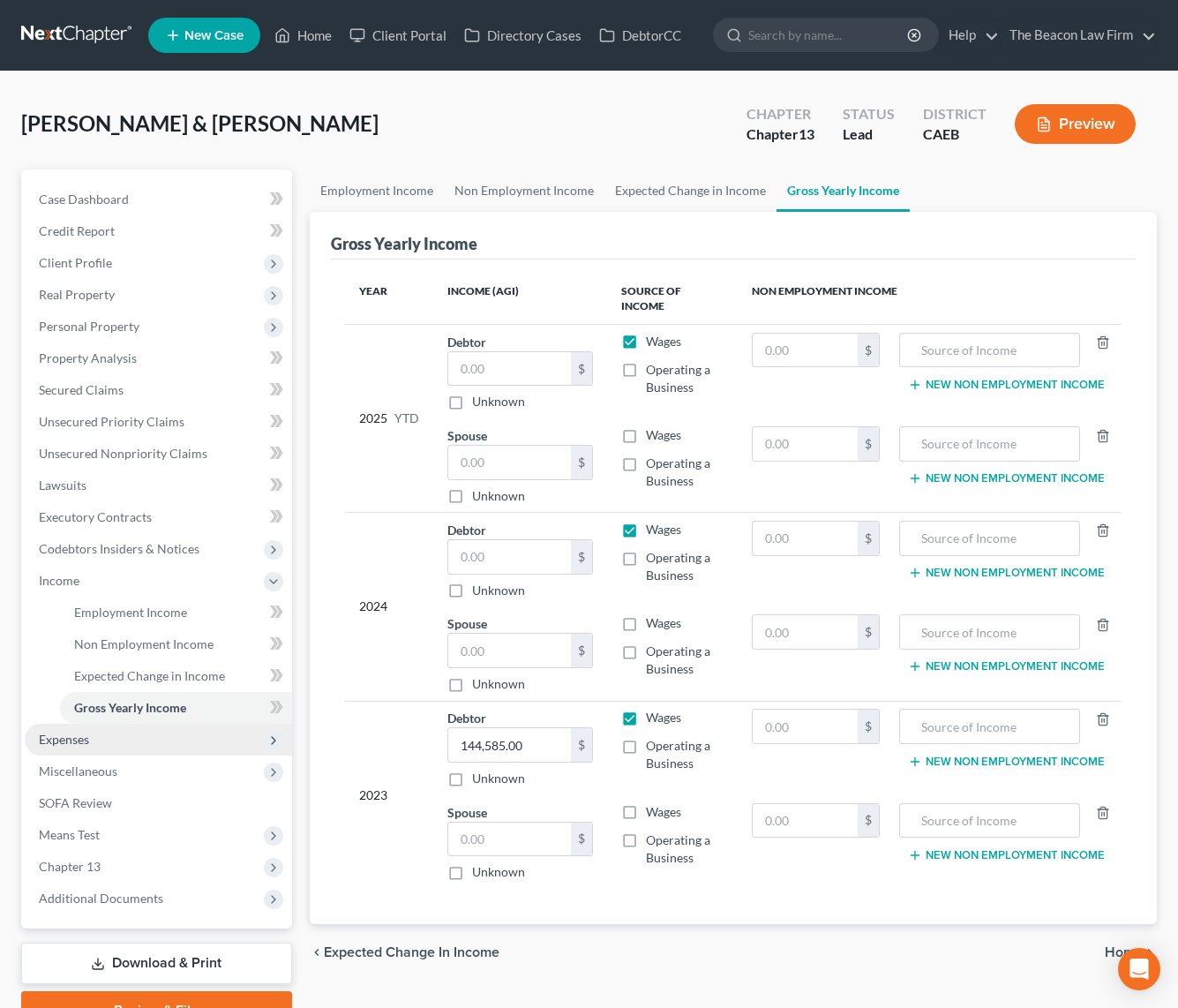
click at [72, 733] on span "Expenses" at bounding box center [64, 738] width 50 height 15
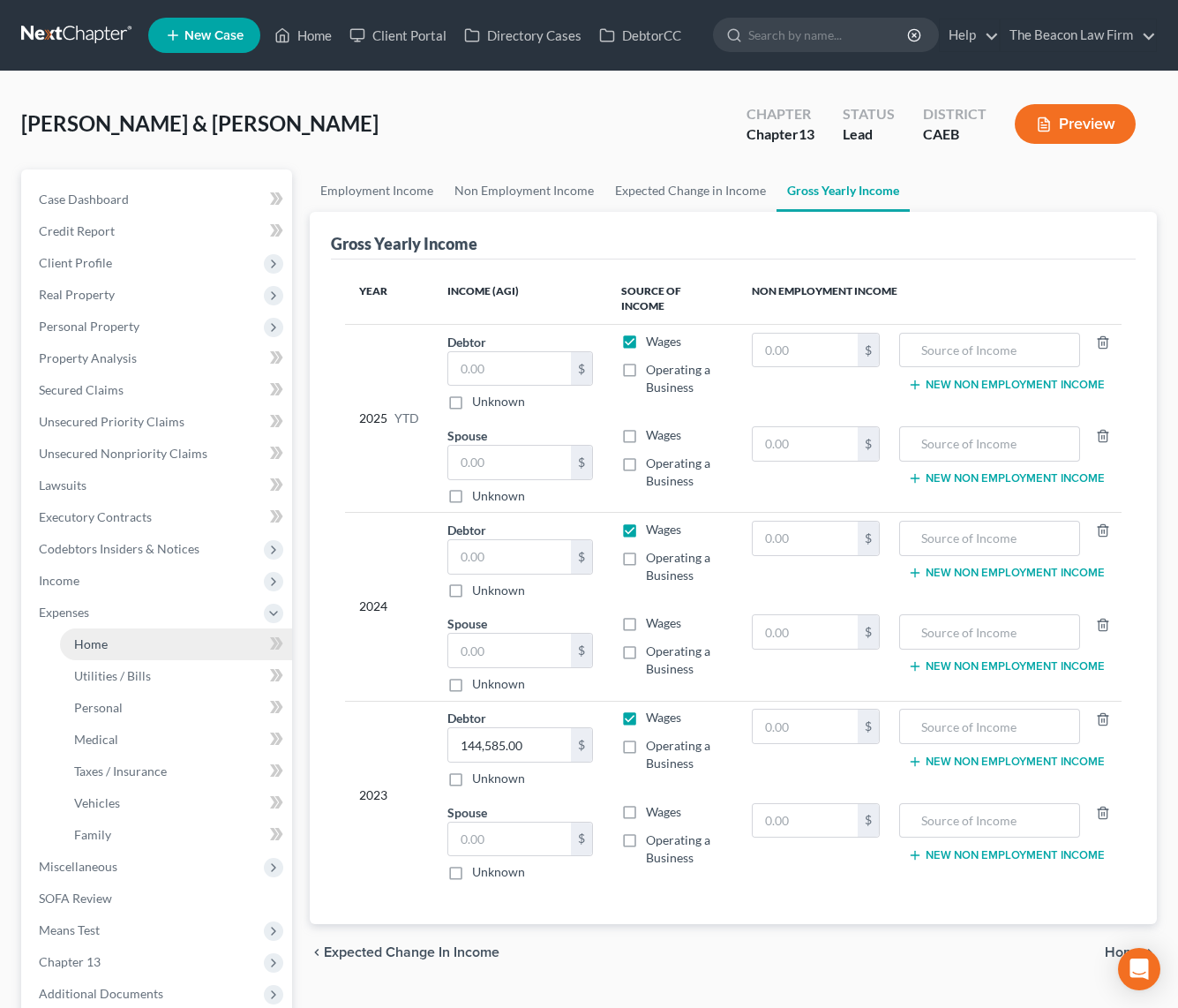
click at [103, 636] on span "Home" at bounding box center [91, 643] width 33 height 15
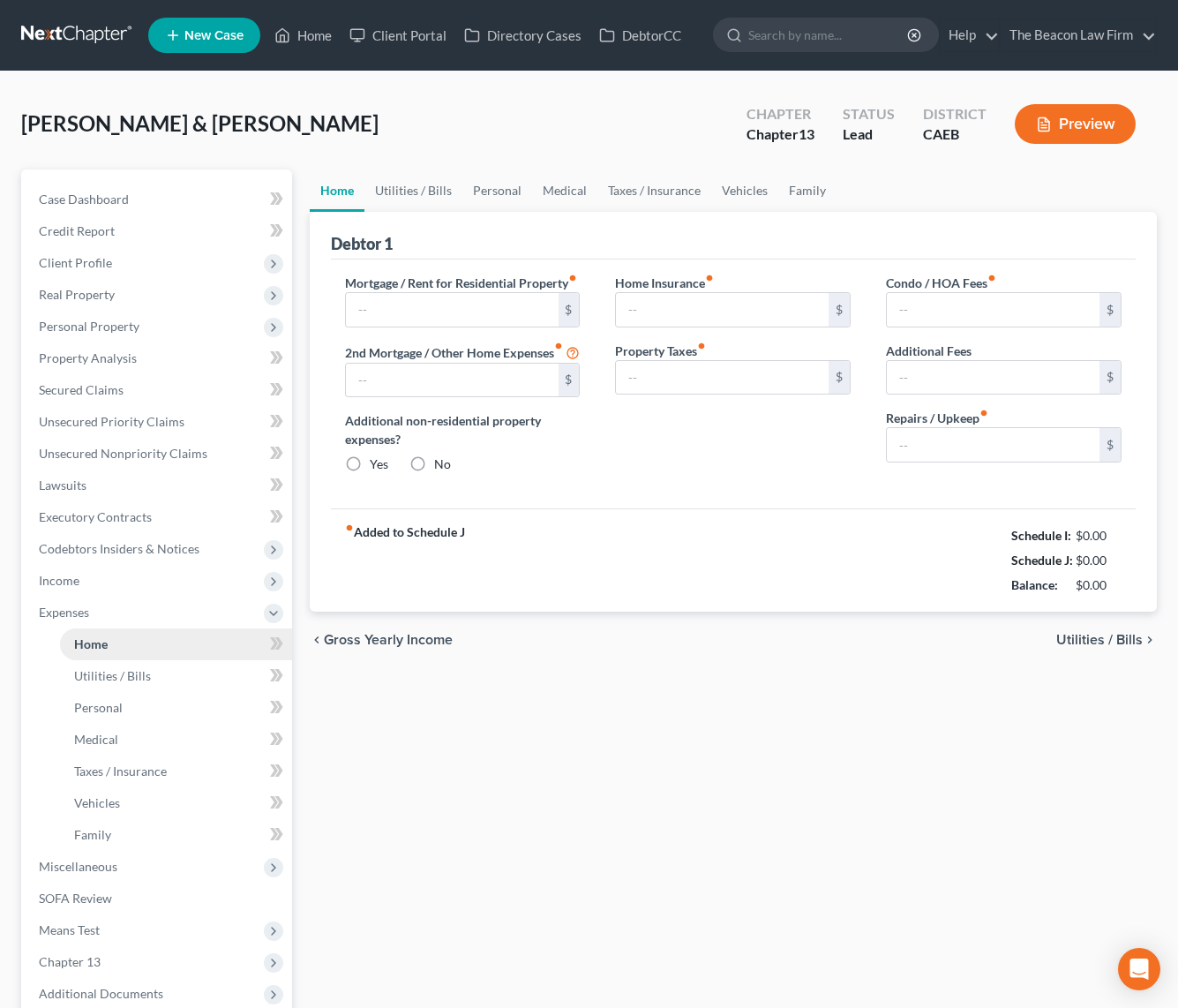
type input "3,679.00"
type input "594.00"
radio input "true"
type input "98.00"
type input "704.00"
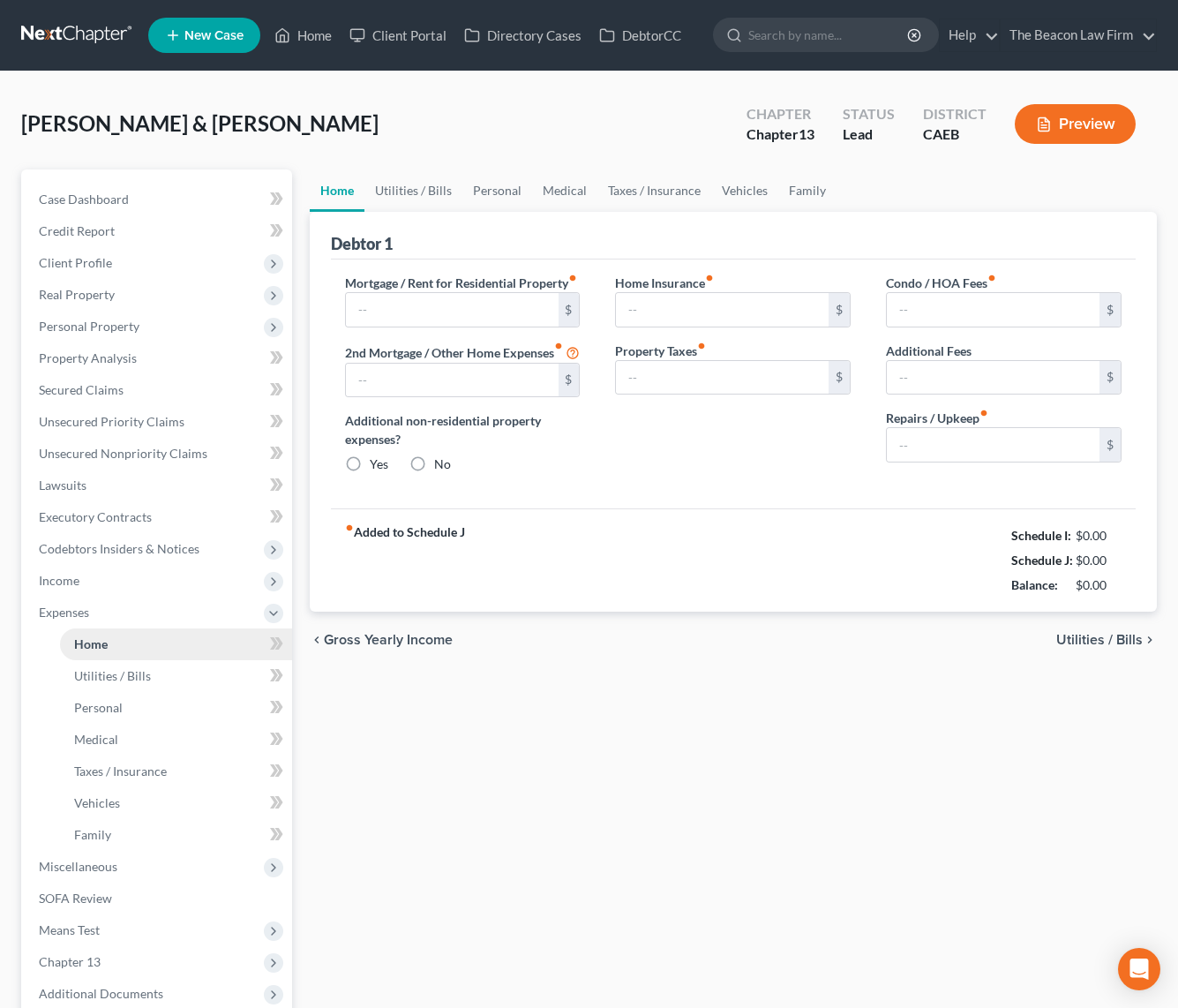
type input "0.00"
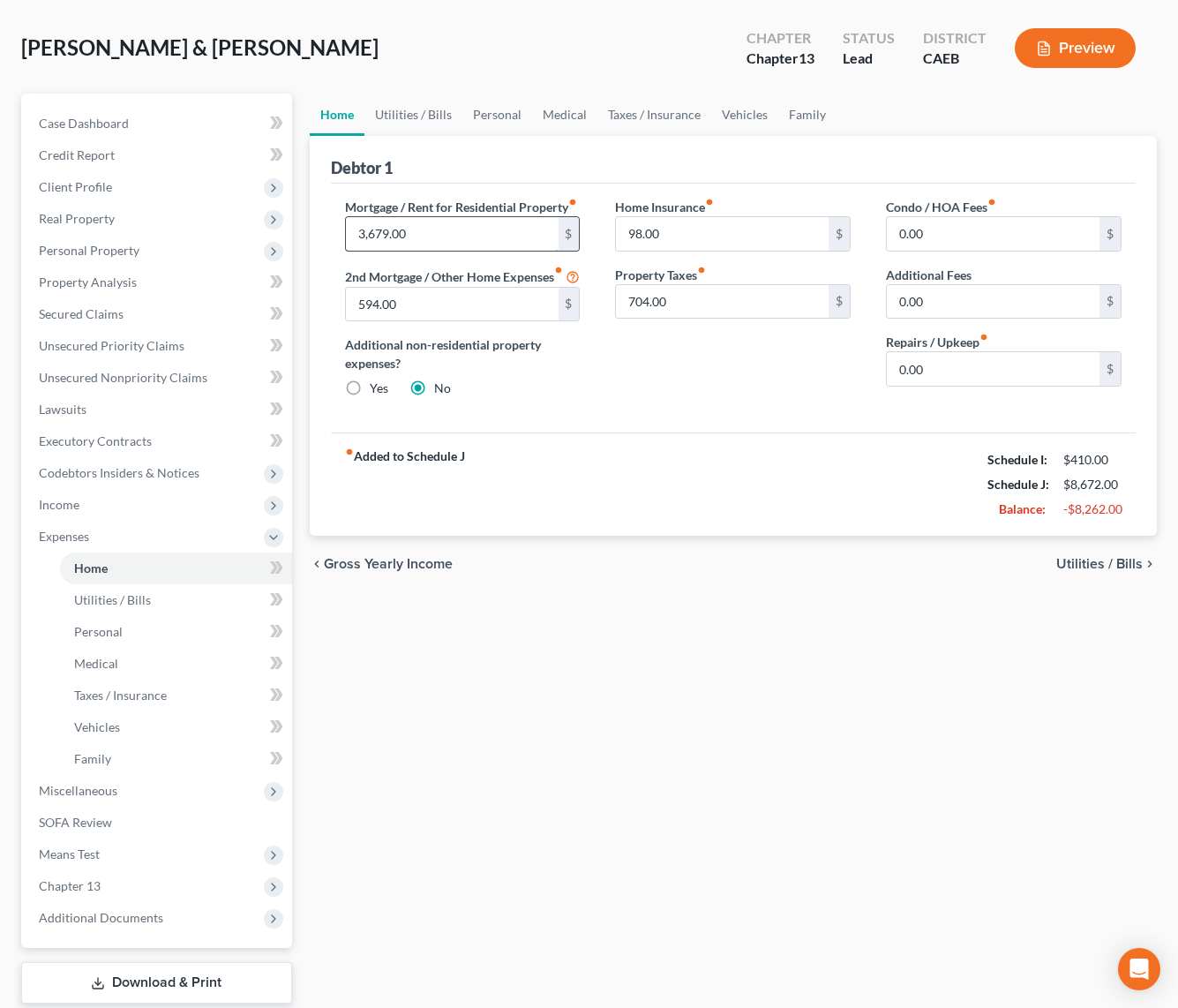
scroll to position [132, 0]
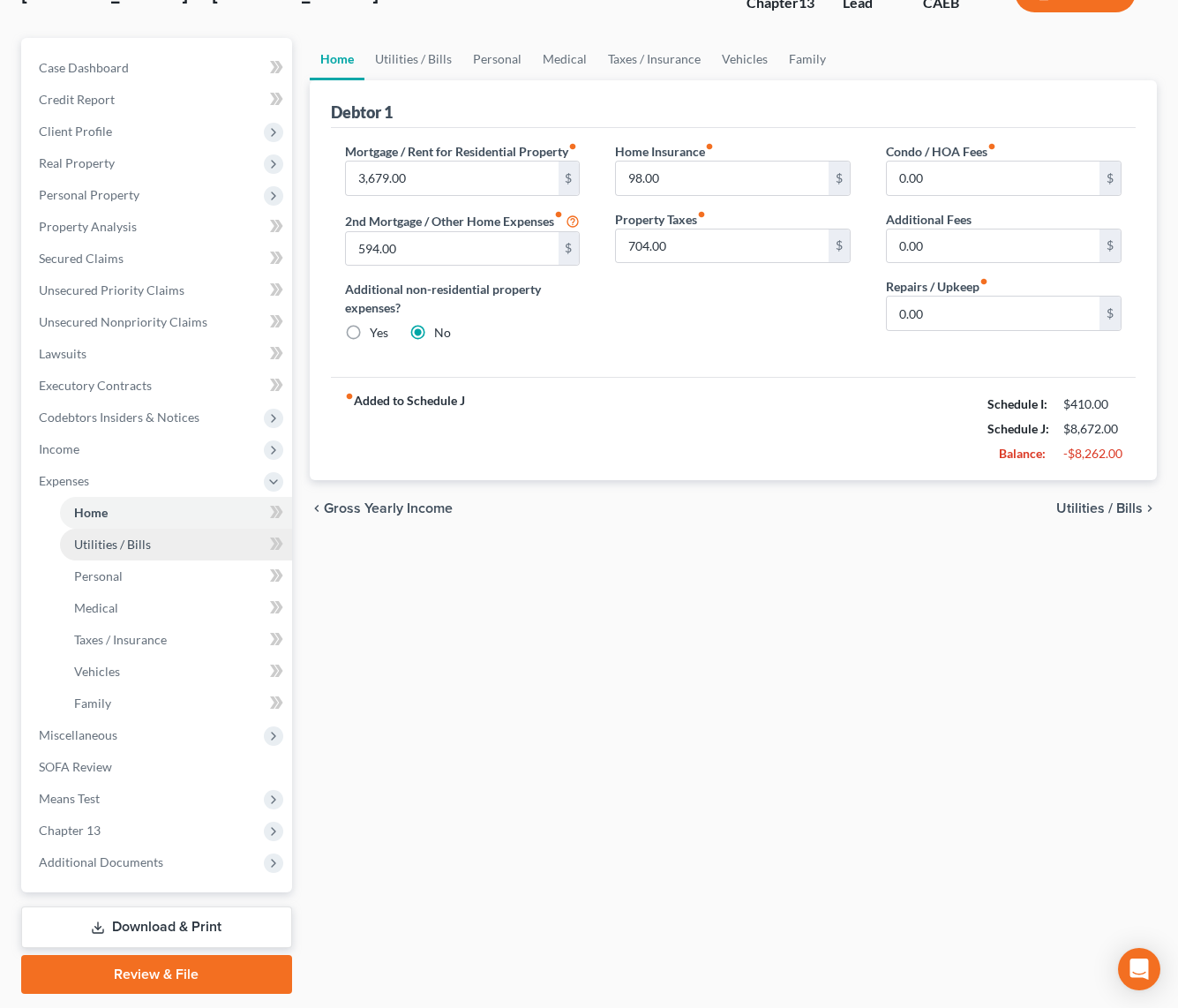
click at [139, 548] on span "Utilities / Bills" at bounding box center [113, 544] width 77 height 15
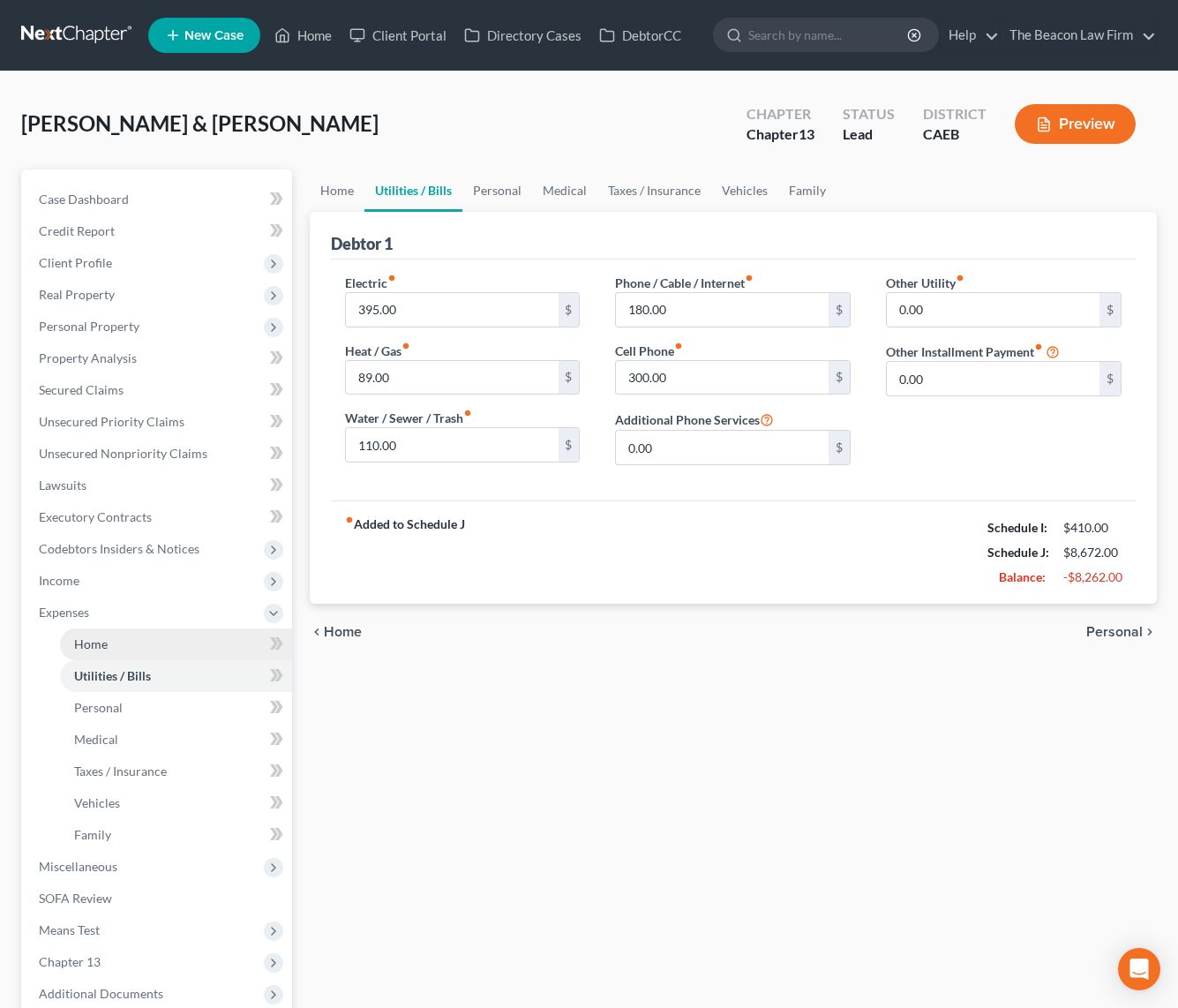
click at [107, 649] on link "Home" at bounding box center [176, 644] width 232 height 31
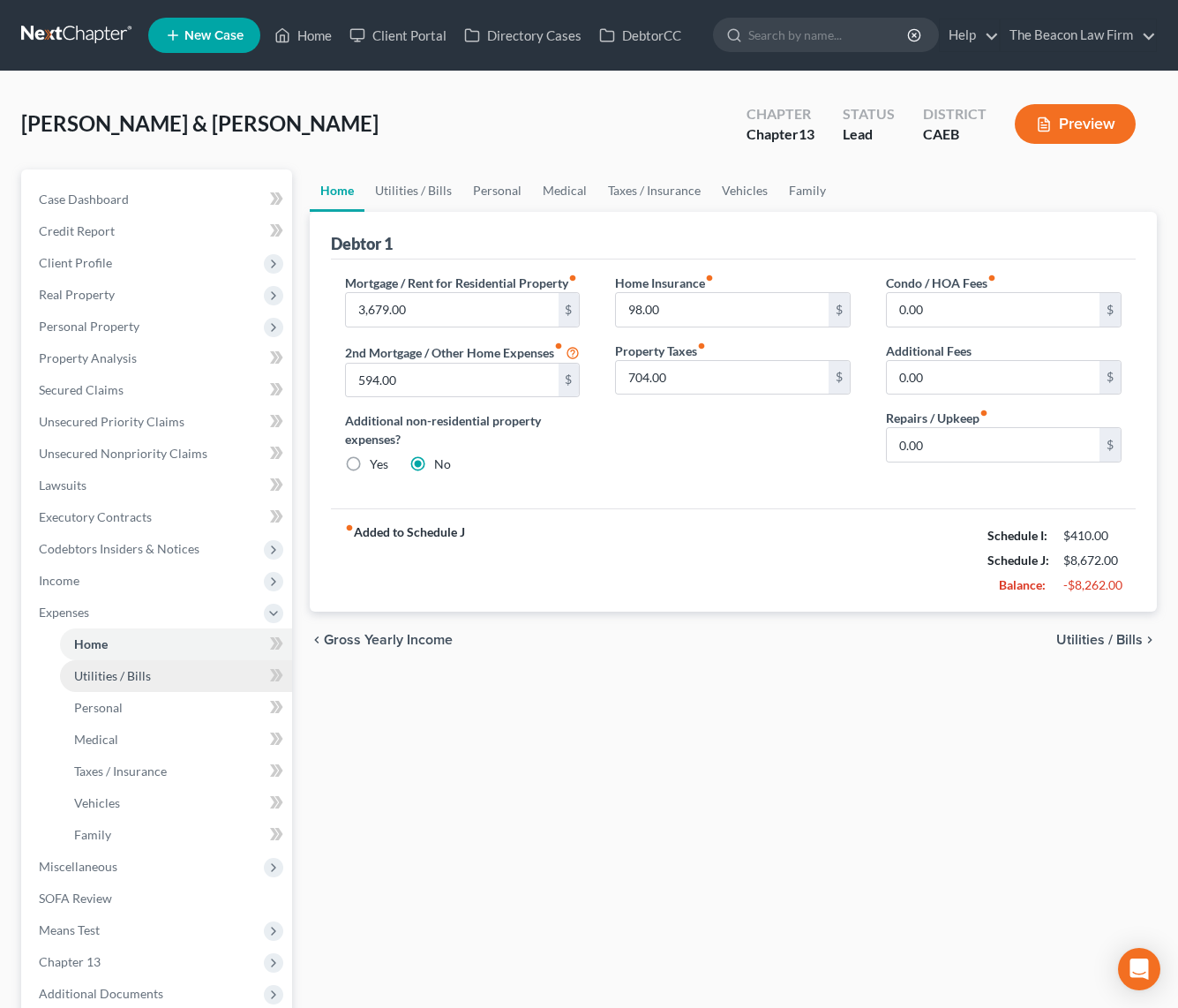
click at [107, 682] on link "Utilities / Bills" at bounding box center [176, 676] width 232 height 31
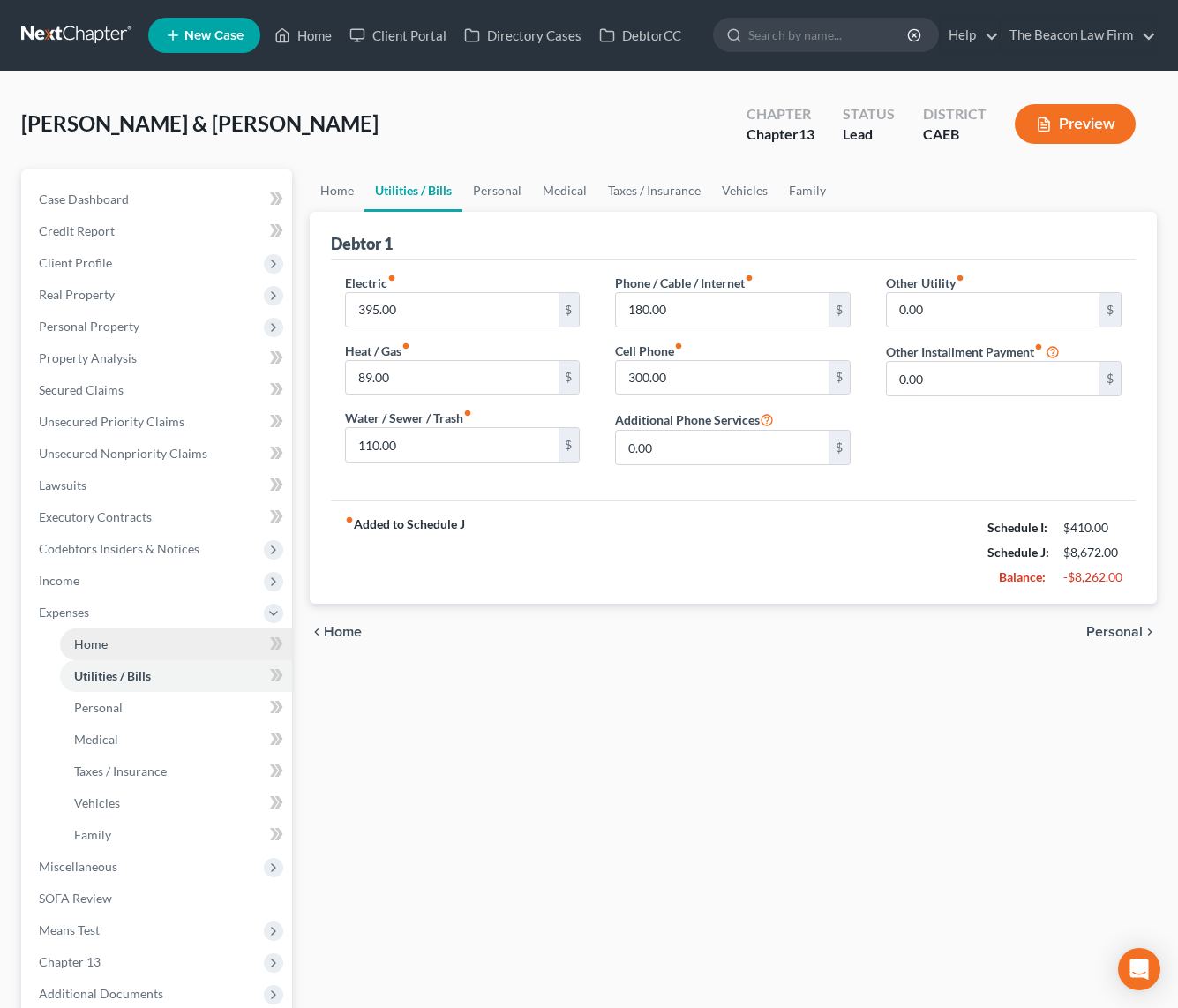
click at [87, 644] on span "Home" at bounding box center [91, 643] width 33 height 15
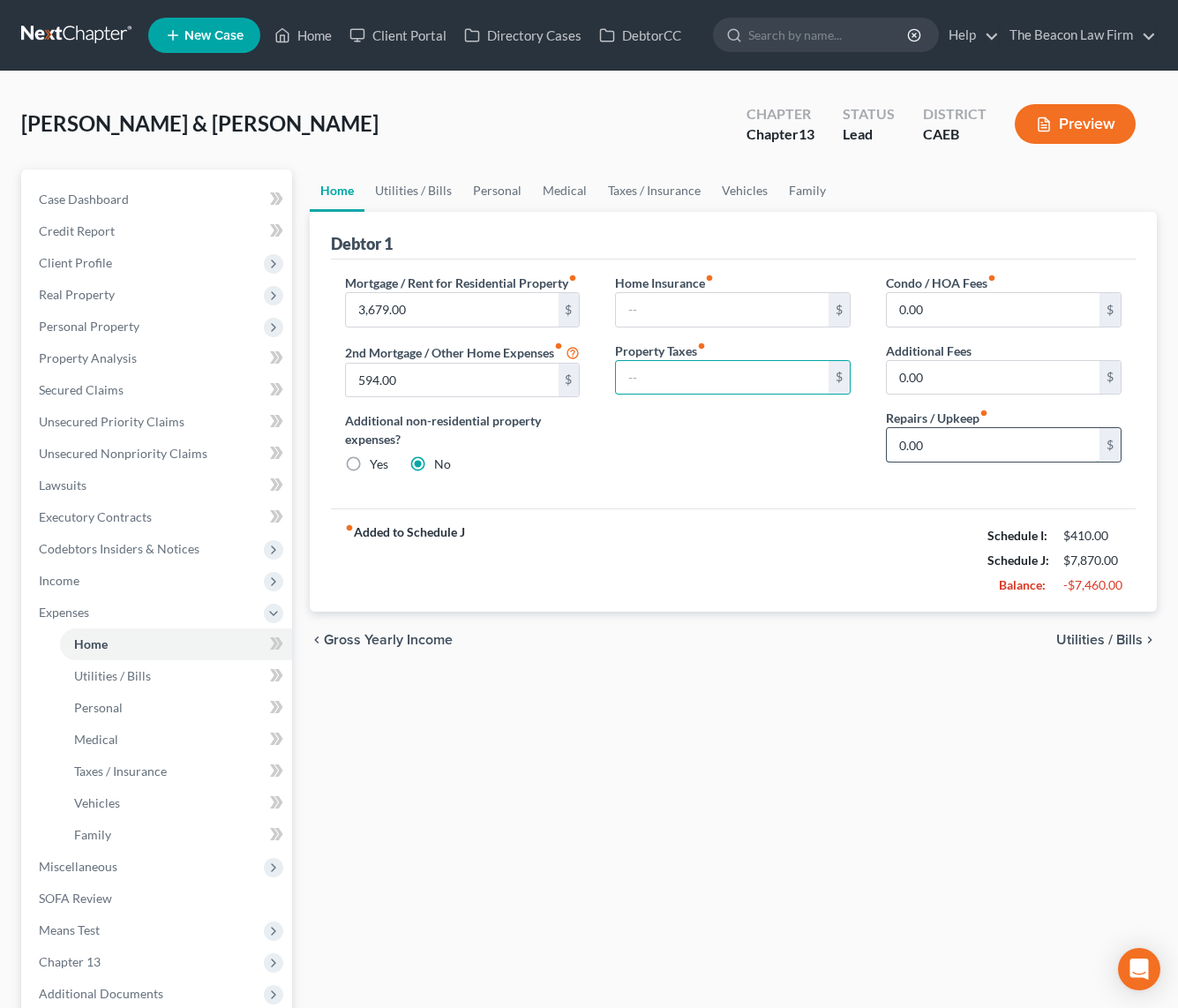
click at [994, 452] on input "0.00" at bounding box center [993, 445] width 213 height 33
type input "200"
click at [425, 186] on link "Utilities / Bills" at bounding box center [413, 190] width 98 height 42
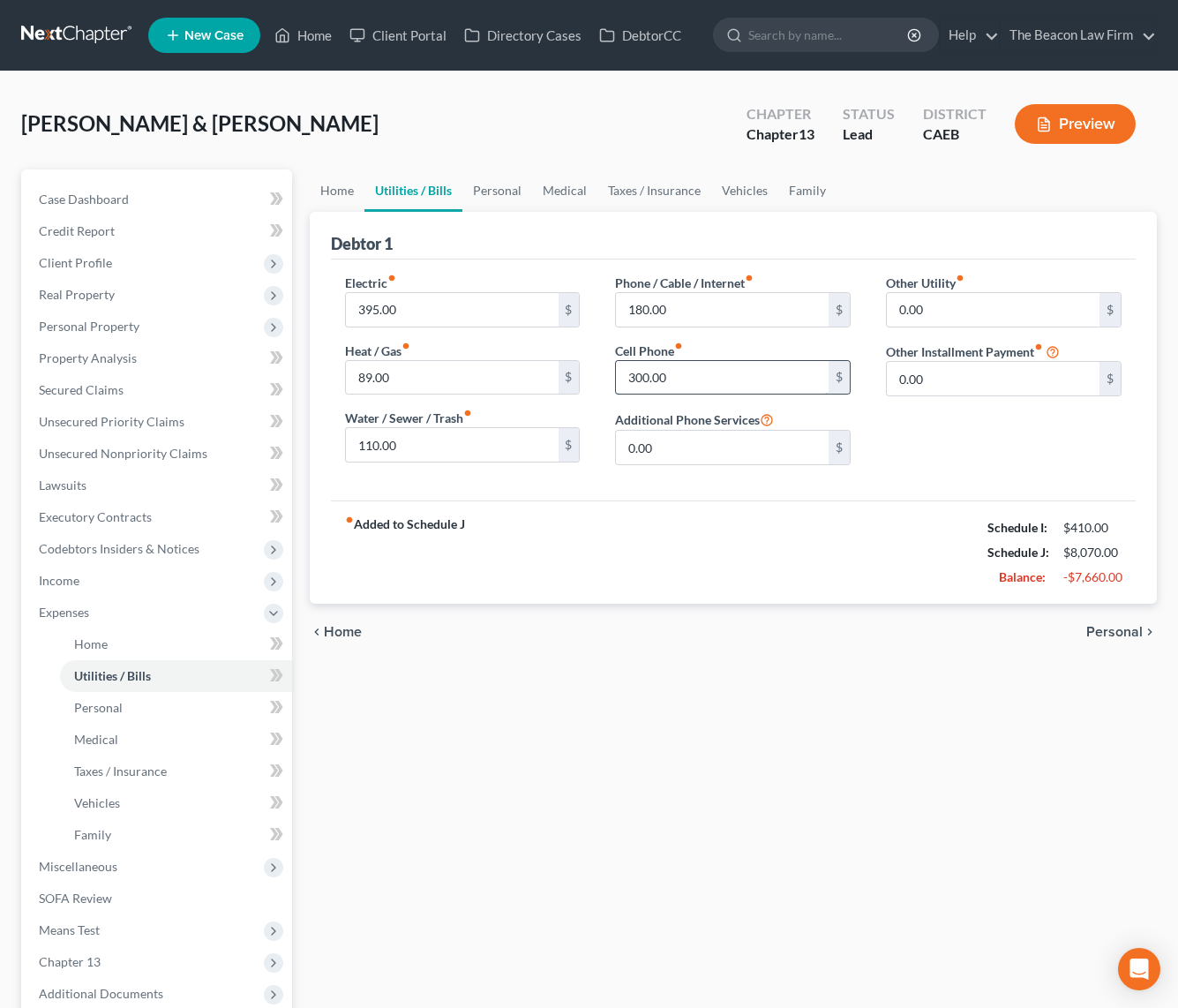
click at [642, 378] on input "300.00" at bounding box center [723, 378] width 213 height 33
click at [637, 383] on input "300.00" at bounding box center [723, 378] width 213 height 33
type input "350.00"
click at [501, 185] on link "Personal" at bounding box center [497, 190] width 70 height 42
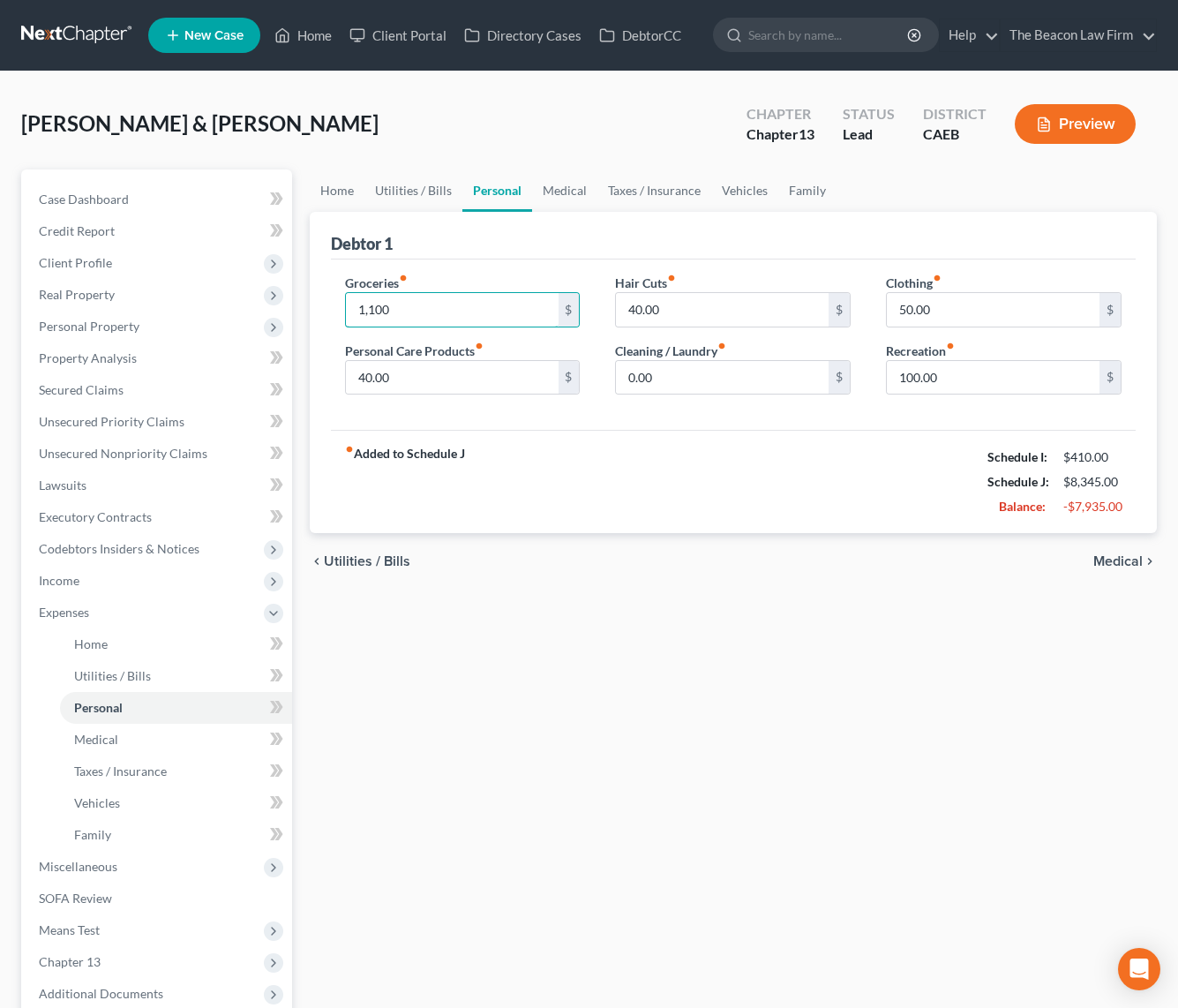
type input "1,100"
click at [637, 445] on div "fiber_manual_record Added to Schedule J Schedule I: $410.00 Schedule J: $8,345.…" at bounding box center [733, 481] width 805 height 103
type input "25"
click at [719, 441] on div "fiber_manual_record Added to Schedule J Schedule I: $410.00 Schedule J: $8,370.…" at bounding box center [733, 481] width 805 height 103
type input "250"
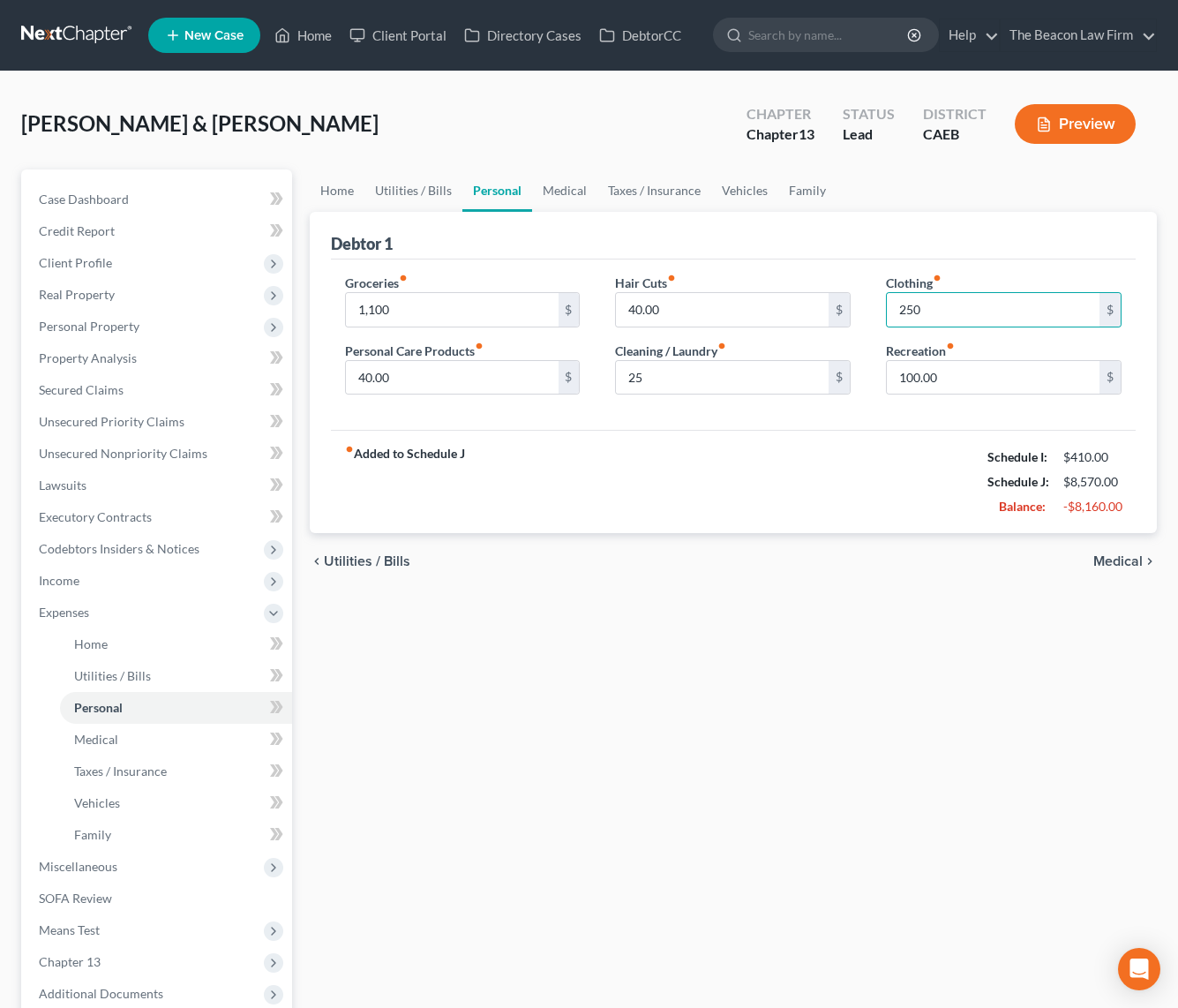
click at [760, 415] on div "Groceries fiber_manual_record 1,100 $ Personal Care Products fiber_manual_recor…" at bounding box center [733, 345] width 805 height 171
click at [568, 188] on link "Medical" at bounding box center [564, 190] width 66 height 42
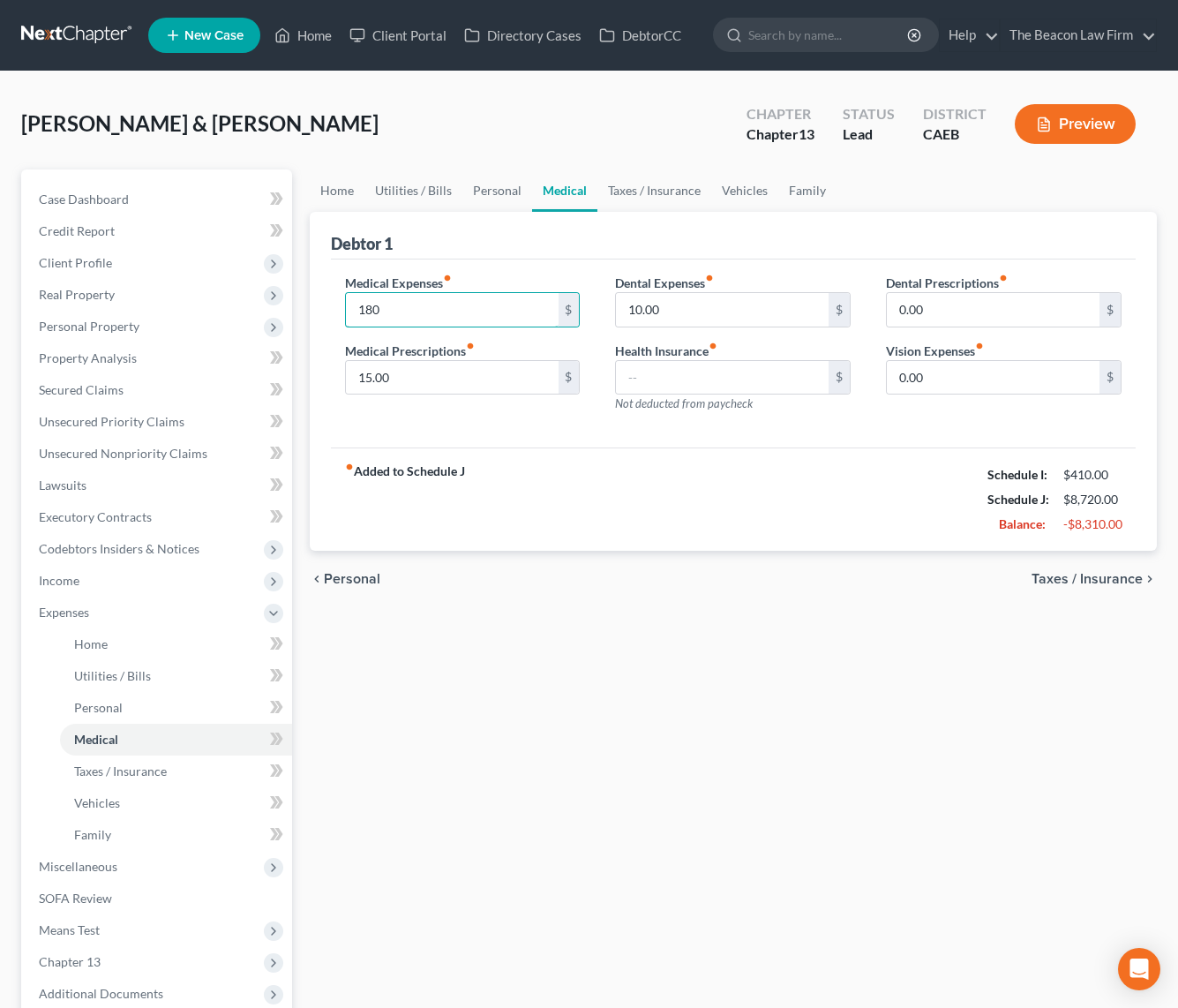
type input "180"
drag, startPoint x: 665, startPoint y: 484, endPoint x: 656, endPoint y: 494, distance: 13.5
click at [662, 486] on div "fiber_manual_record Added to Schedule J Schedule I: $410.00 Schedule J: $8,720.…" at bounding box center [733, 499] width 805 height 103
type input "0.00"
click at [927, 380] on input "text" at bounding box center [993, 378] width 213 height 33
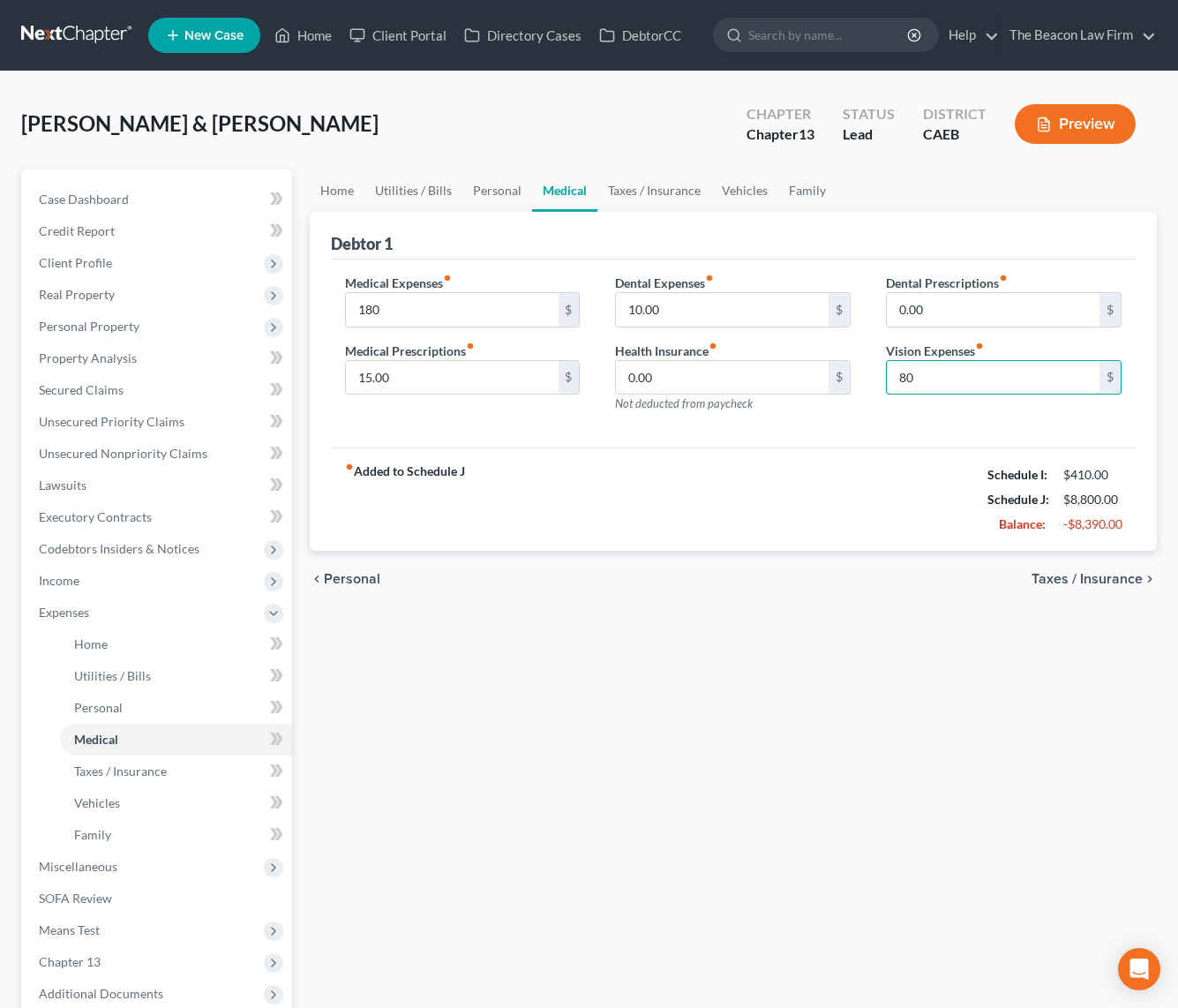
type input "80"
drag, startPoint x: 929, startPoint y: 371, endPoint x: 828, endPoint y: 444, distance: 124.6
click at [933, 367] on input "80" at bounding box center [993, 378] width 213 height 33
click at [828, 445] on div "Medical Expenses fiber_manual_record 180 $ Medical Prescriptions fiber_manual_r…" at bounding box center [733, 353] width 805 height 188
click at [624, 188] on link "Taxes / Insurance" at bounding box center [655, 190] width 114 height 42
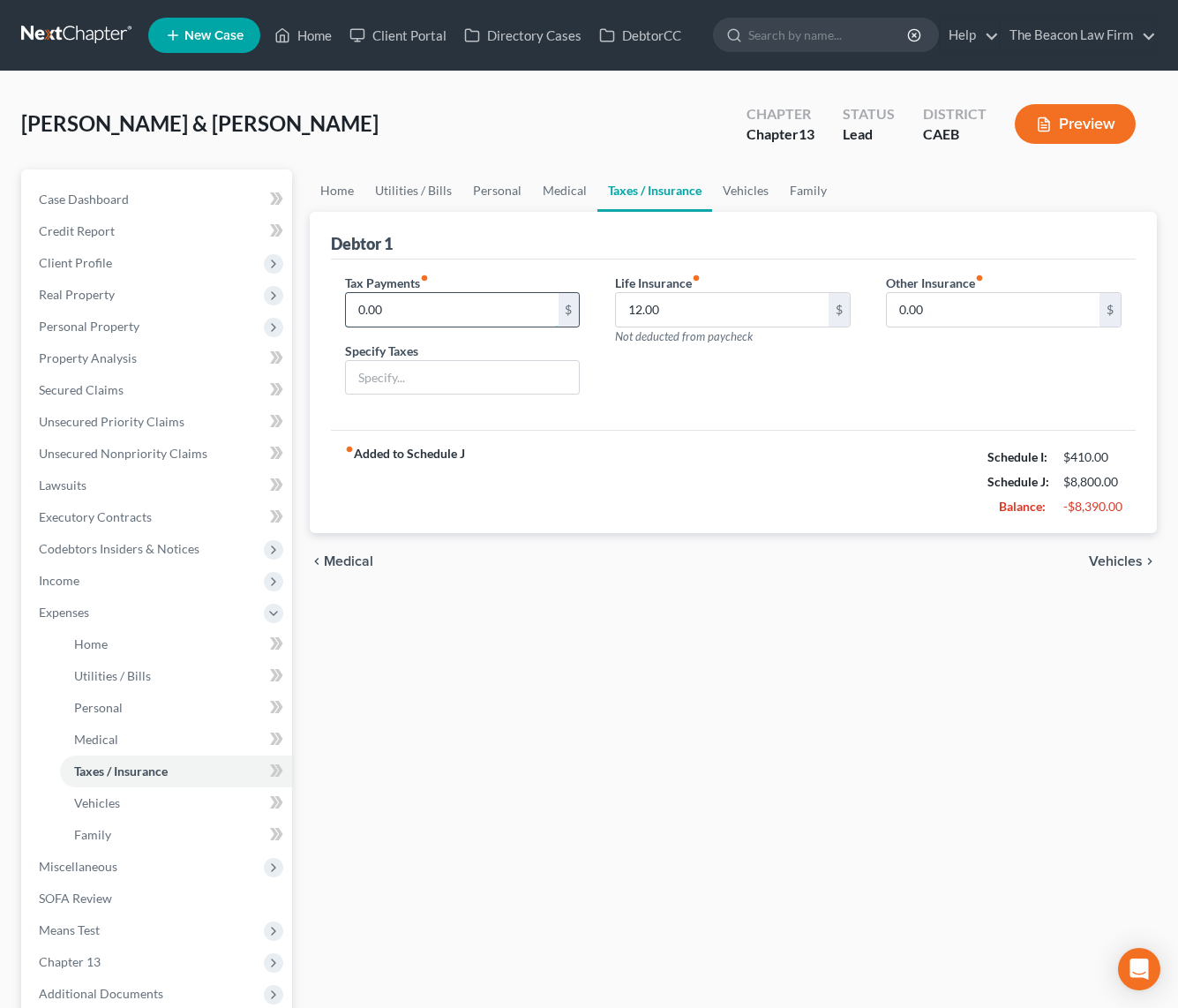
click at [451, 305] on input "0.00" at bounding box center [452, 310] width 213 height 33
drag, startPoint x: 660, startPoint y: 411, endPoint x: 665, endPoint y: 402, distance: 10.3
click at [665, 404] on div "Tax Payments fiber_manual_record 0.00 $ Specify Taxes Life Insurance fiber_manu…" at bounding box center [733, 345] width 805 height 171
type input "12.00"
click at [855, 376] on div "Life Insurance fiber_manual_record $ Not deducted from paycheck" at bounding box center [733, 342] width 271 height 135
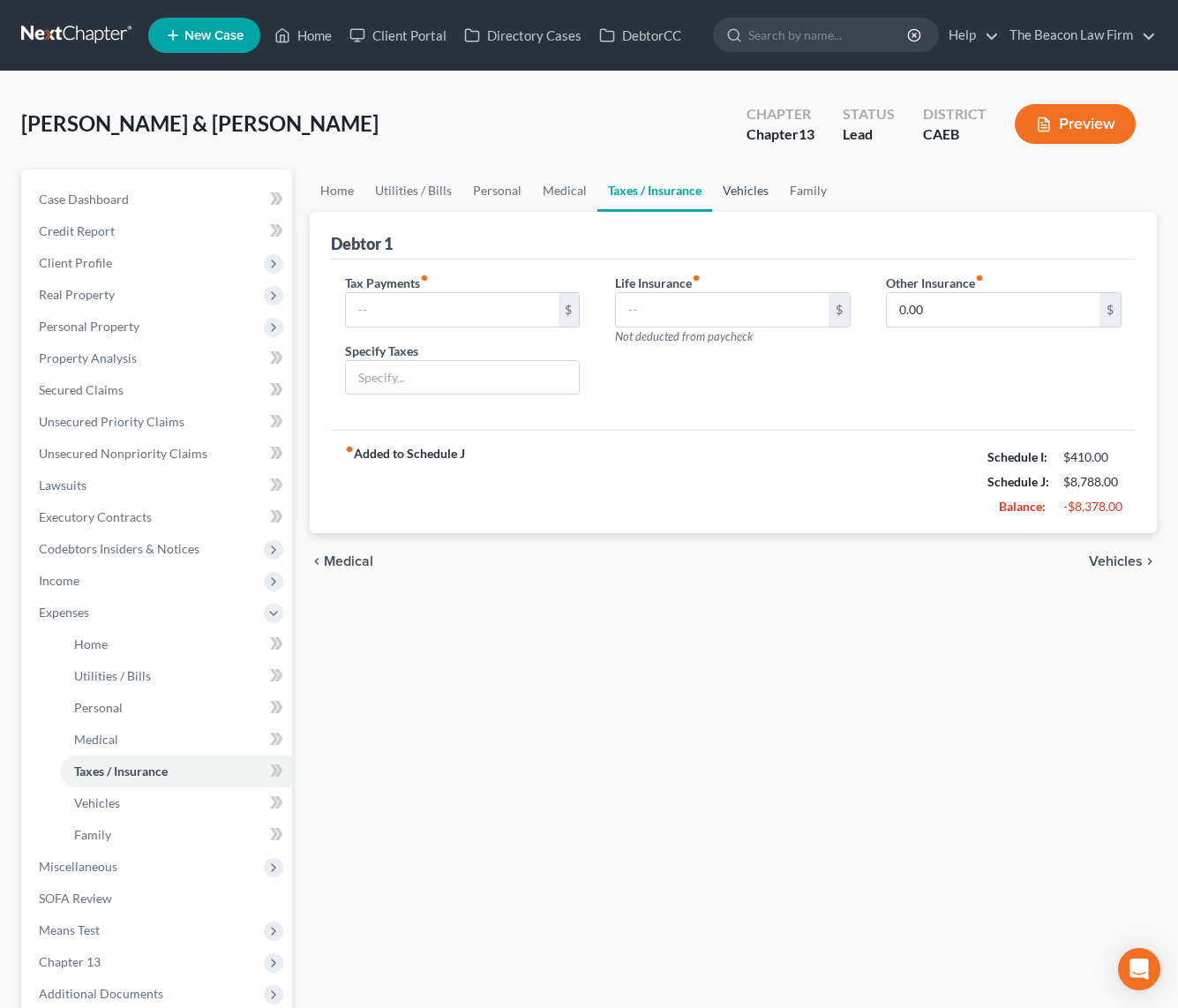
click at [745, 186] on link "Vehicles" at bounding box center [746, 190] width 67 height 42
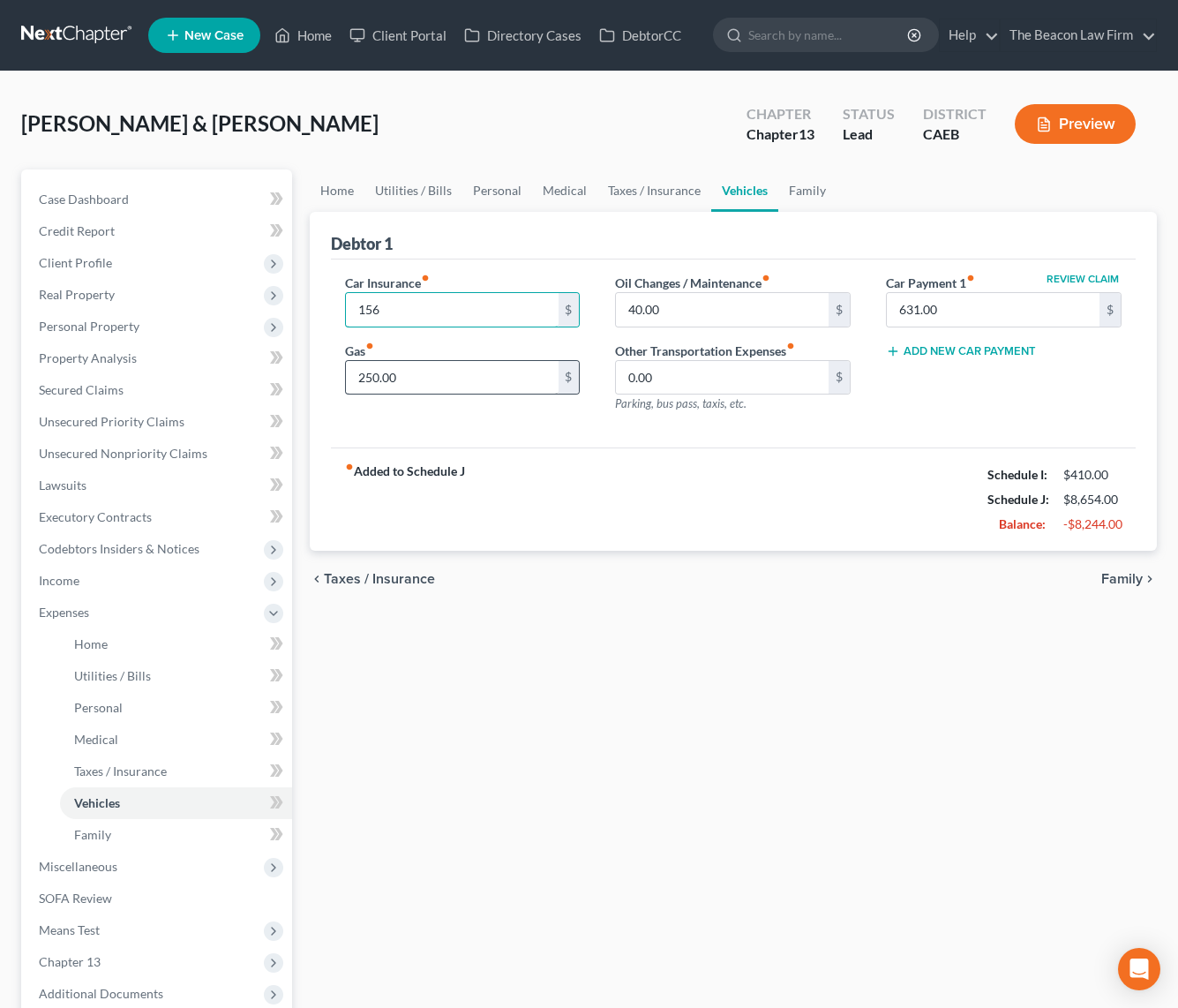
type input "156"
click at [420, 376] on input "250.00" at bounding box center [452, 378] width 213 height 33
type input "300"
click at [809, 451] on div "fiber_manual_record Added to Schedule J Schedule I: $410.00 Schedule J: $8,704.…" at bounding box center [733, 499] width 805 height 103
click at [662, 383] on input "0.00" at bounding box center [723, 378] width 213 height 33
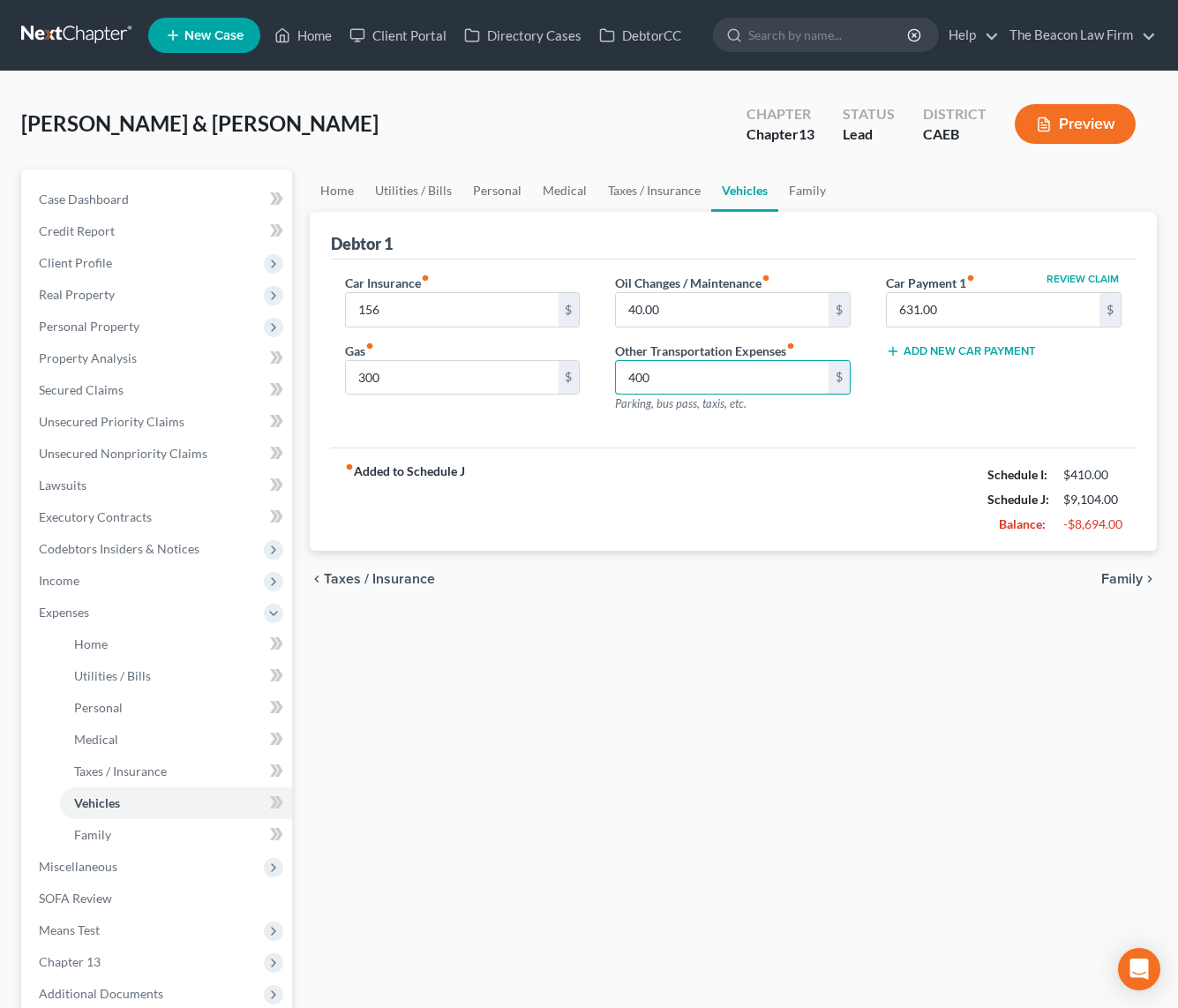
type input "400"
click at [724, 444] on div "Car Insurance fiber_manual_record 156 $ Gas fiber_manual_record 300 $ Oil Chang…" at bounding box center [733, 353] width 805 height 188
click at [904, 452] on div "fiber_manual_record Added to Schedule J Schedule I: $410.00 Schedule J: $9,104.…" at bounding box center [733, 499] width 805 height 103
click at [950, 311] on input "631.00" at bounding box center [993, 310] width 213 height 33
click at [815, 190] on link "Family" at bounding box center [807, 190] width 58 height 42
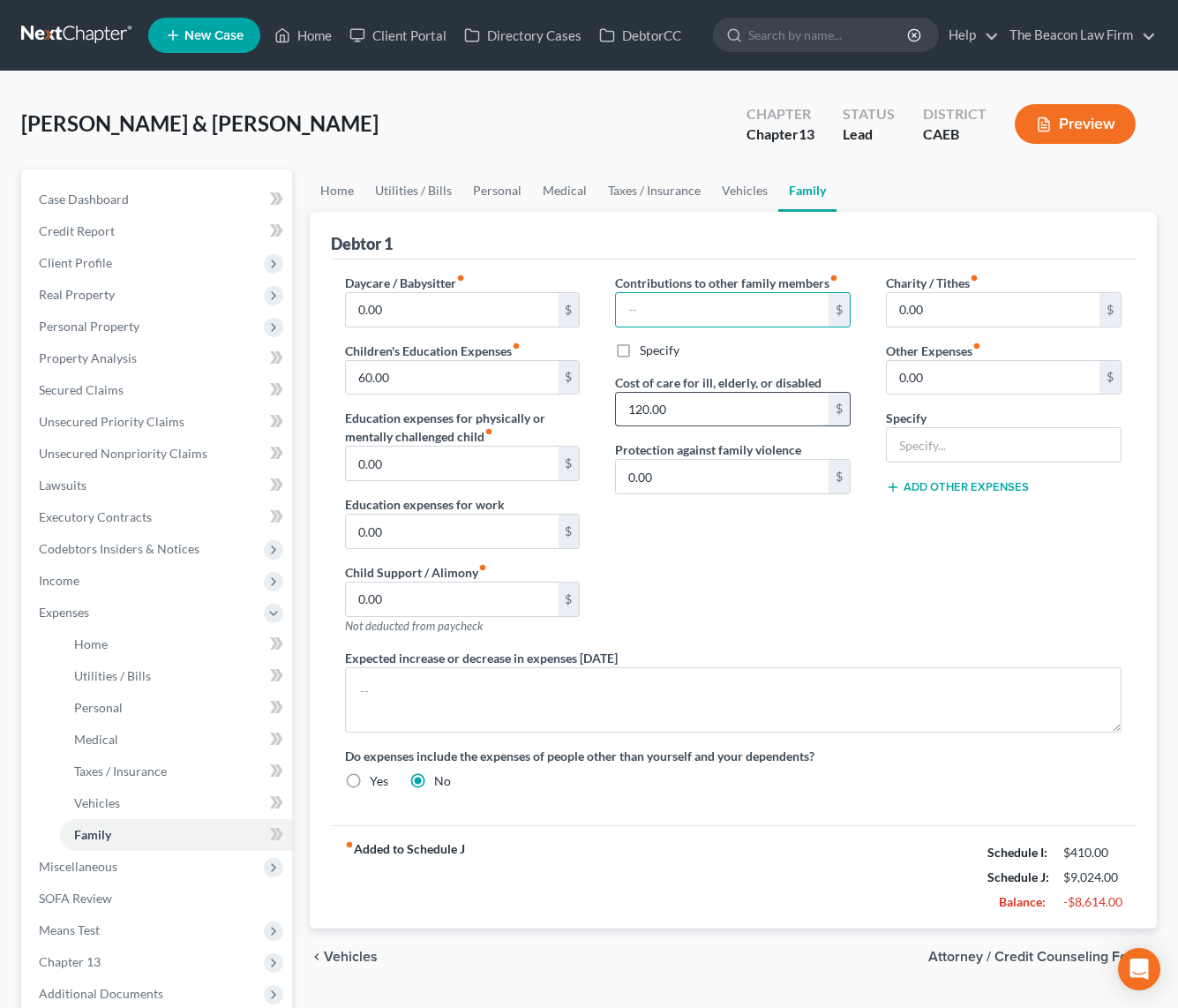
drag, startPoint x: 670, startPoint y: 418, endPoint x: 701, endPoint y: 410, distance: 32.0
click at [670, 417] on input "120.00" at bounding box center [723, 409] width 213 height 33
click at [742, 611] on div "Contributions to other family members fiber_manual_record $ Specify Cost of car…" at bounding box center [733, 461] width 271 height 375
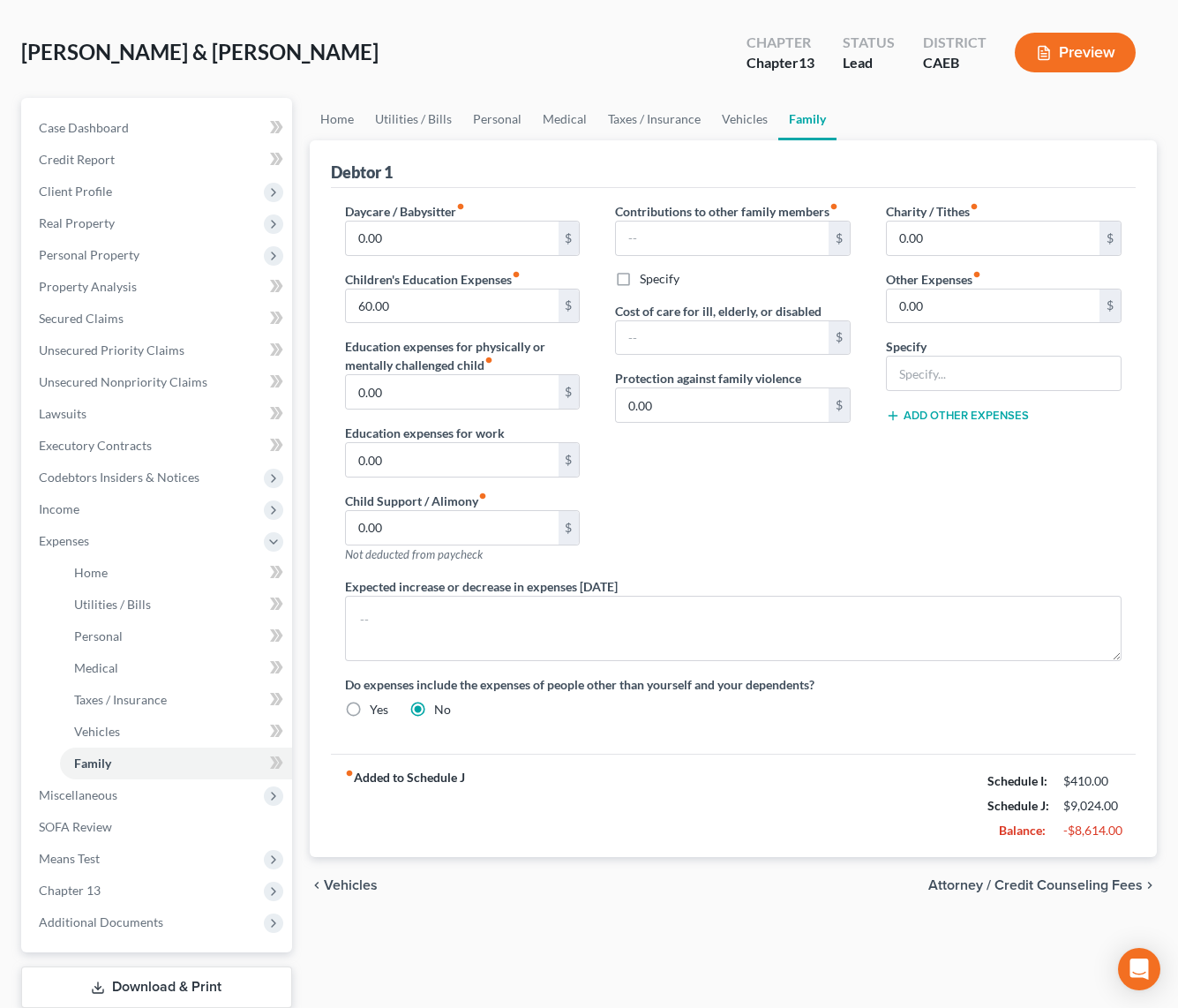
scroll to position [132, 0]
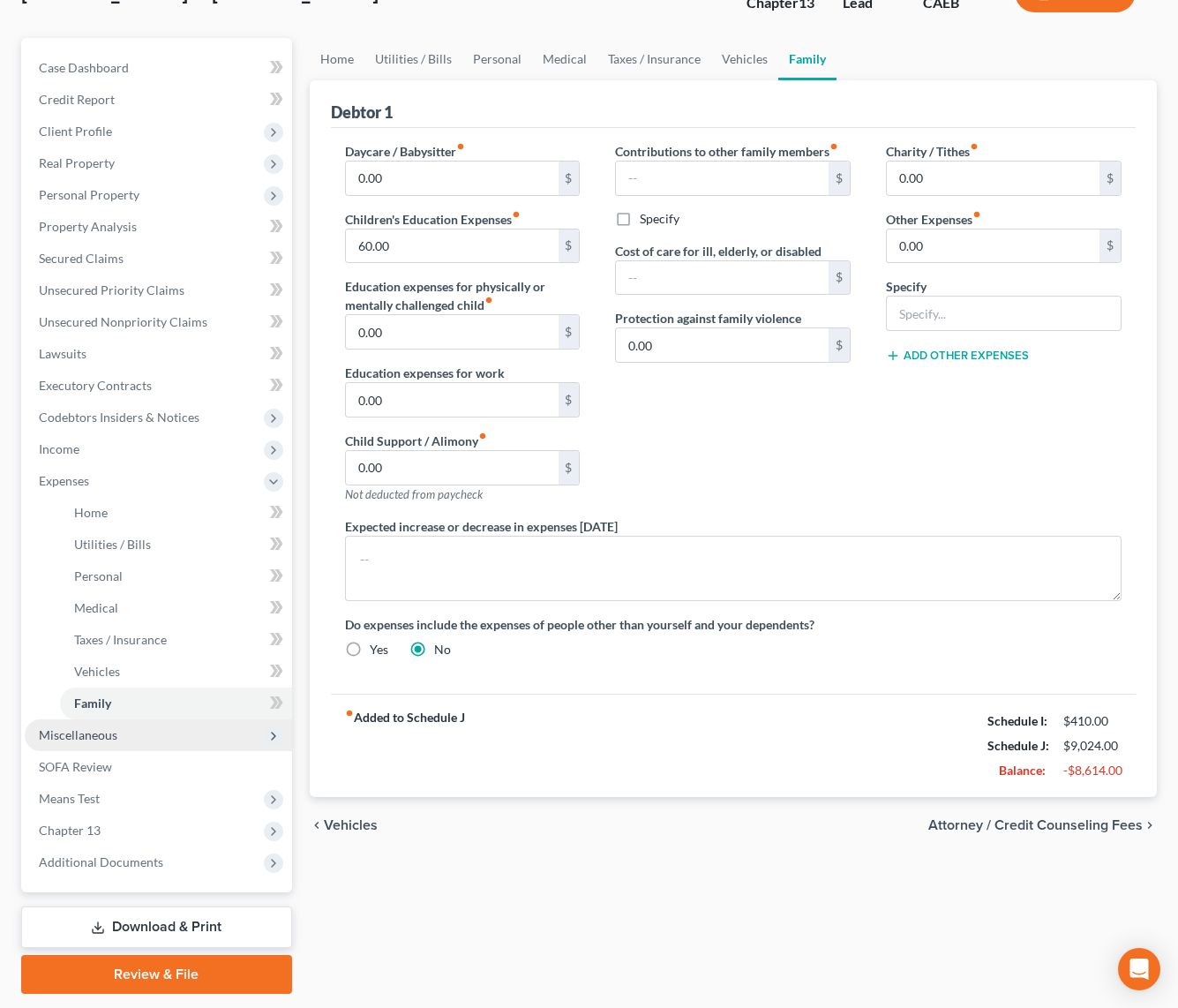
click at [104, 740] on span "Miscellaneous" at bounding box center [158, 735] width 267 height 31
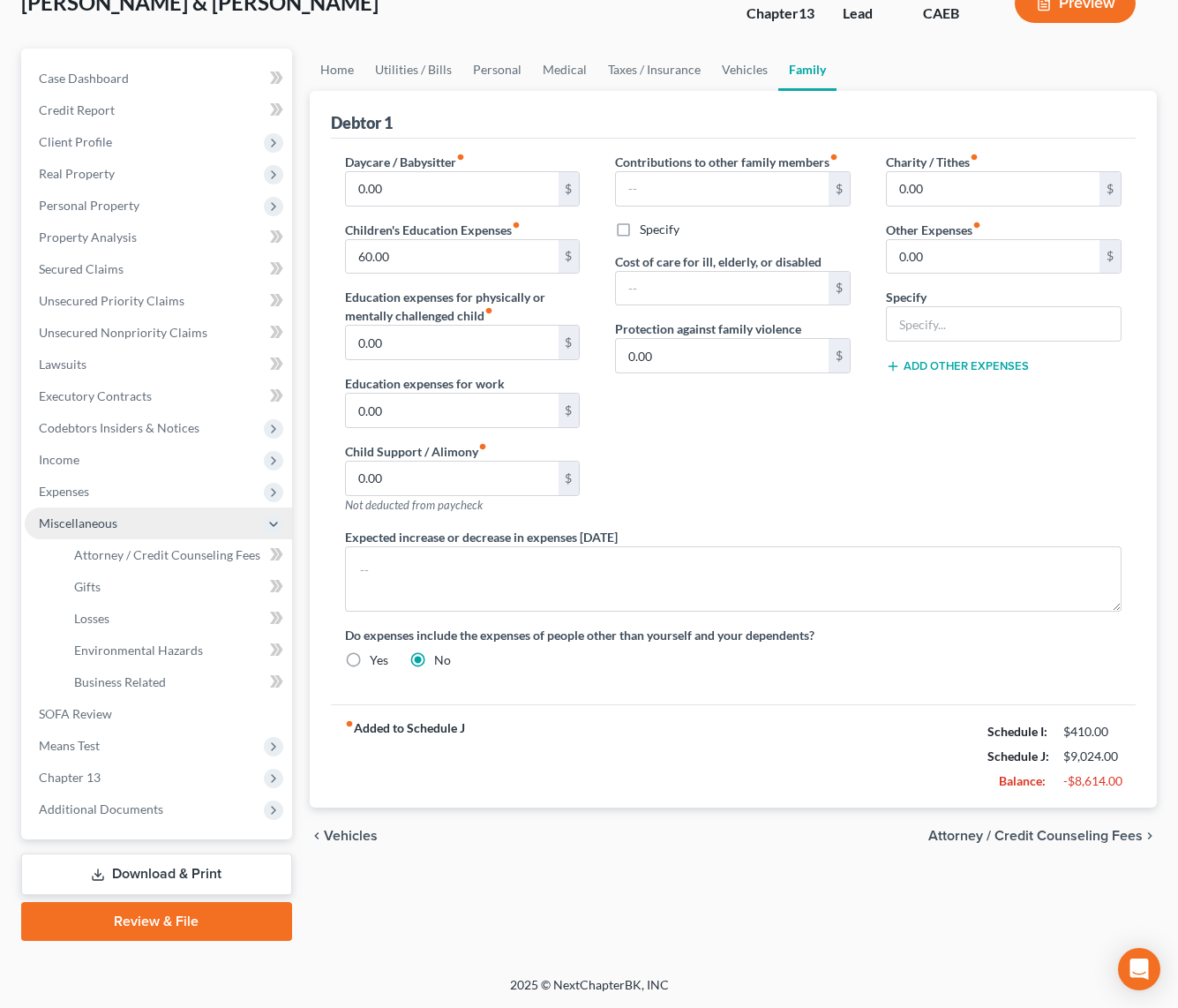
scroll to position [118, 0]
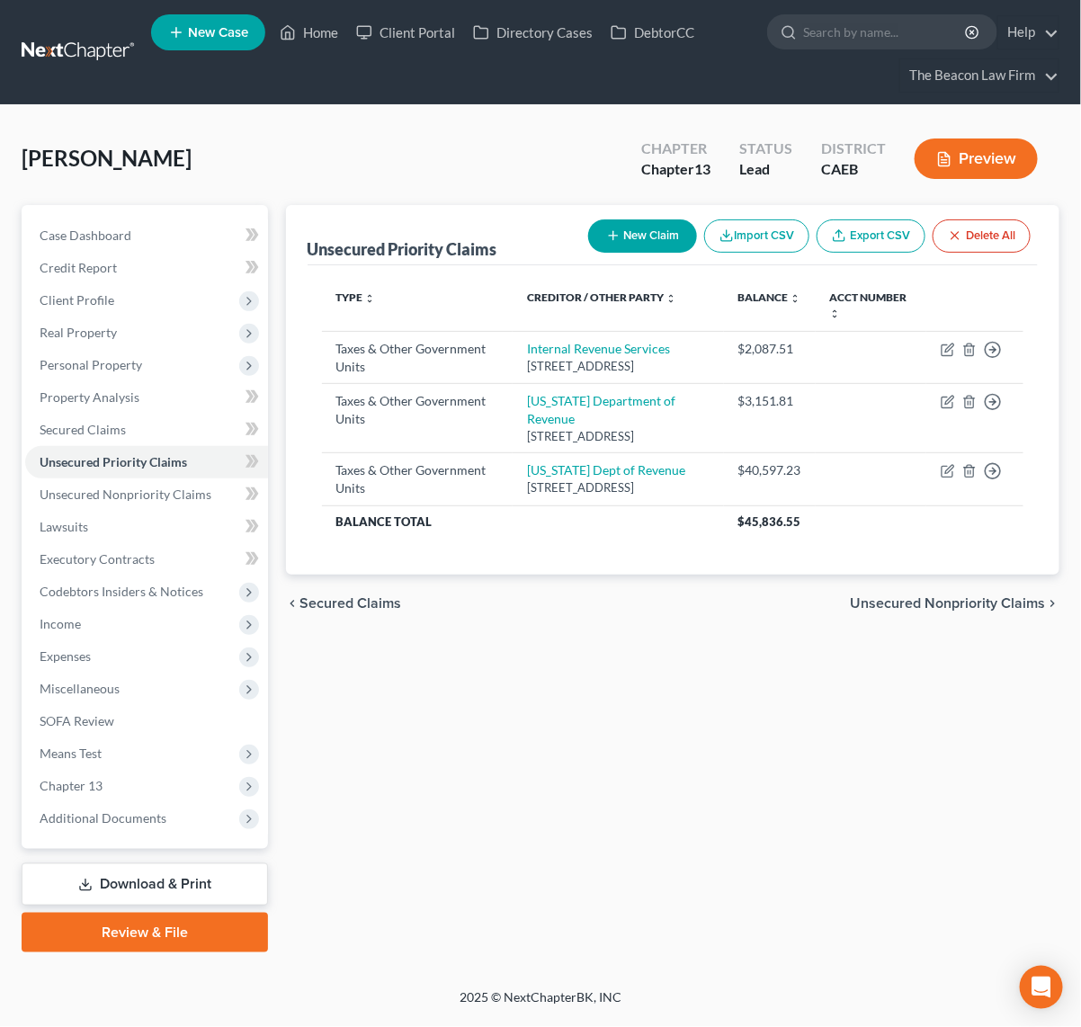
click at [56, 40] on link at bounding box center [79, 52] width 115 height 32
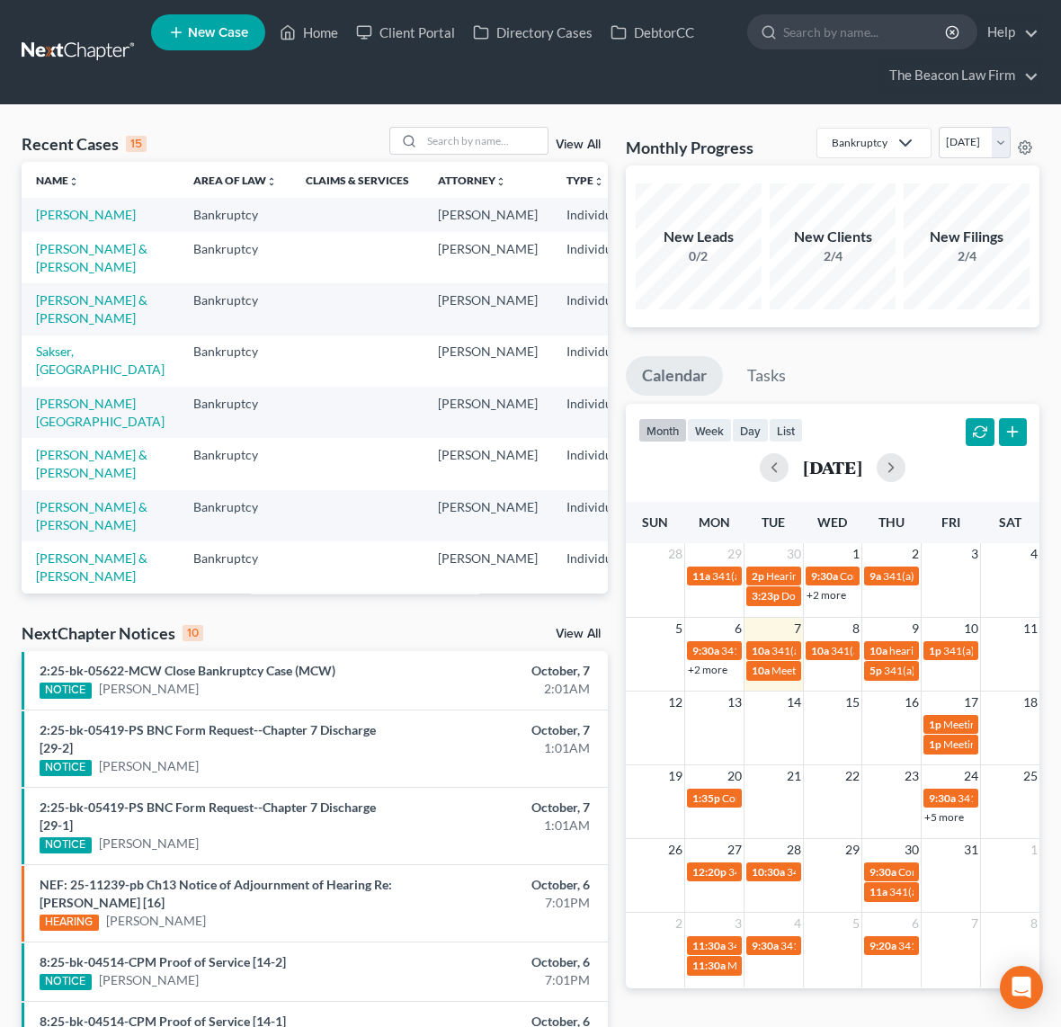
click at [58, 283] on td "[PERSON_NAME] & [PERSON_NAME]" at bounding box center [100, 257] width 157 height 51
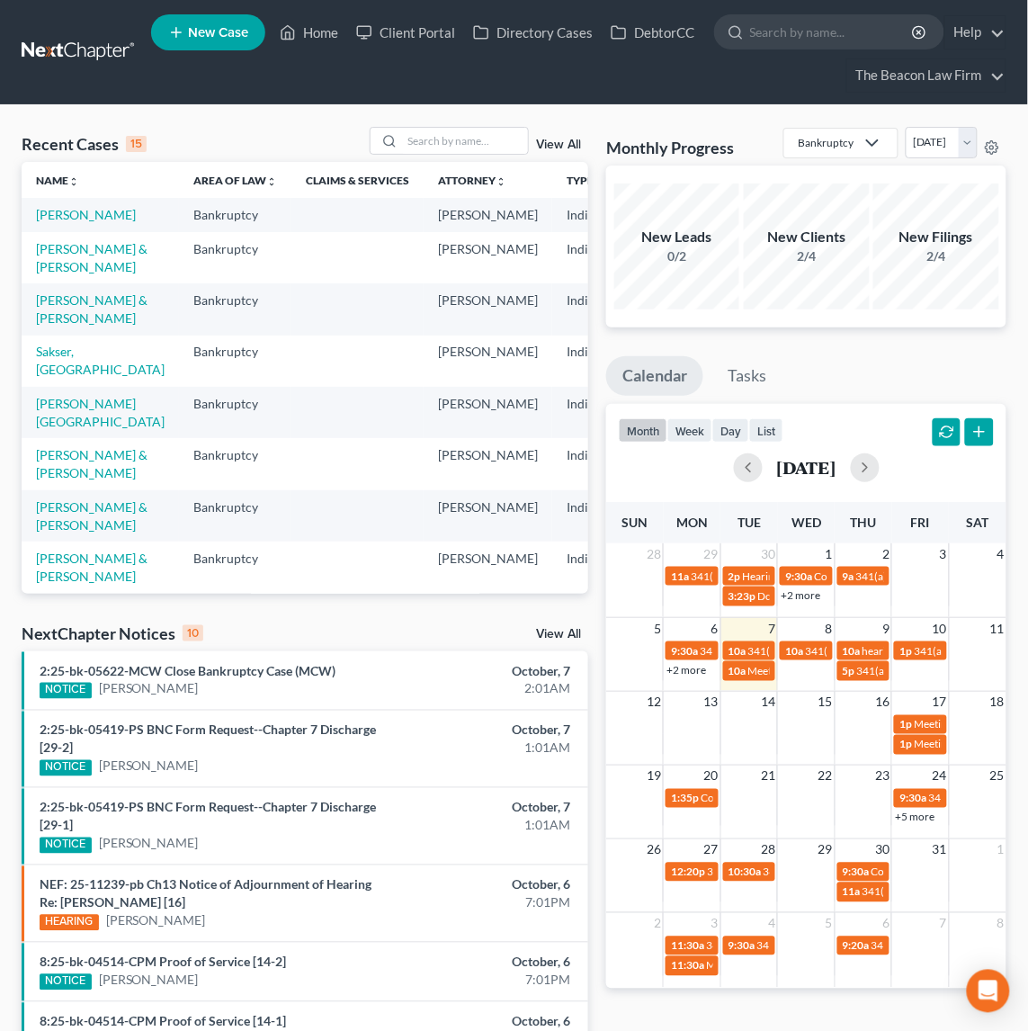
drag, startPoint x: 40, startPoint y: 275, endPoint x: 67, endPoint y: 293, distance: 33.2
click at [42, 275] on td "[PERSON_NAME] & [PERSON_NAME]" at bounding box center [100, 257] width 157 height 51
click at [67, 274] on link "[PERSON_NAME] & [PERSON_NAME]" at bounding box center [92, 257] width 112 height 33
click at [67, 283] on td "[PERSON_NAME] & [PERSON_NAME]" at bounding box center [100, 257] width 157 height 51
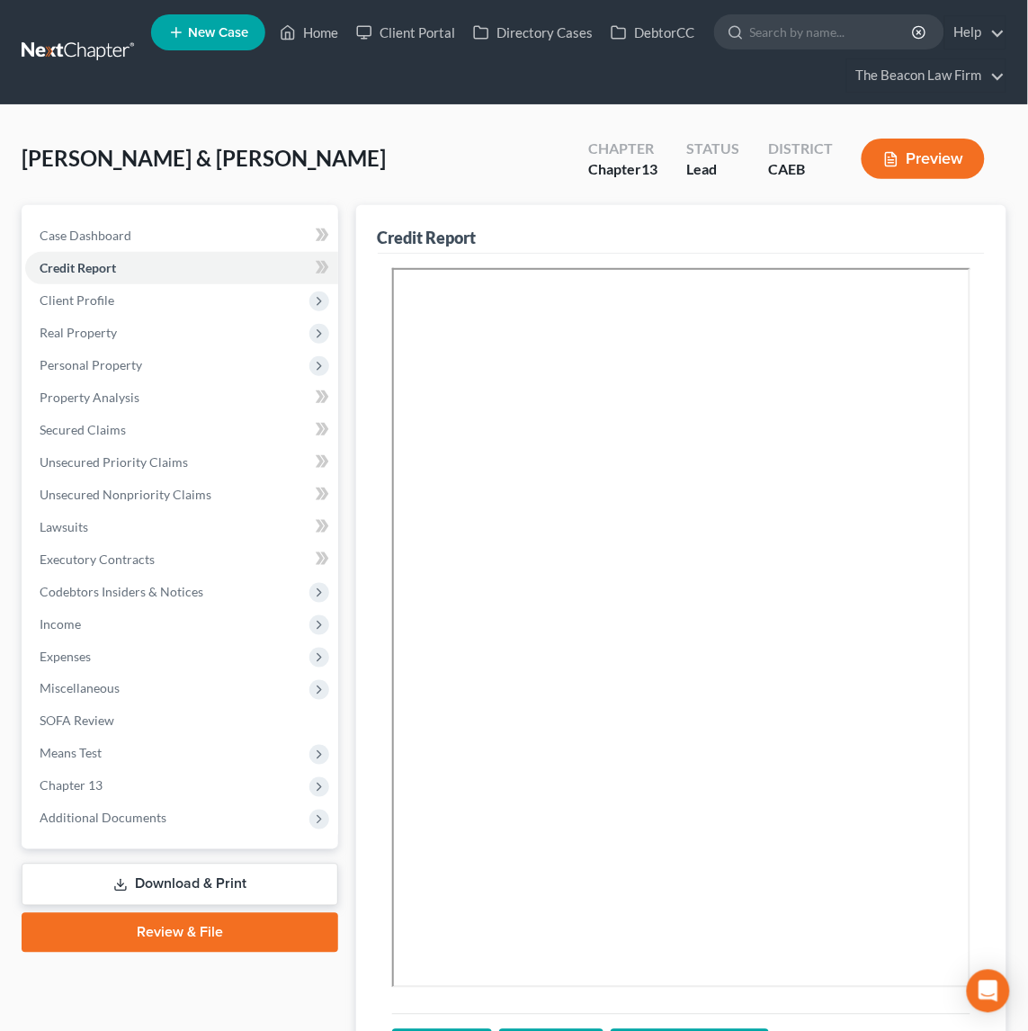
scroll to position [182, 0]
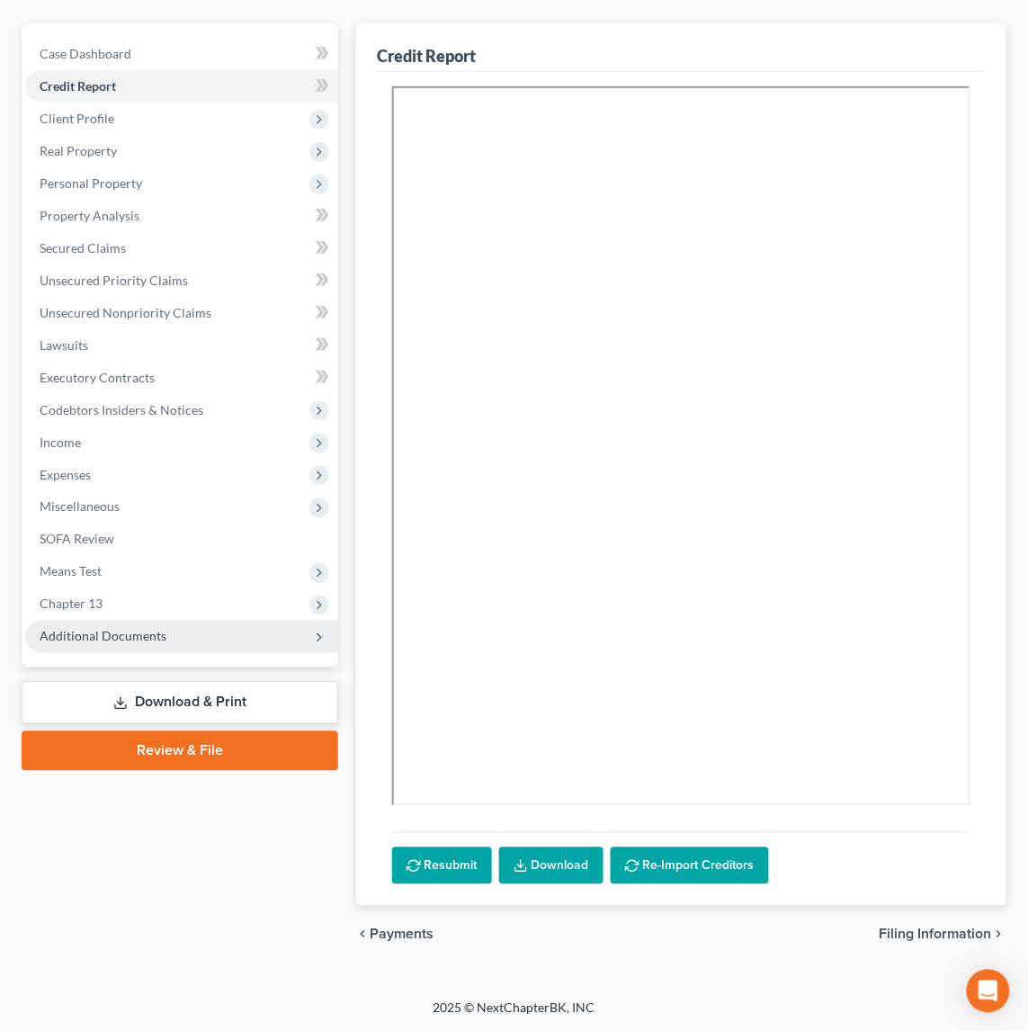
click at [107, 638] on span "Additional Documents" at bounding box center [103, 636] width 127 height 15
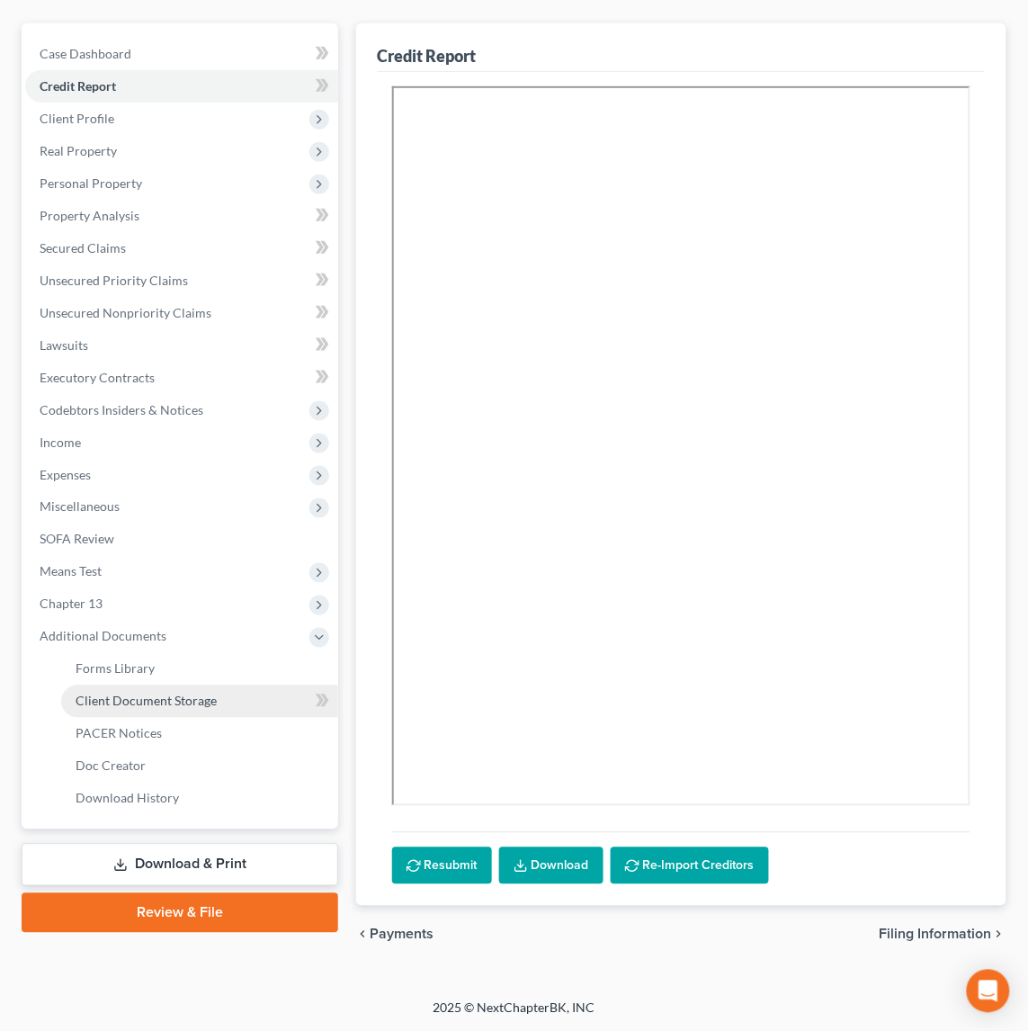
click at [170, 709] on link "Client Document Storage" at bounding box center [199, 701] width 277 height 32
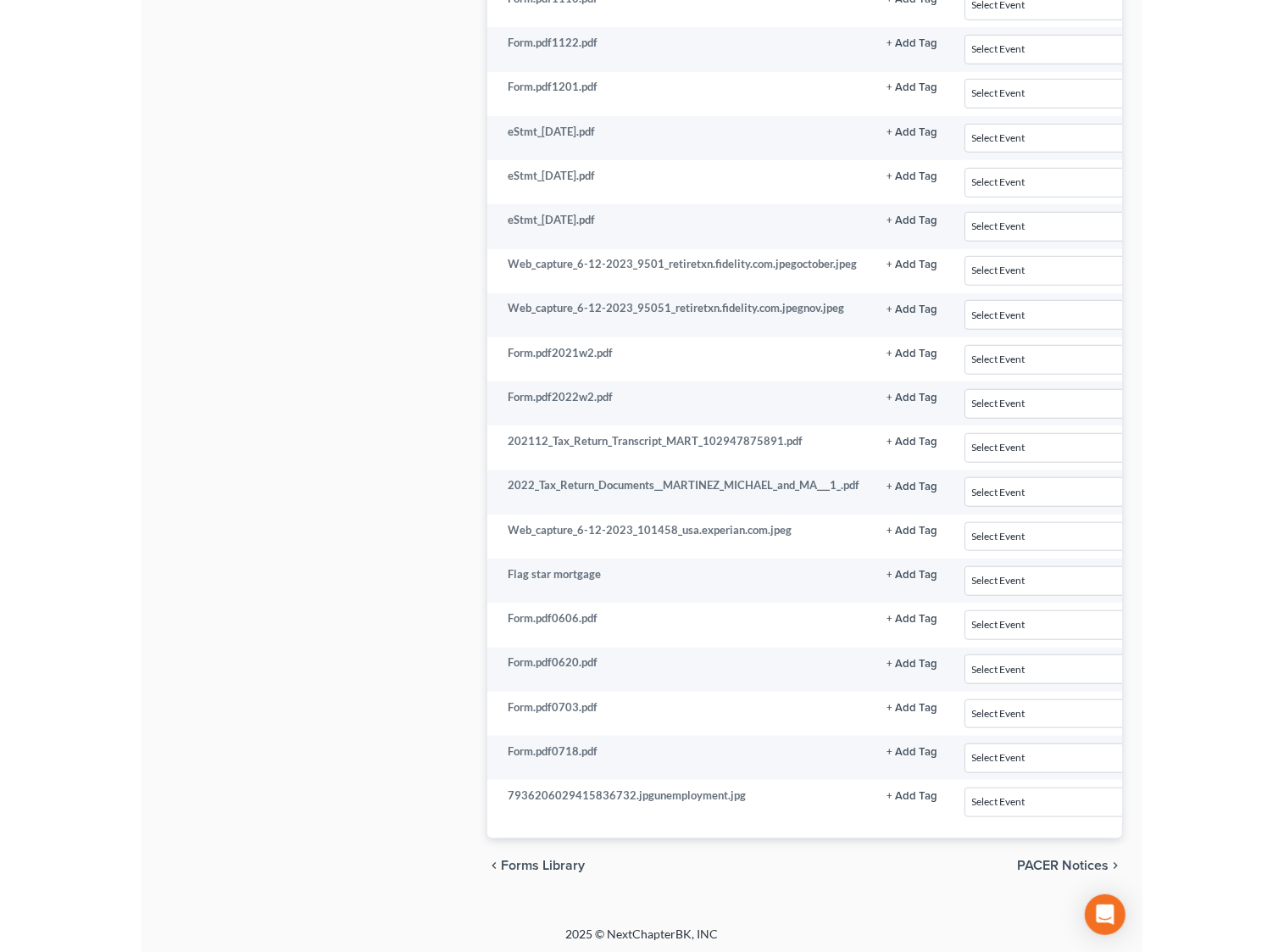
scroll to position [1061, 0]
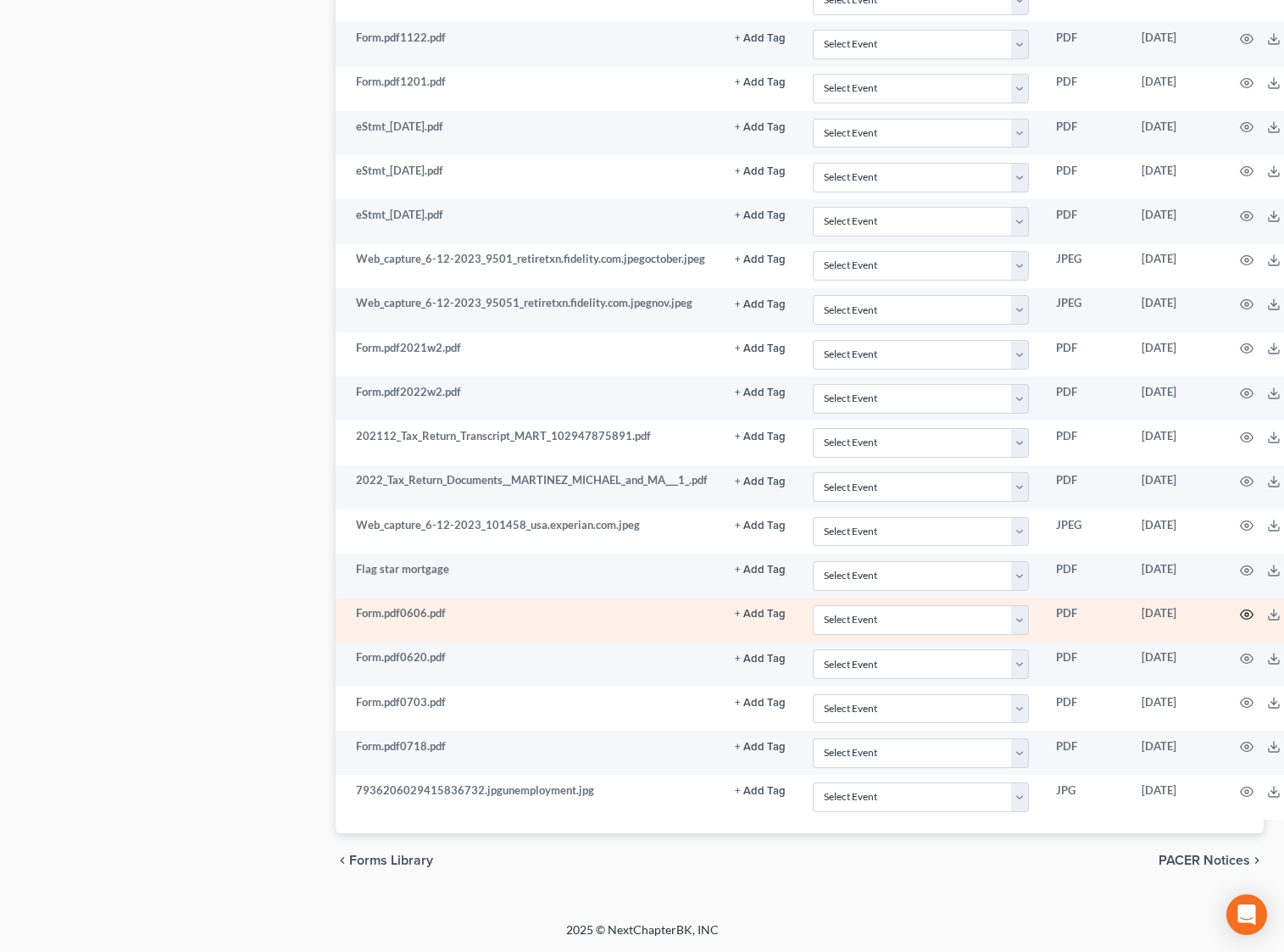
click at [1018, 614] on icon "button" at bounding box center [1247, 615] width 13 height 13
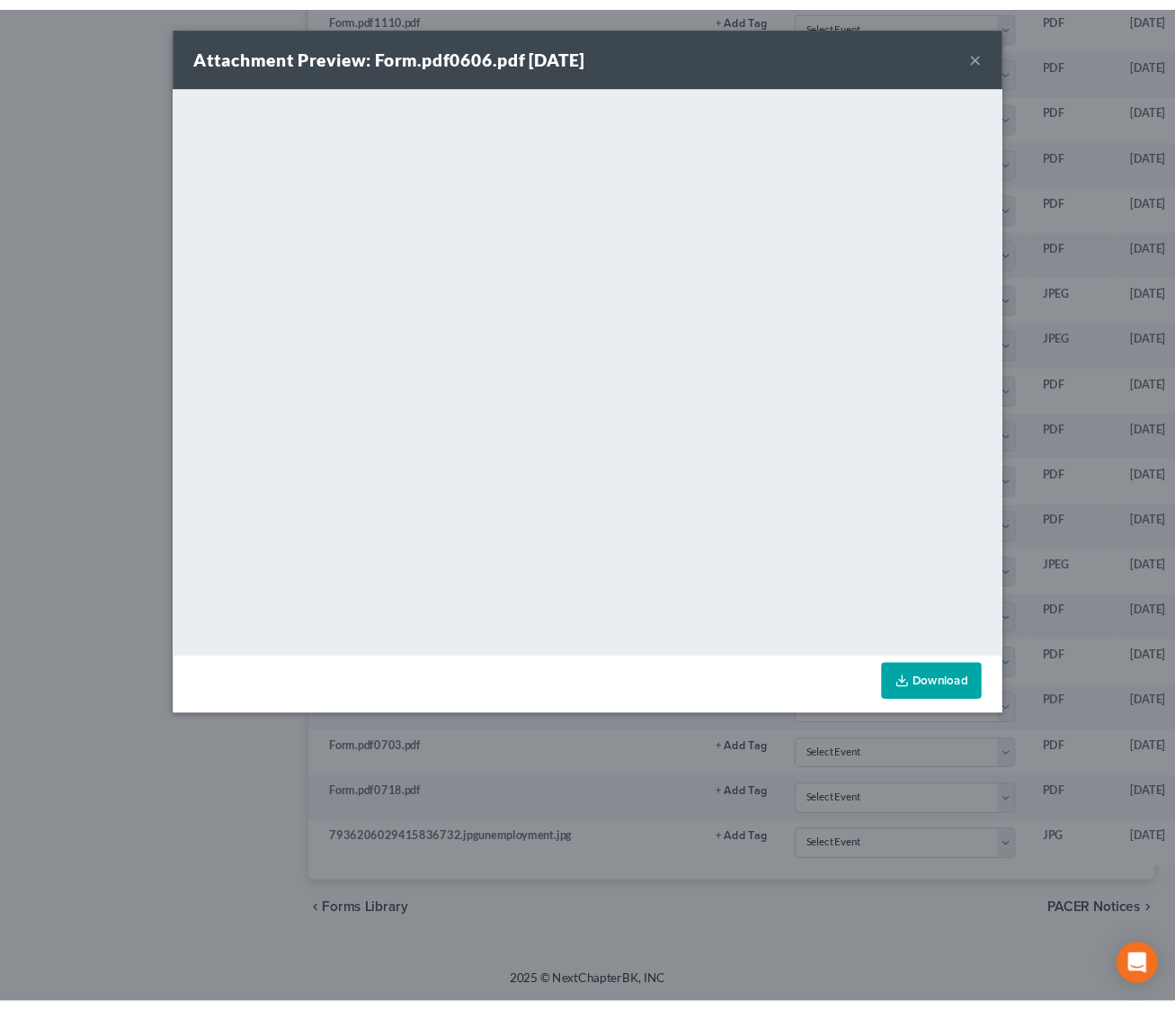
scroll to position [1138, 0]
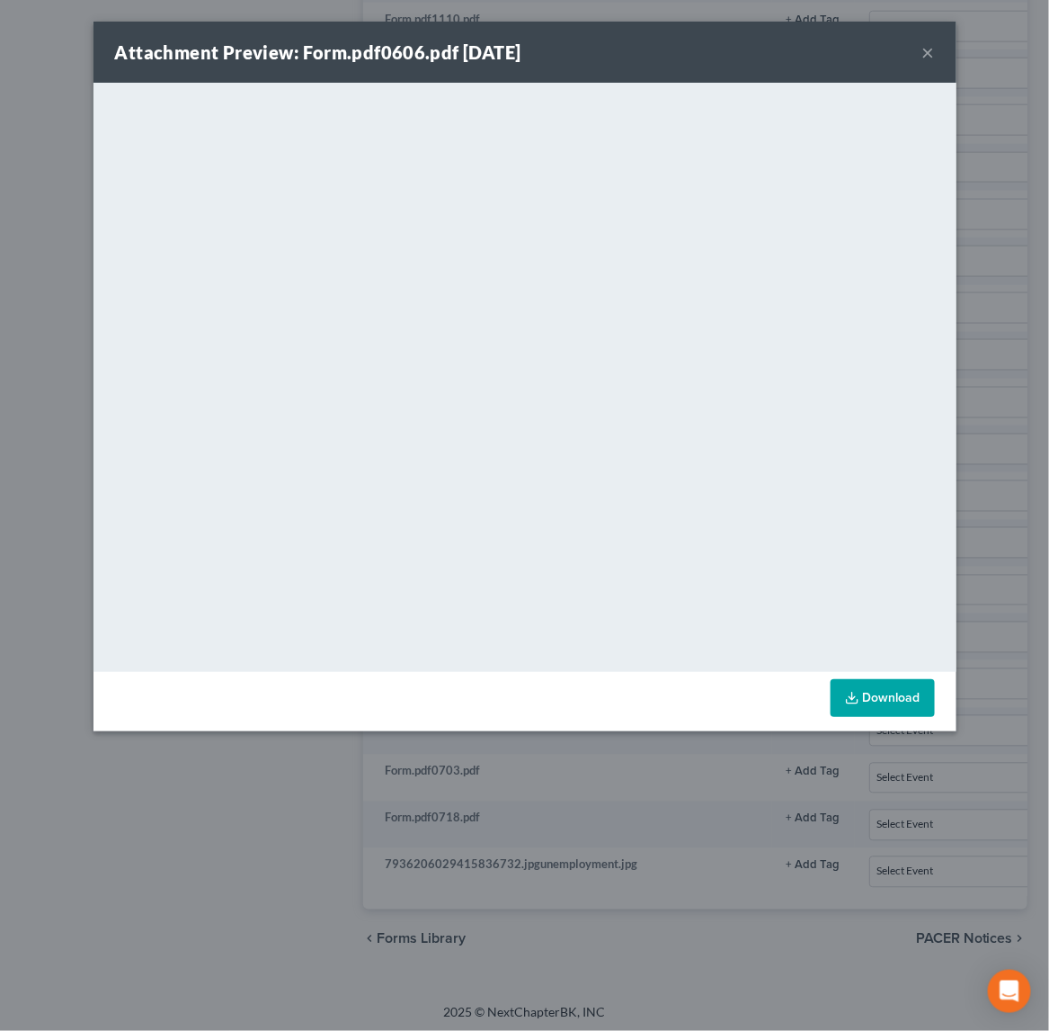
click at [500, 710] on div "Download" at bounding box center [525, 701] width 863 height 59
drag, startPoint x: 927, startPoint y: 52, endPoint x: 915, endPoint y: 66, distance: 17.8
click at [924, 50] on button "×" at bounding box center [929, 52] width 13 height 22
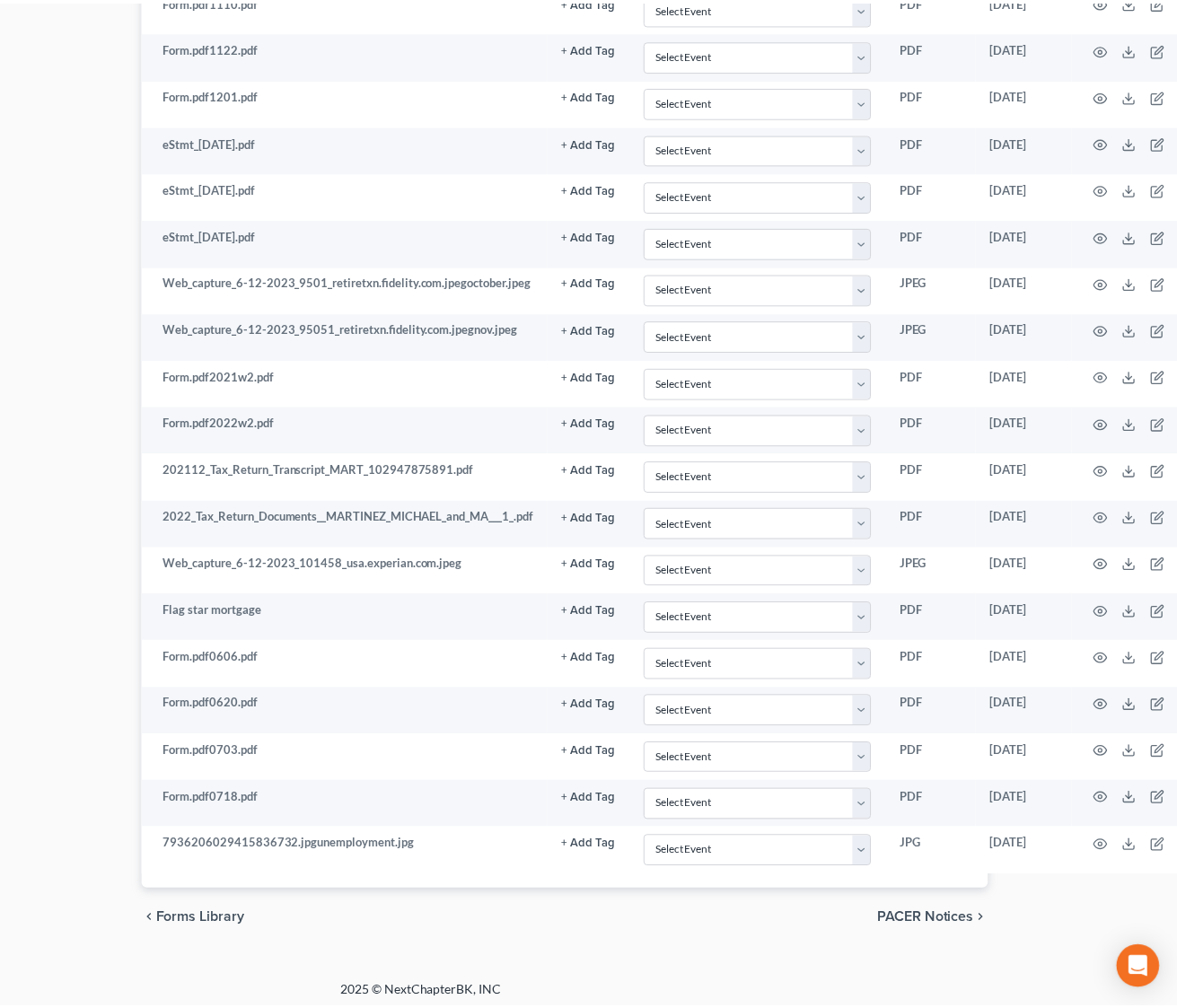
scroll to position [1103, 176]
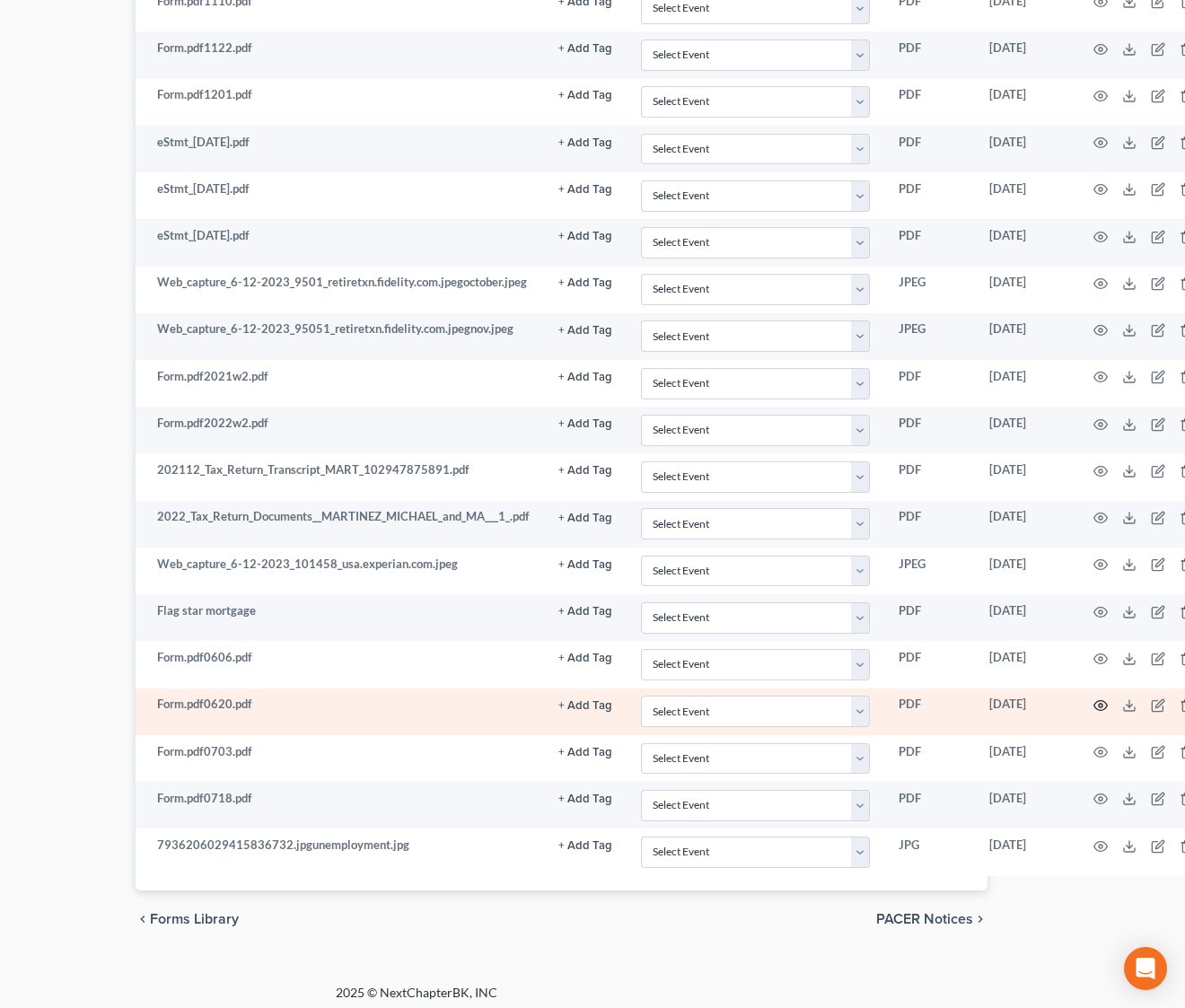
click at [1078, 708] on circle "button" at bounding box center [1101, 706] width 4 height 4
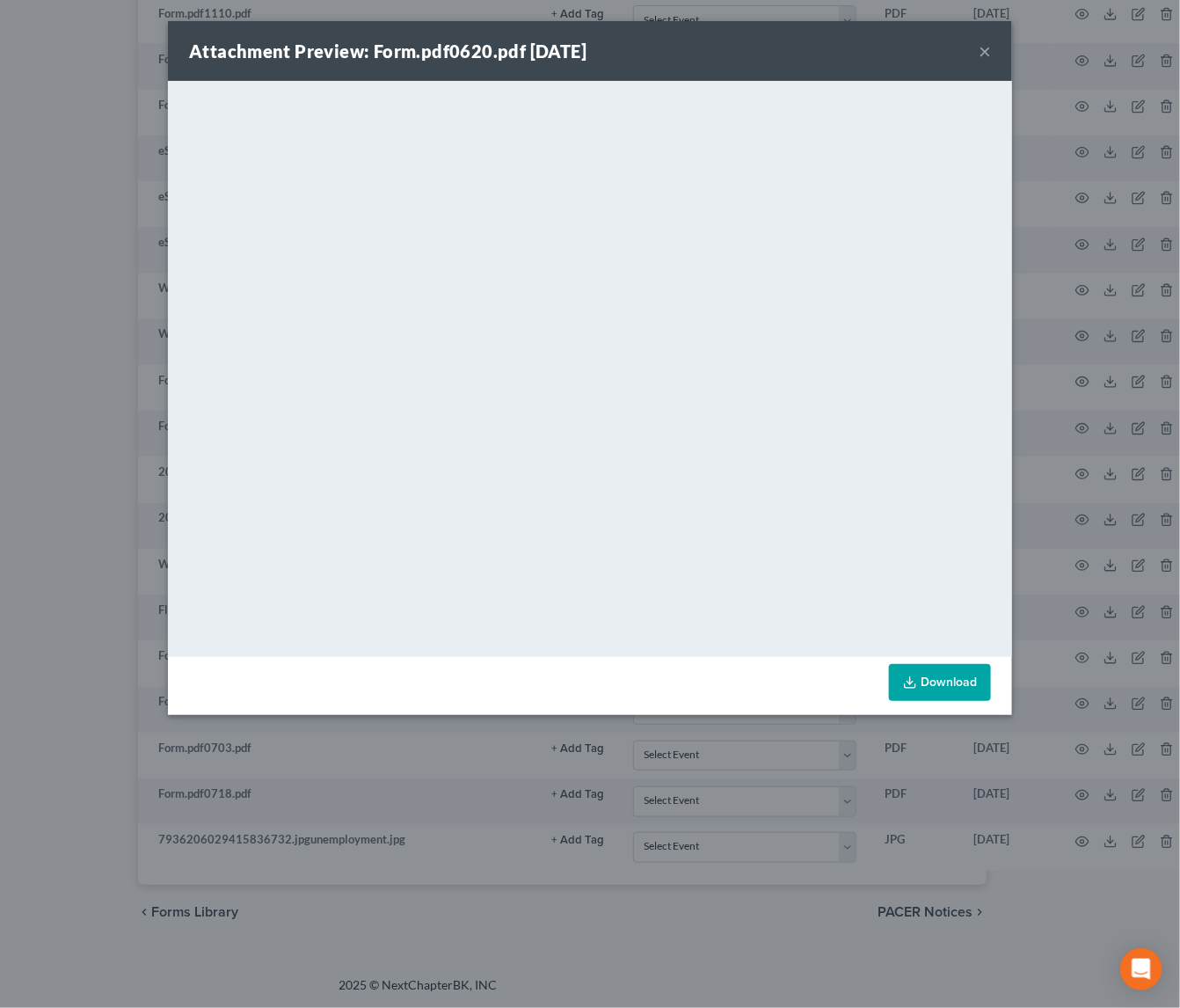
click at [990, 45] on button "×" at bounding box center [984, 51] width 13 height 22
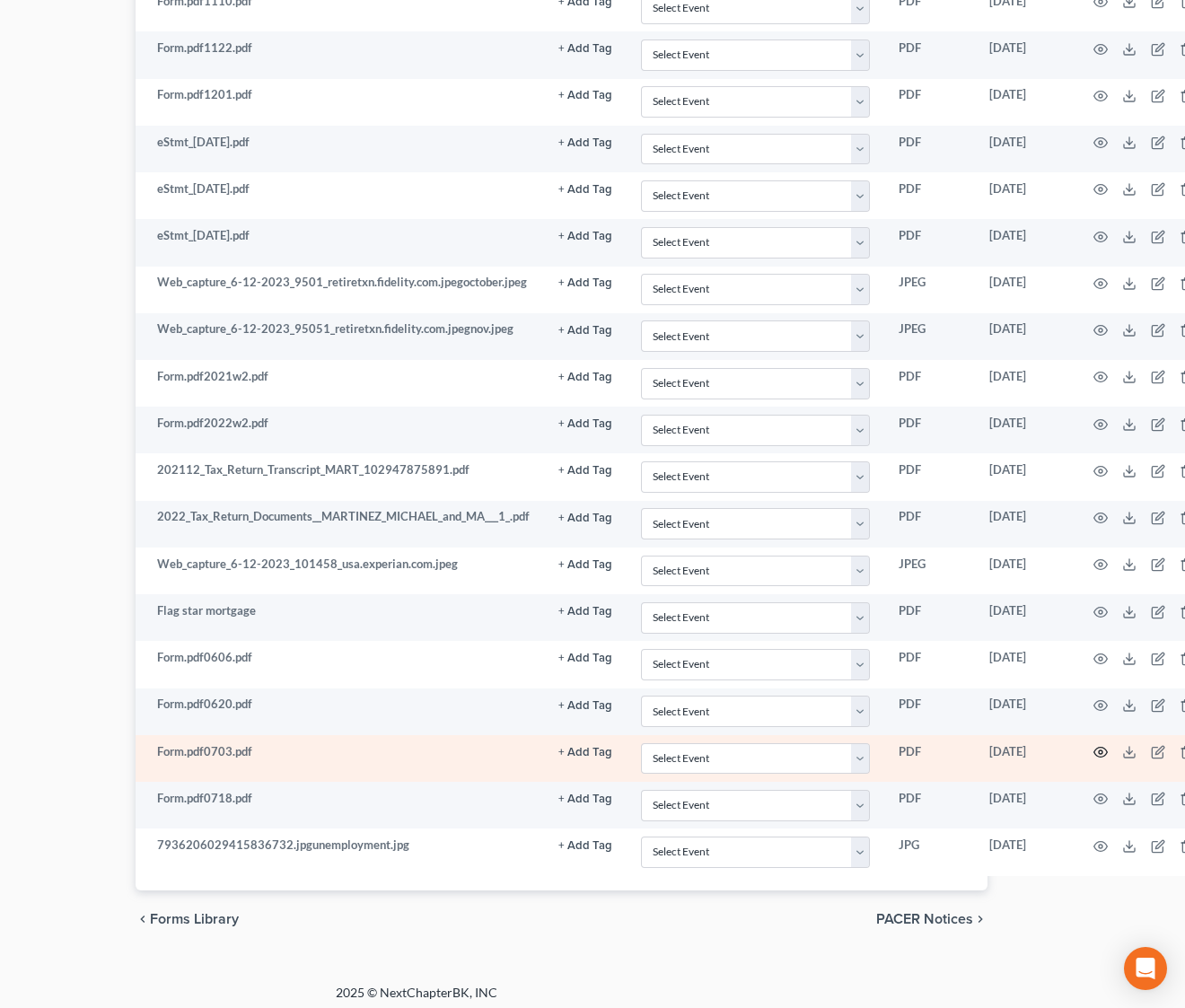
click at [1078, 754] on circle "button" at bounding box center [1101, 753] width 4 height 4
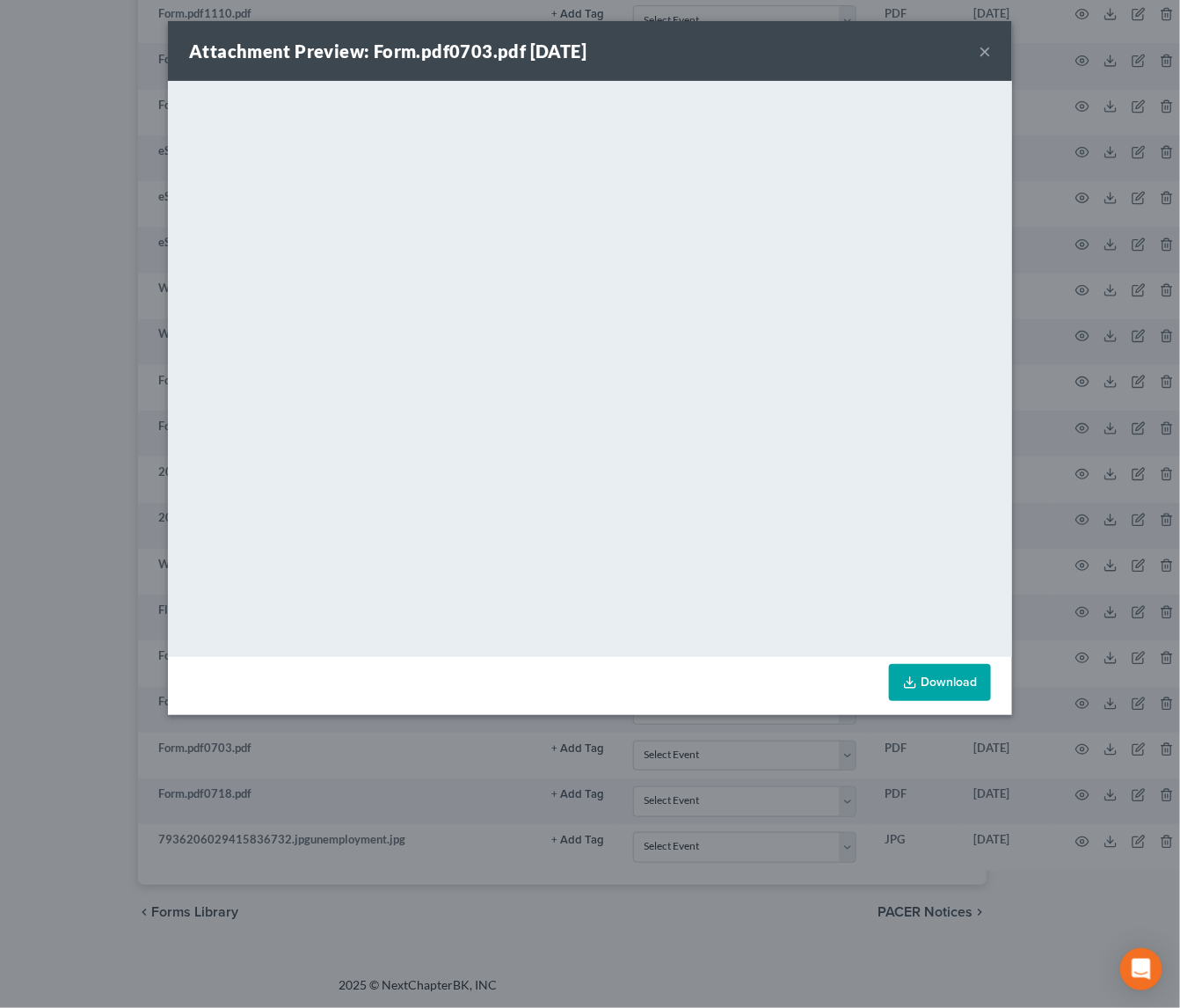
click at [989, 48] on button "×" at bounding box center [984, 51] width 13 height 22
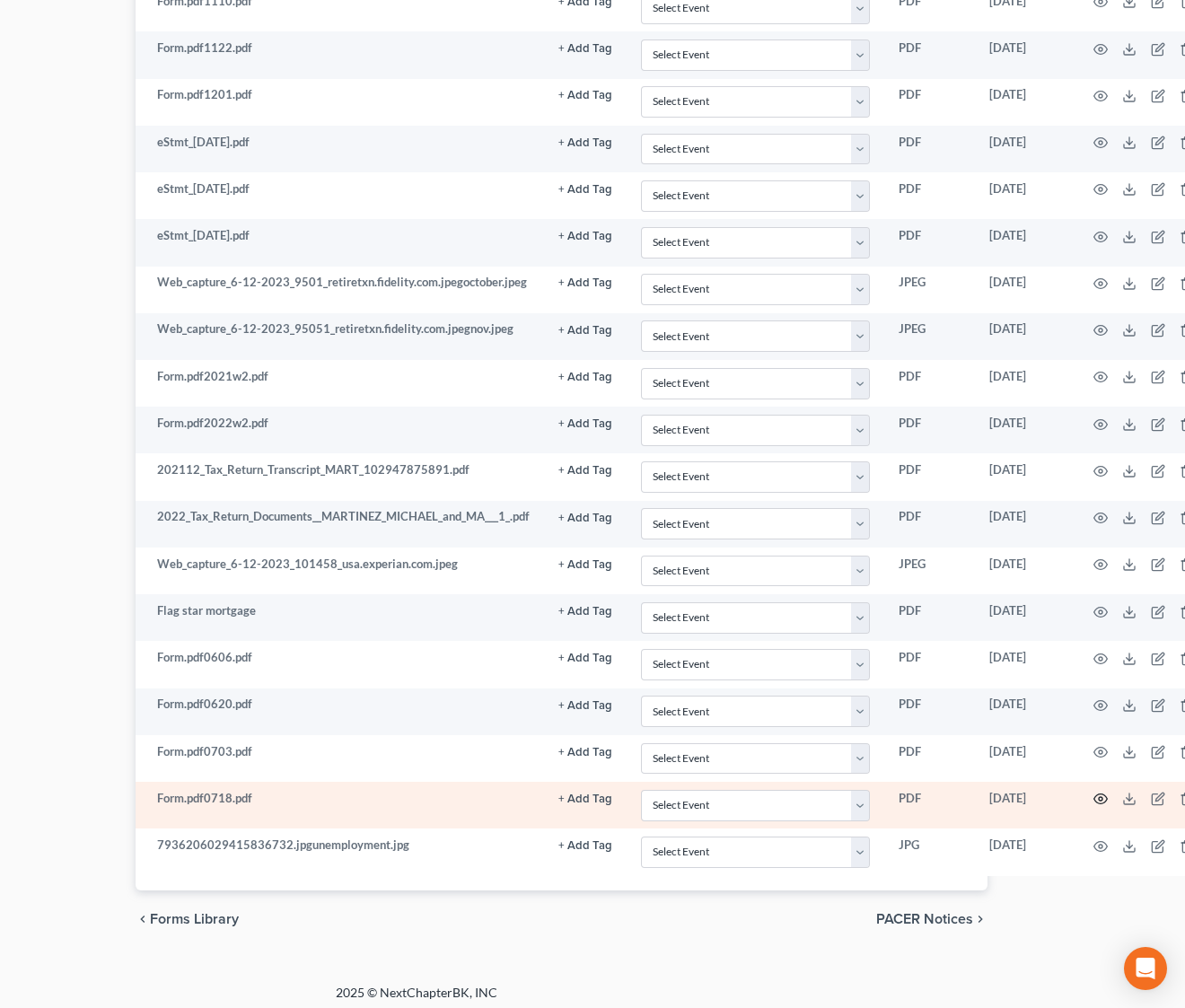
click at [1078, 800] on circle "button" at bounding box center [1101, 799] width 4 height 4
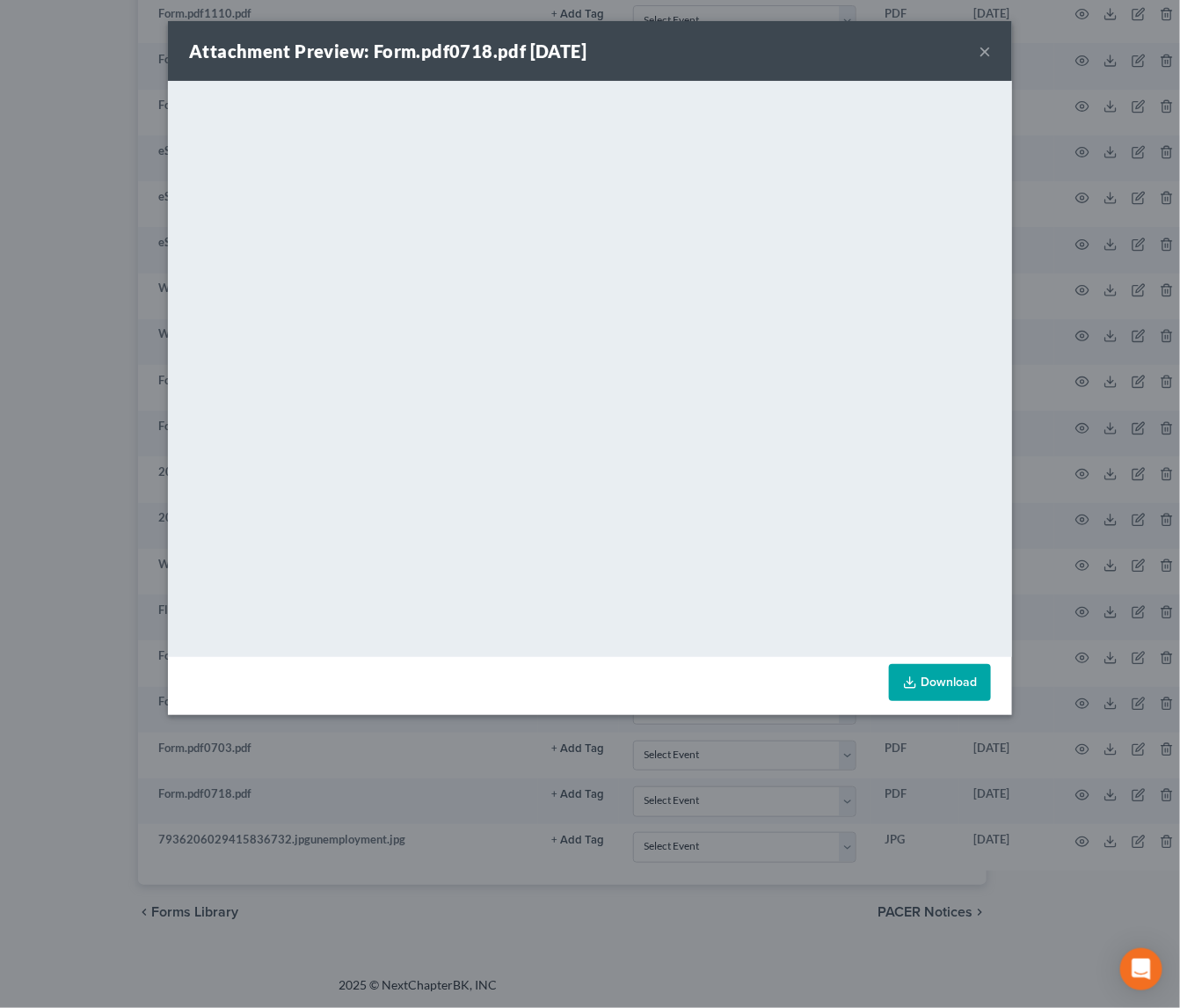
click at [983, 51] on button "×" at bounding box center [984, 51] width 13 height 22
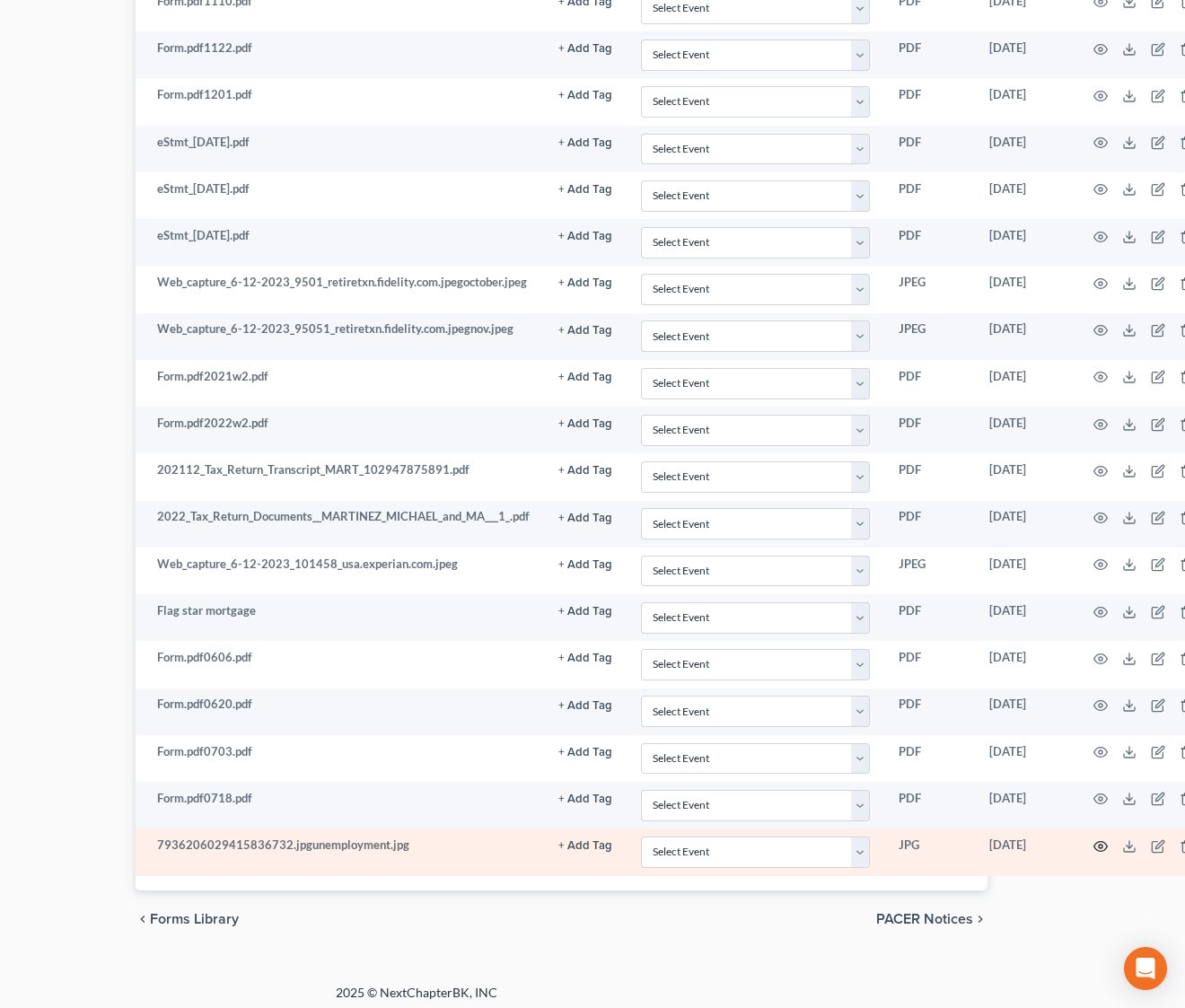
click at [1078, 848] on circle "button" at bounding box center [1101, 846] width 4 height 4
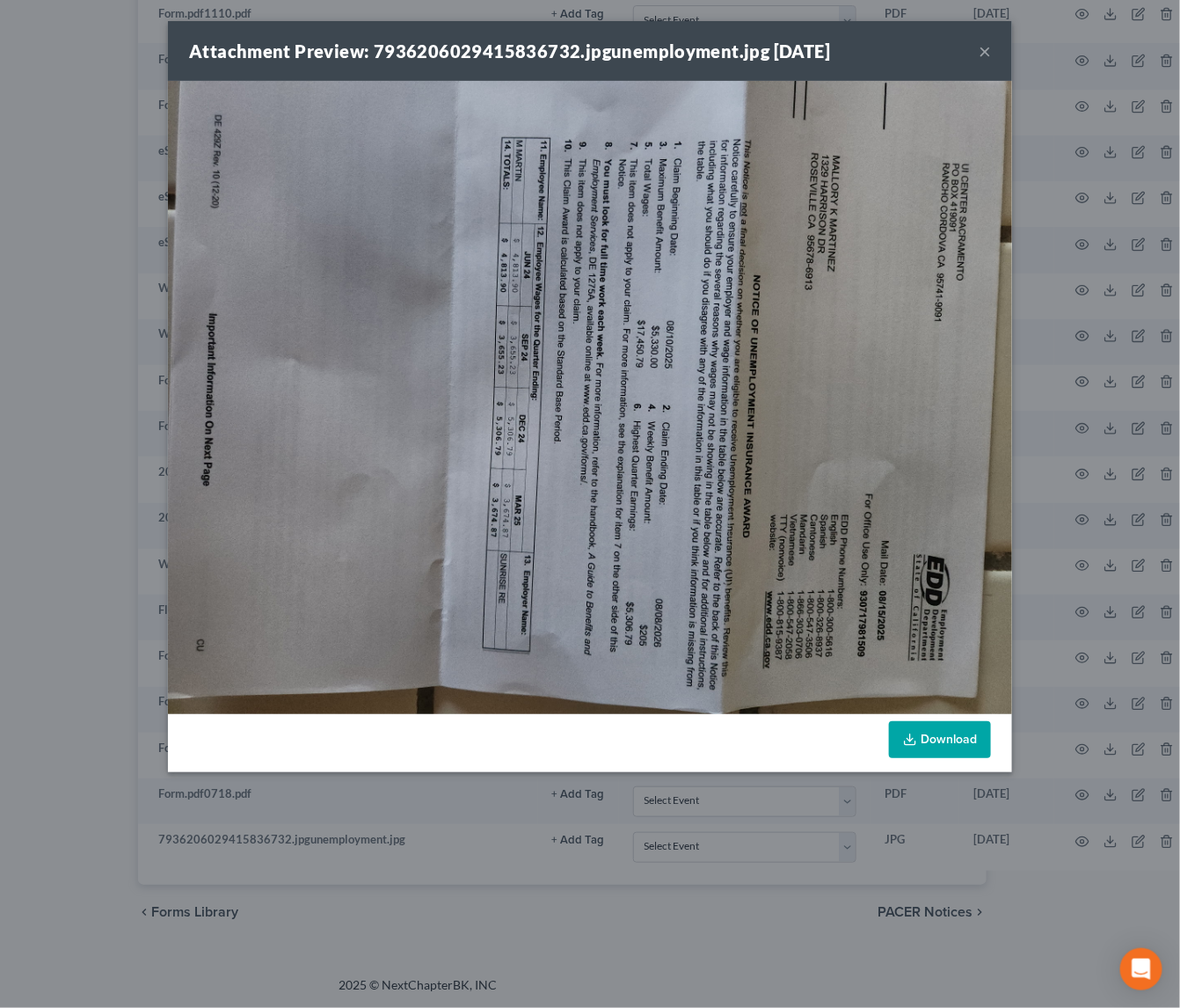
click at [980, 48] on button "×" at bounding box center [984, 51] width 13 height 22
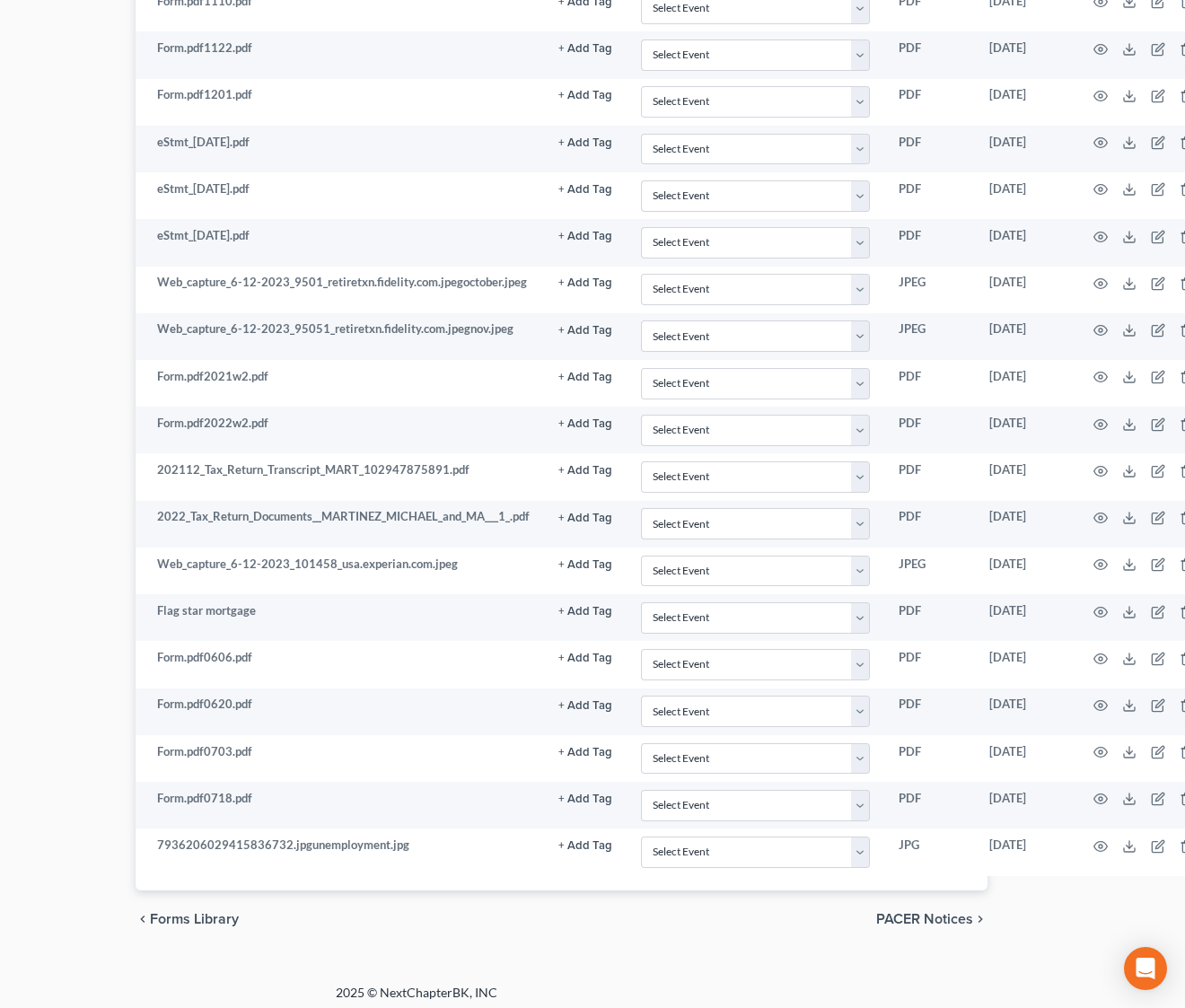
click at [814, 960] on div "Petition Navigation Case Dashboard Payments Invoices Payments Payments Credit R…" at bounding box center [416, 16] width 1142 height 1892
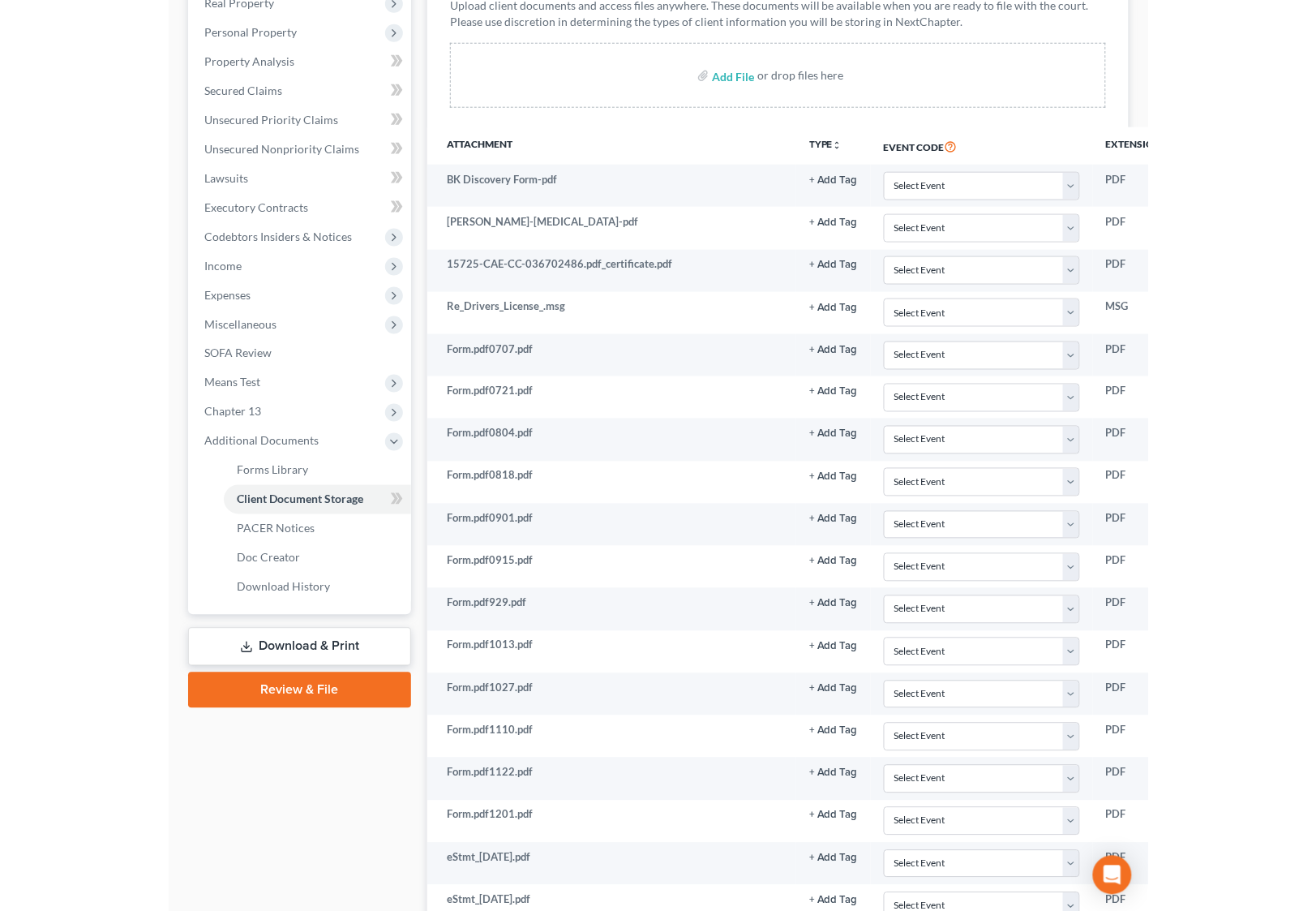
scroll to position [267, 0]
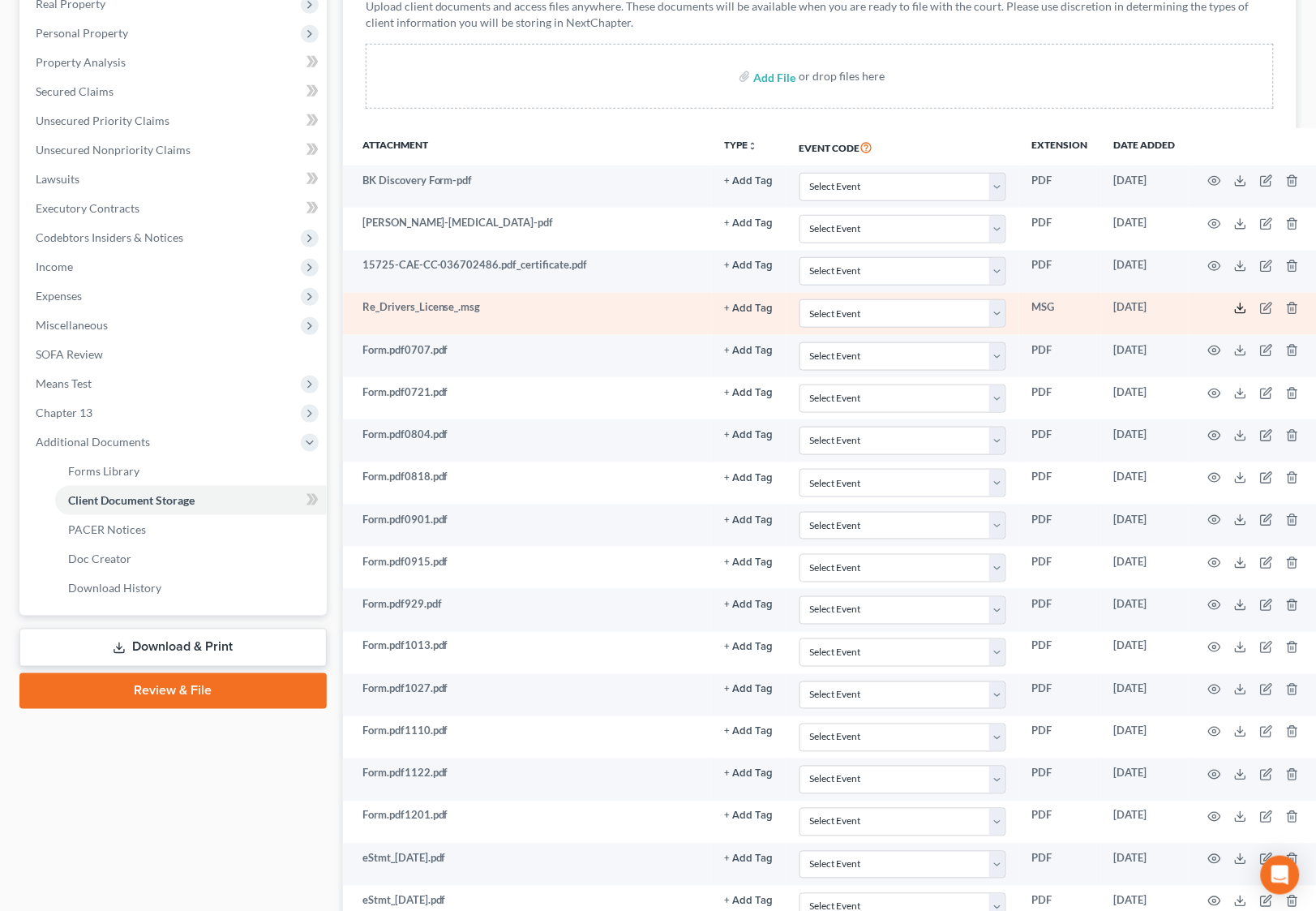
click at [974, 303] on icon at bounding box center [1241, 308] width 13 height 13
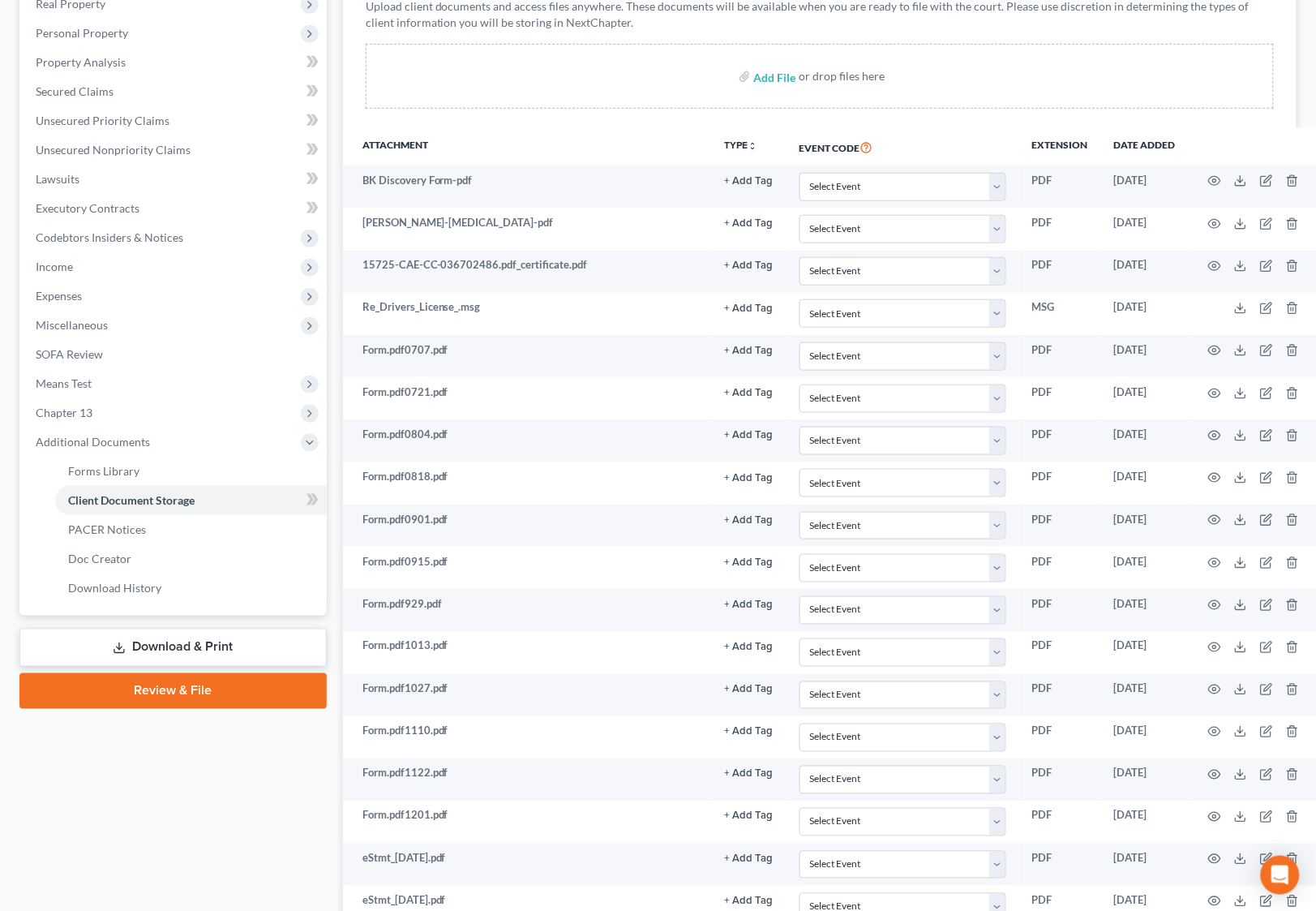
click at [359, 120] on div "Client Document Storage Batch Download Upload client documents and access files…" at bounding box center [819, 731] width 953 height 1606
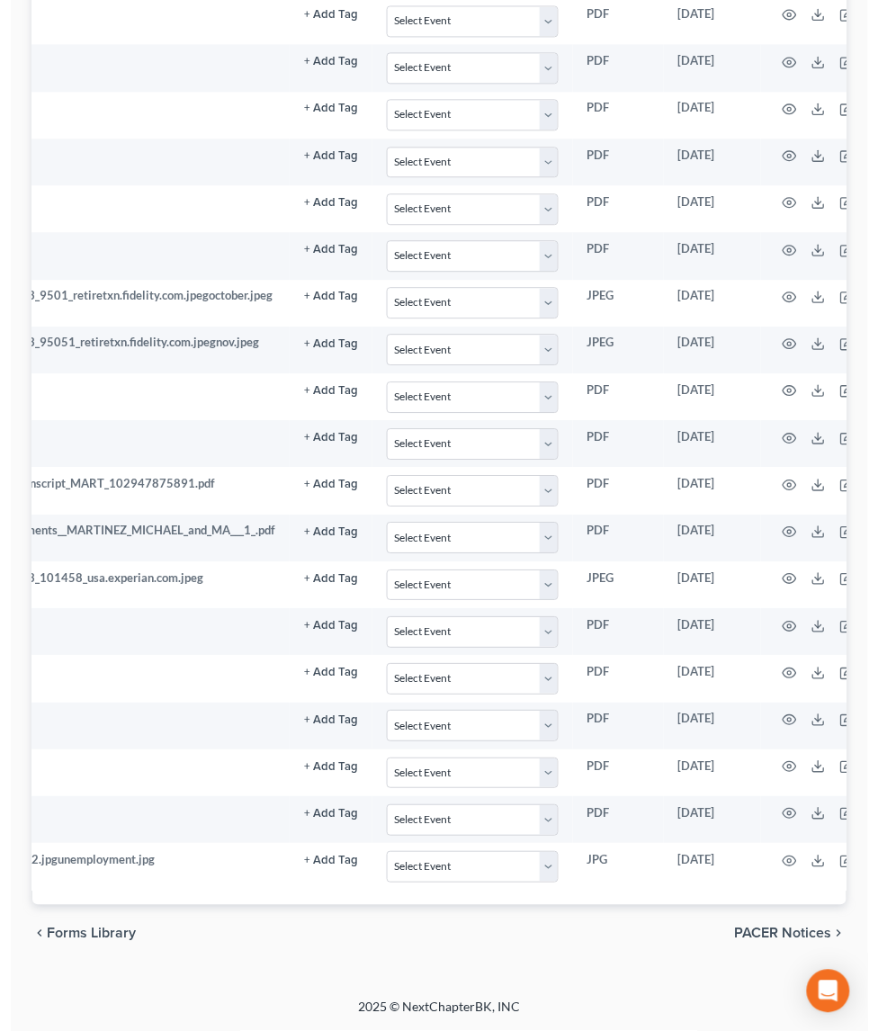
scroll to position [0, 217]
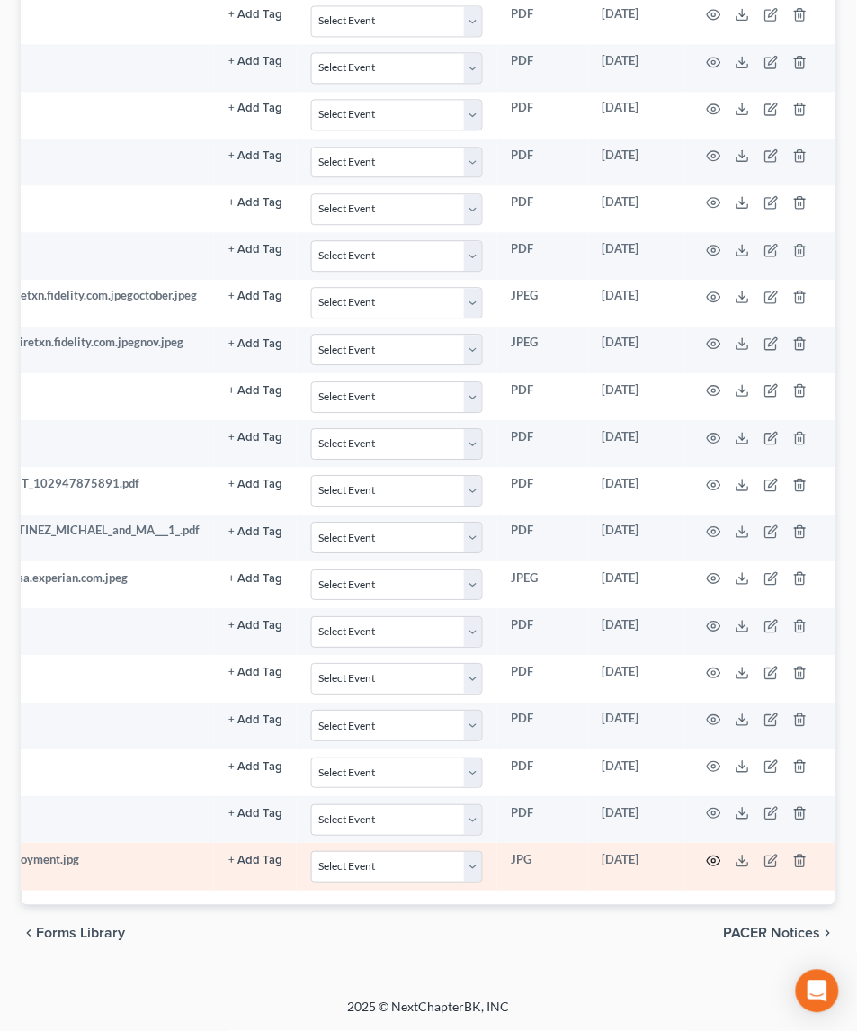
click at [718, 853] on icon "button" at bounding box center [714, 860] width 14 height 14
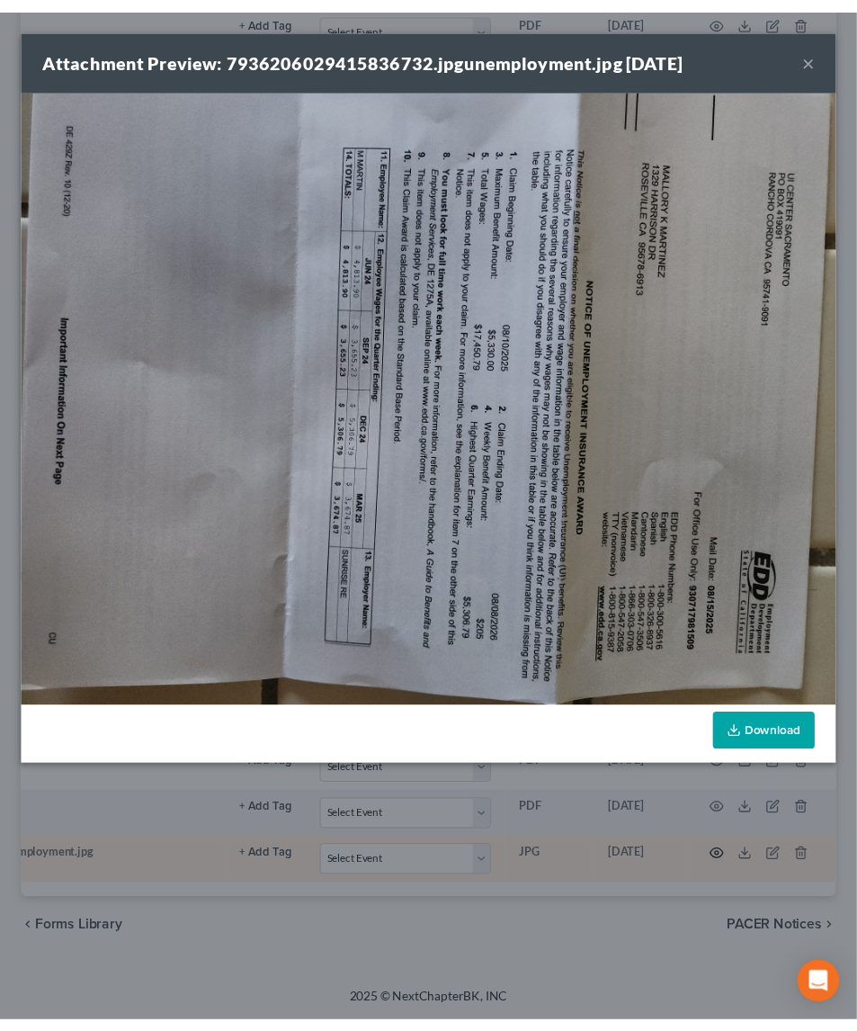
scroll to position [0, 196]
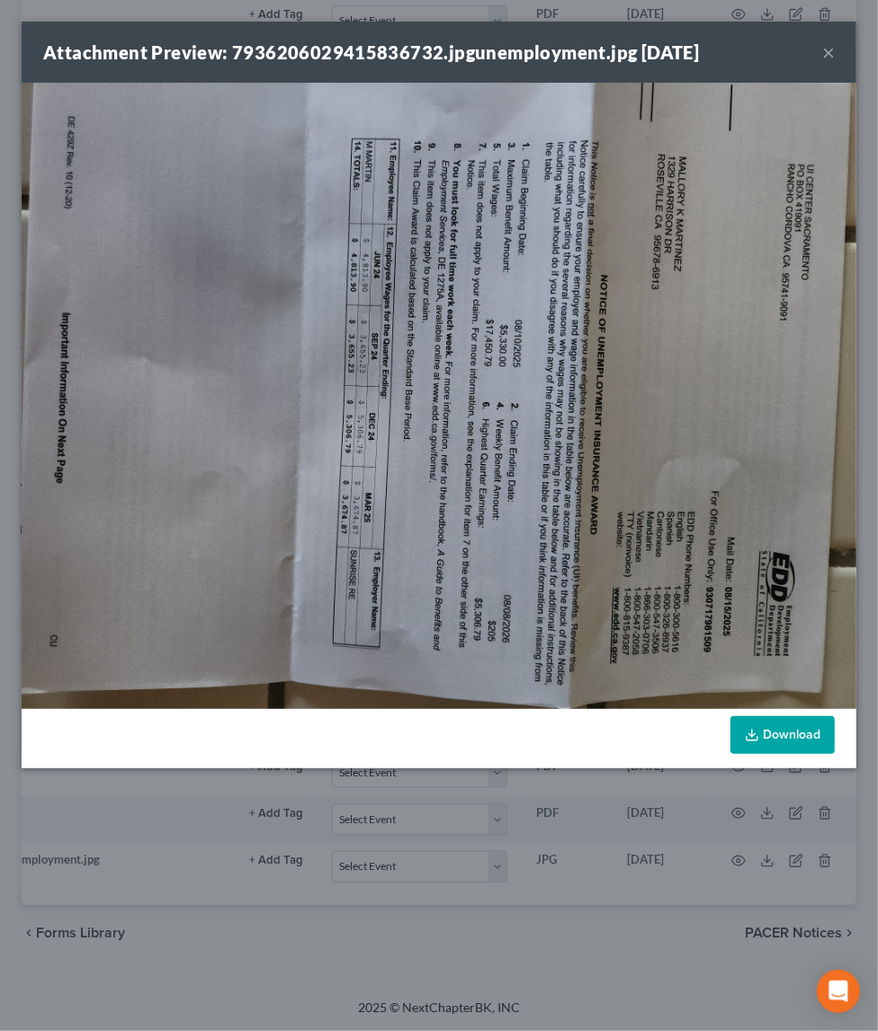
click at [601, 879] on div "Attachment Preview: 7936206029415836732.jpgunemployment.jpg 10/01/2025 × Downlo…" at bounding box center [439, 515] width 878 height 1031
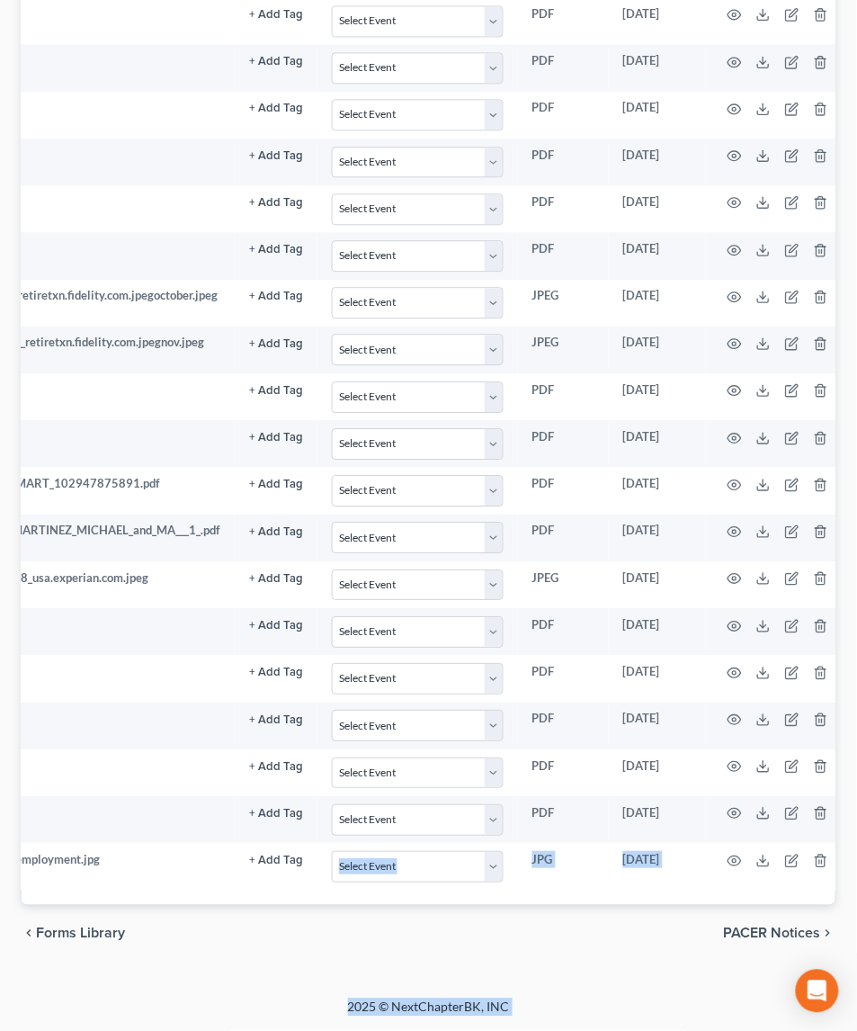
drag, startPoint x: 585, startPoint y: 880, endPoint x: 240, endPoint y: 884, distance: 345.3
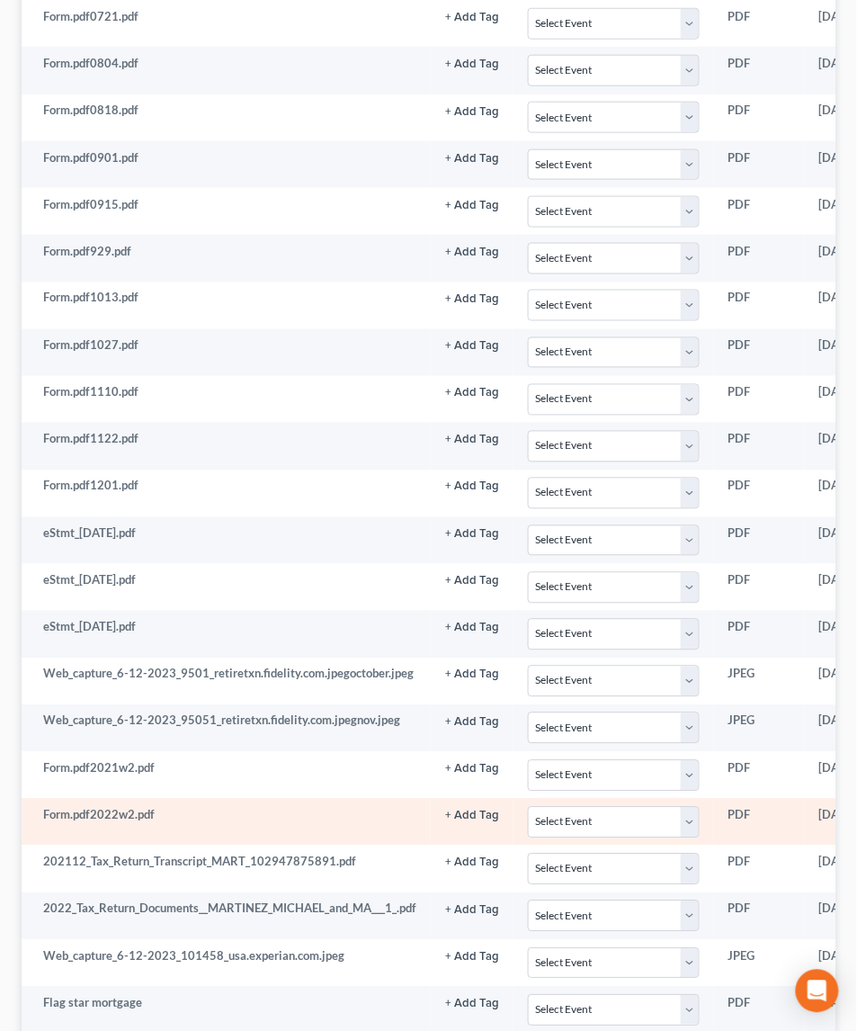
scroll to position [1004, 0]
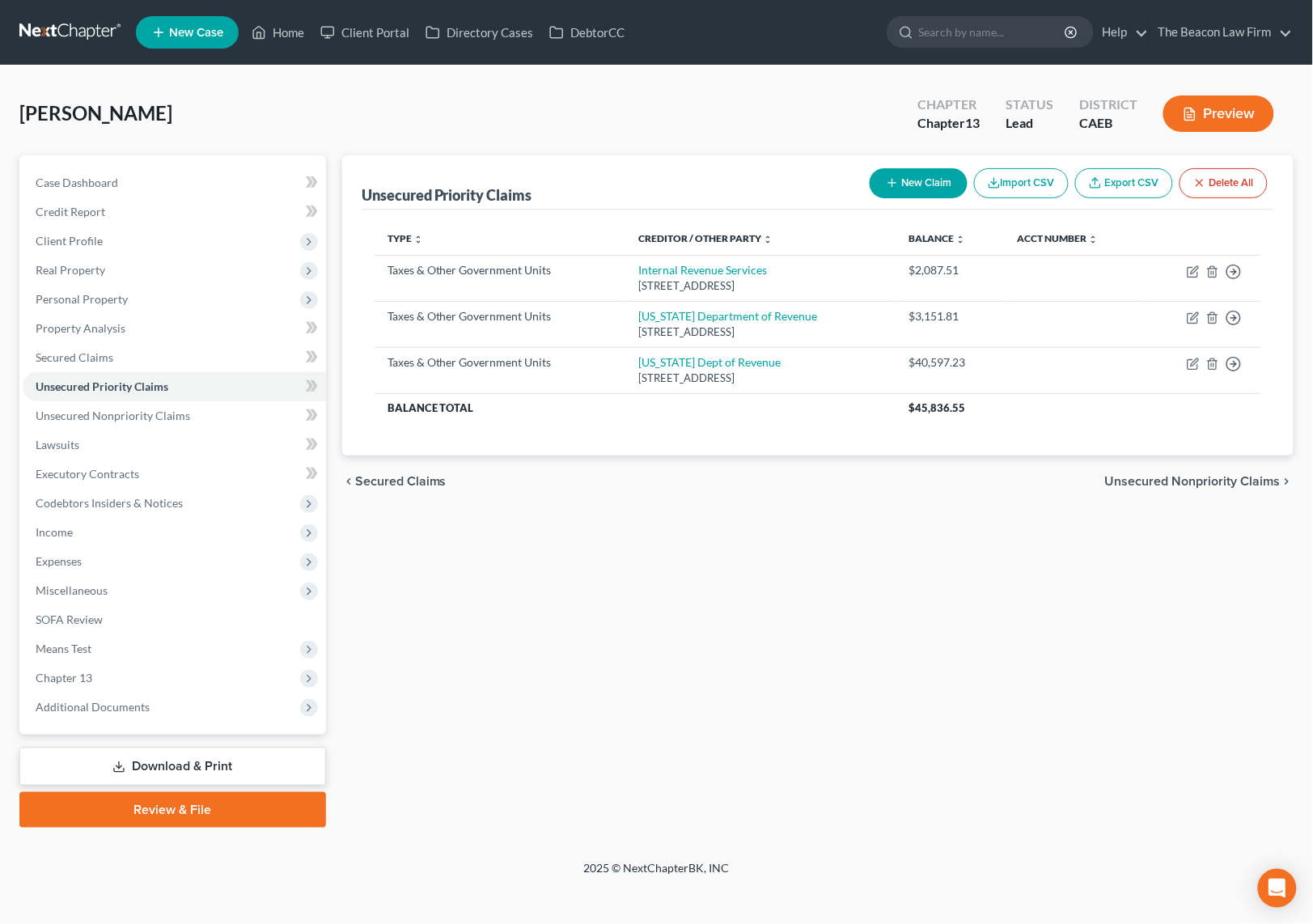
click at [88, 27] on link at bounding box center [71, 32] width 103 height 29
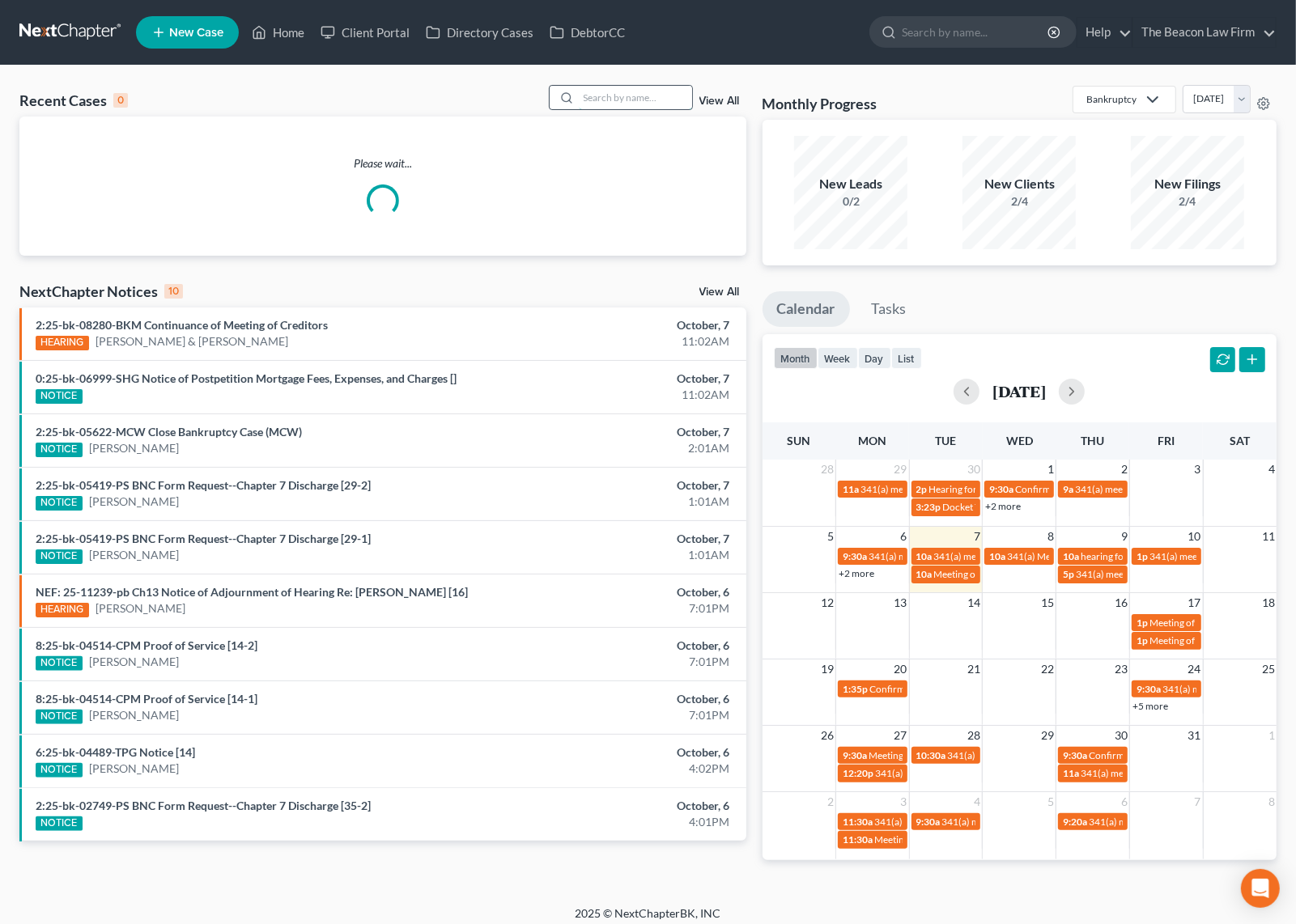
click at [602, 101] on input "search" at bounding box center [635, 97] width 113 height 23
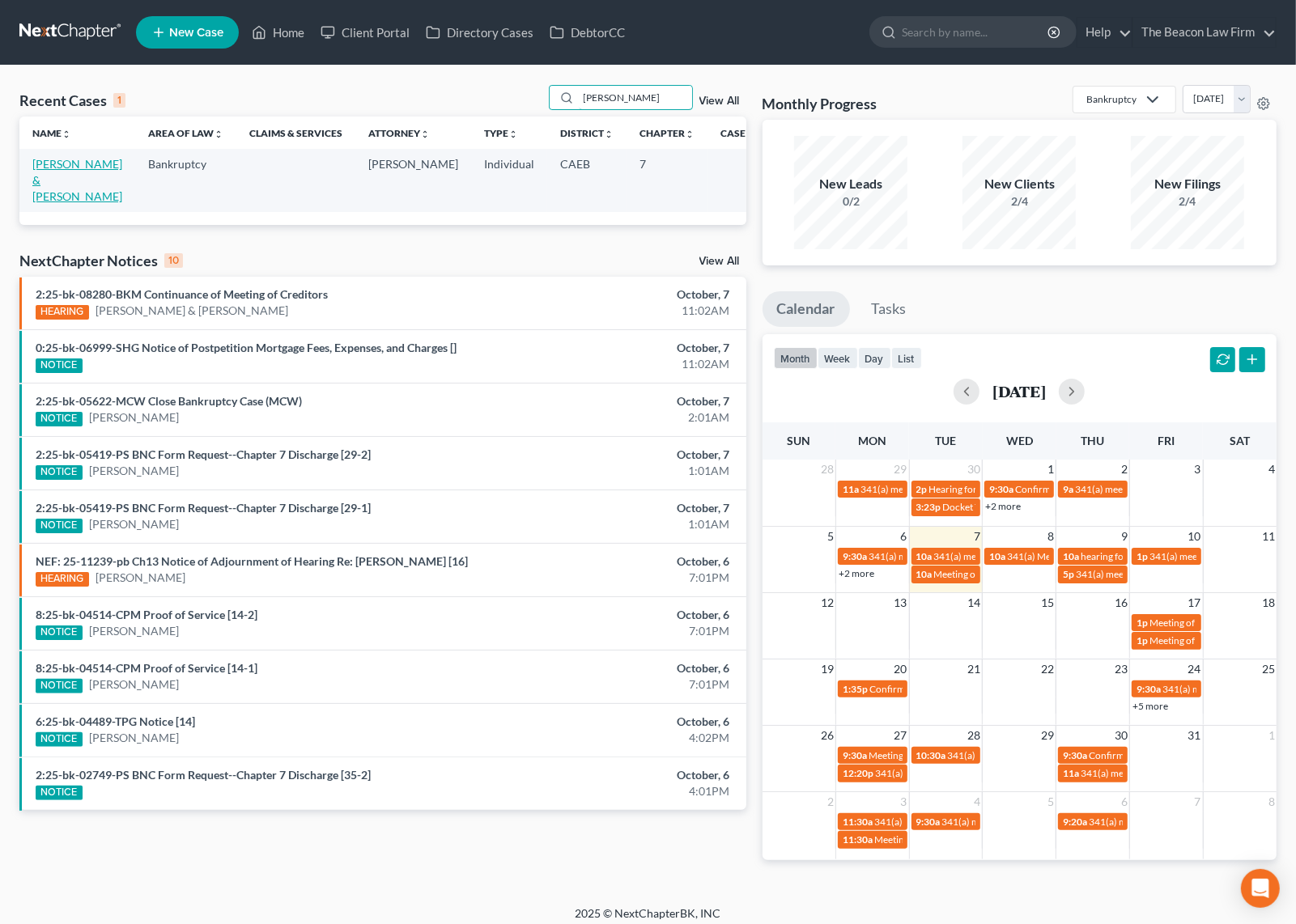
type input "durgin"
click at [69, 162] on link "Durgin, Steve & Shawna" at bounding box center [77, 179] width 90 height 46
